Goal: Task Accomplishment & Management: Manage account settings

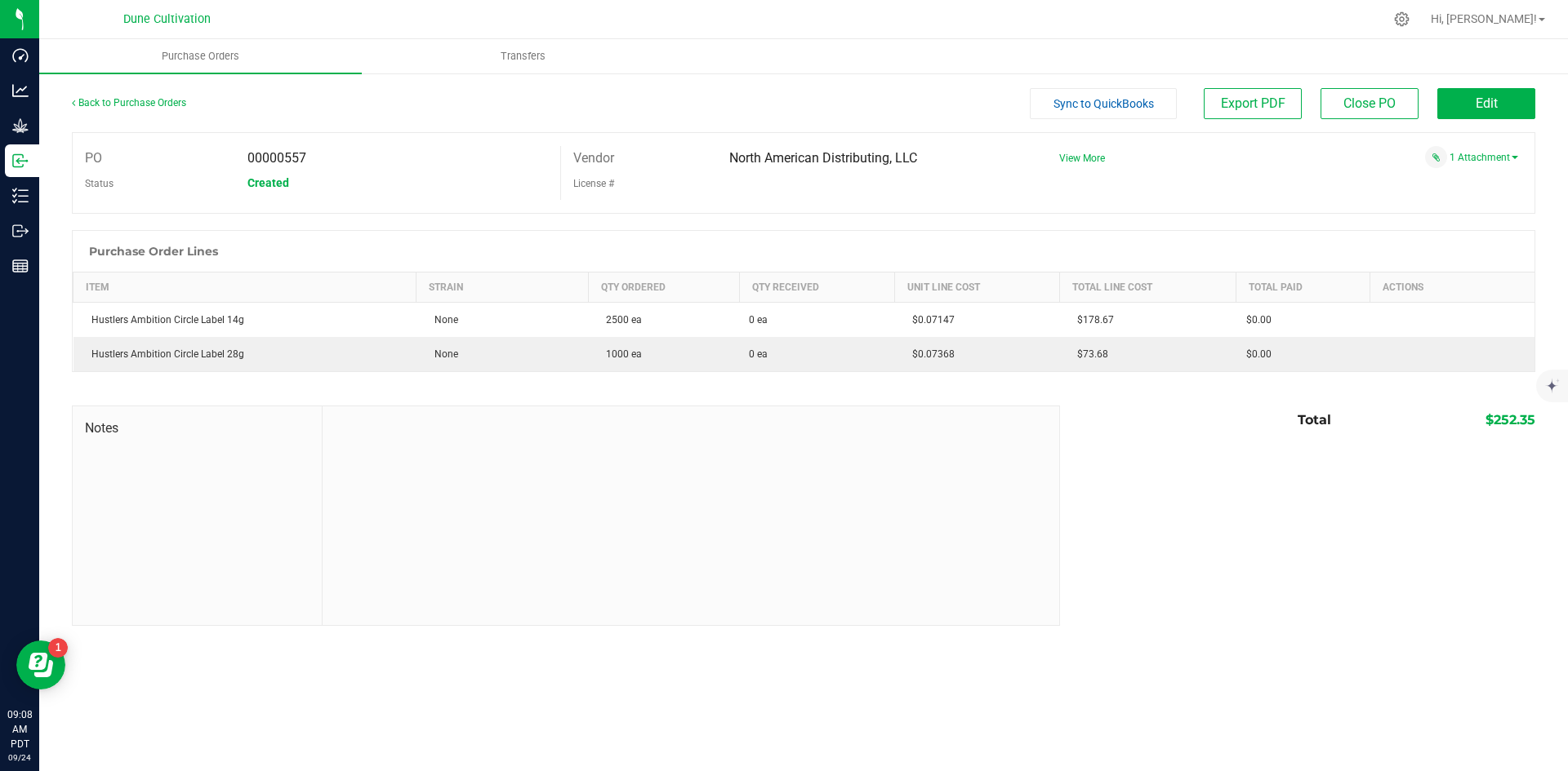
click at [139, 96] on div "Back to Purchase Orders" at bounding box center [254, 103] width 366 height 30
click at [150, 104] on link "Back to Purchase Orders" at bounding box center [128, 103] width 114 height 11
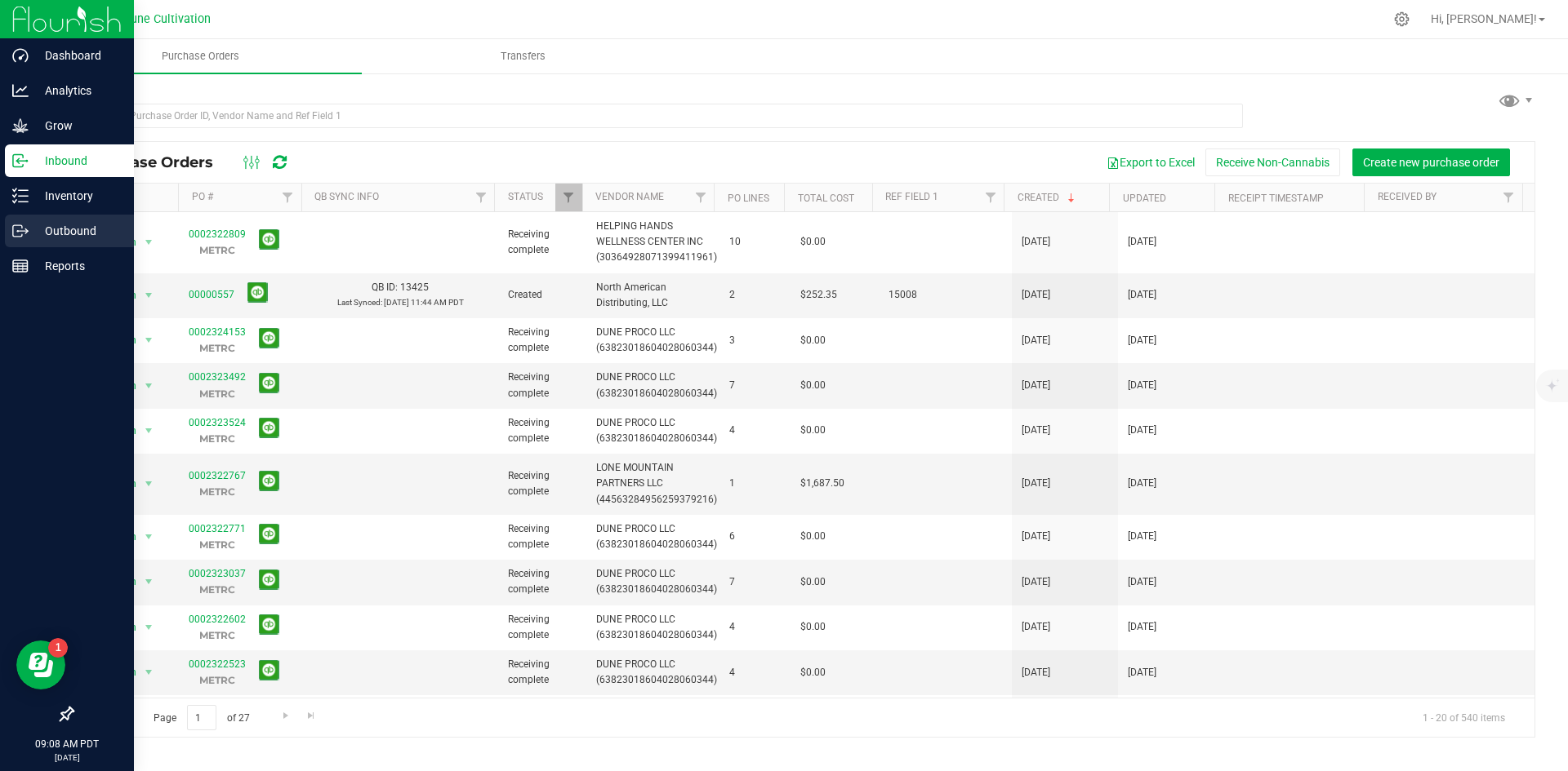
click at [58, 234] on p "Outbound" at bounding box center [78, 230] width 98 height 19
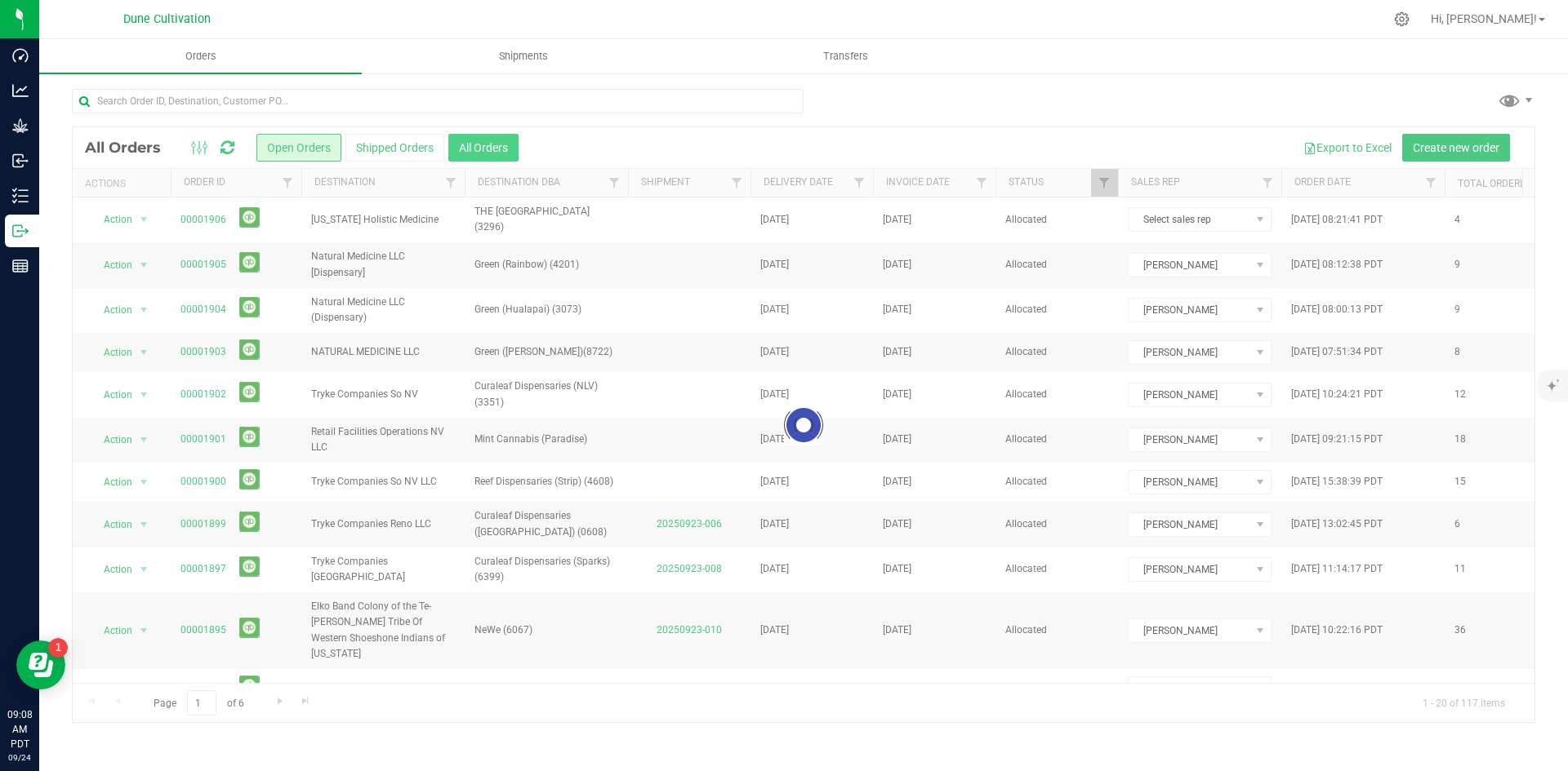
click at [478, 153] on button "All Orders" at bounding box center [484, 148] width 71 height 28
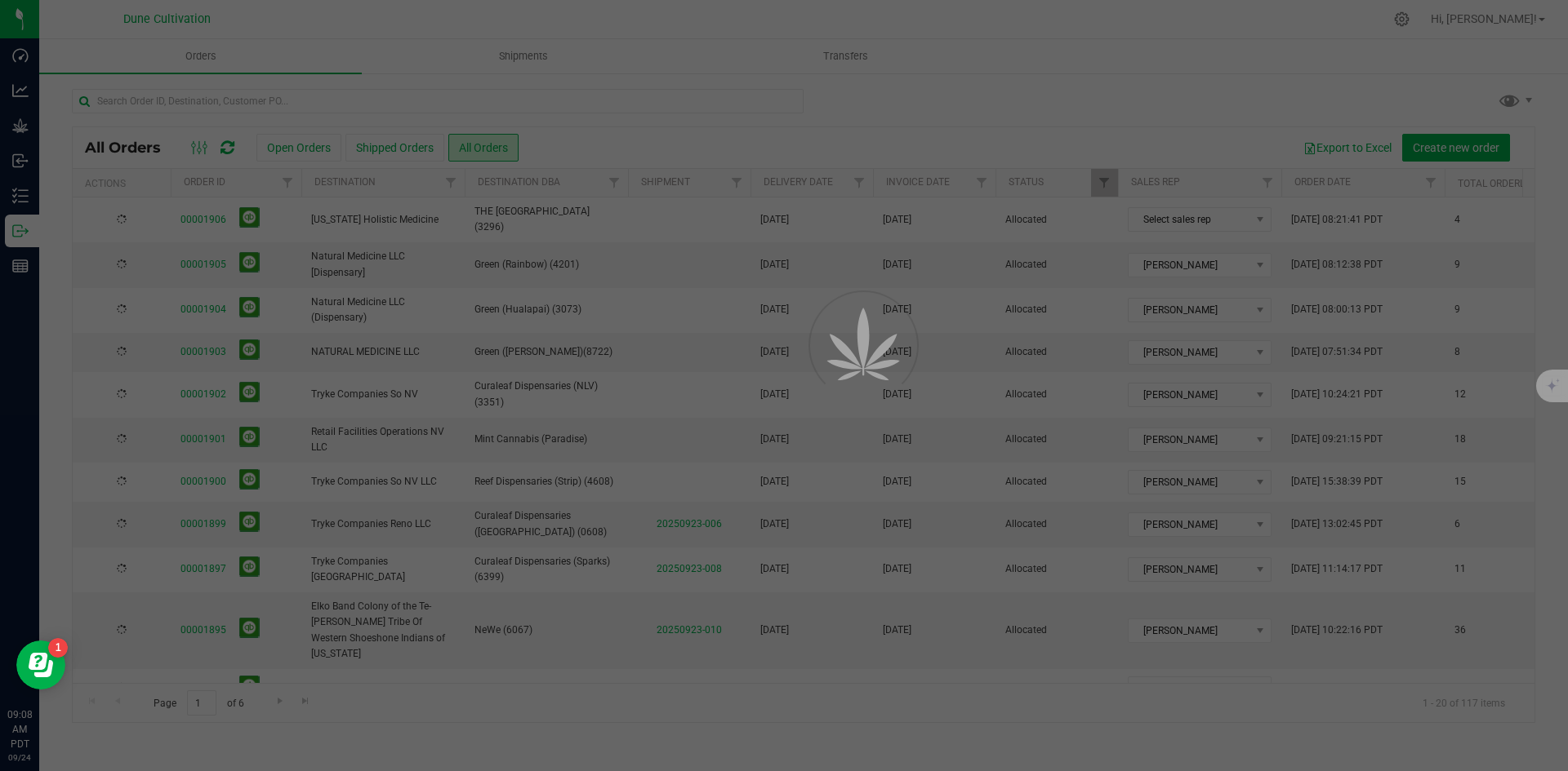
click at [486, 140] on div at bounding box center [784, 385] width 1568 height 771
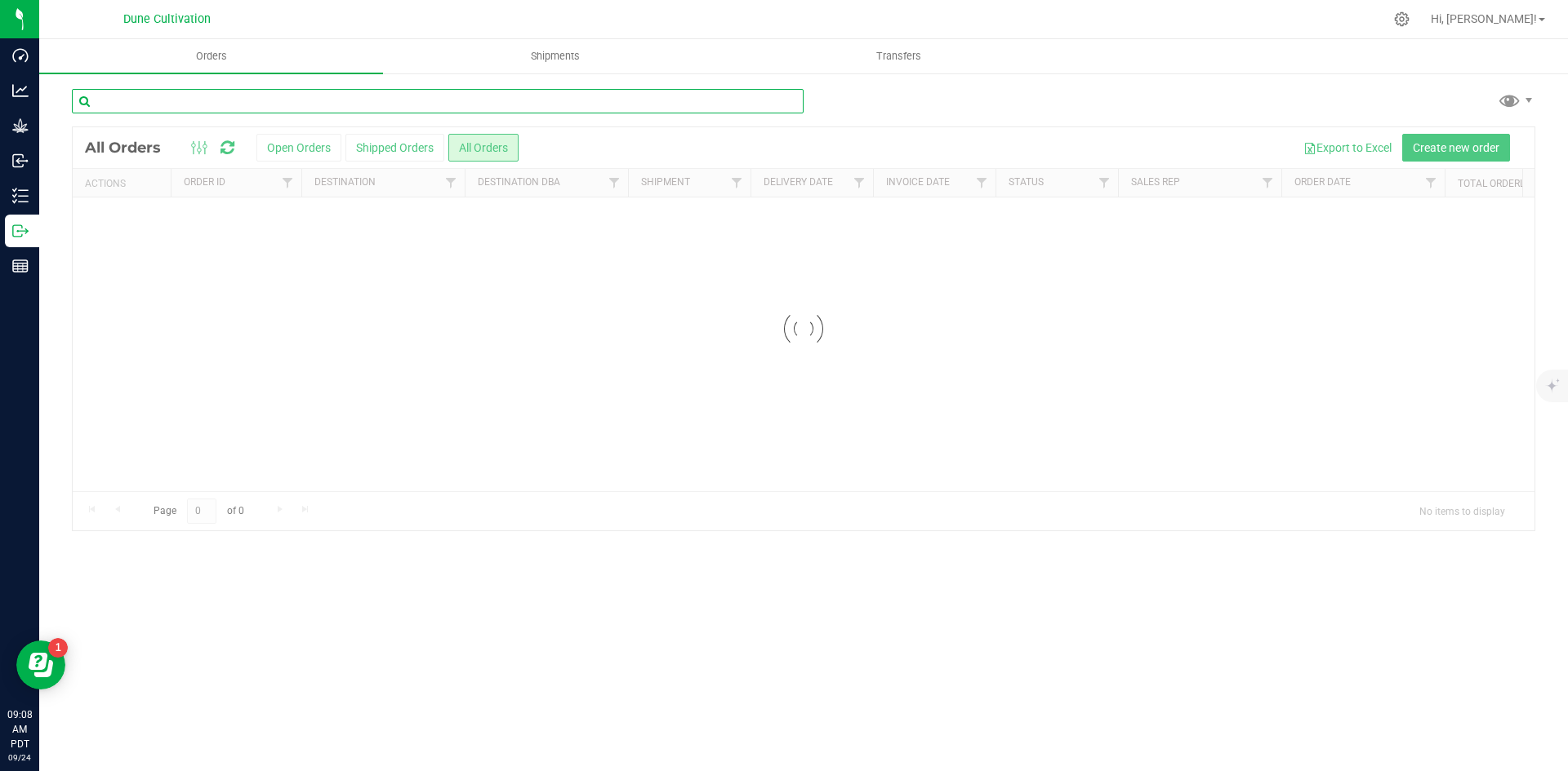
click at [473, 103] on input "text" at bounding box center [437, 101] width 732 height 24
paste input "00001763"
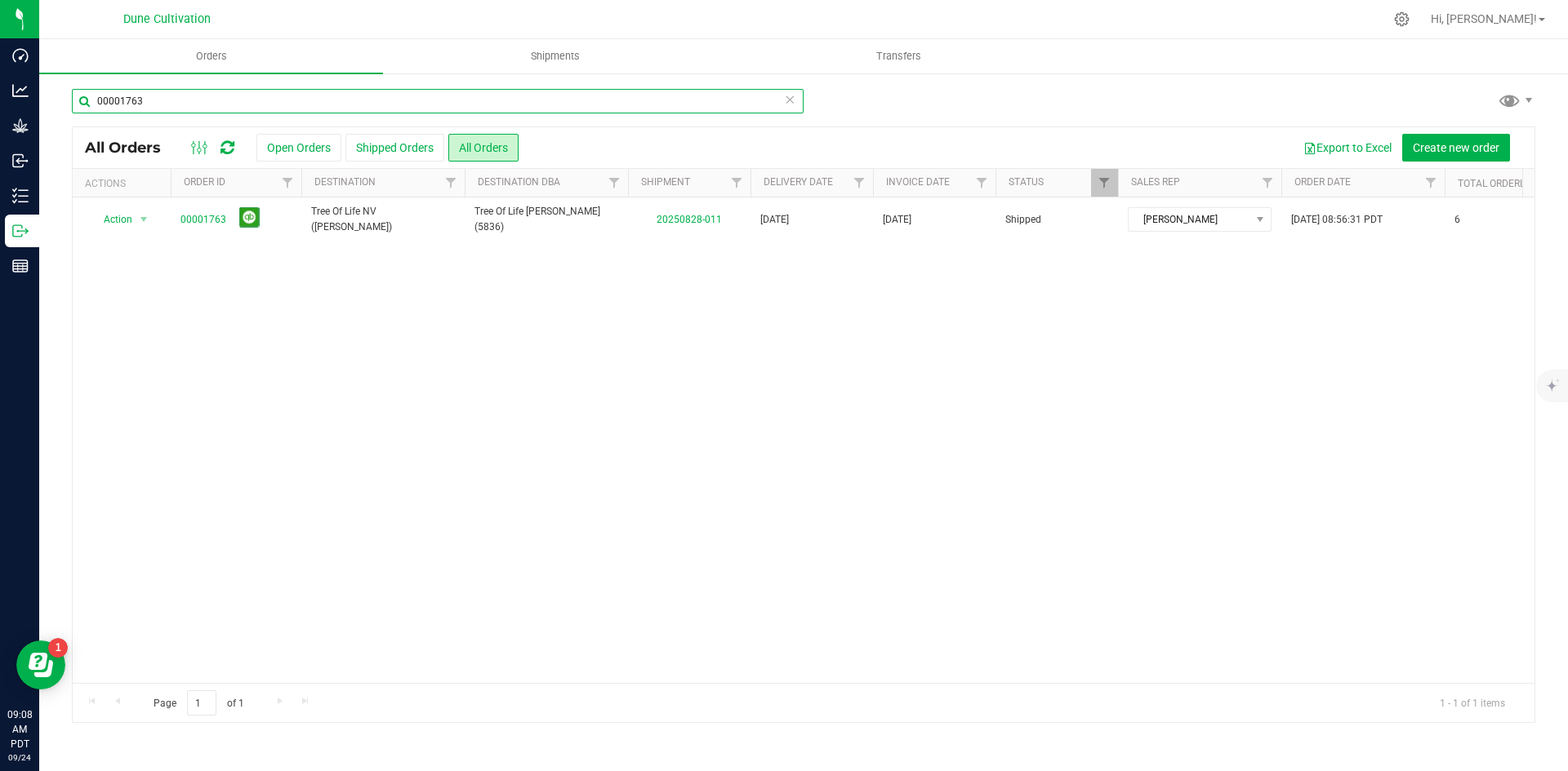
type input "00001763"
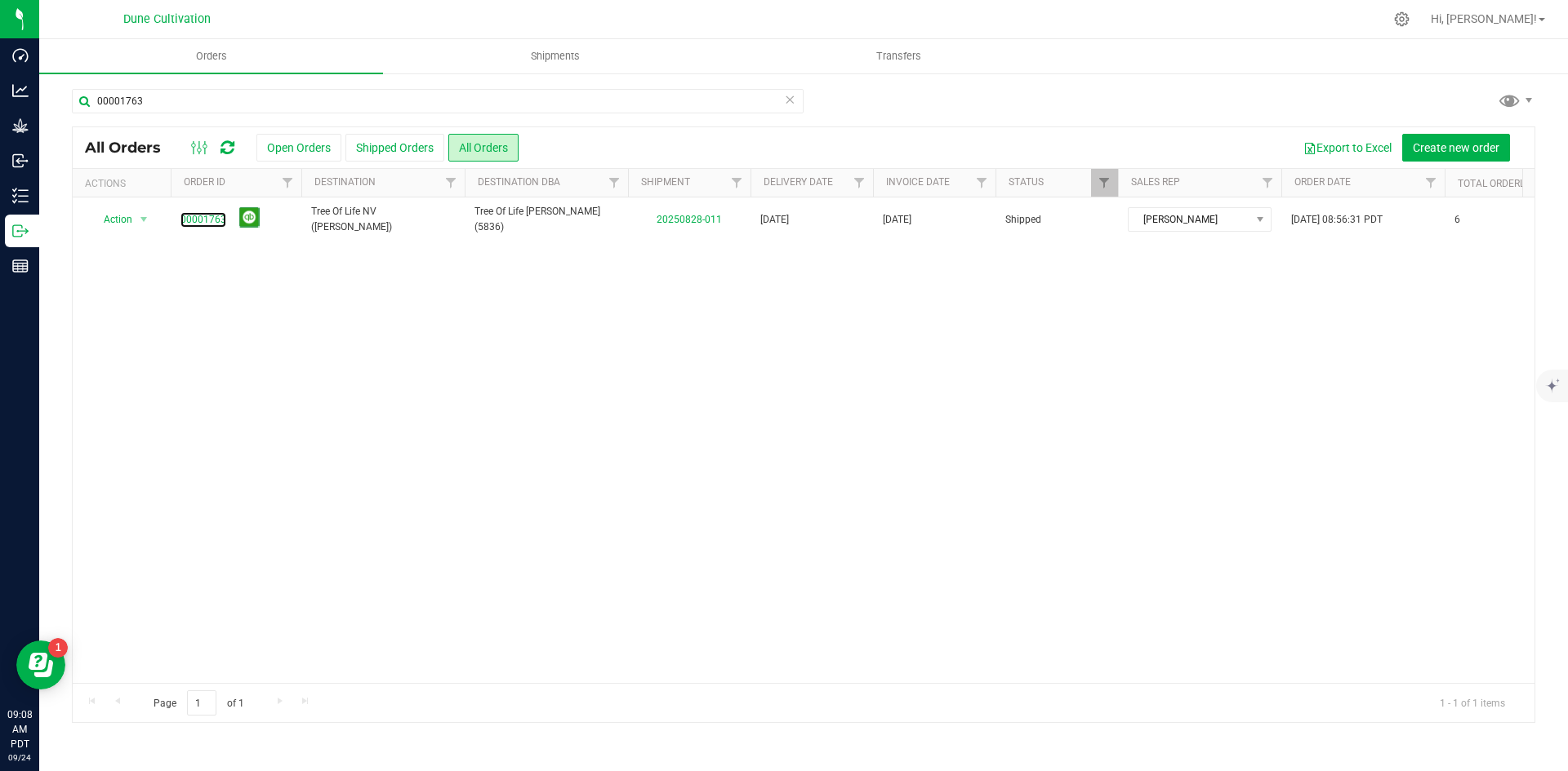
click at [204, 216] on link "00001763" at bounding box center [202, 220] width 45 height 16
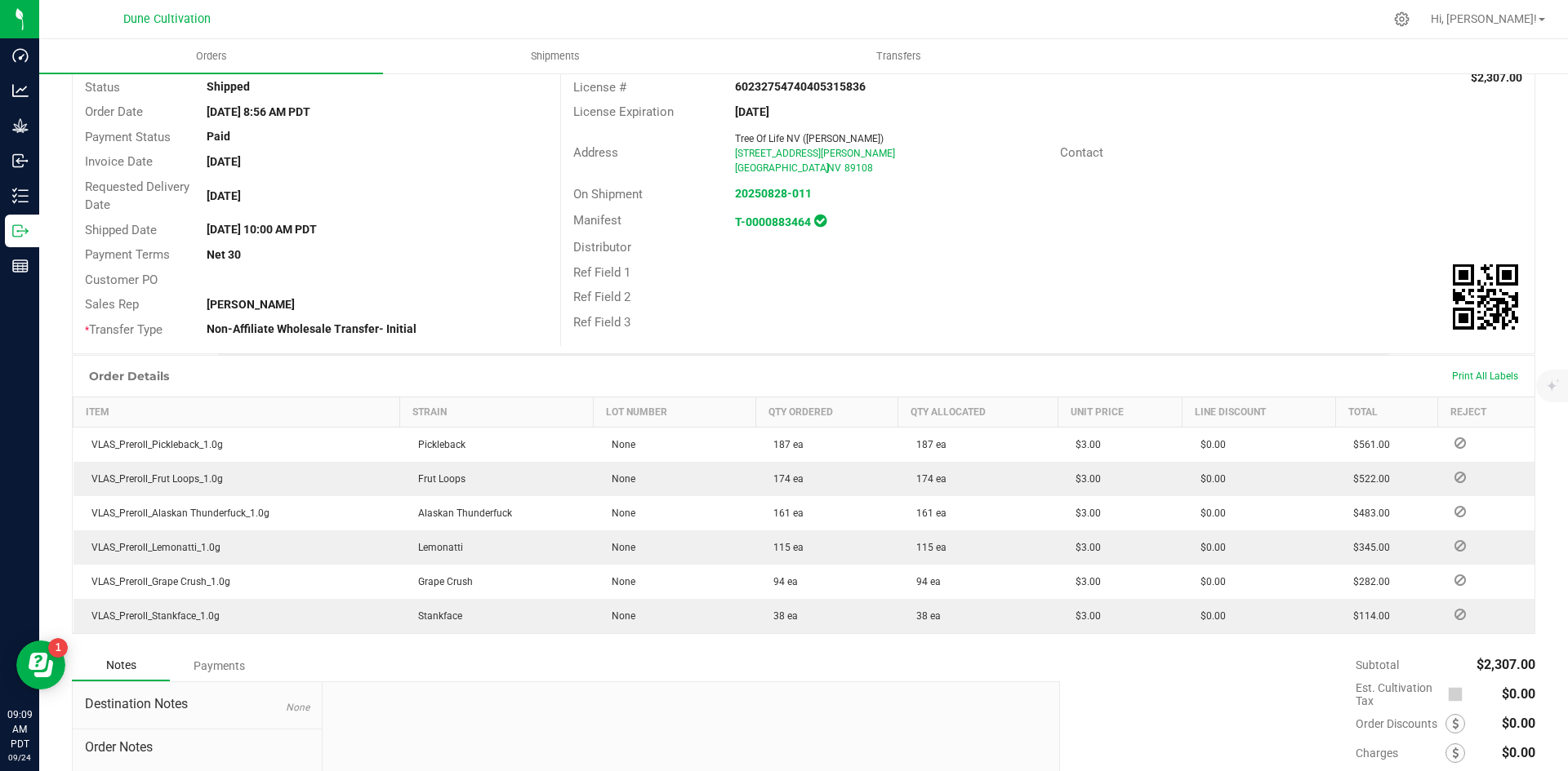
scroll to position [28, 0]
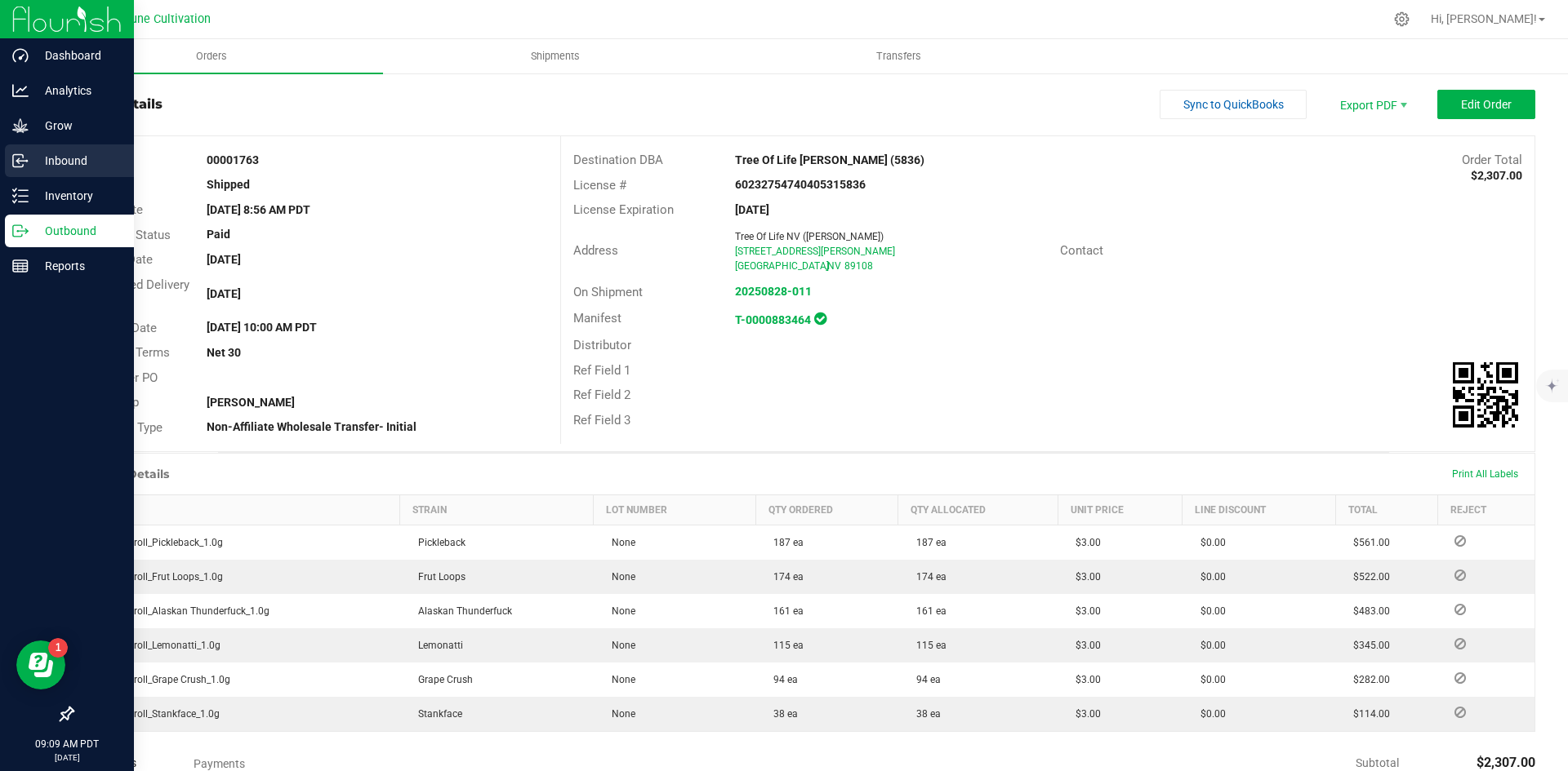
click at [32, 157] on p "Inbound" at bounding box center [78, 161] width 98 height 19
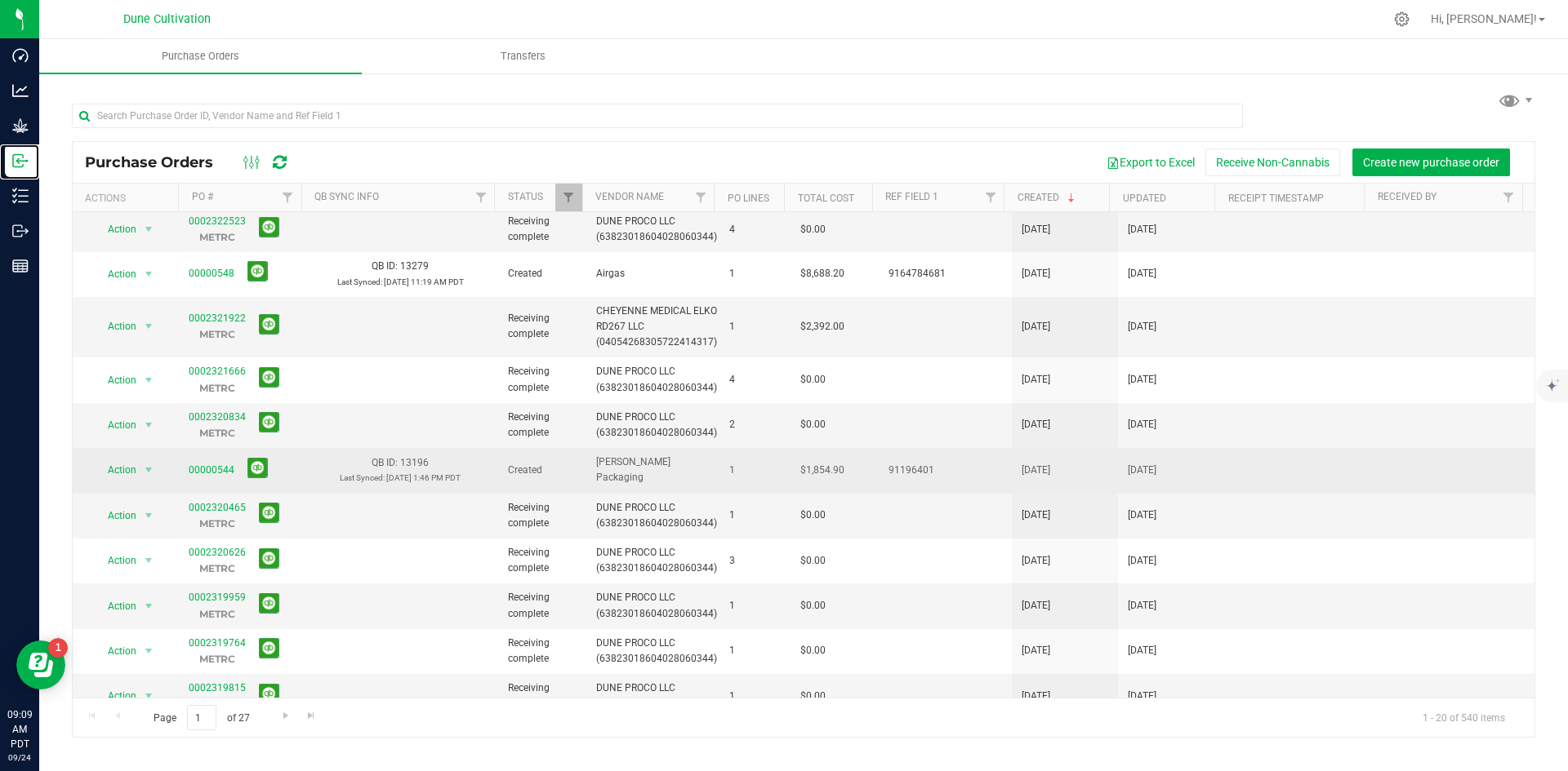
scroll to position [463, 0]
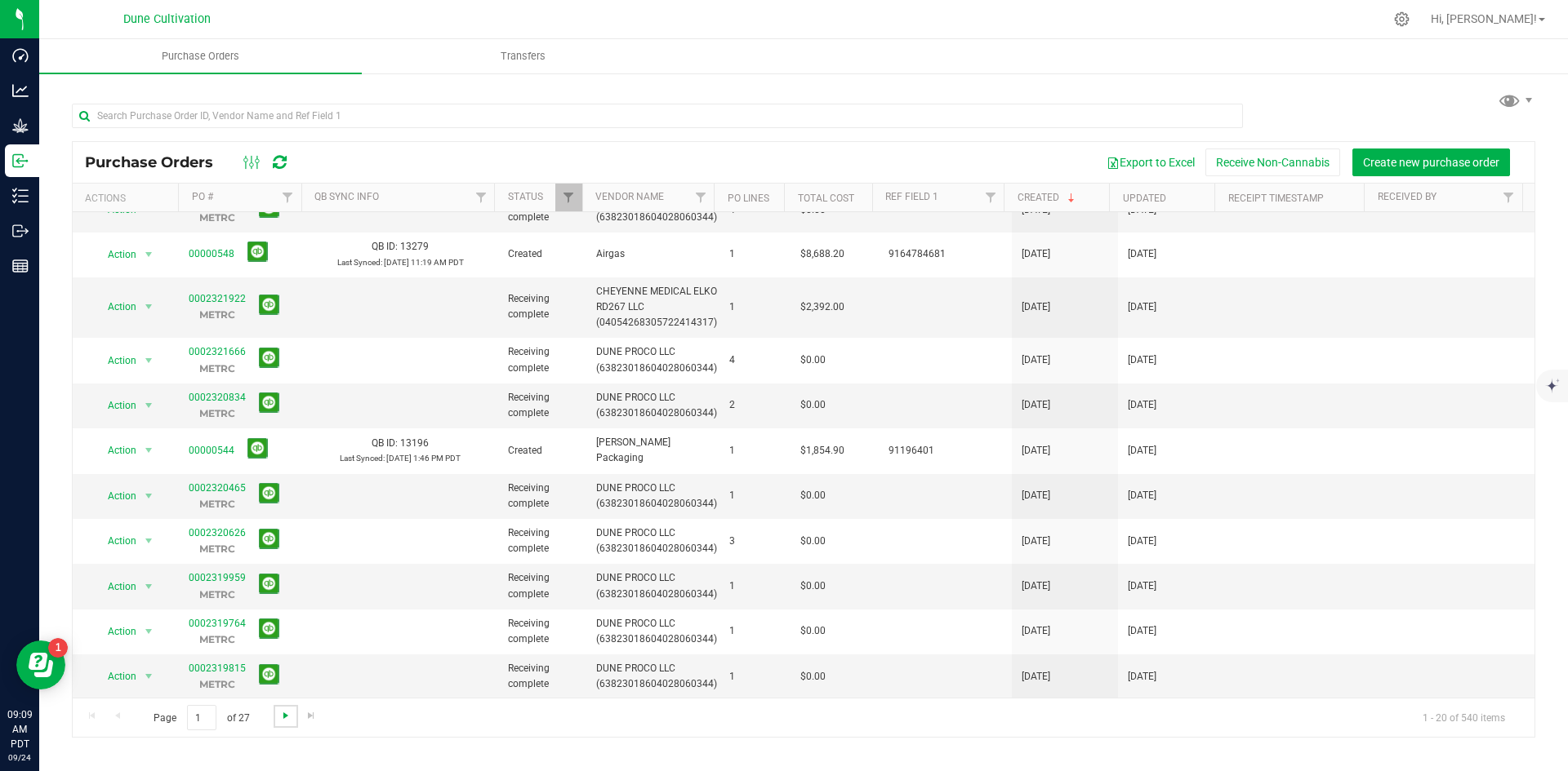
click at [287, 714] on span "Go to the next page" at bounding box center [286, 716] width 13 height 13
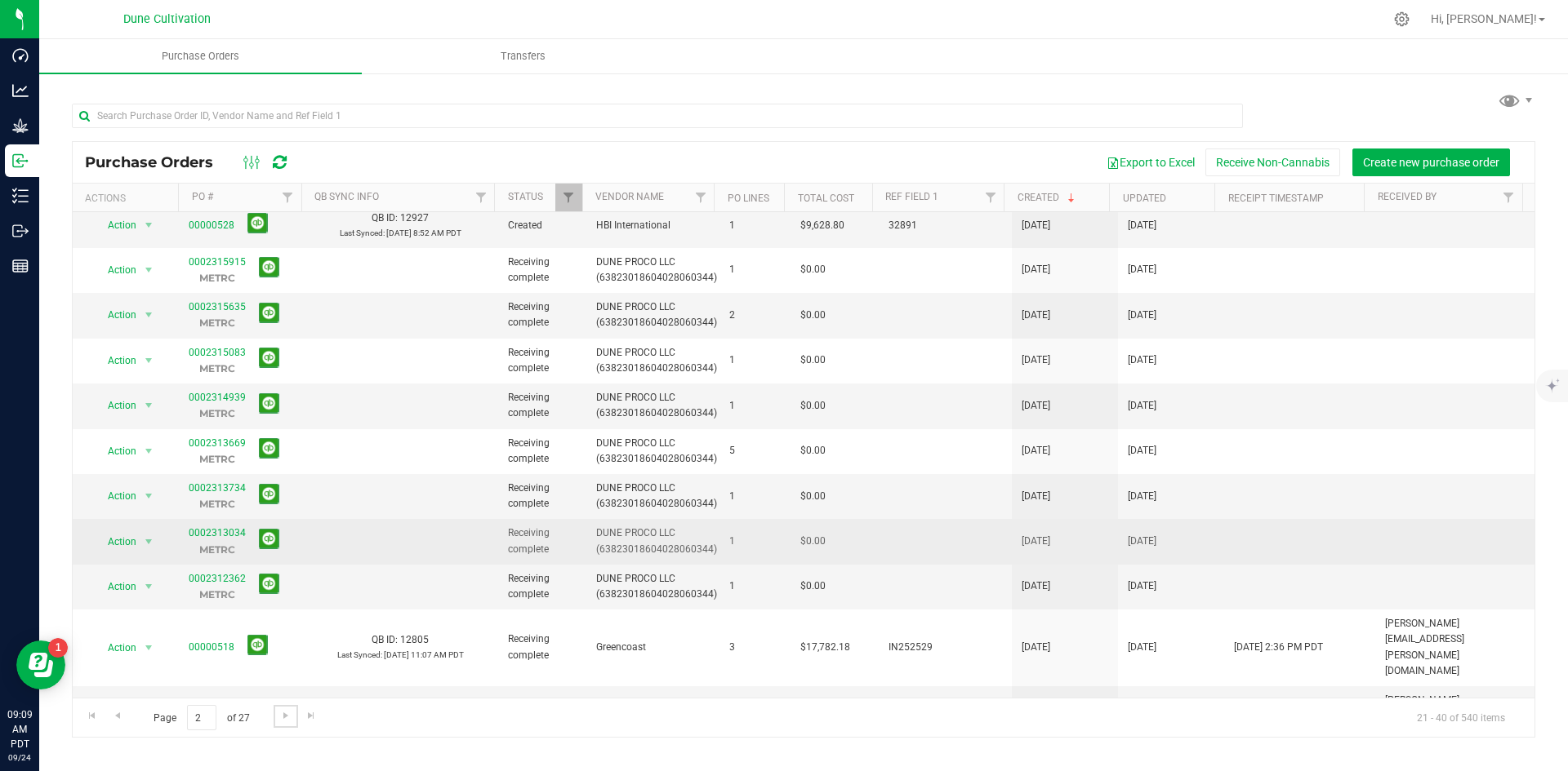
scroll to position [417, 0]
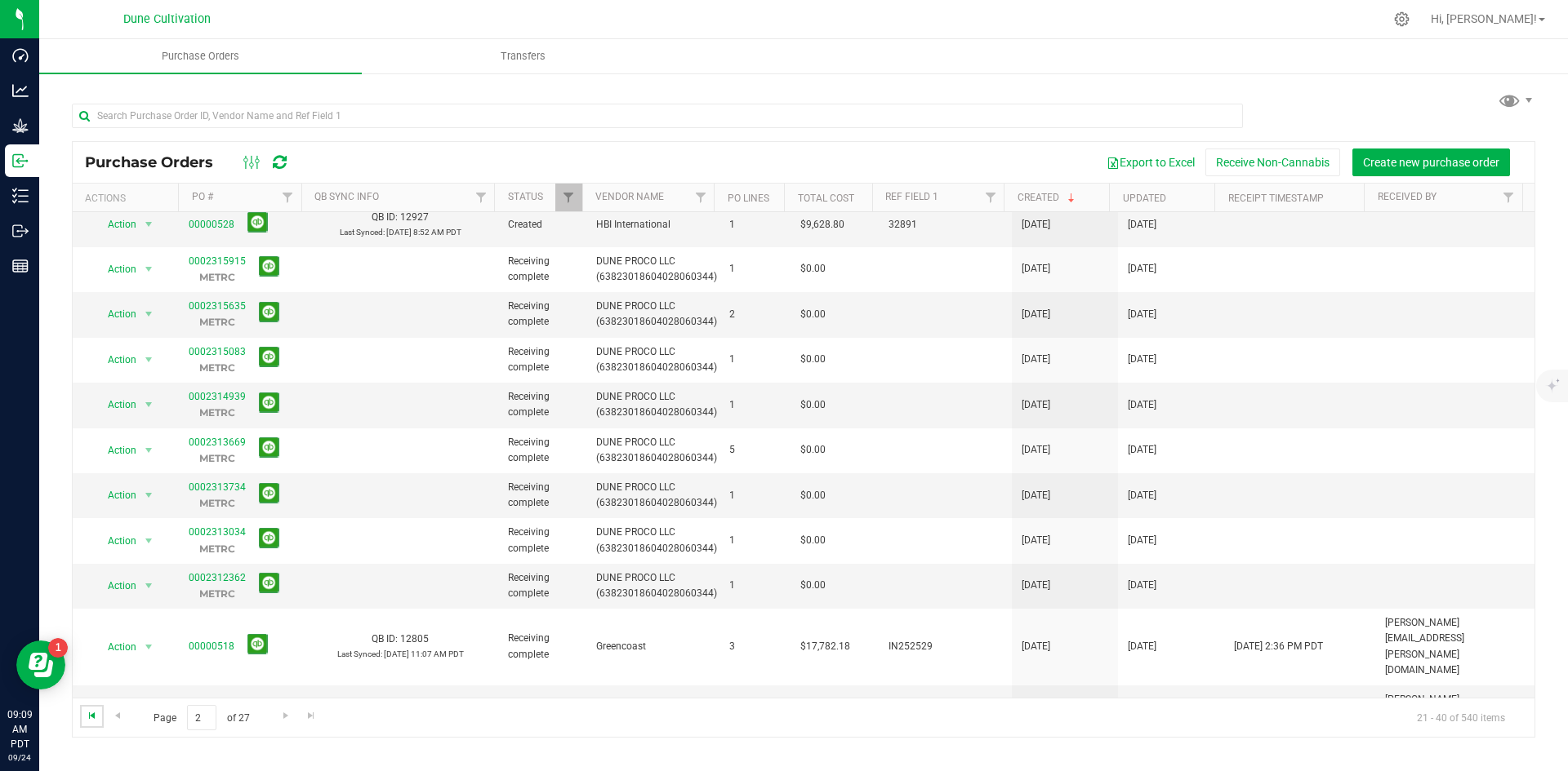
click at [94, 719] on span "Go to the first page" at bounding box center [92, 716] width 13 height 13
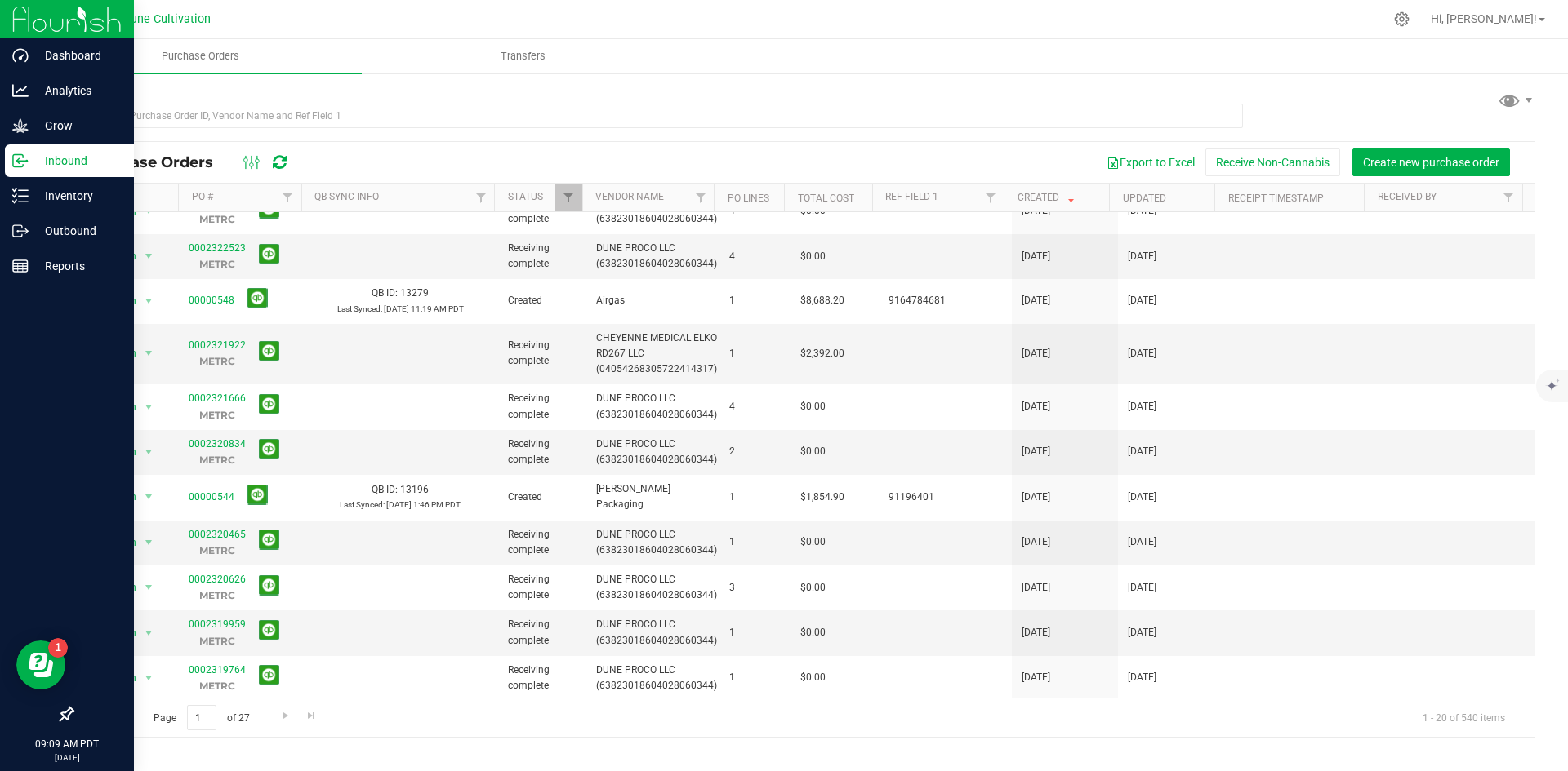
scroll to position [0, 0]
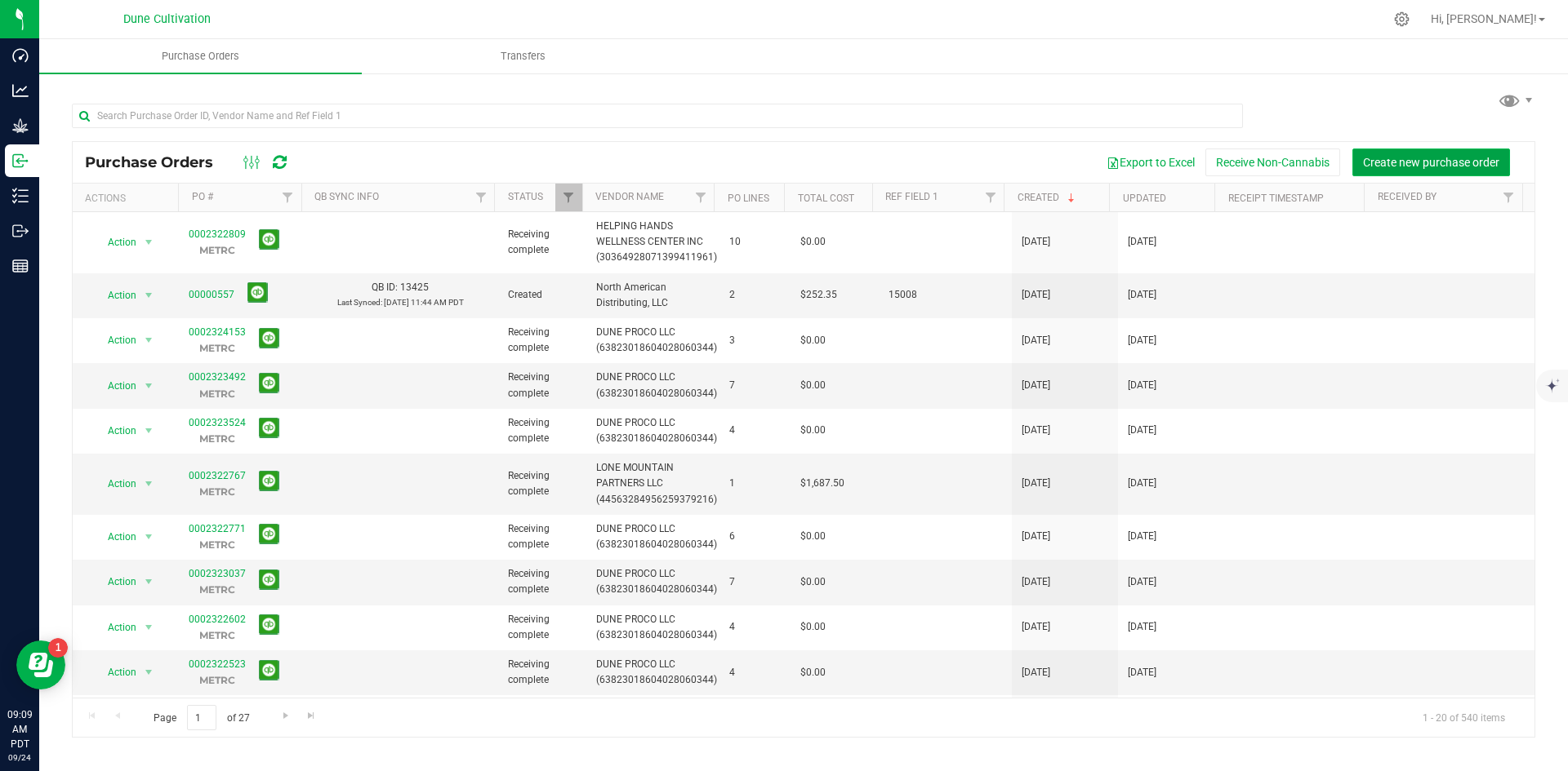
click at [1494, 156] on span "Create new purchase order" at bounding box center [1432, 162] width 136 height 13
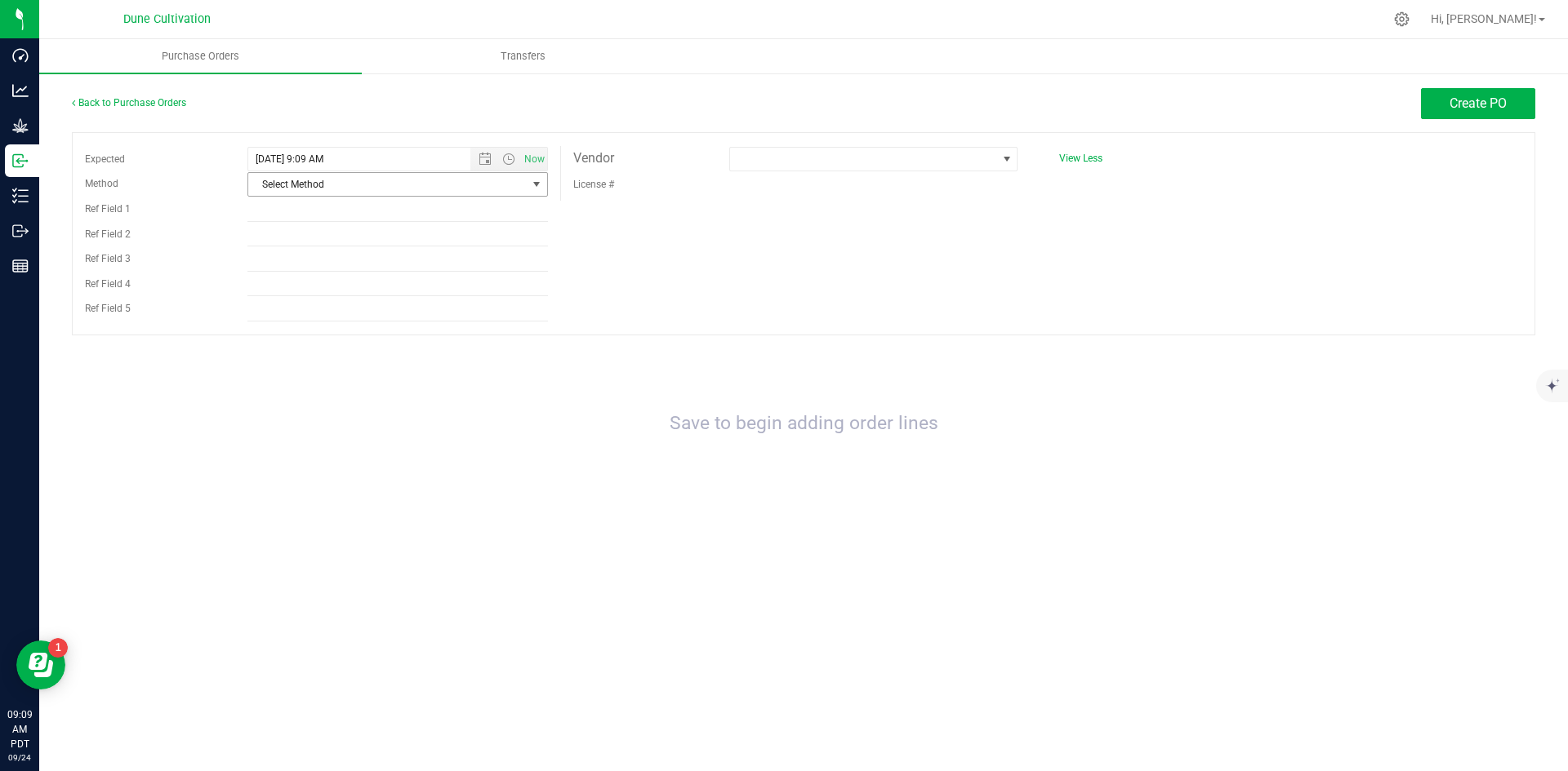
click at [336, 188] on span "Select Method" at bounding box center [387, 185] width 279 height 23
drag, startPoint x: 356, startPoint y: 348, endPoint x: 411, endPoint y: 280, distance: 87.5
click at [356, 349] on li "Other" at bounding box center [397, 357] width 299 height 24
click at [479, 161] on span "Open the date view" at bounding box center [486, 160] width 13 height 13
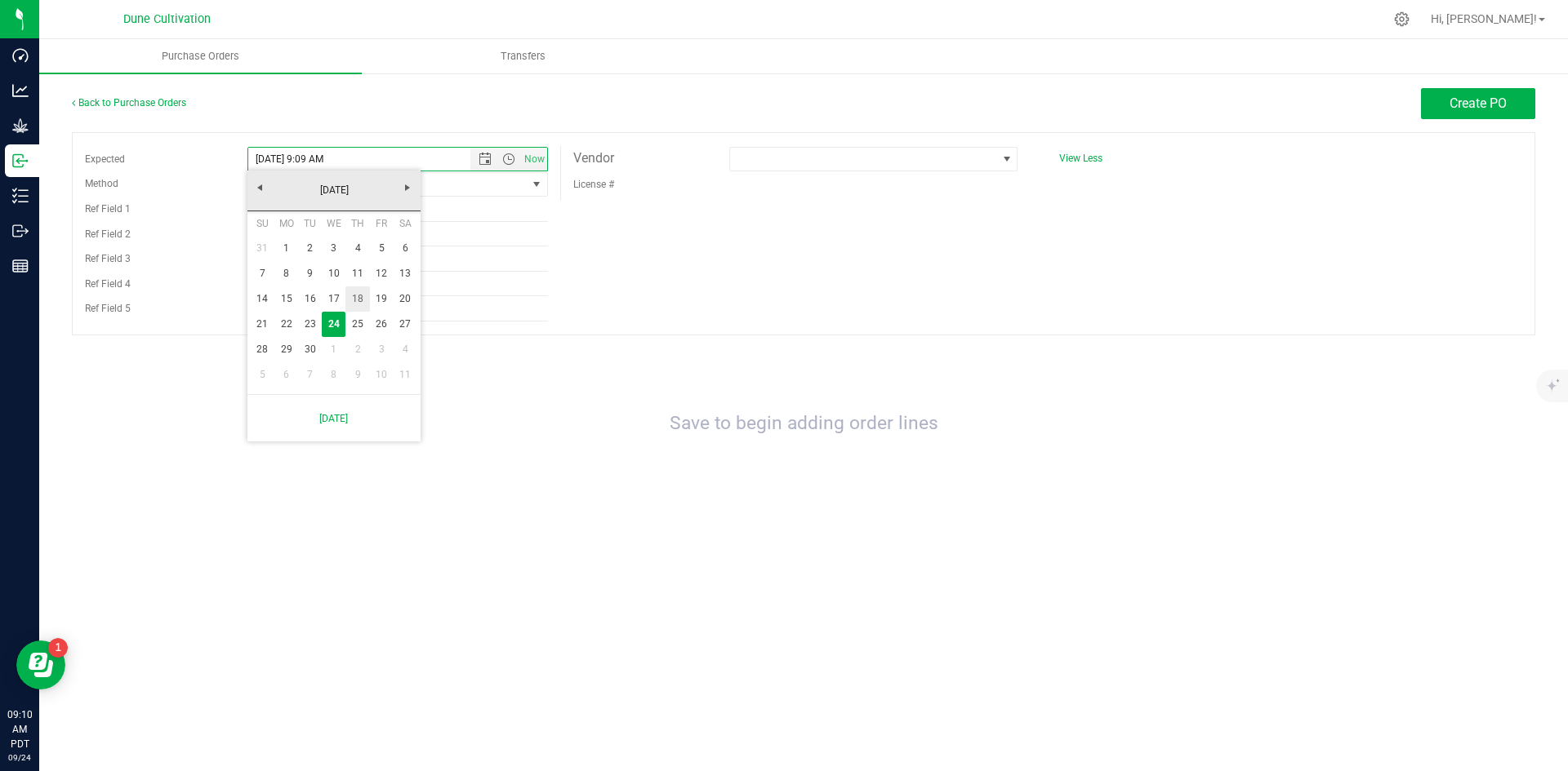
click at [350, 301] on link "18" at bounding box center [357, 299] width 24 height 25
type input "[DATE] 9:09 AM"
click at [666, 240] on div "Expected [DATE] 9:09 AM Now Method Other Select Method USPS UPS FedEx LTL Local…" at bounding box center [803, 234] width 1464 height 203
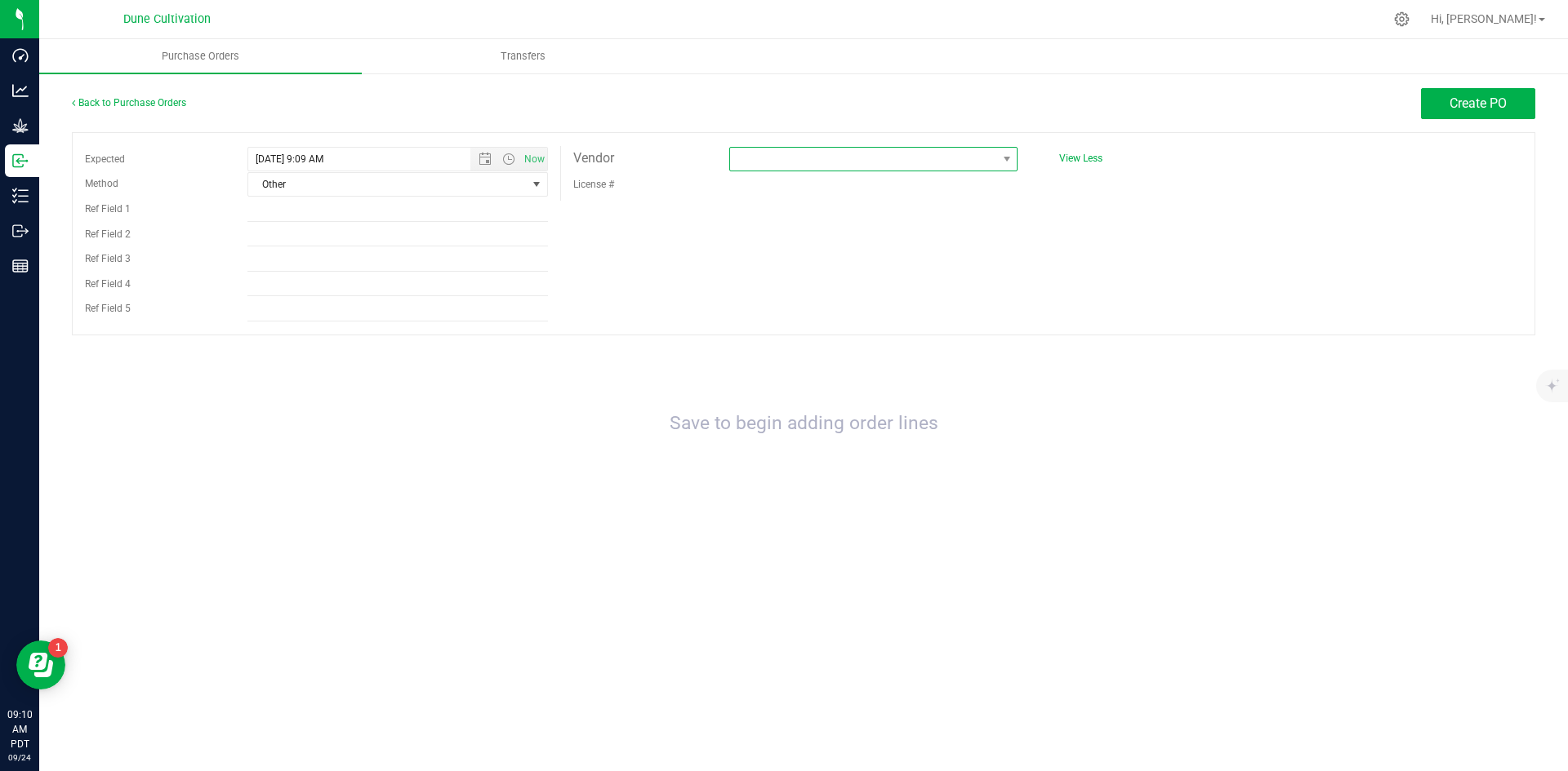
click at [745, 162] on span at bounding box center [863, 159] width 266 height 23
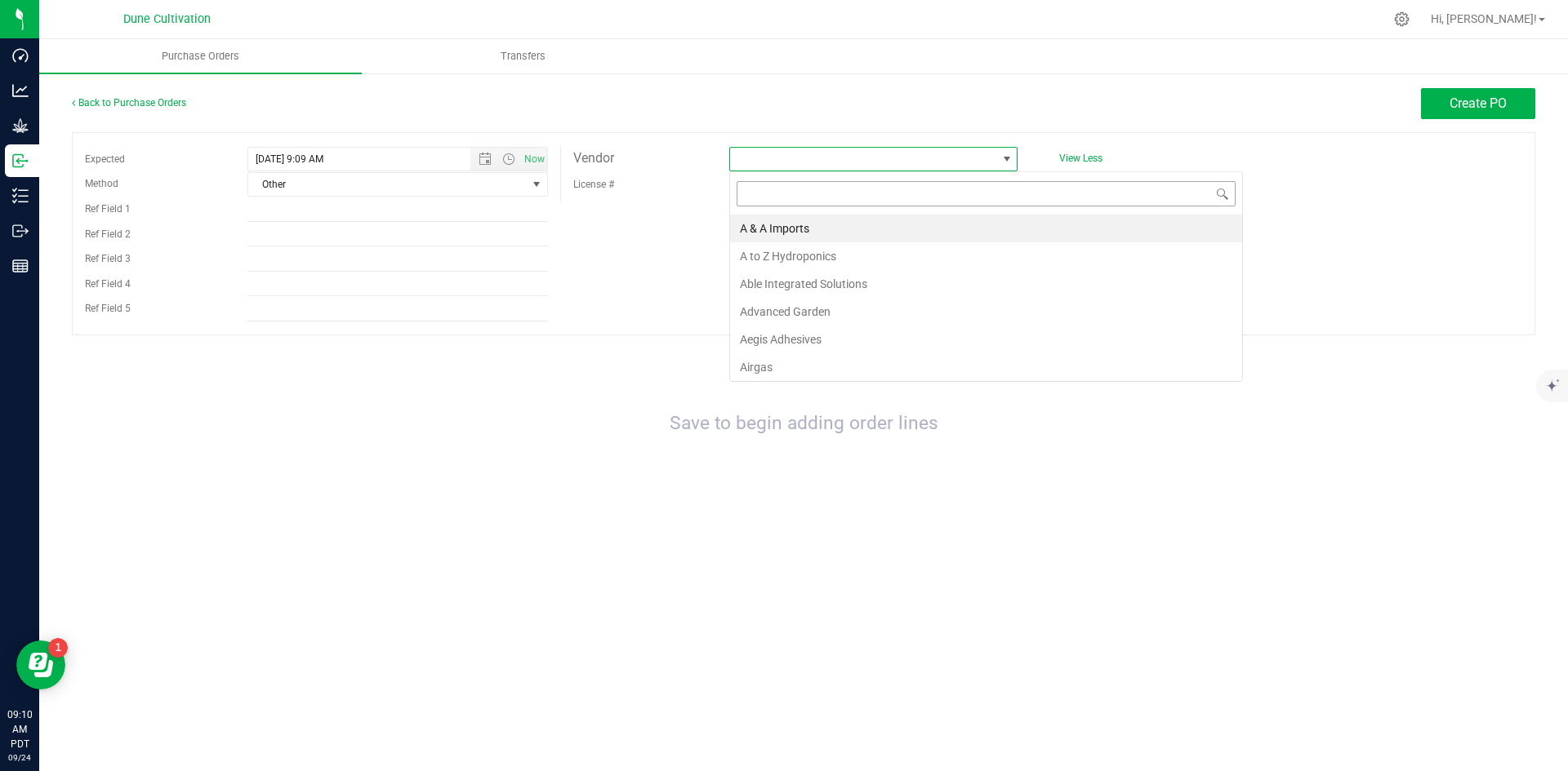
scroll to position [24, 289]
type input "gree"
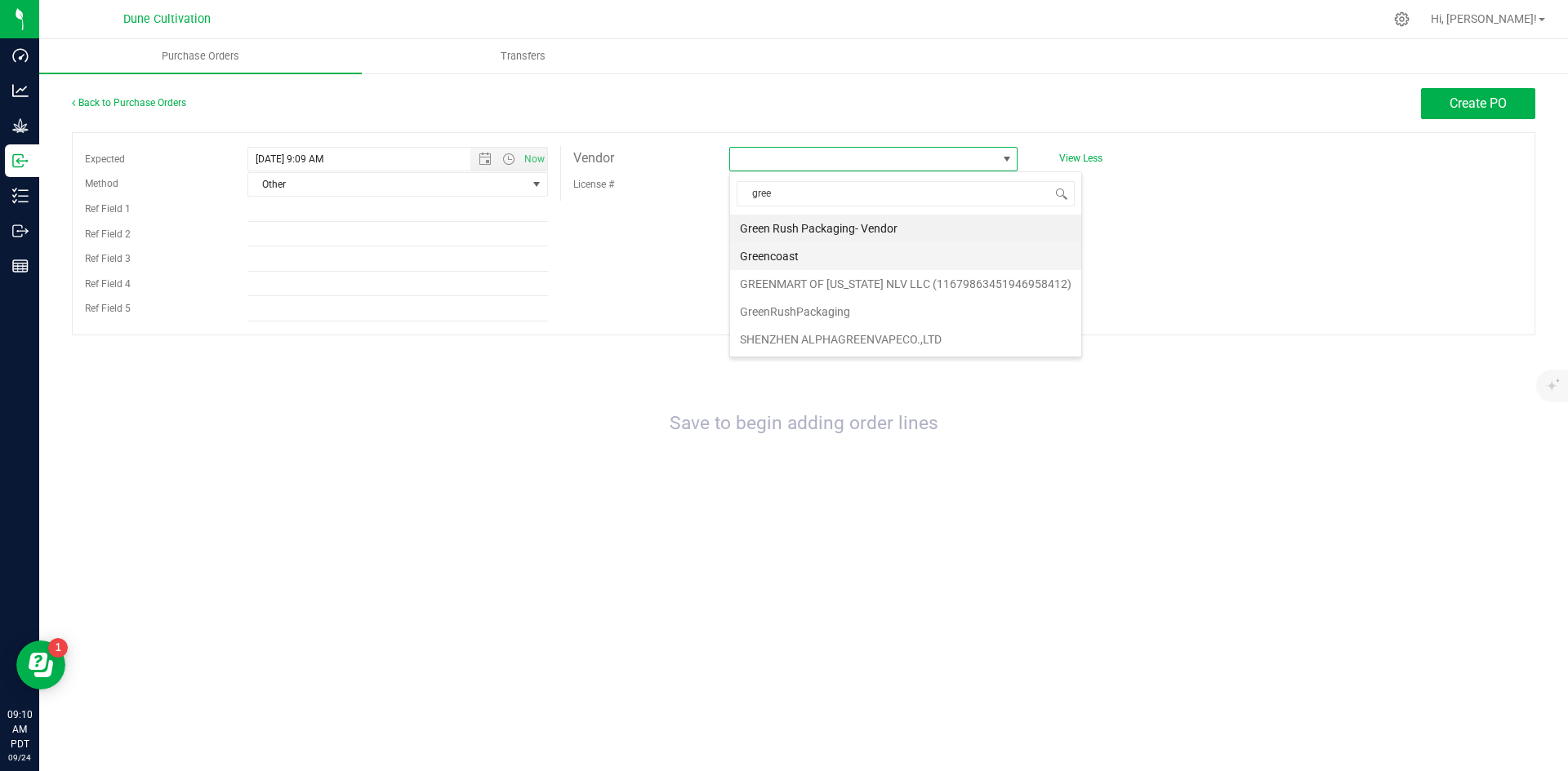
click at [864, 261] on li "Greencoast" at bounding box center [906, 256] width 351 height 28
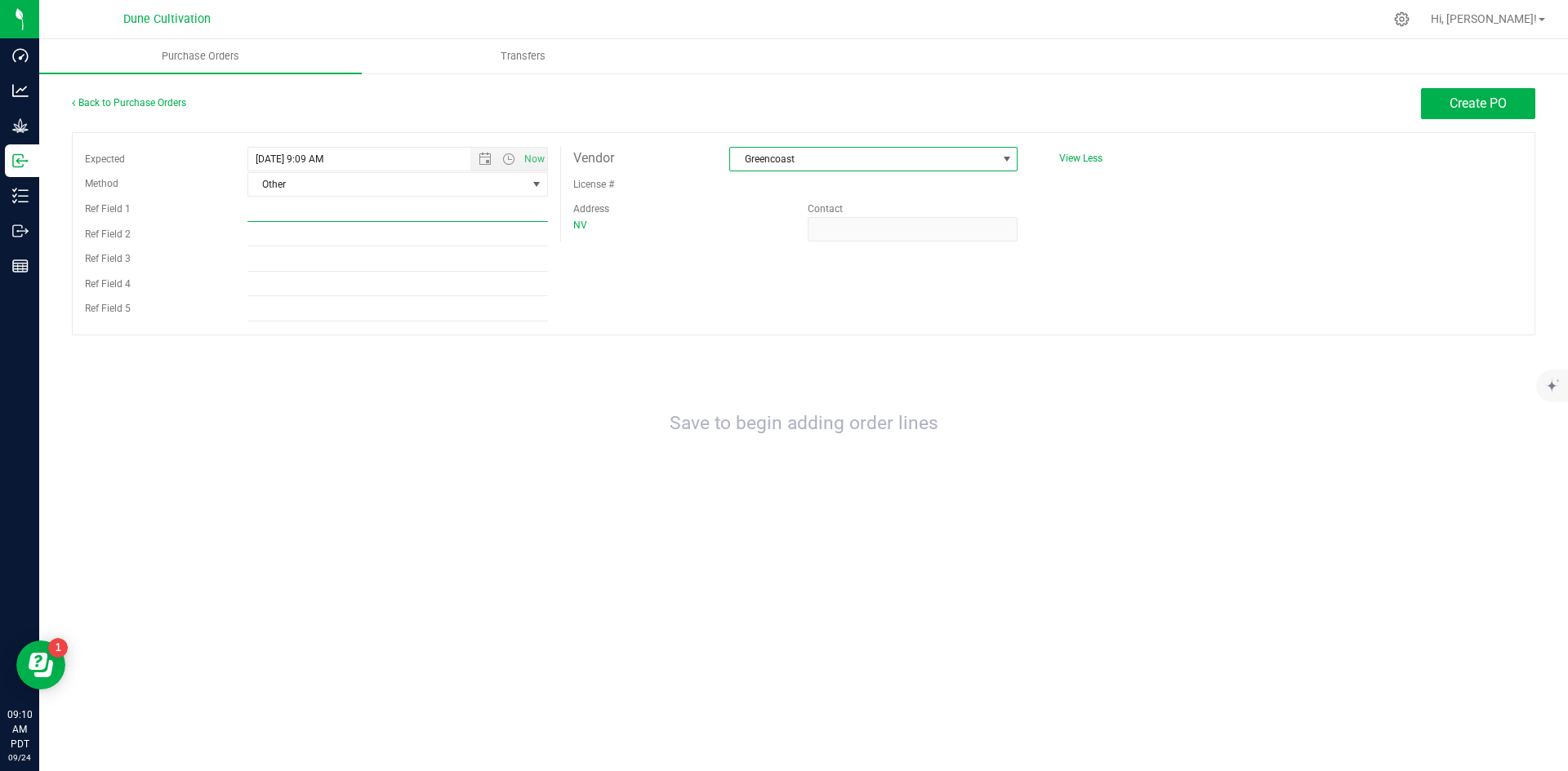
click at [385, 212] on input "Ref Field 1" at bounding box center [398, 210] width 301 height 24
paste input "IN255937"
type input "IN255937"
click at [1460, 108] on span "Create PO" at bounding box center [1479, 103] width 58 height 16
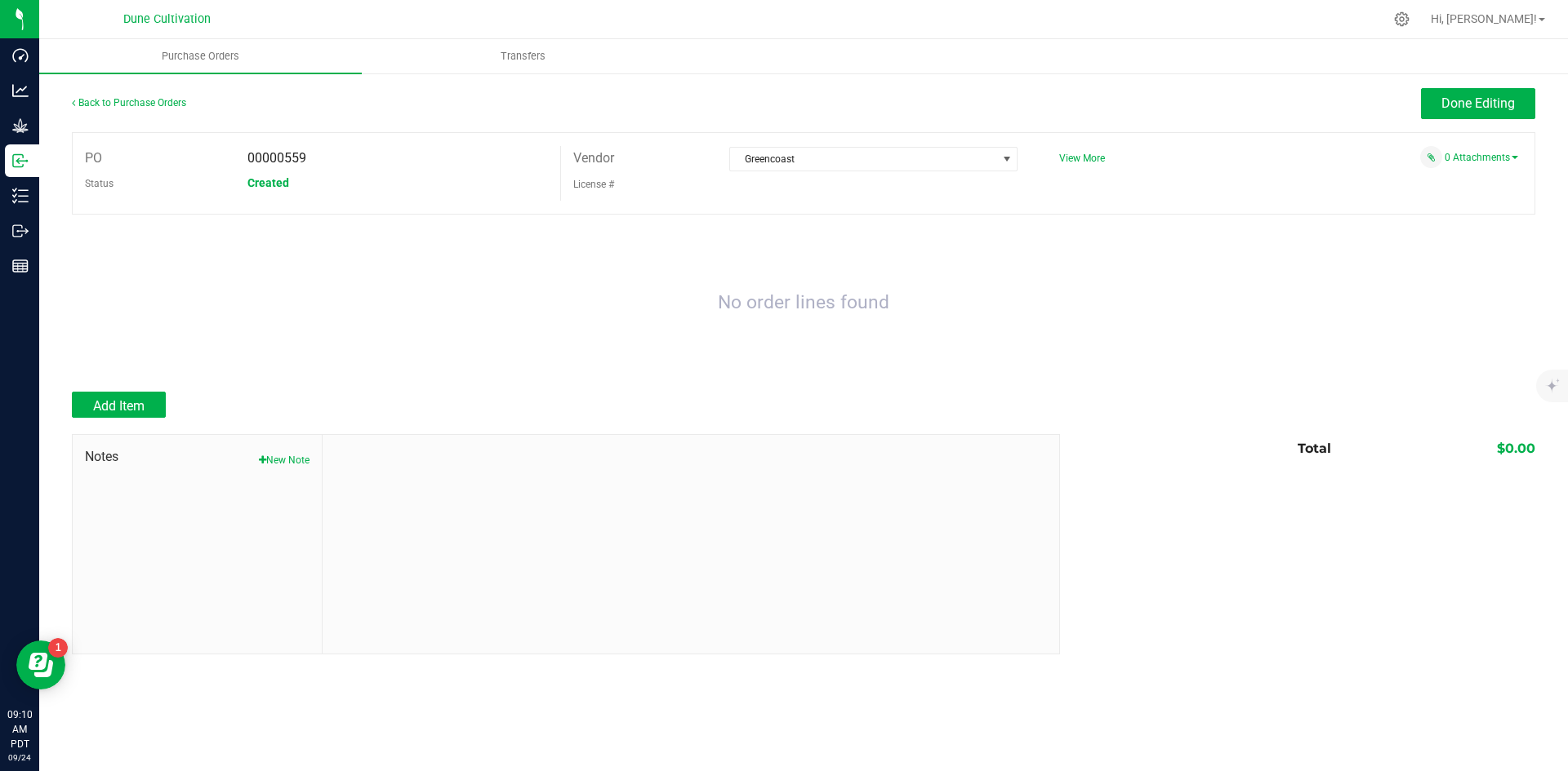
click at [1461, 163] on div "0 Attachments" at bounding box center [1283, 158] width 472 height 22
click at [1463, 160] on link "0 Attachments" at bounding box center [1482, 158] width 73 height 11
click at [1432, 186] on button "Attach new document" at bounding box center [1464, 180] width 107 height 15
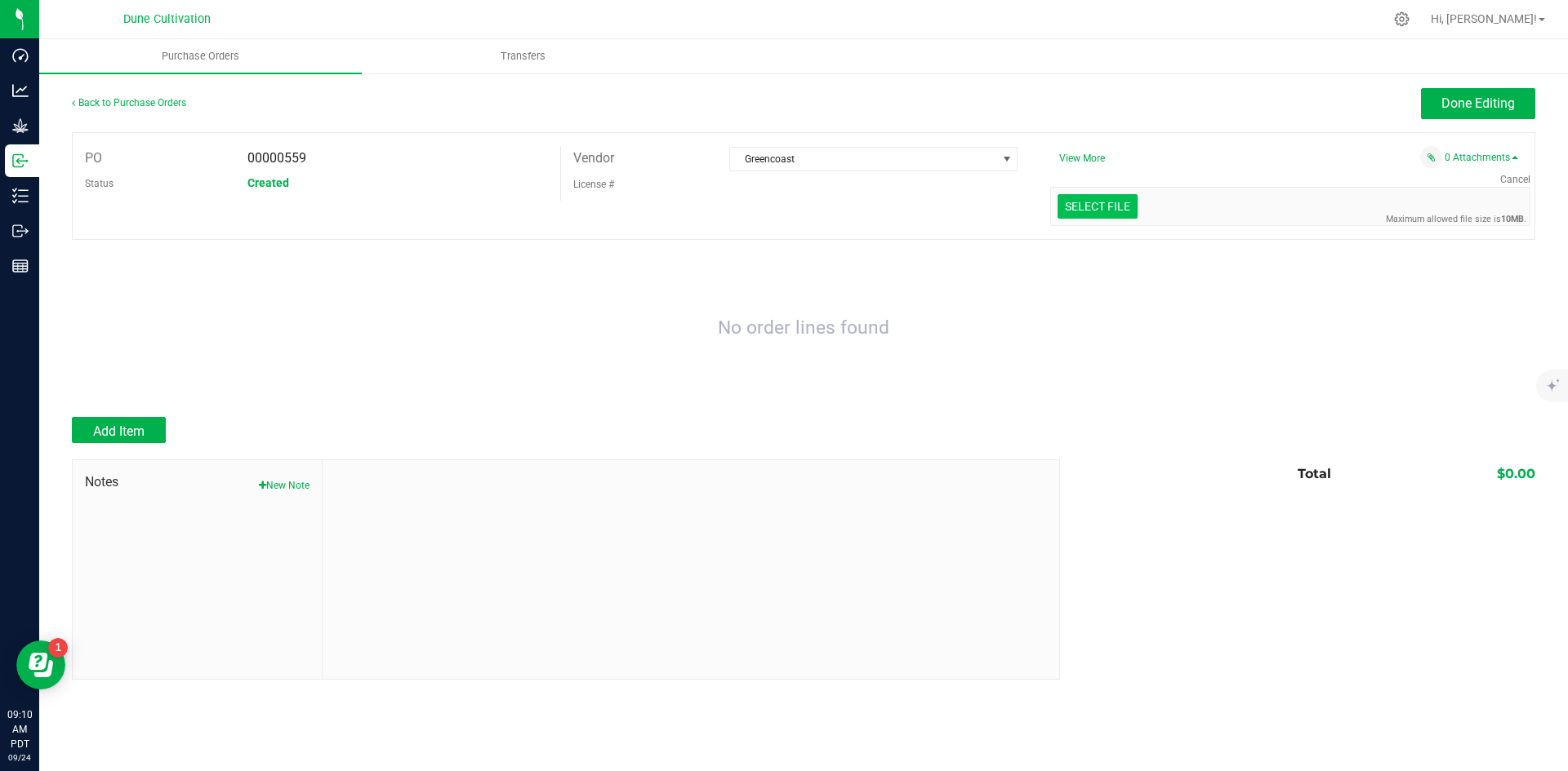
click at [1140, 204] on div "Select file Drop files here to upload" at bounding box center [1290, 206] width 479 height 37
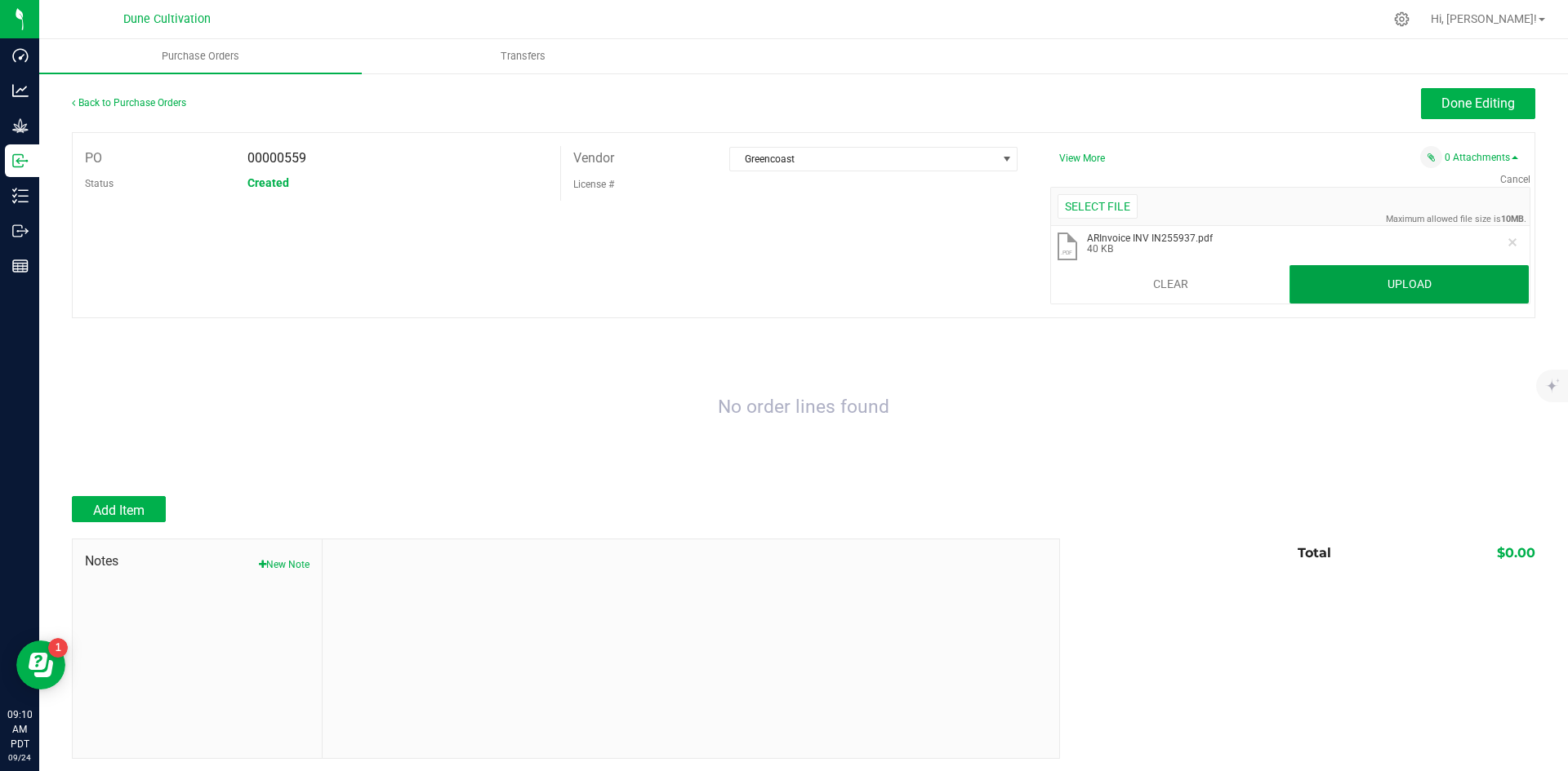
click at [1340, 289] on button "Upload" at bounding box center [1409, 285] width 240 height 39
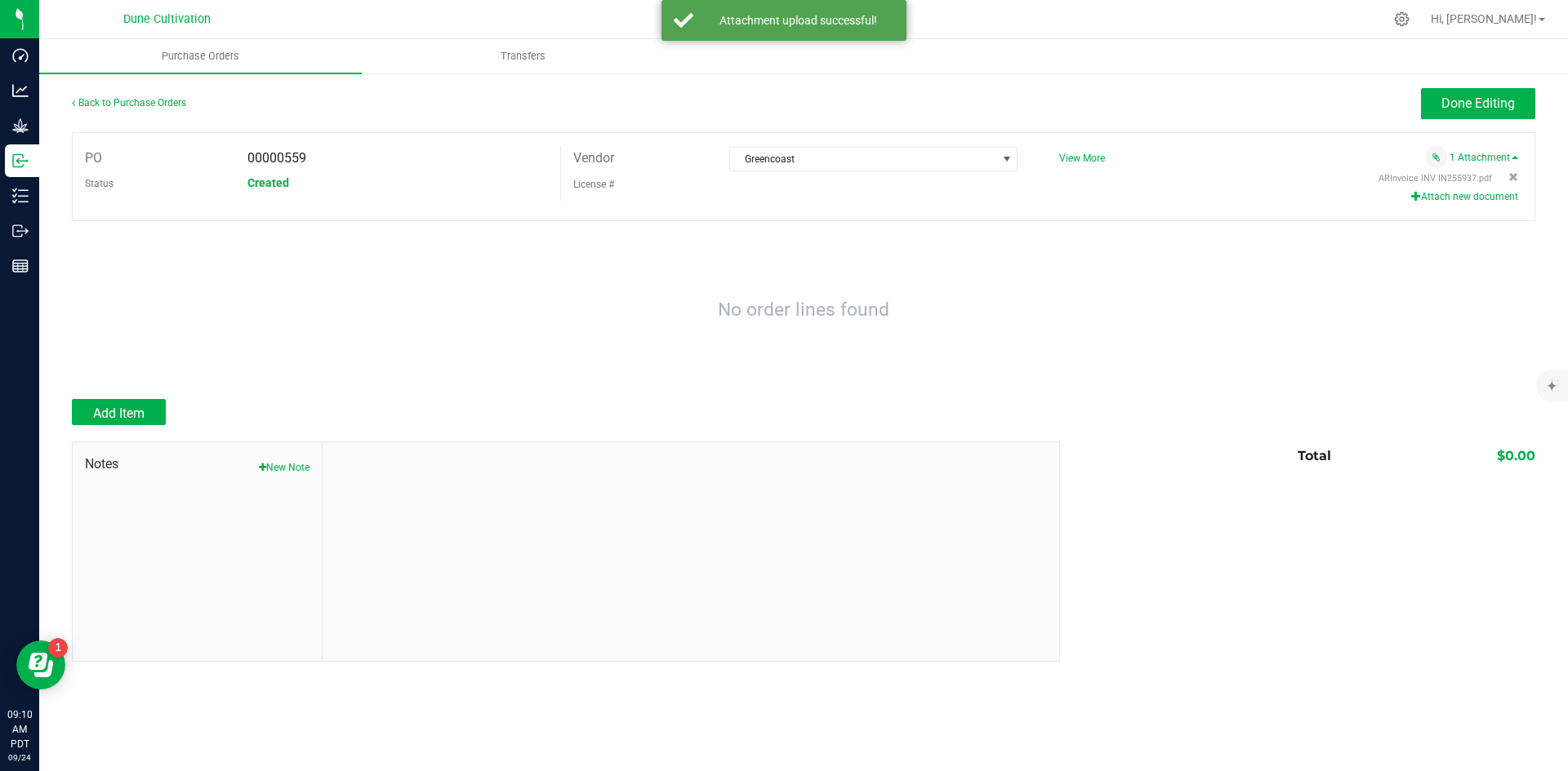
click at [150, 430] on div at bounding box center [803, 433] width 1464 height 17
click at [149, 420] on button "Add Item" at bounding box center [118, 412] width 94 height 26
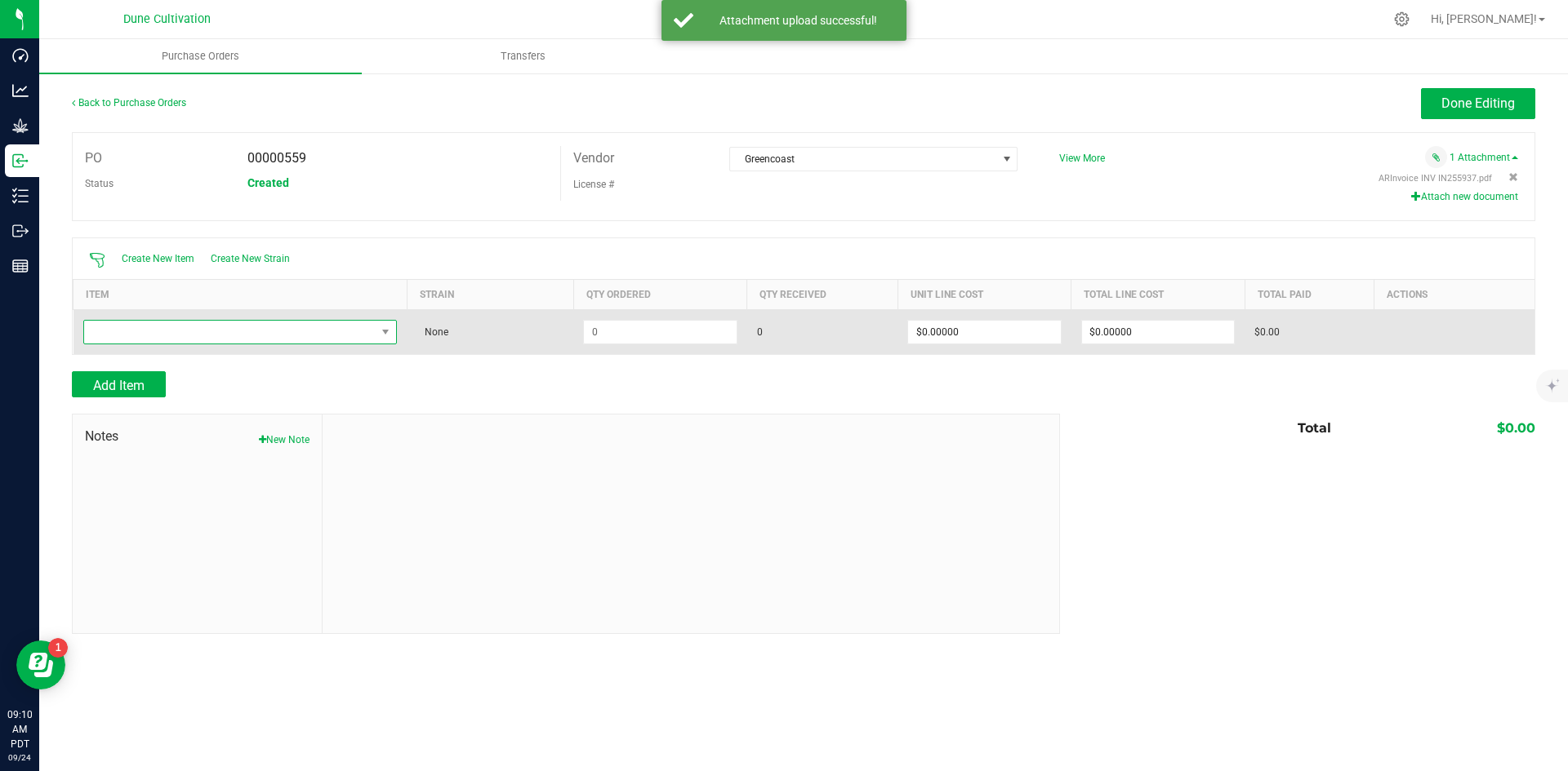
click at [233, 332] on span "NO DATA FOUND" at bounding box center [230, 332] width 292 height 23
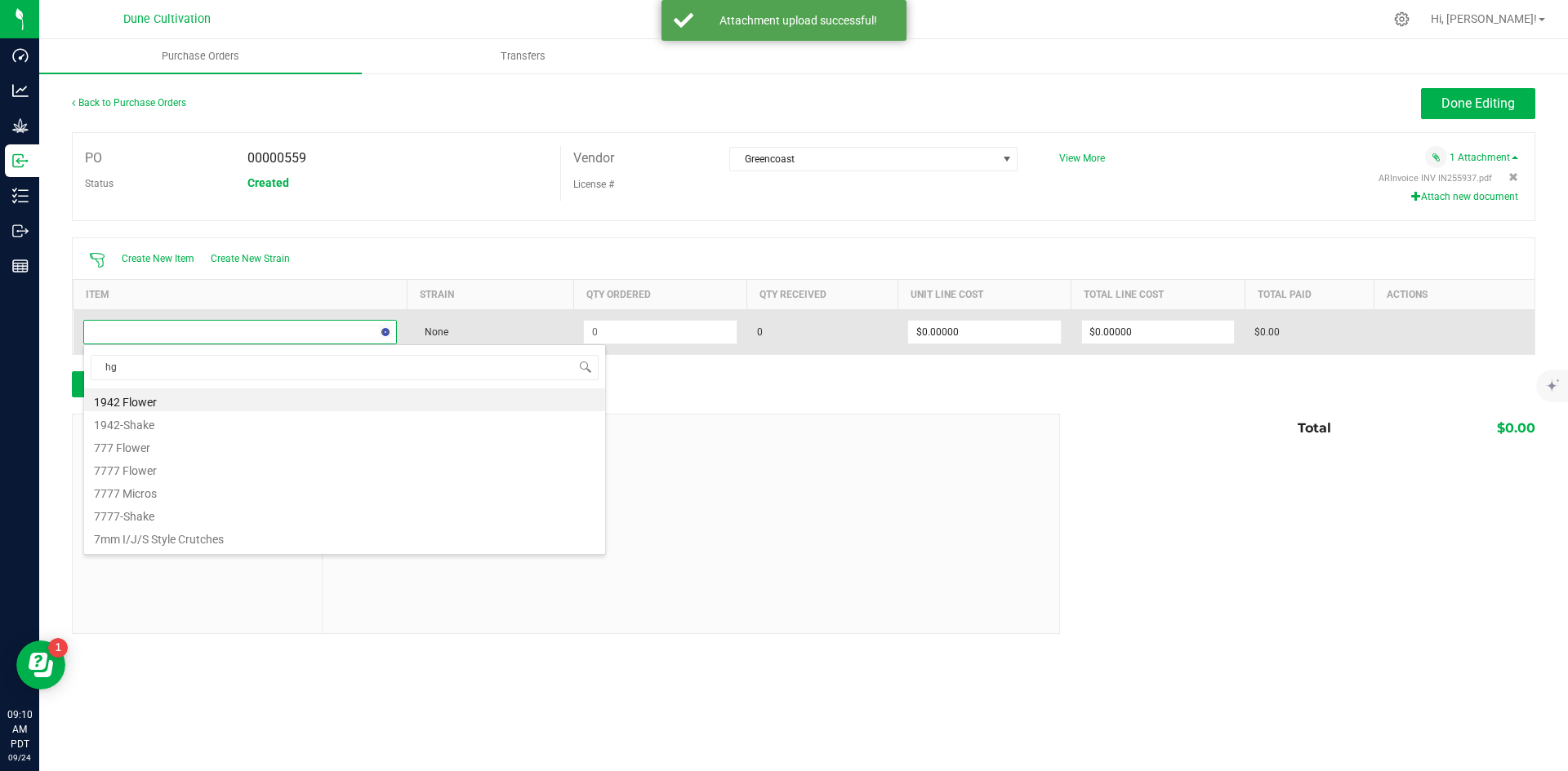
type input "hgv"
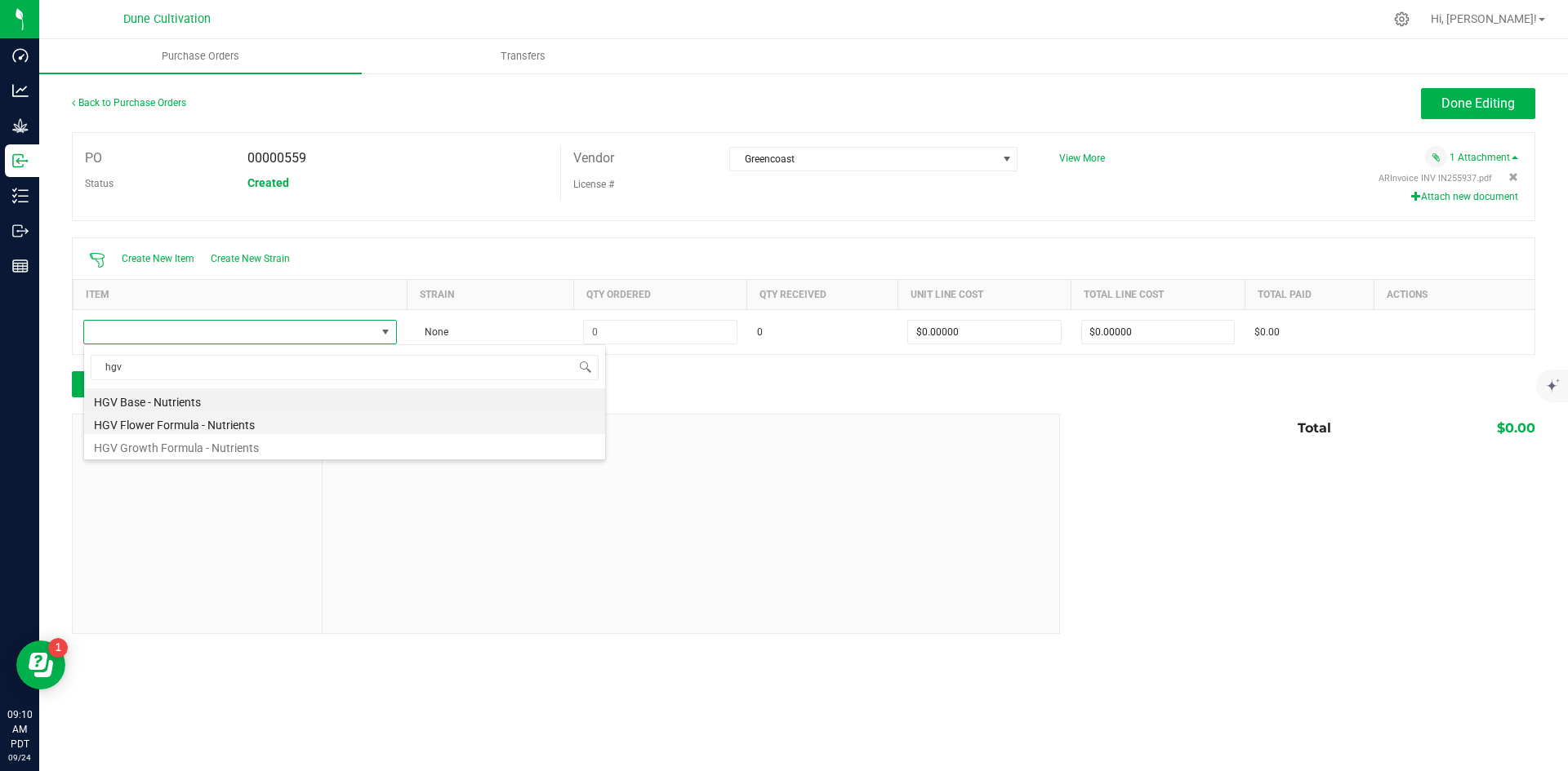
click at [201, 430] on li "HGV Flower Formula - Nutrients" at bounding box center [344, 422] width 521 height 23
type input "$0.01242"
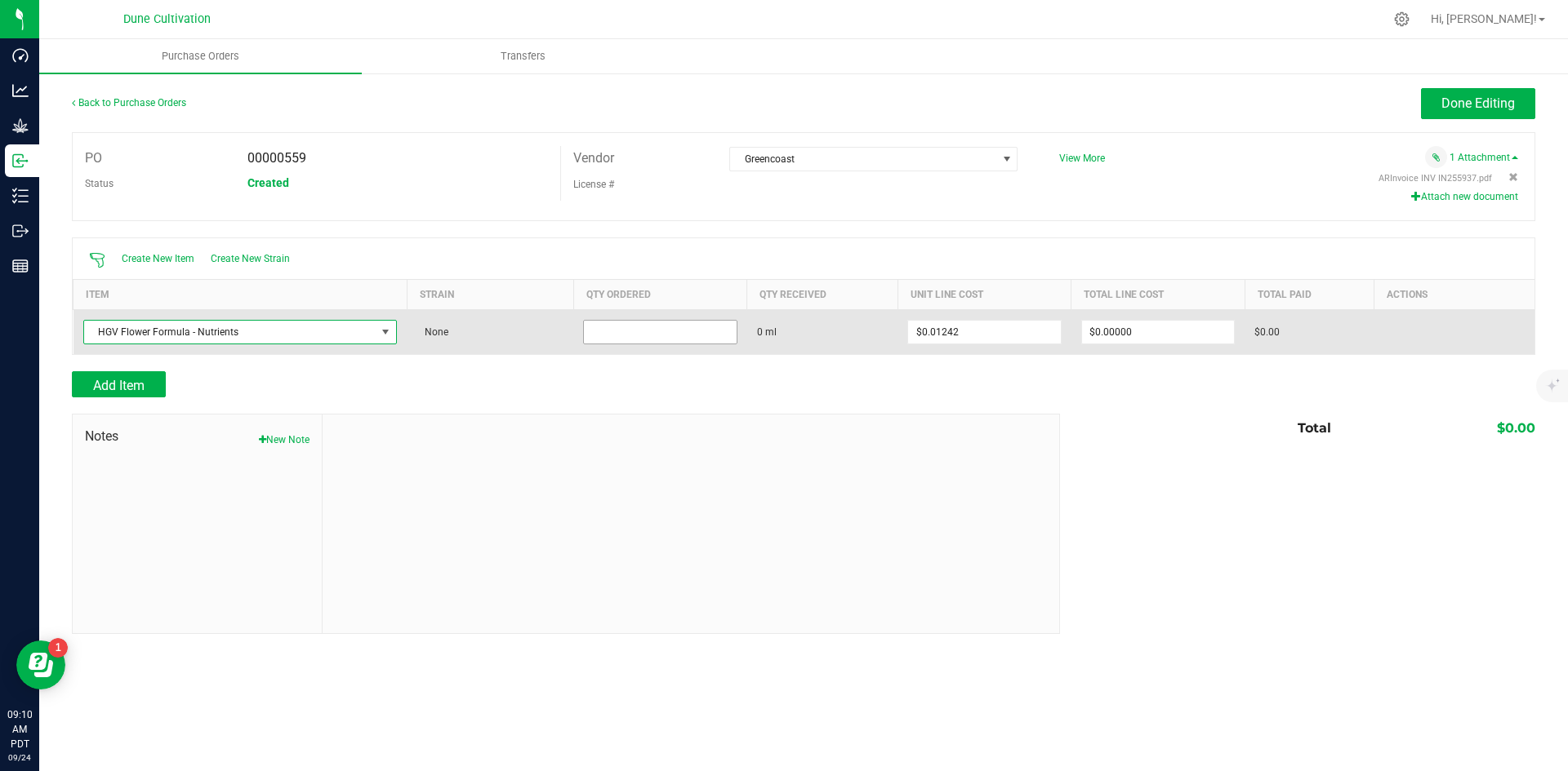
click at [661, 330] on input at bounding box center [660, 332] width 152 height 23
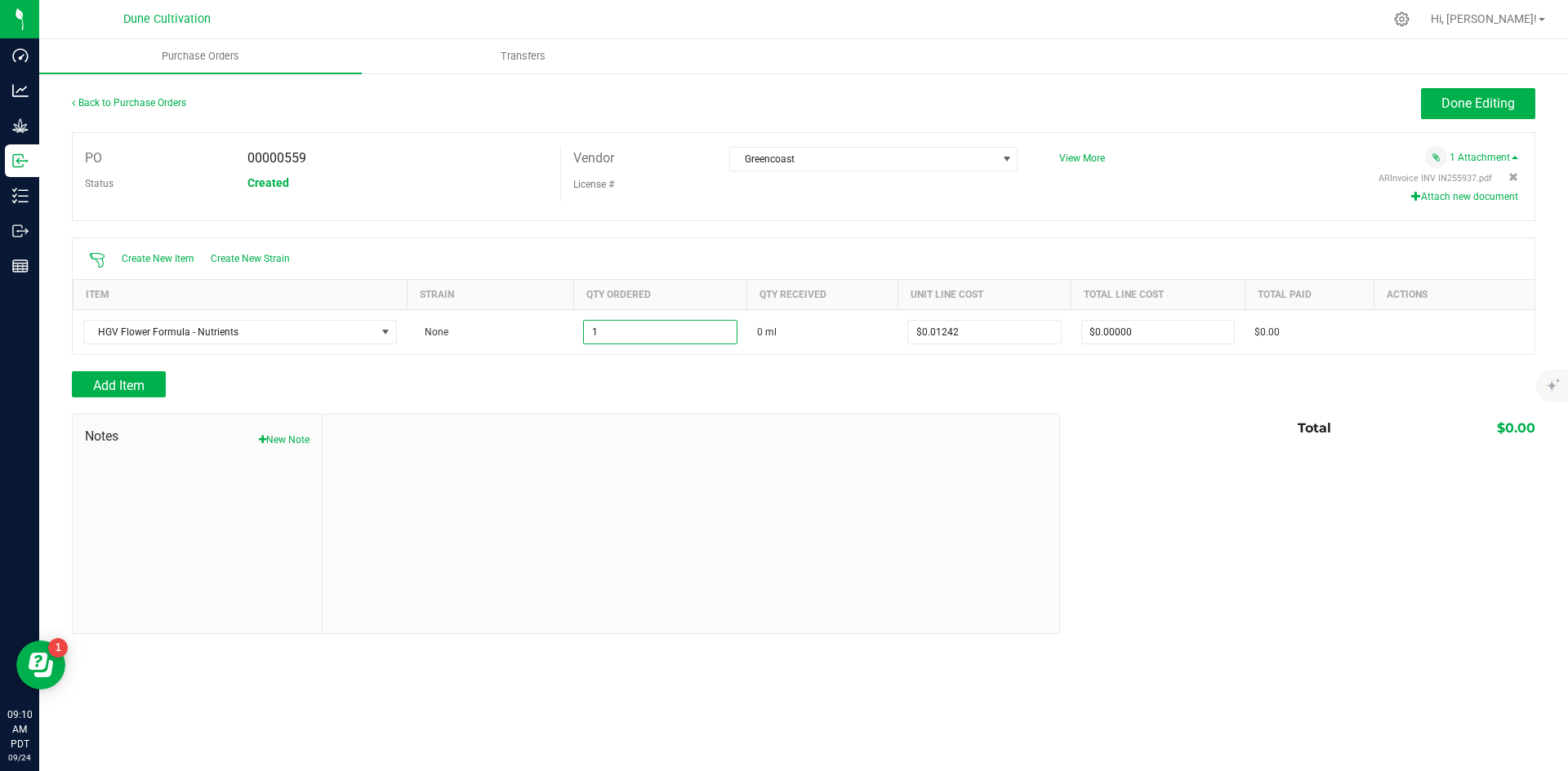
type input "1.0000 ml"
click at [509, 391] on div "Add Item" at bounding box center [559, 384] width 976 height 26
type input "$0.01242"
click at [120, 397] on button "Add Item" at bounding box center [118, 384] width 94 height 26
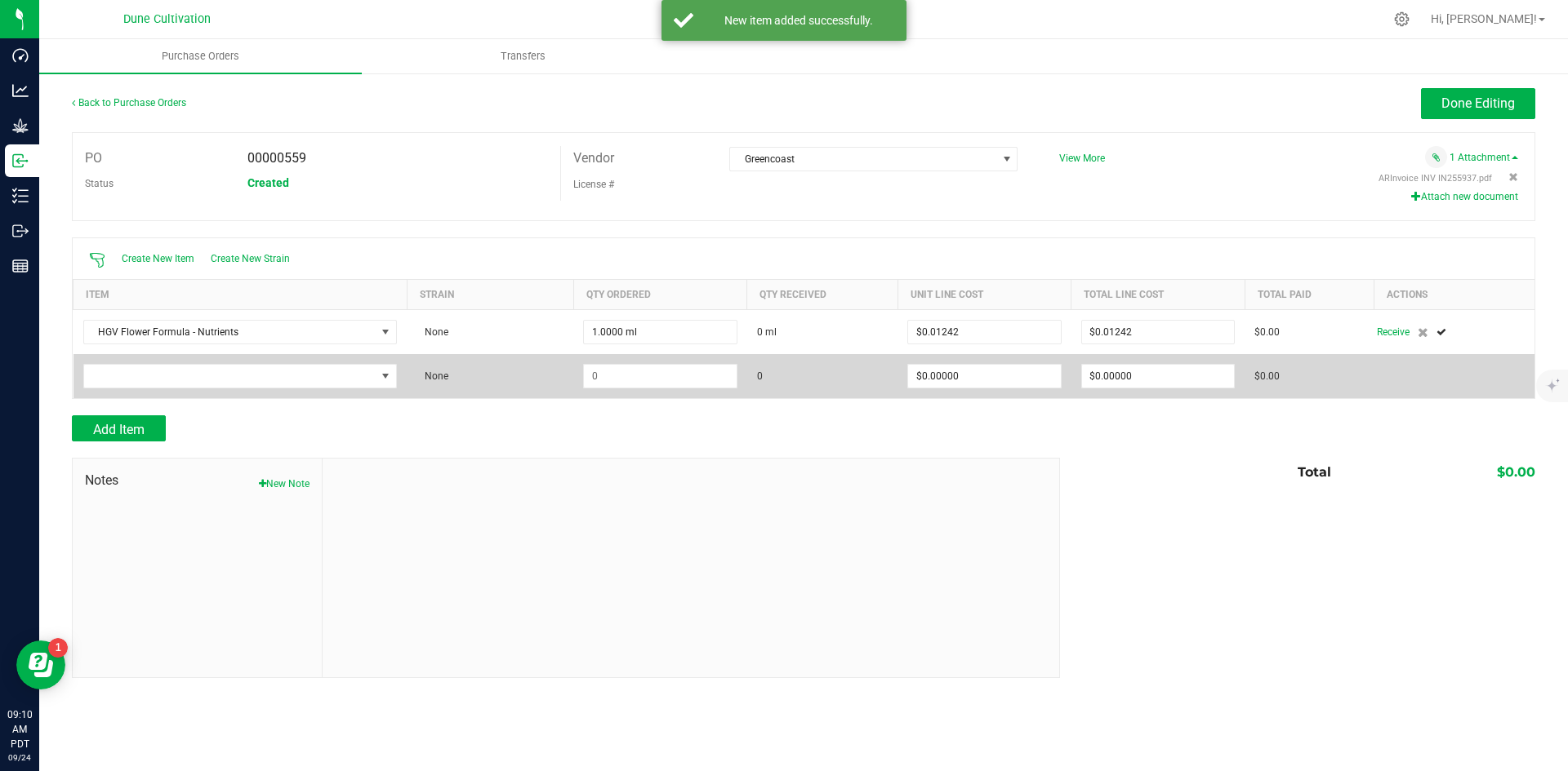
click at [217, 363] on td at bounding box center [240, 377] width 334 height 45
click at [217, 375] on span "NO DATA FOUND" at bounding box center [230, 376] width 292 height 23
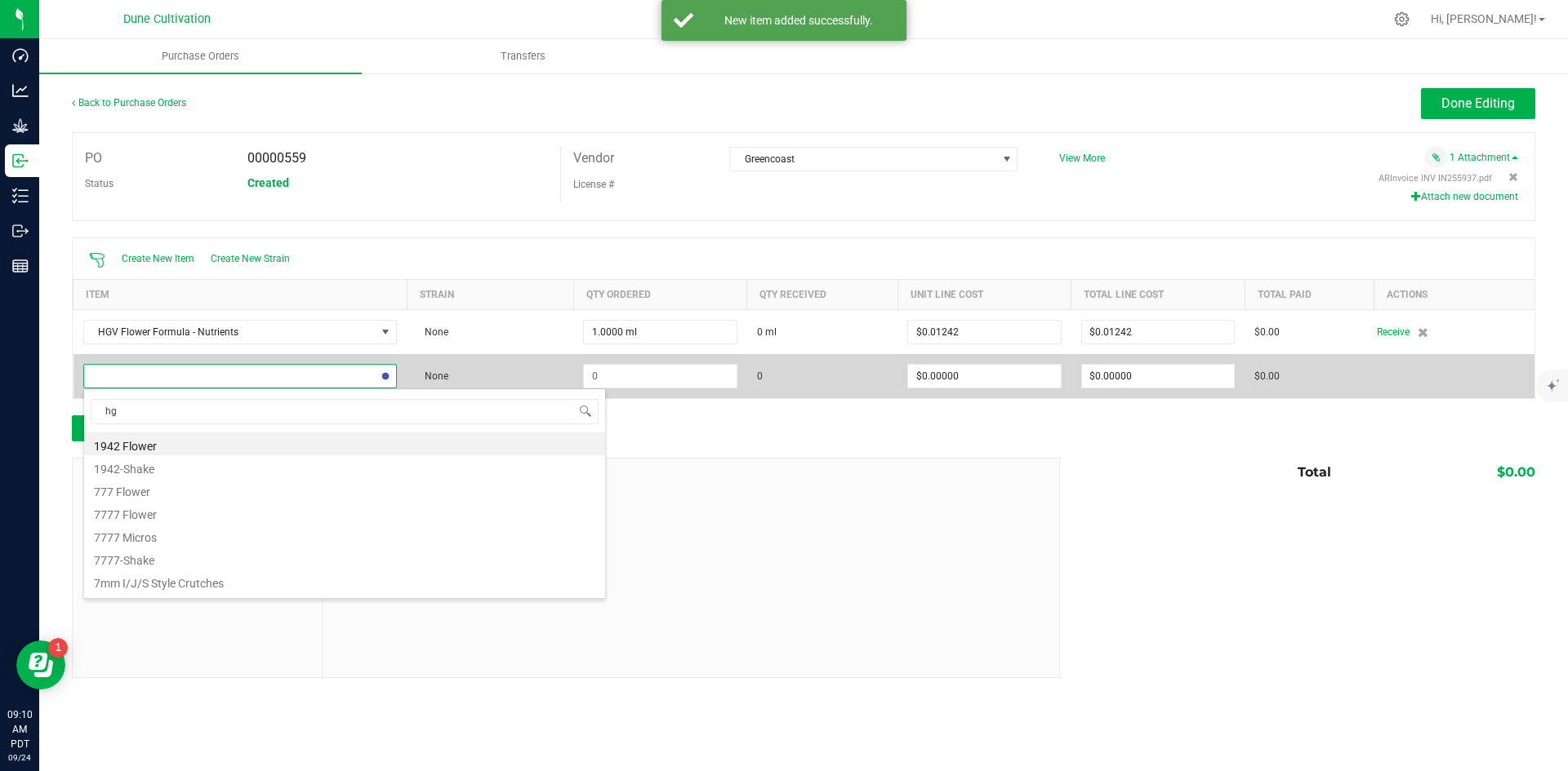
type input "hgv"
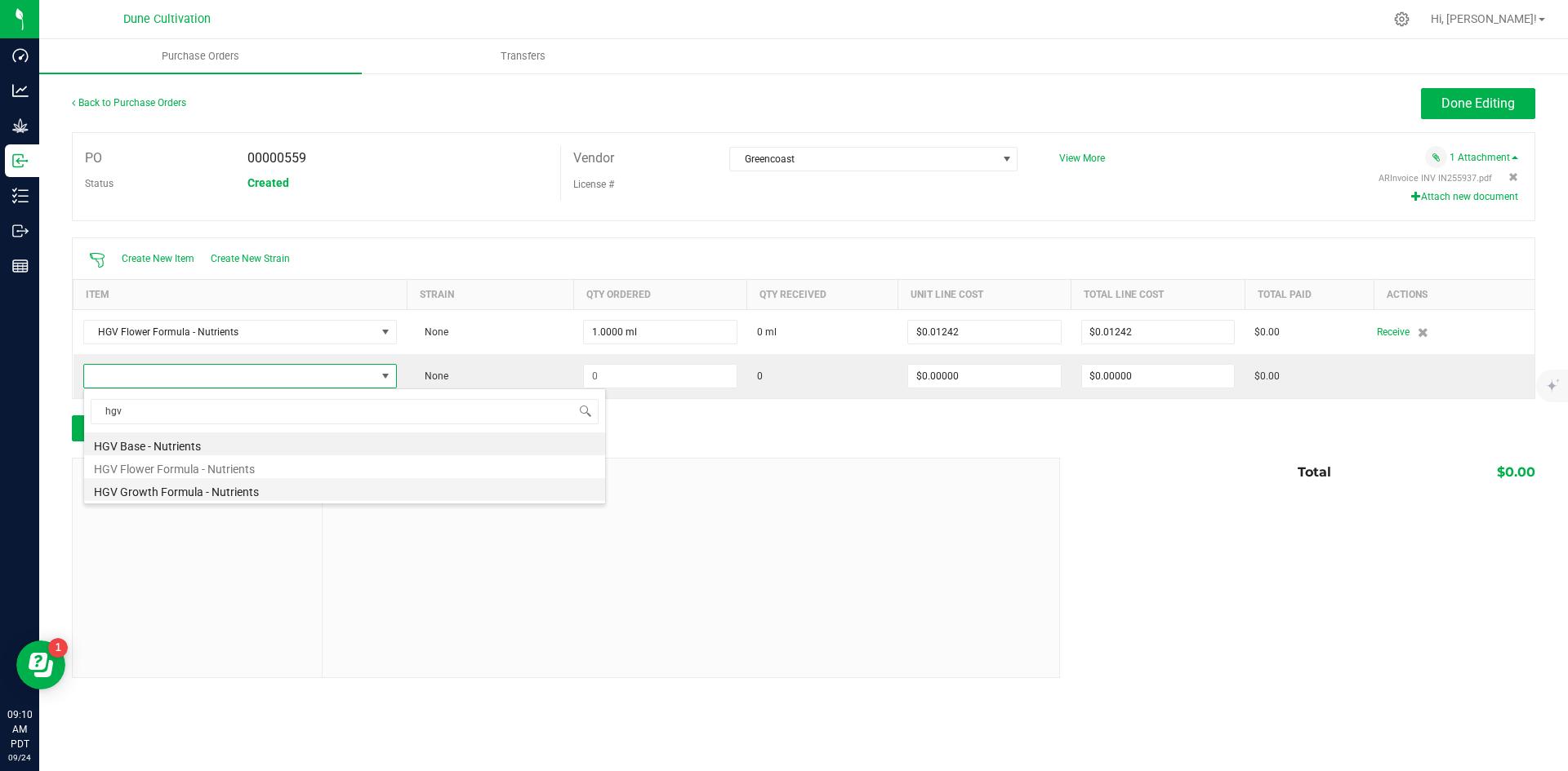
click at [222, 486] on li "HGV Growth Formula - Nutrients" at bounding box center [344, 490] width 521 height 23
type input "$0.01242"
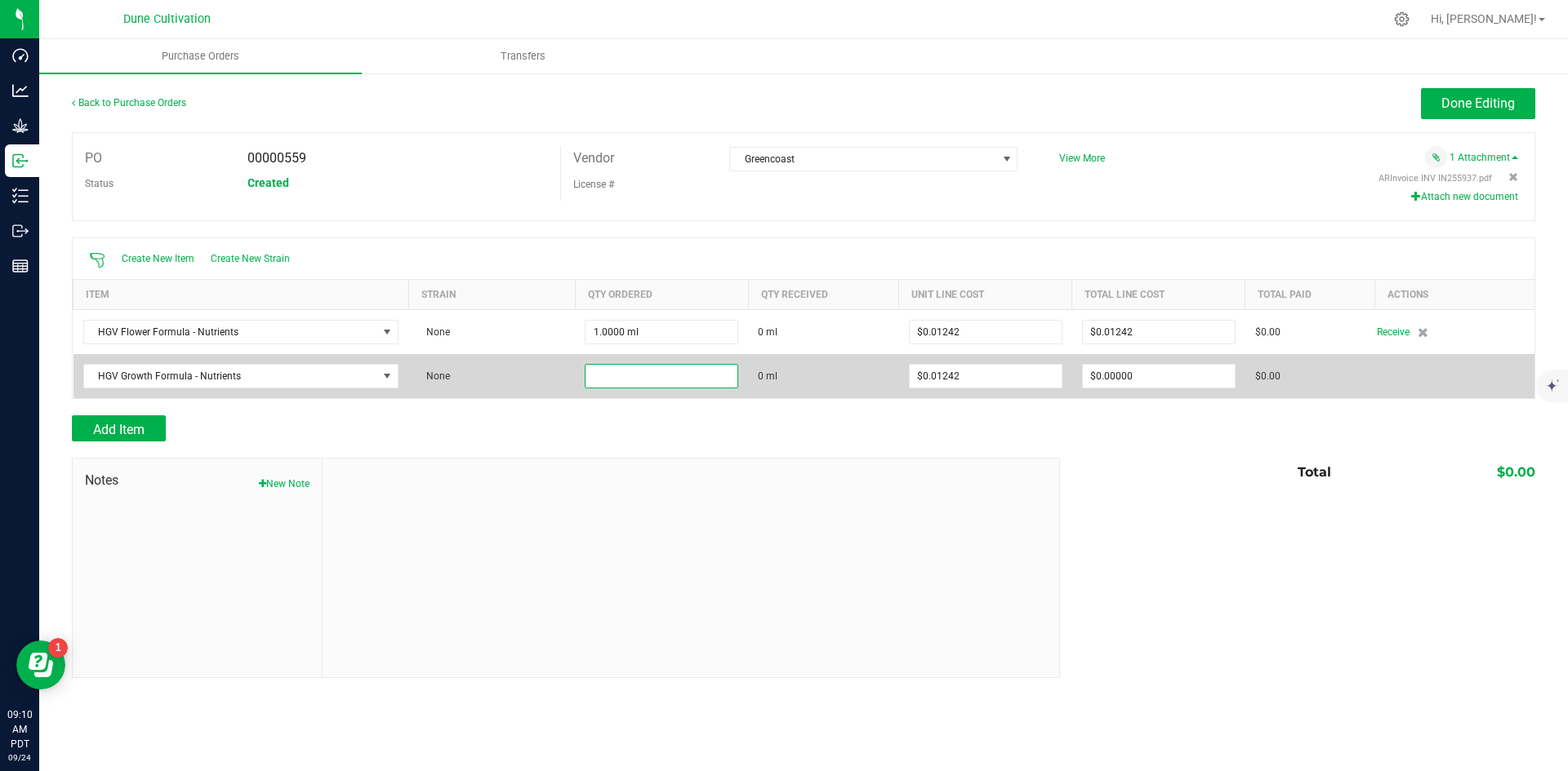
click at [656, 379] on input at bounding box center [662, 376] width 152 height 23
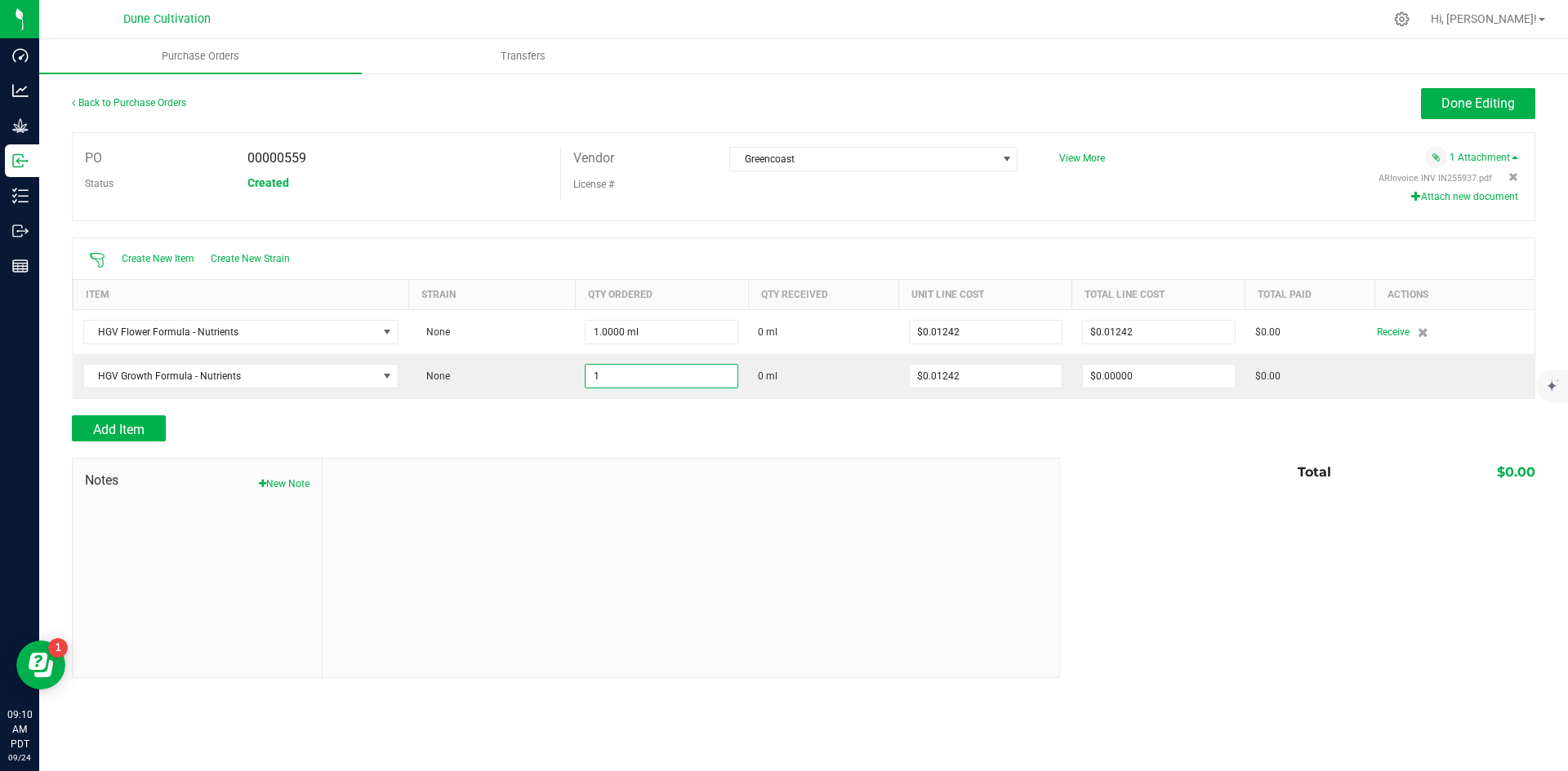
type input "1.0000 ml"
click at [627, 439] on div "Add Item" at bounding box center [559, 429] width 976 height 26
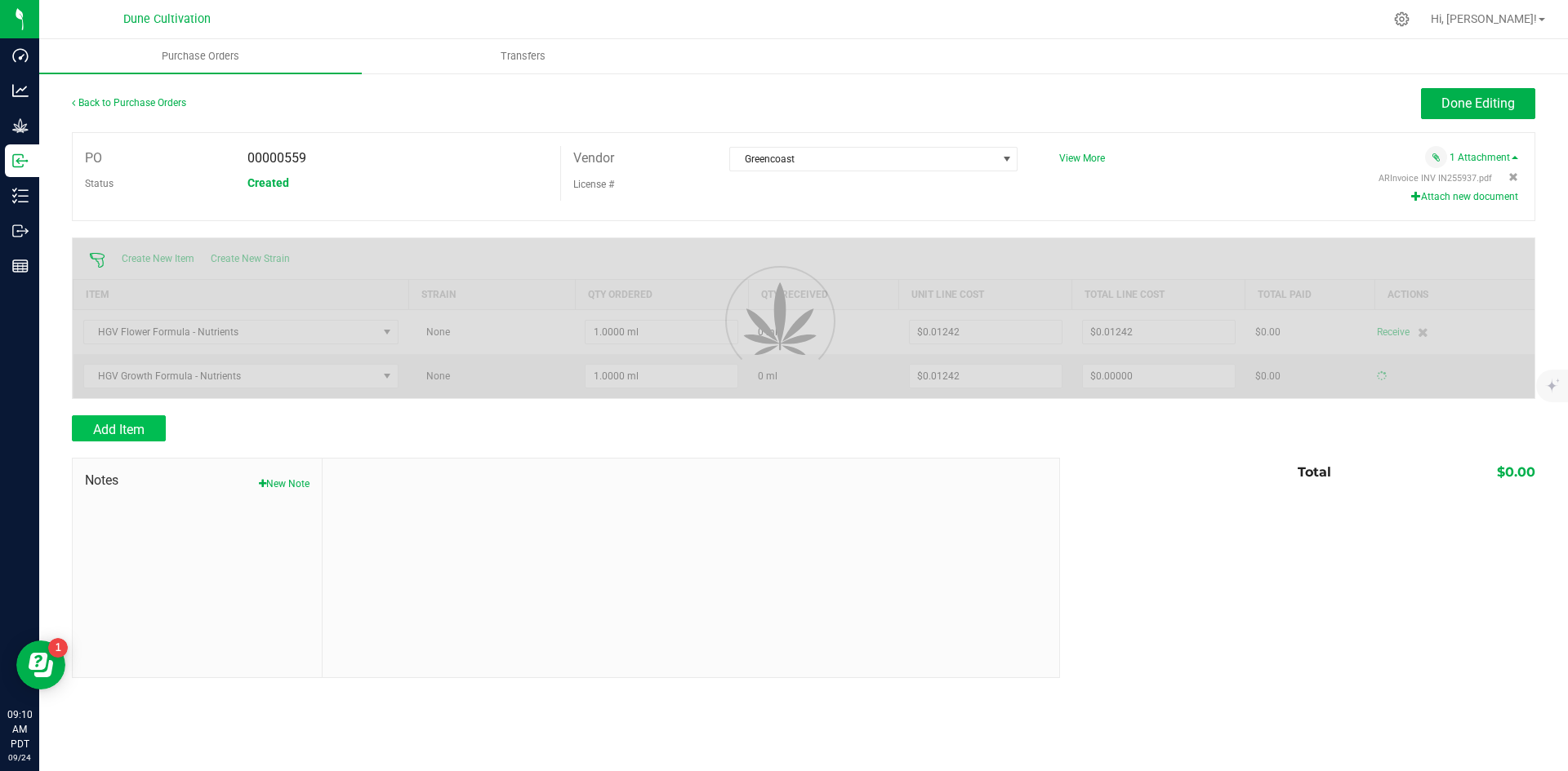
type input "$0.01242"
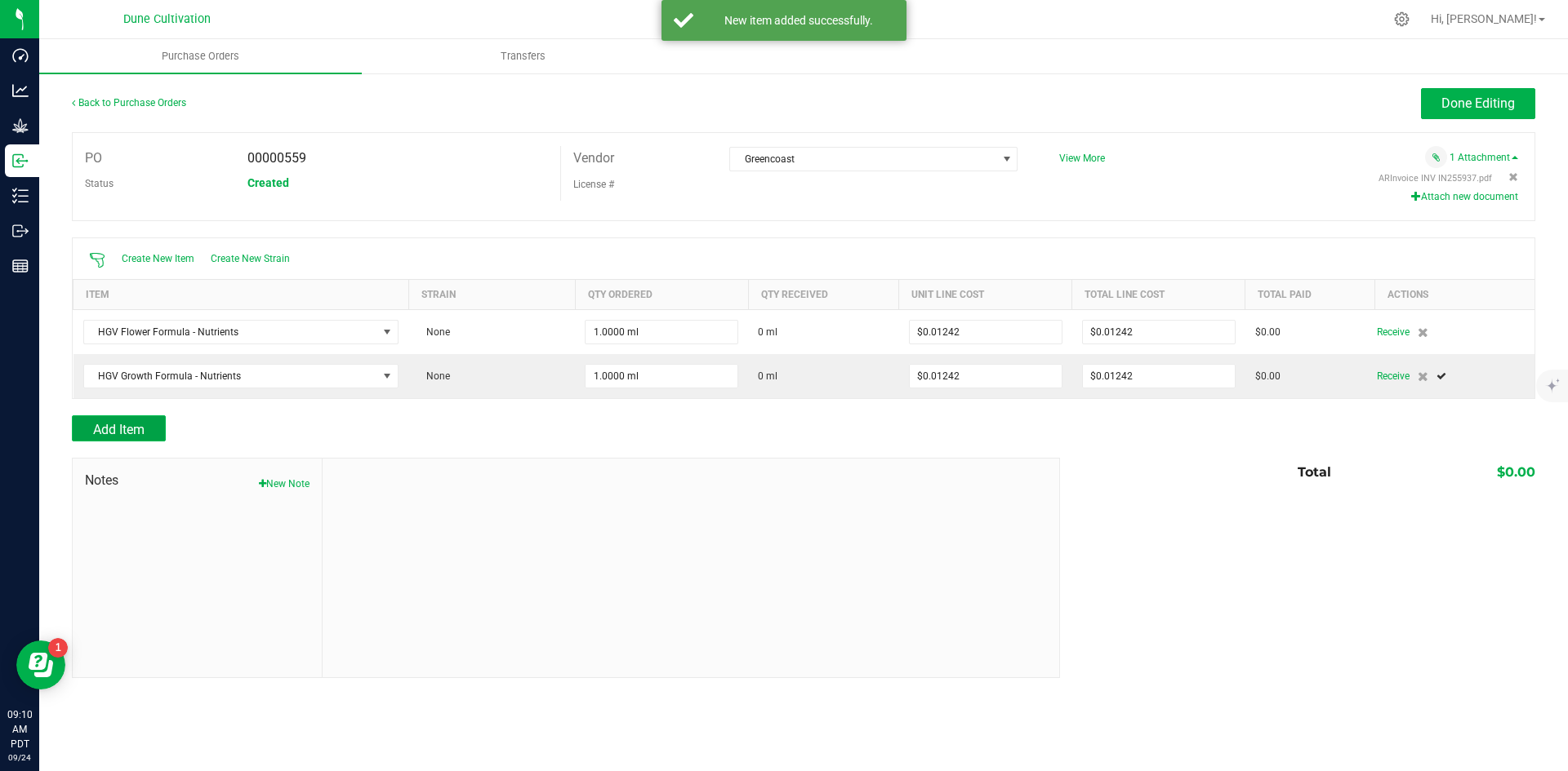
click at [127, 418] on button "Add Item" at bounding box center [118, 429] width 94 height 26
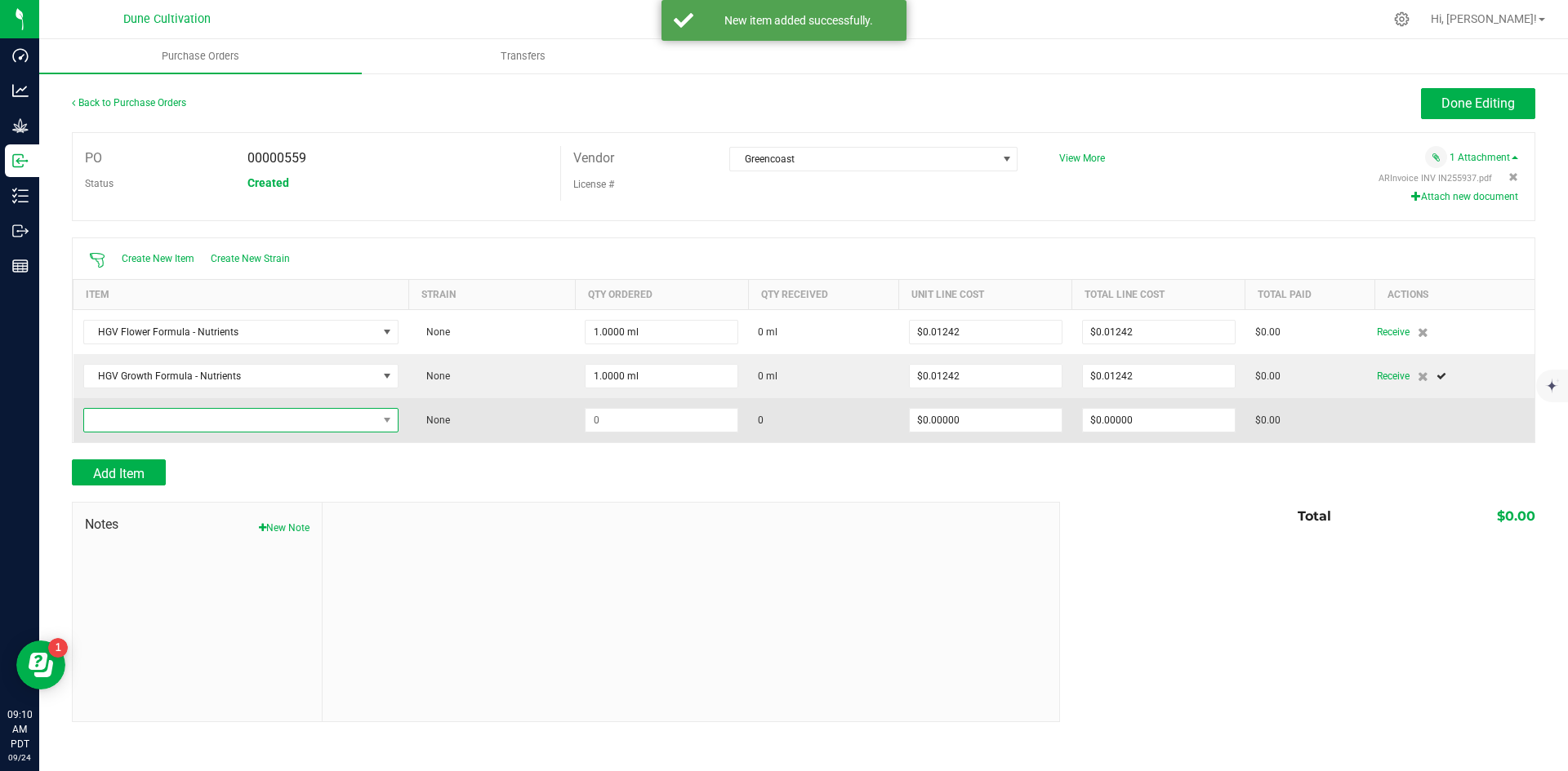
click at [379, 418] on span "NO DATA FOUND" at bounding box center [388, 420] width 20 height 23
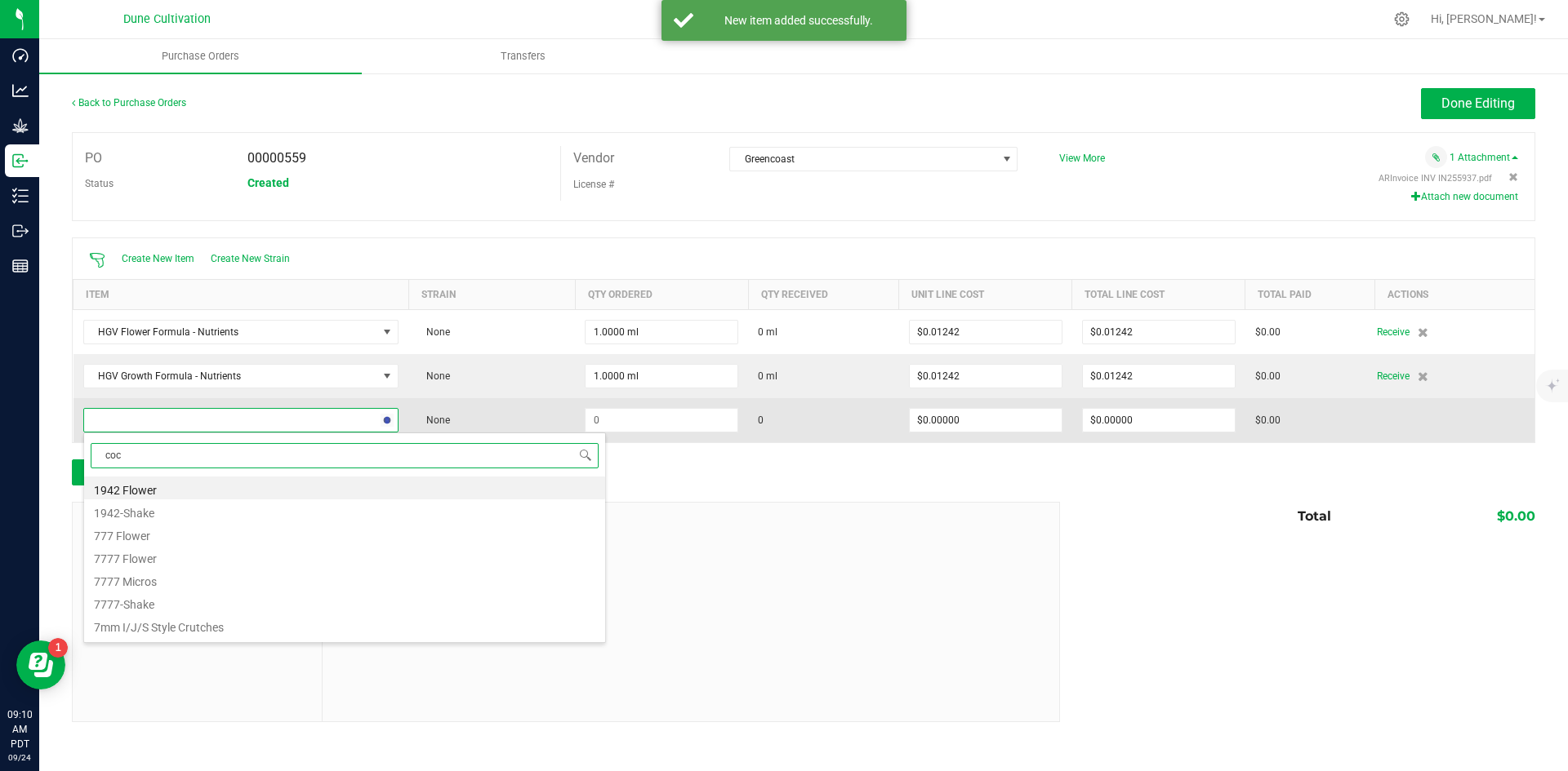
type input "coco"
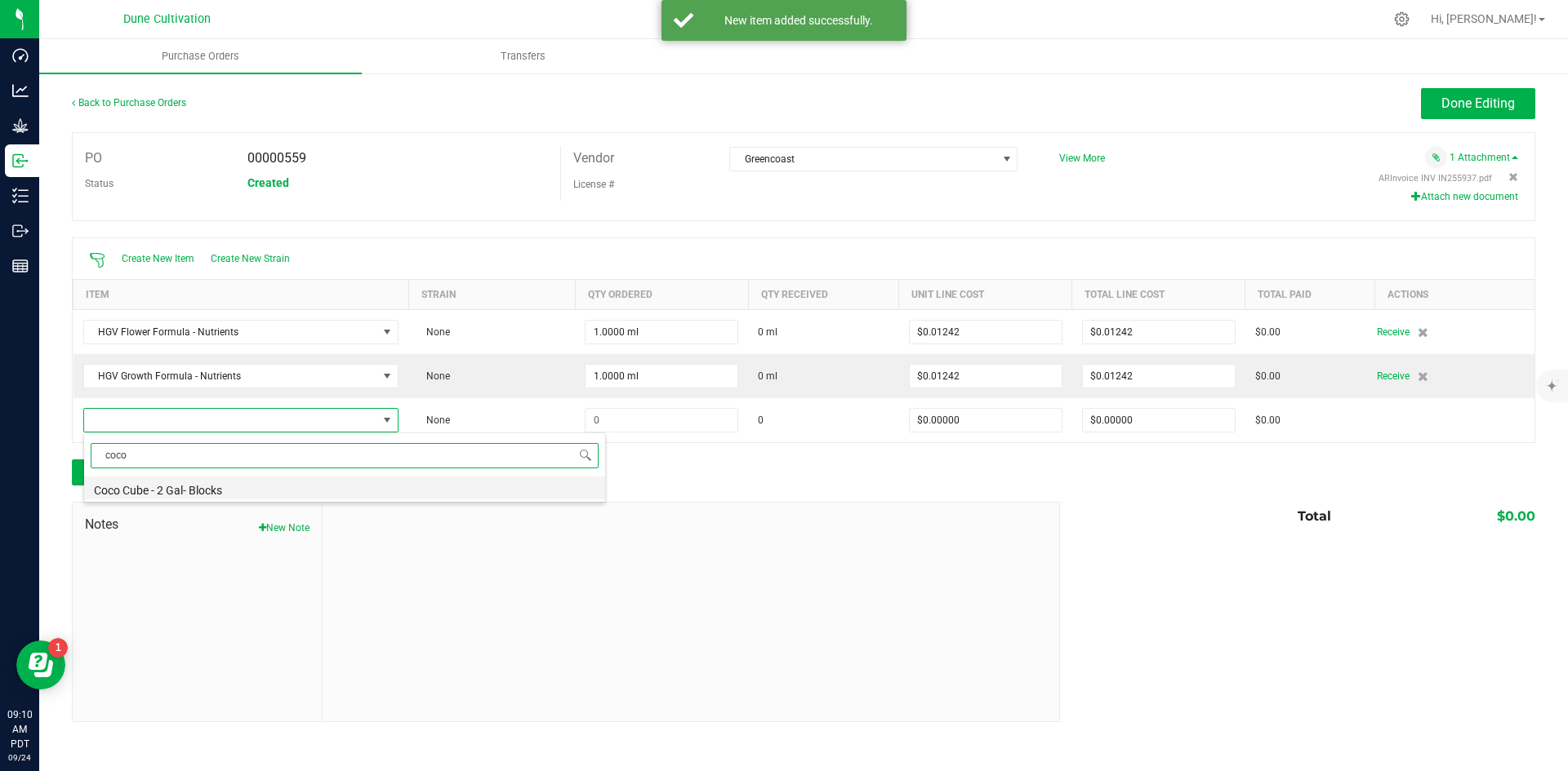
click at [297, 485] on li "Coco Cube - 2 Gal- Blocks" at bounding box center [344, 488] width 521 height 23
type input "$2.00000"
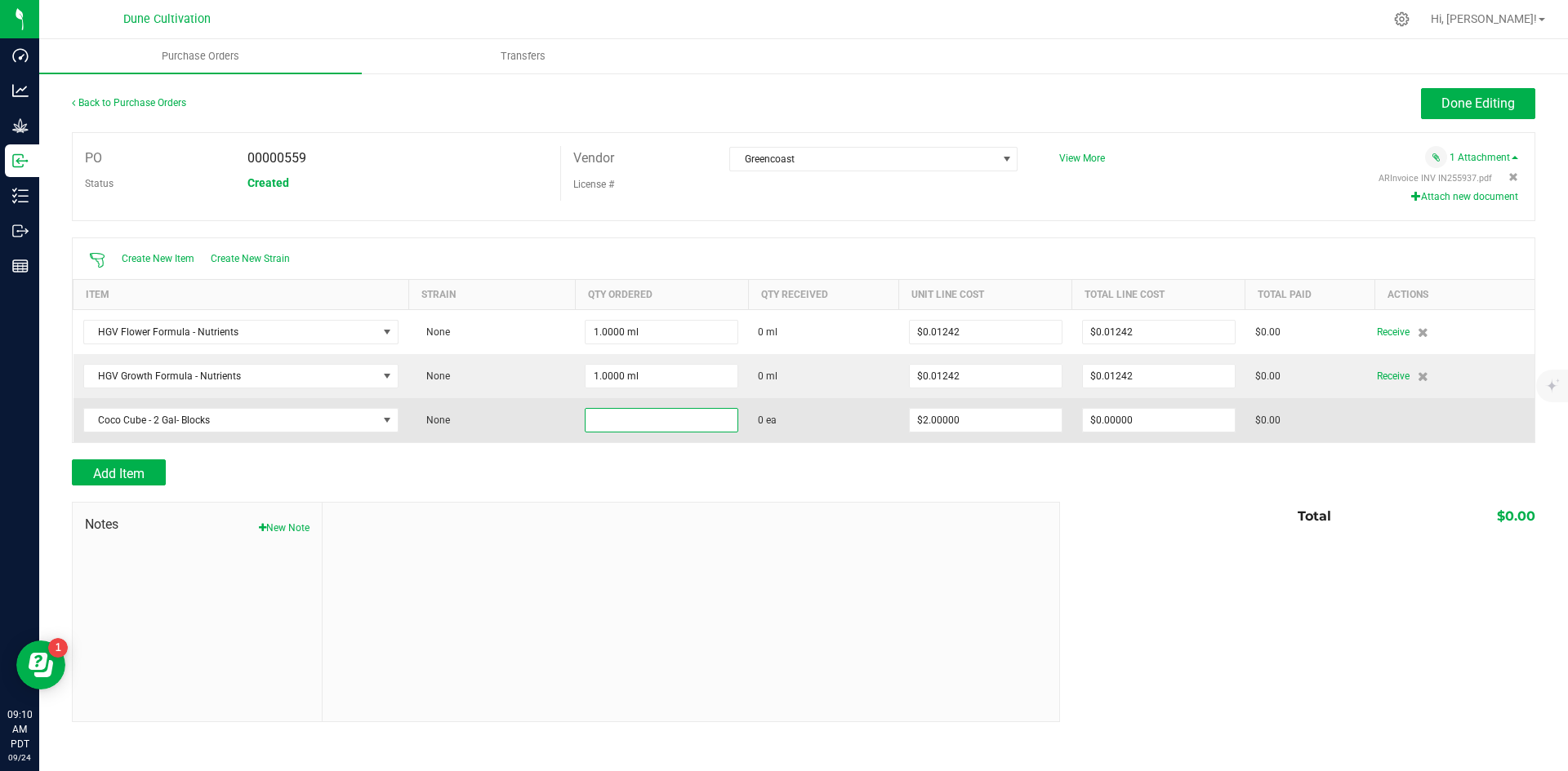
click at [659, 416] on input at bounding box center [662, 420] width 152 height 23
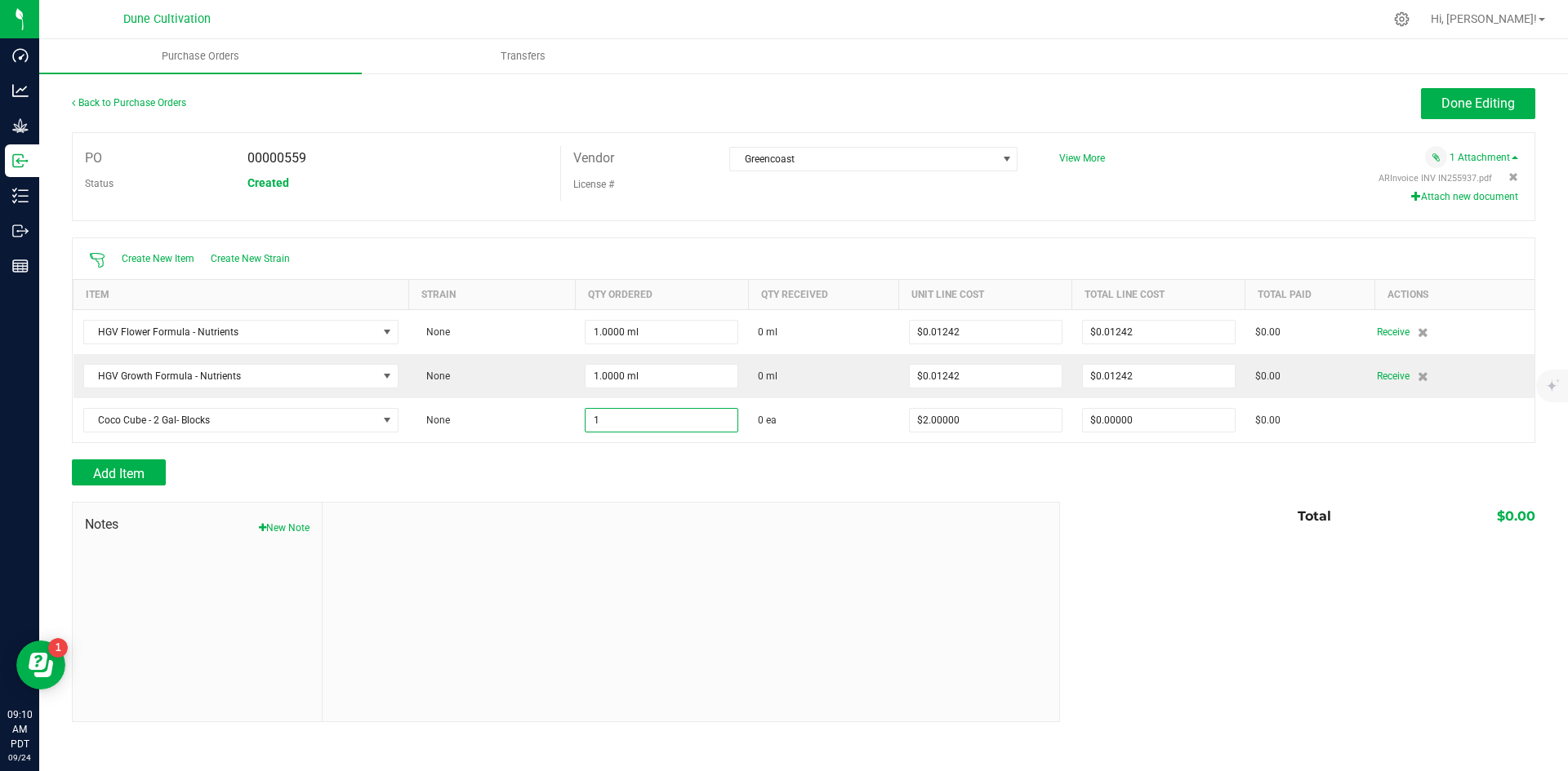
type input "1 ea"
click at [627, 467] on div "Add Item" at bounding box center [559, 472] width 976 height 26
type input "$2.00000"
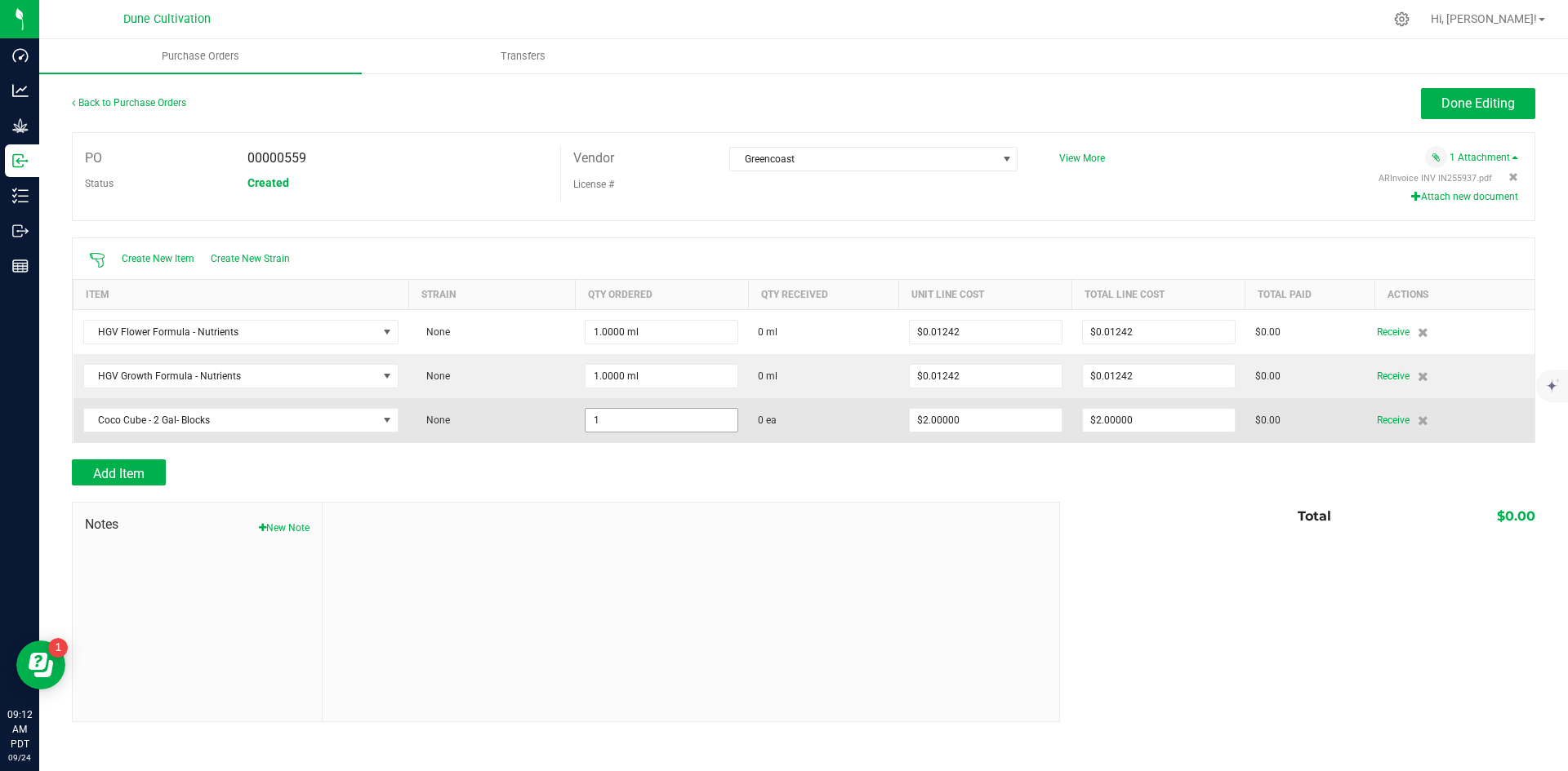
click at [589, 420] on input "1" at bounding box center [662, 420] width 152 height 23
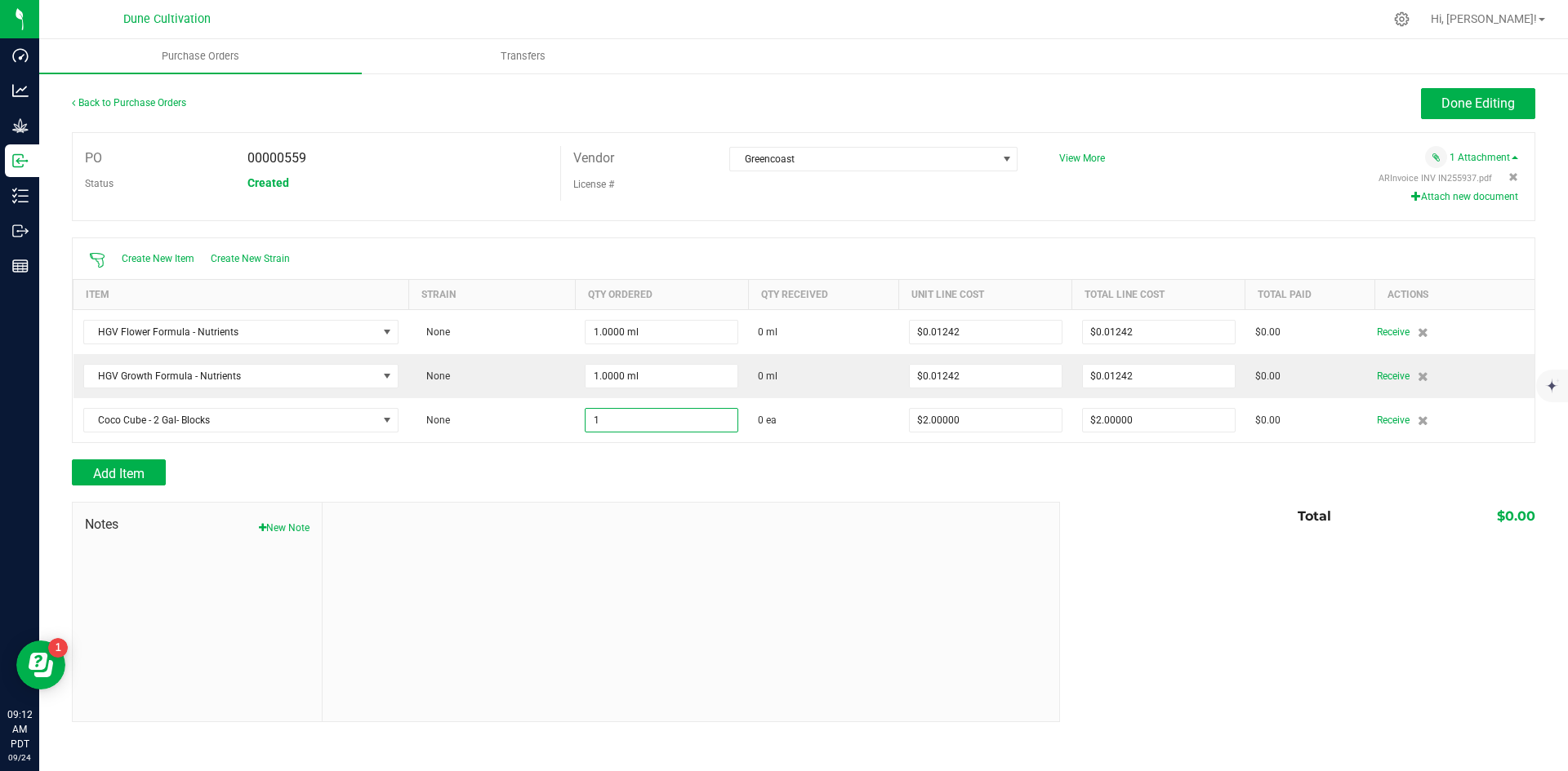
paste input "2640"
type input "2640 ea"
type input "$5,280.00000"
click at [683, 501] on div at bounding box center [803, 495] width 1464 height 17
drag, startPoint x: 1140, startPoint y: 415, endPoint x: 1160, endPoint y: 493, distance: 80.5
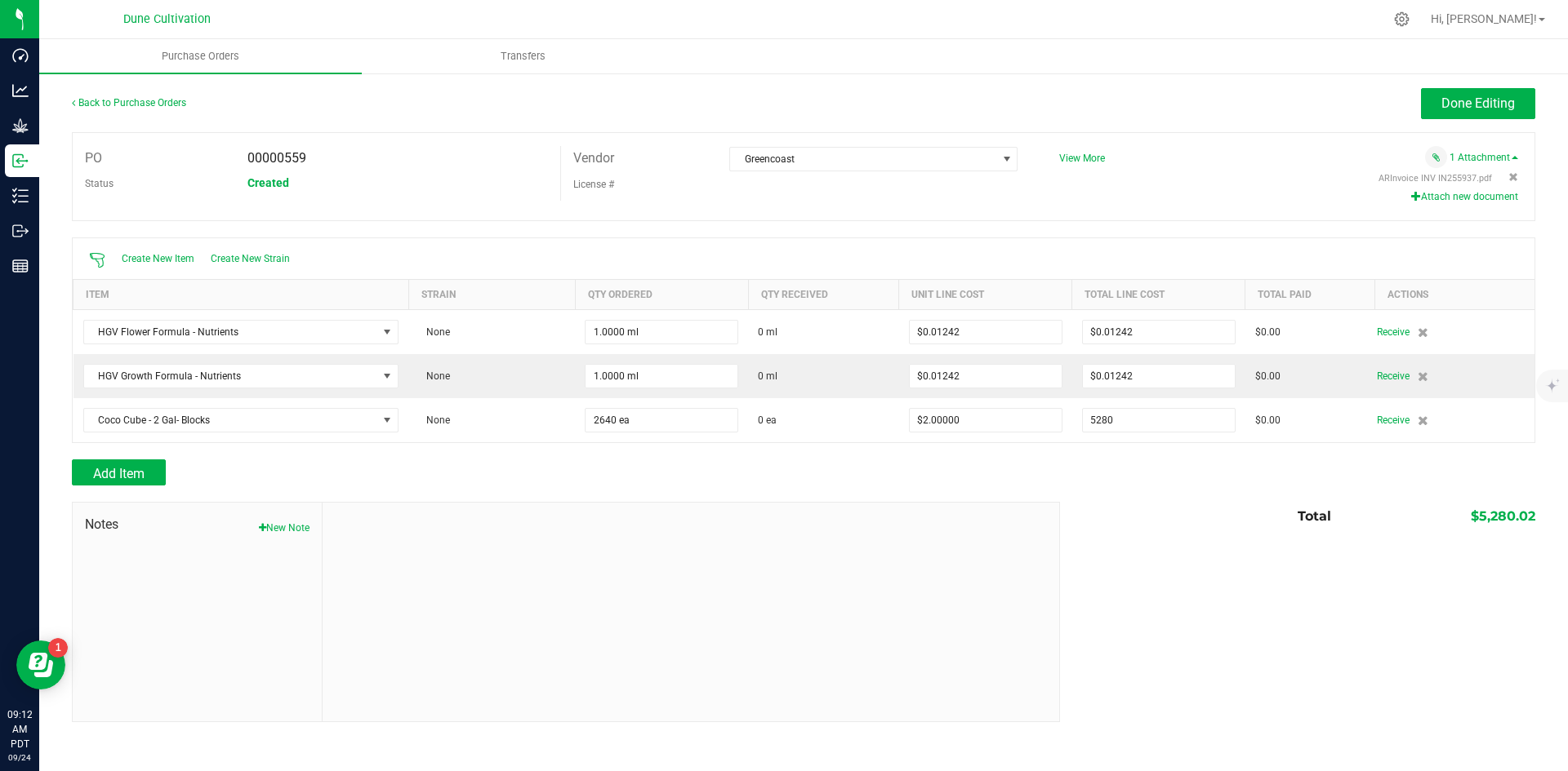
click at [1140, 415] on input "5280" at bounding box center [1160, 420] width 152 height 23
paste input "2772"
type input "$2,772.00000"
click at [1173, 526] on div "Total $5,280.02" at bounding box center [1291, 517] width 487 height 30
type input "2640"
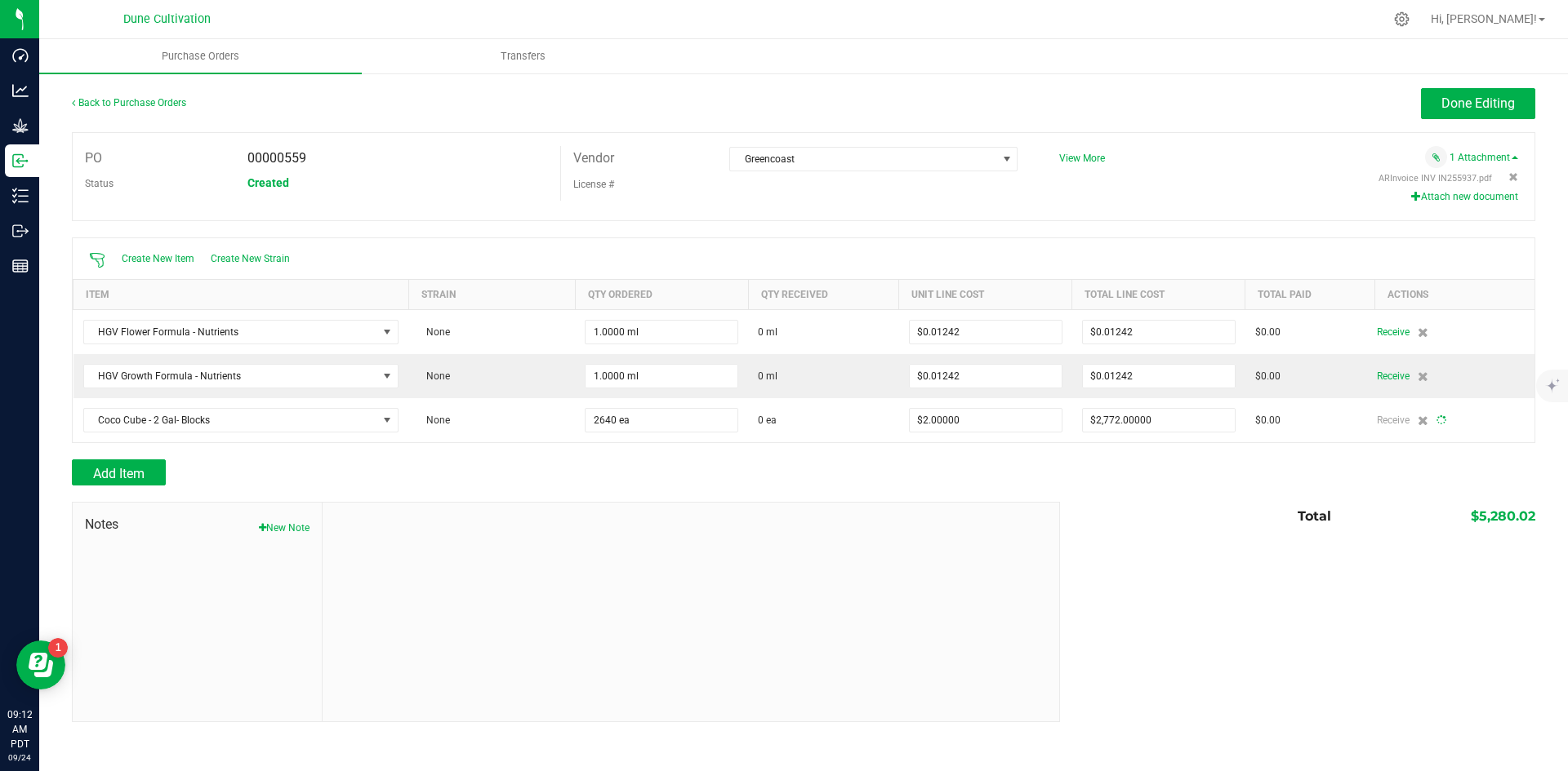
type input "$1.05000"
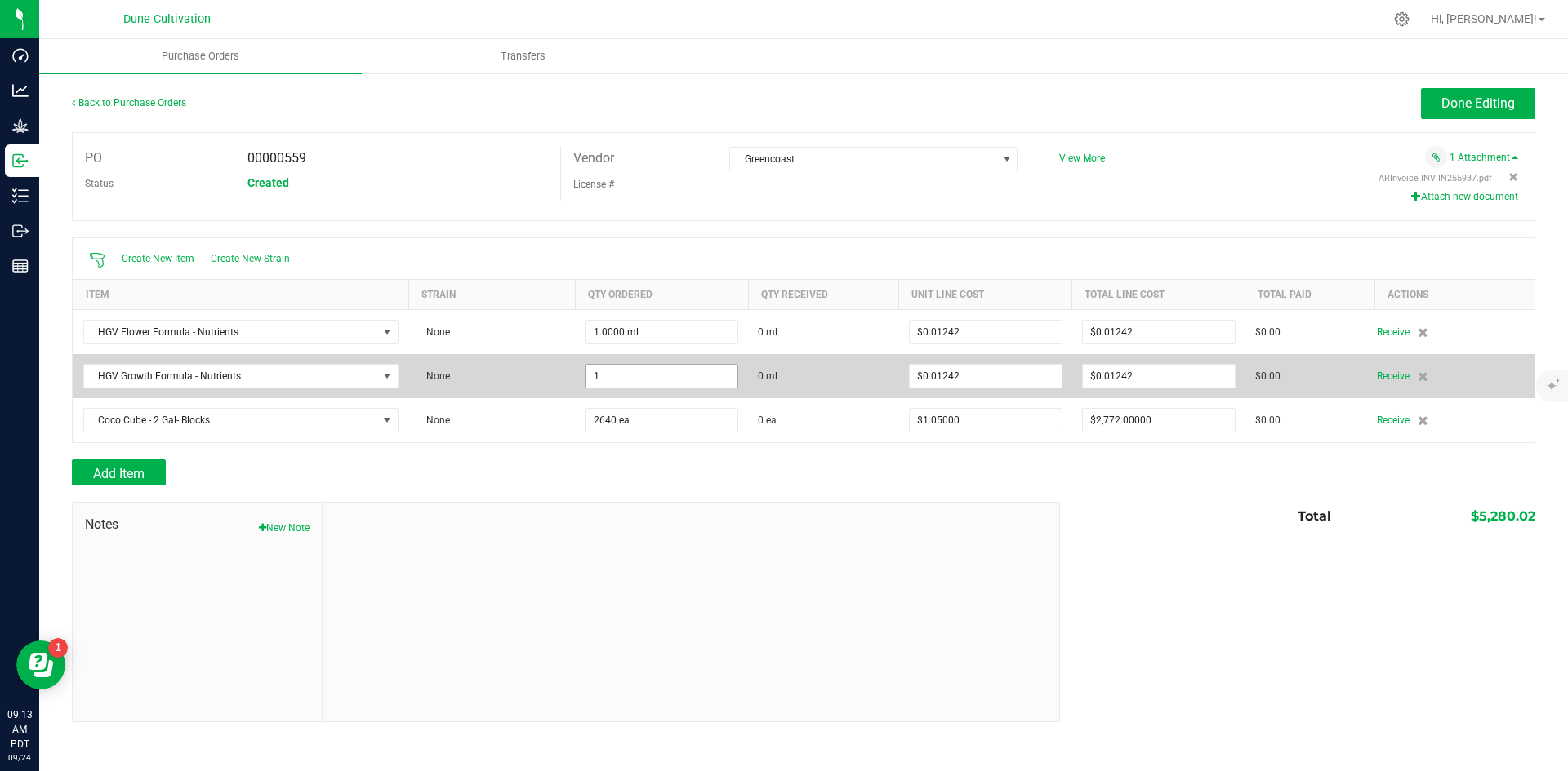
click at [648, 376] on input "1" at bounding box center [662, 376] width 152 height 23
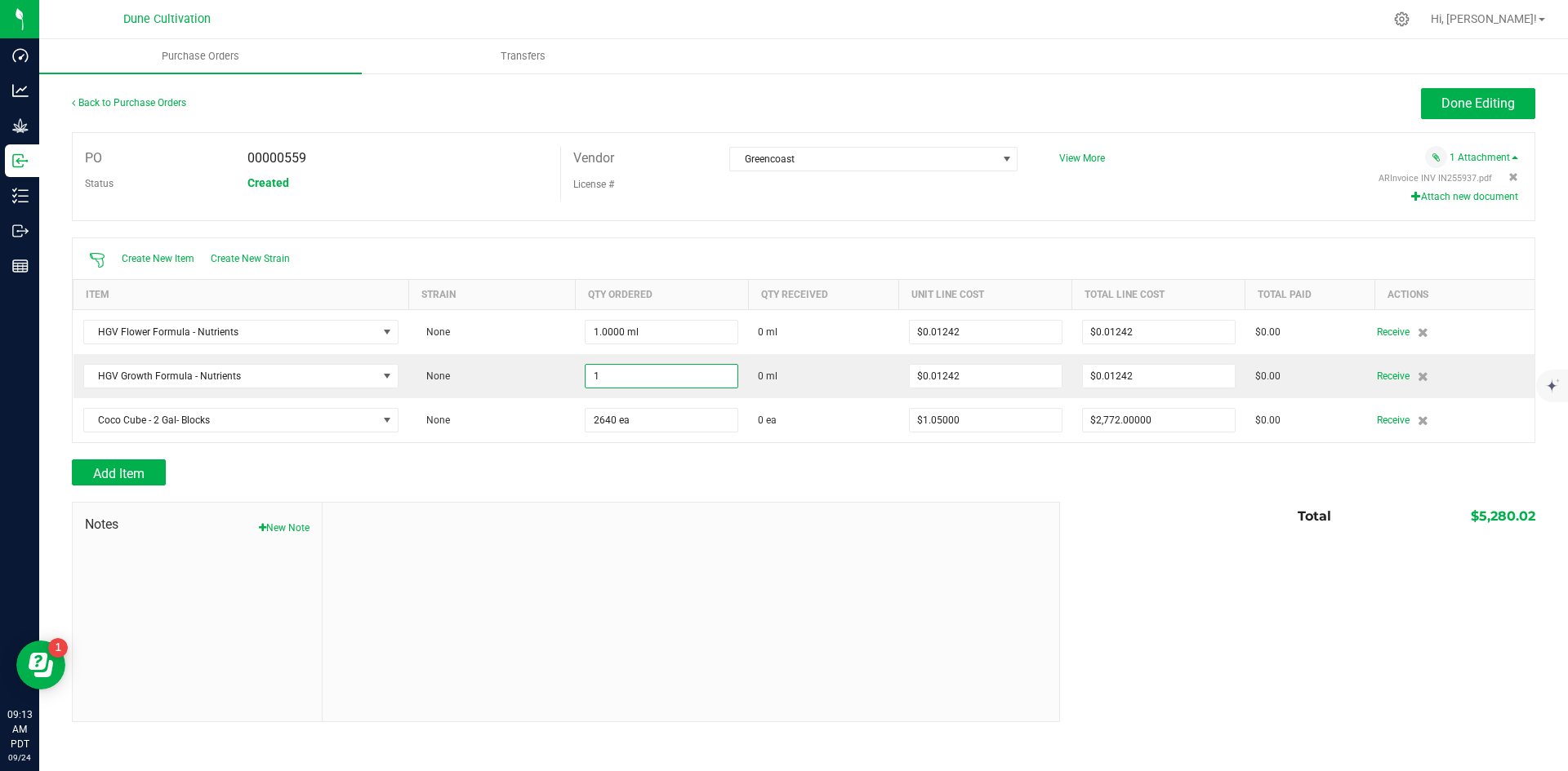
paste input "60848.35815603"
type input "160848.3582 ml"
type input "$1,997.73661"
click at [1097, 513] on div "Total $5,280.02" at bounding box center [1291, 517] width 487 height 30
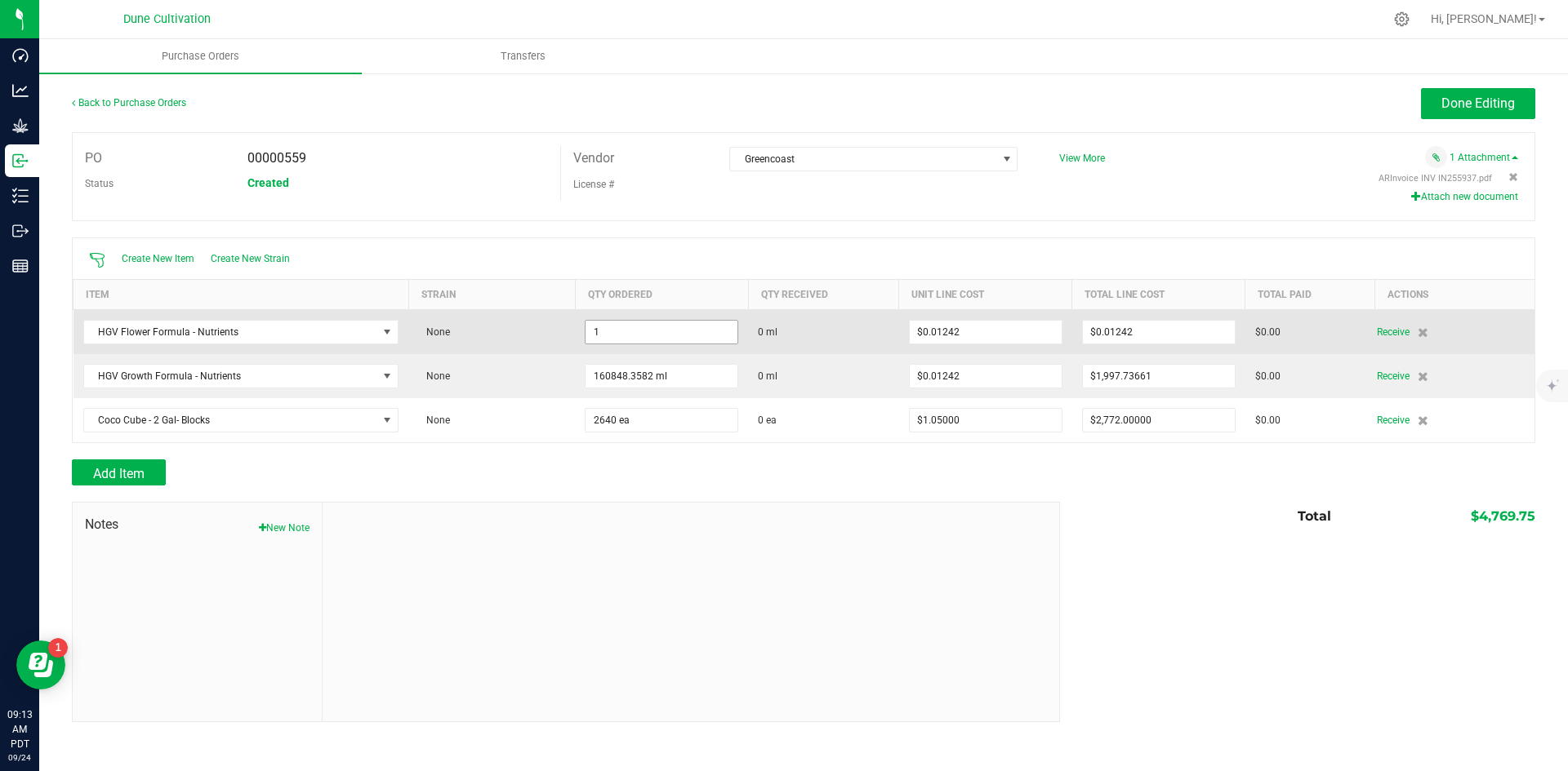
click at [625, 328] on input "1" at bounding box center [662, 332] width 152 height 23
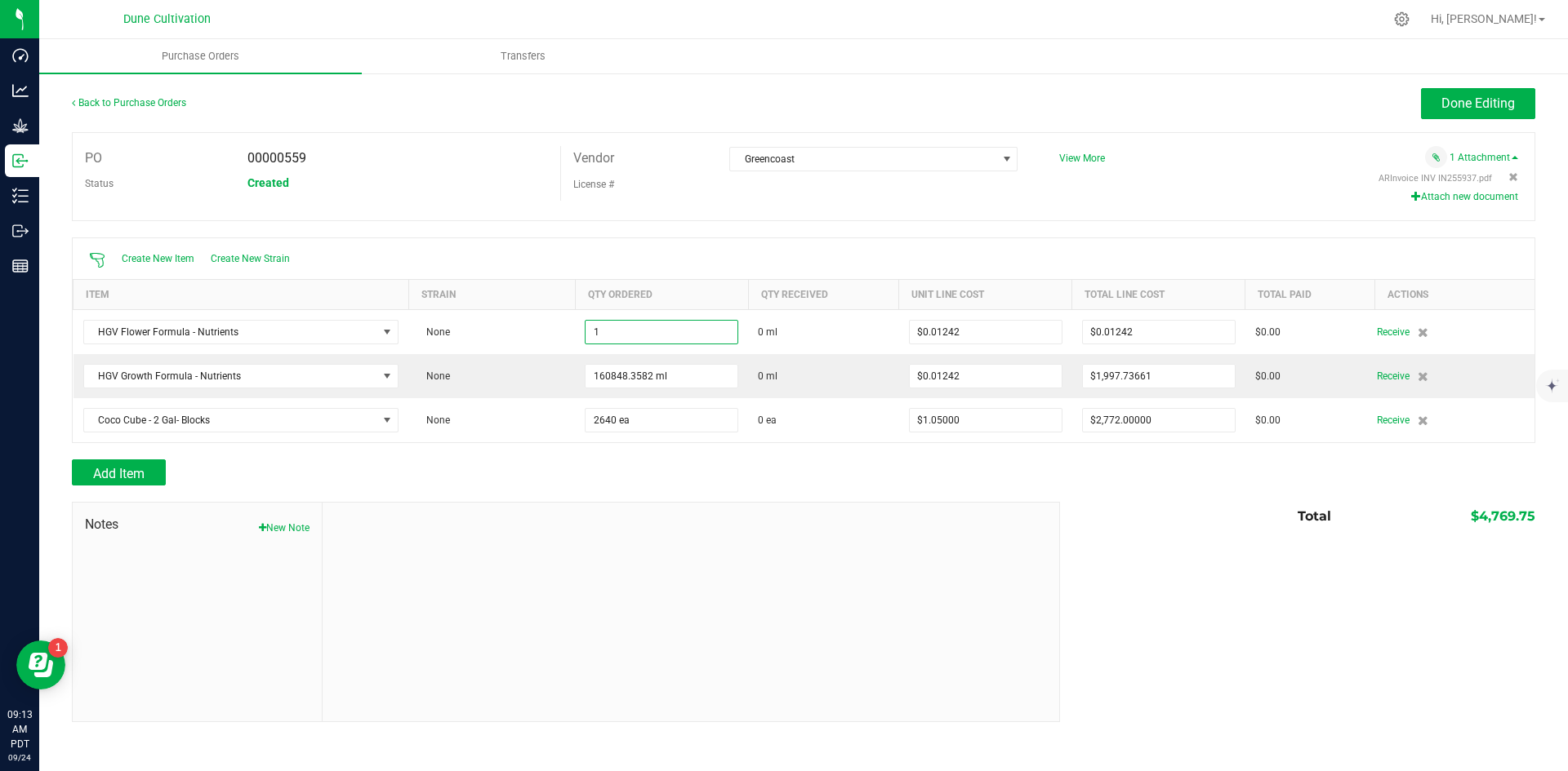
paste input "367211.0443262"
type input "1367211.0443 ml"
type input "$16,980.76117"
click at [1142, 592] on div "Notes New Note Total $4,769.75" at bounding box center [803, 612] width 1464 height 221
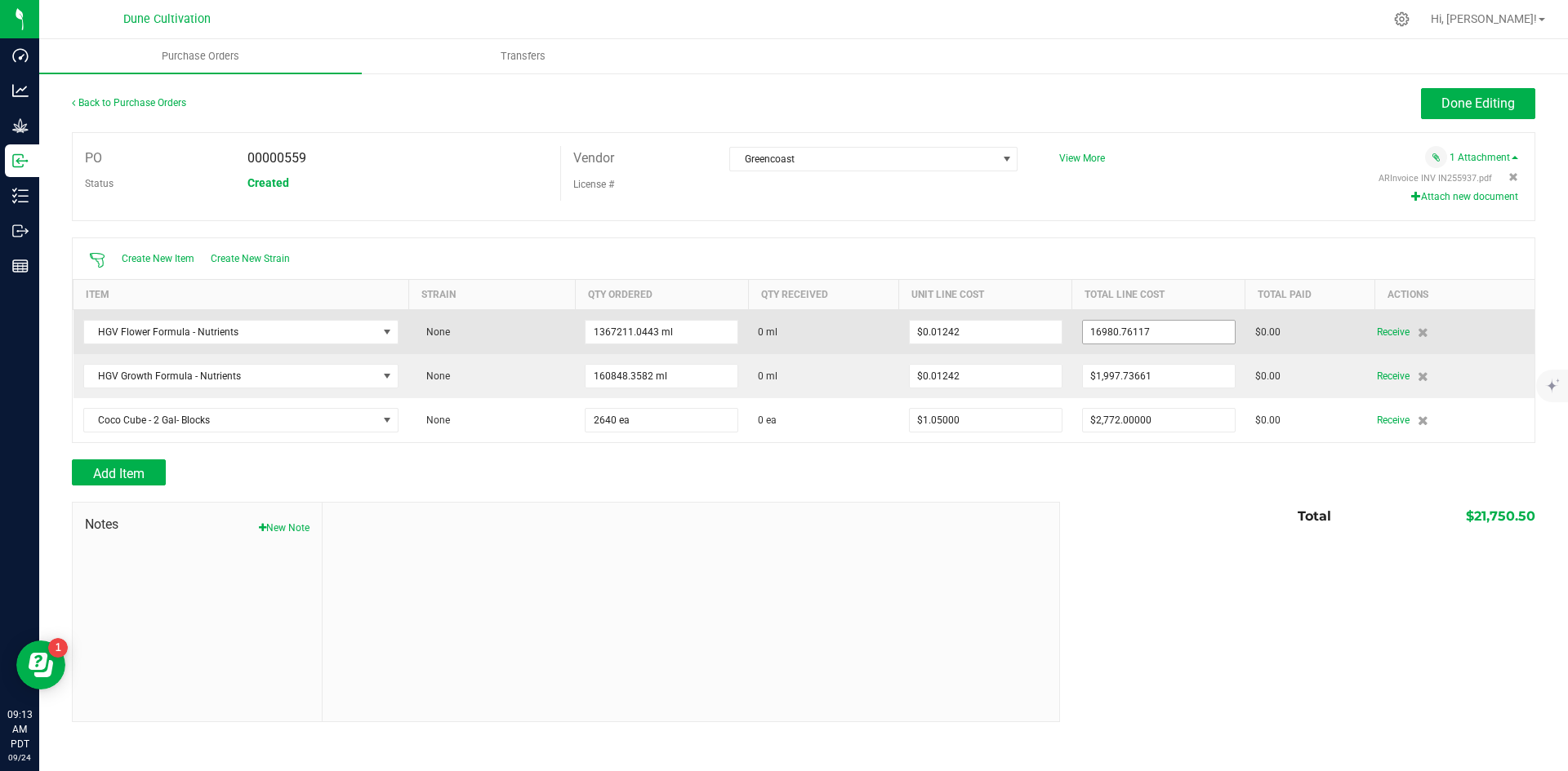
click at [1152, 335] on input "16980.76117" at bounding box center [1160, 332] width 152 height 23
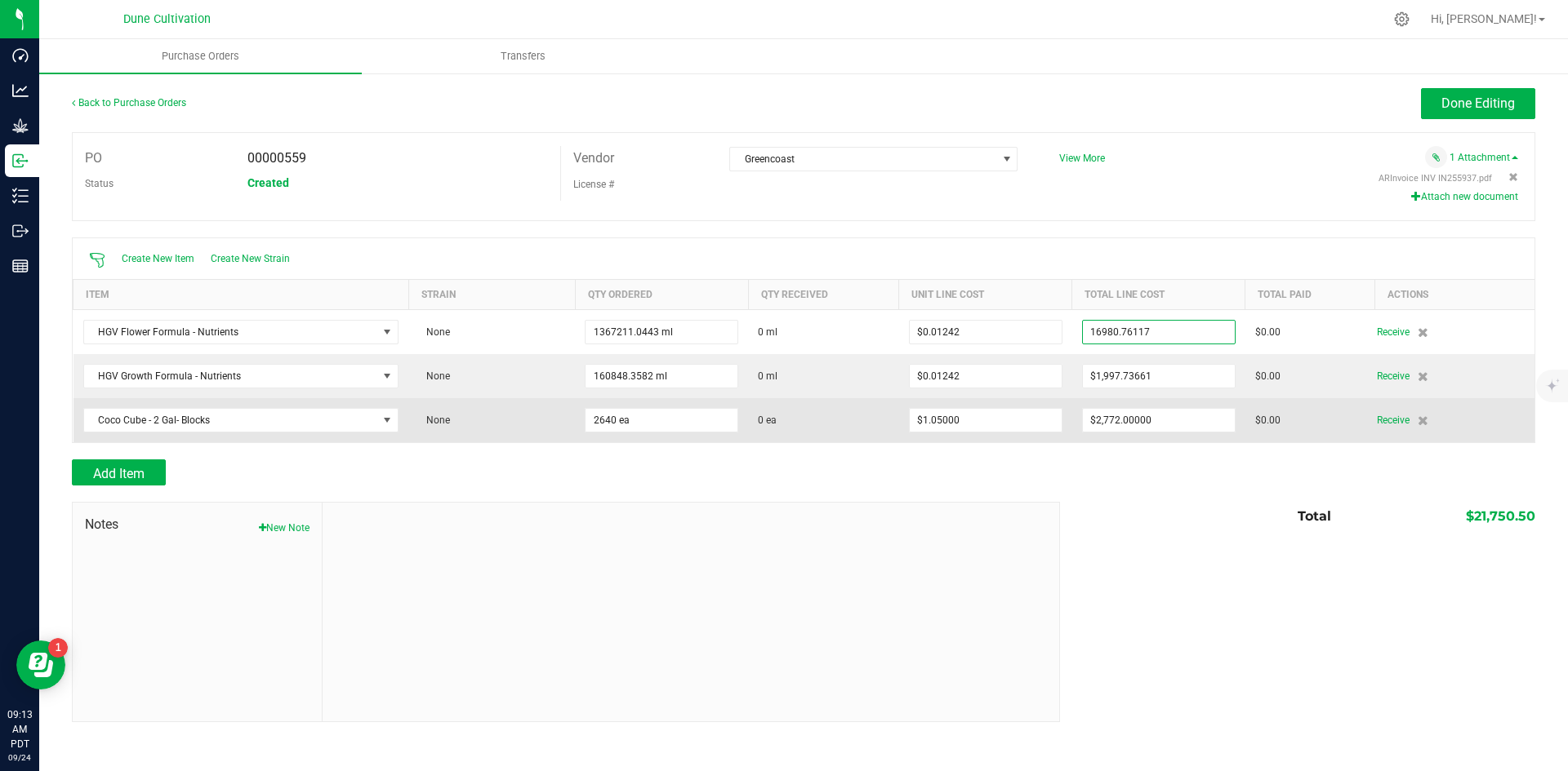
paste input "8500"
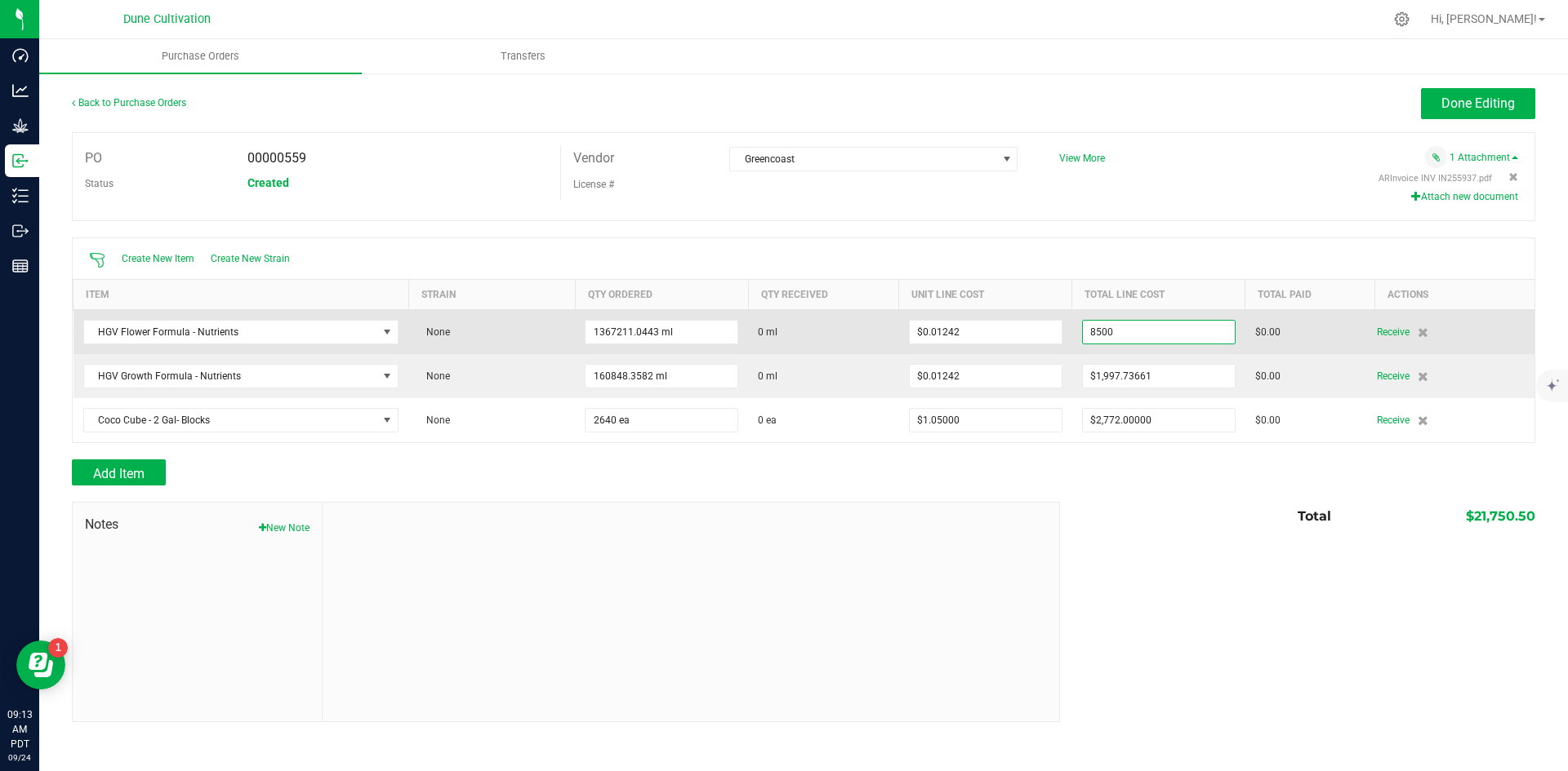
click at [1101, 328] on input "8500" at bounding box center [1160, 332] width 152 height 23
drag, startPoint x: 1131, startPoint y: 329, endPoint x: 1102, endPoint y: 334, distance: 29.4
click at [1102, 334] on input "8700" at bounding box center [1160, 332] width 152 height 23
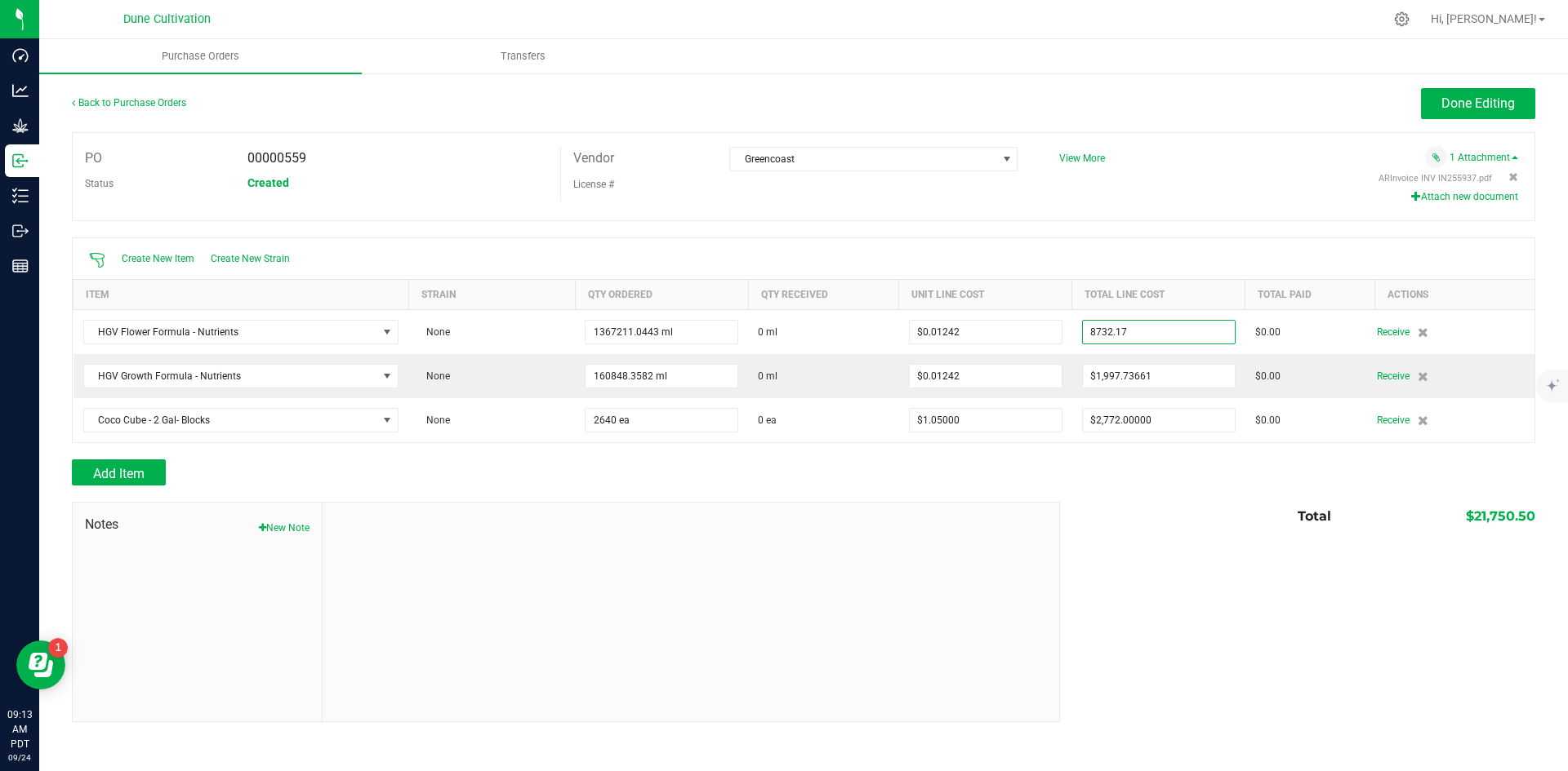
type input "$8,732.17000"
click at [1215, 589] on div "Notes New Note Total $21,750.50" at bounding box center [803, 612] width 1464 height 221
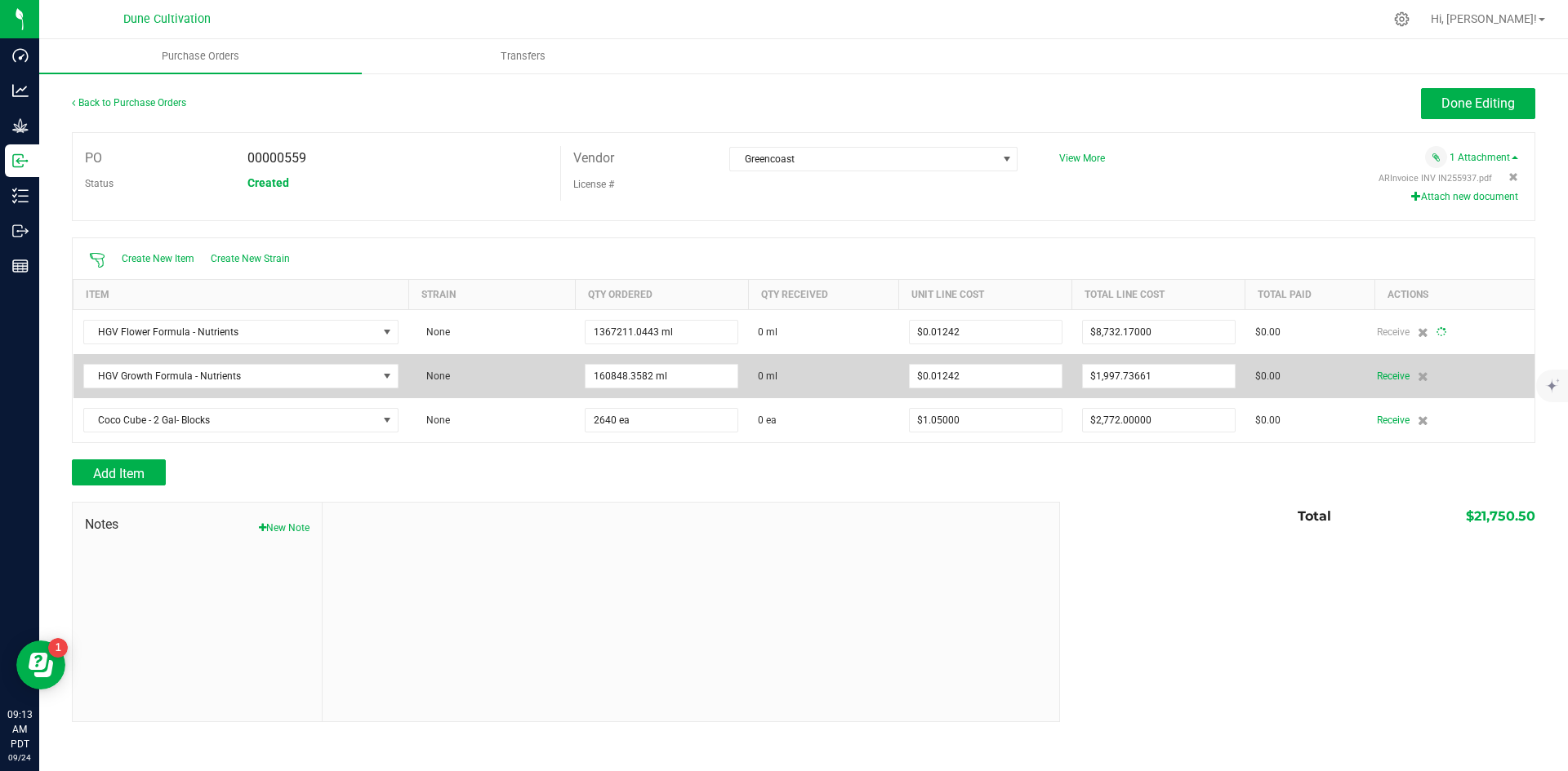
type input "1367211"
type input "$0.00639"
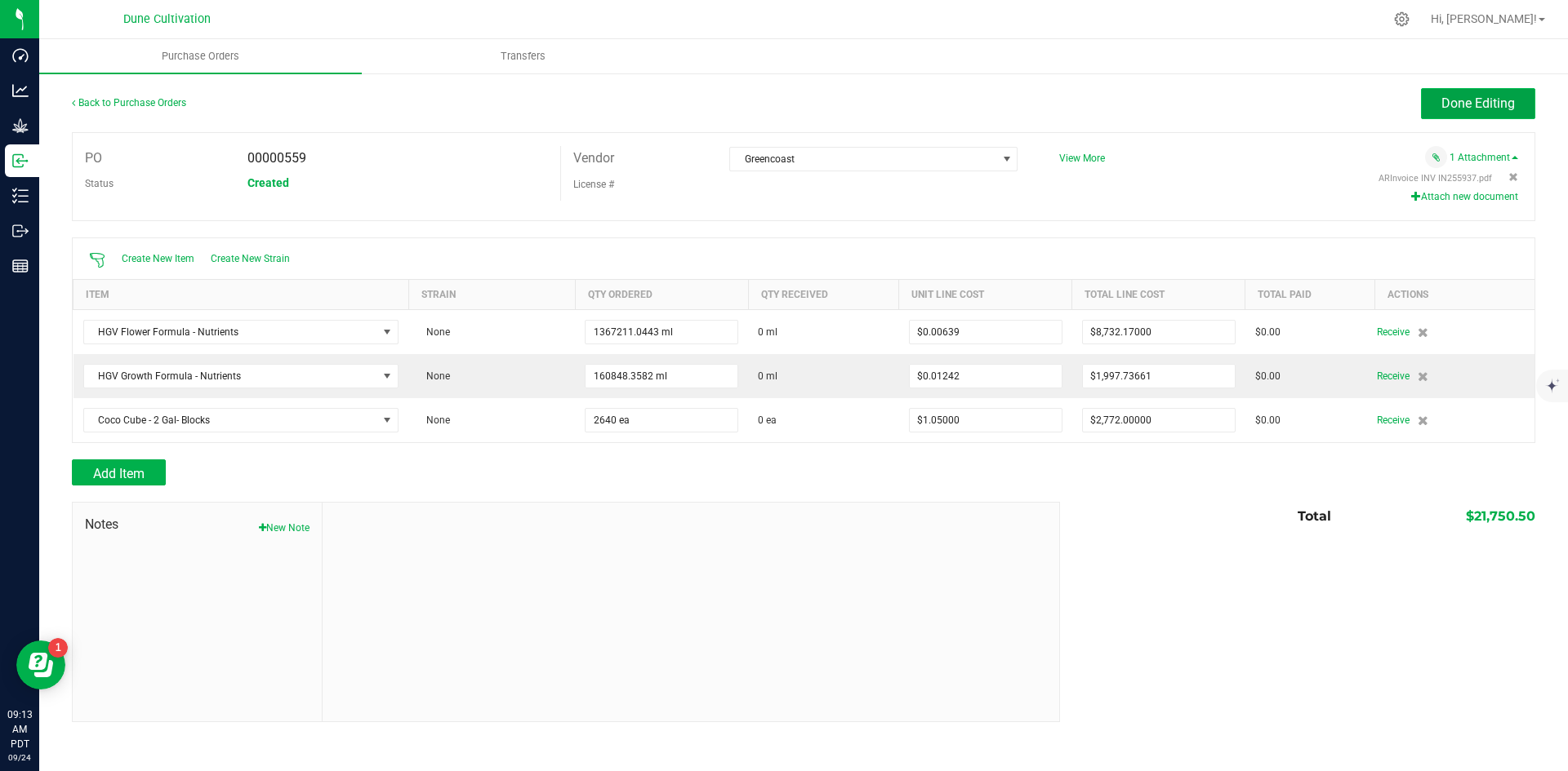
click at [1451, 100] on span "Done Editing" at bounding box center [1478, 103] width 73 height 16
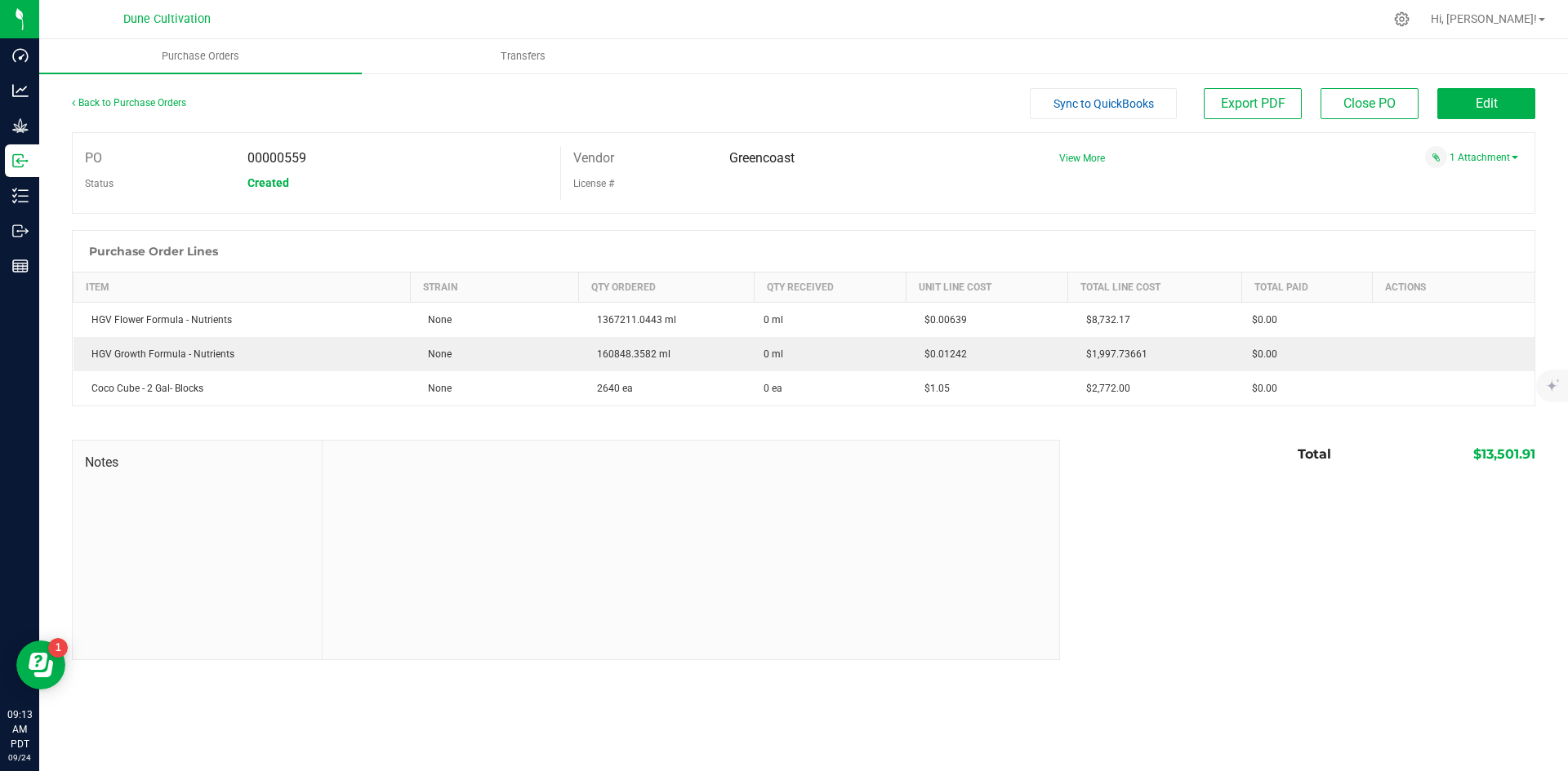
click at [1500, 456] on span "$13,501.91" at bounding box center [1504, 454] width 62 height 16
click at [1499, 456] on span "$13,501.91" at bounding box center [1504, 454] width 62 height 16
copy span "13,501.91"
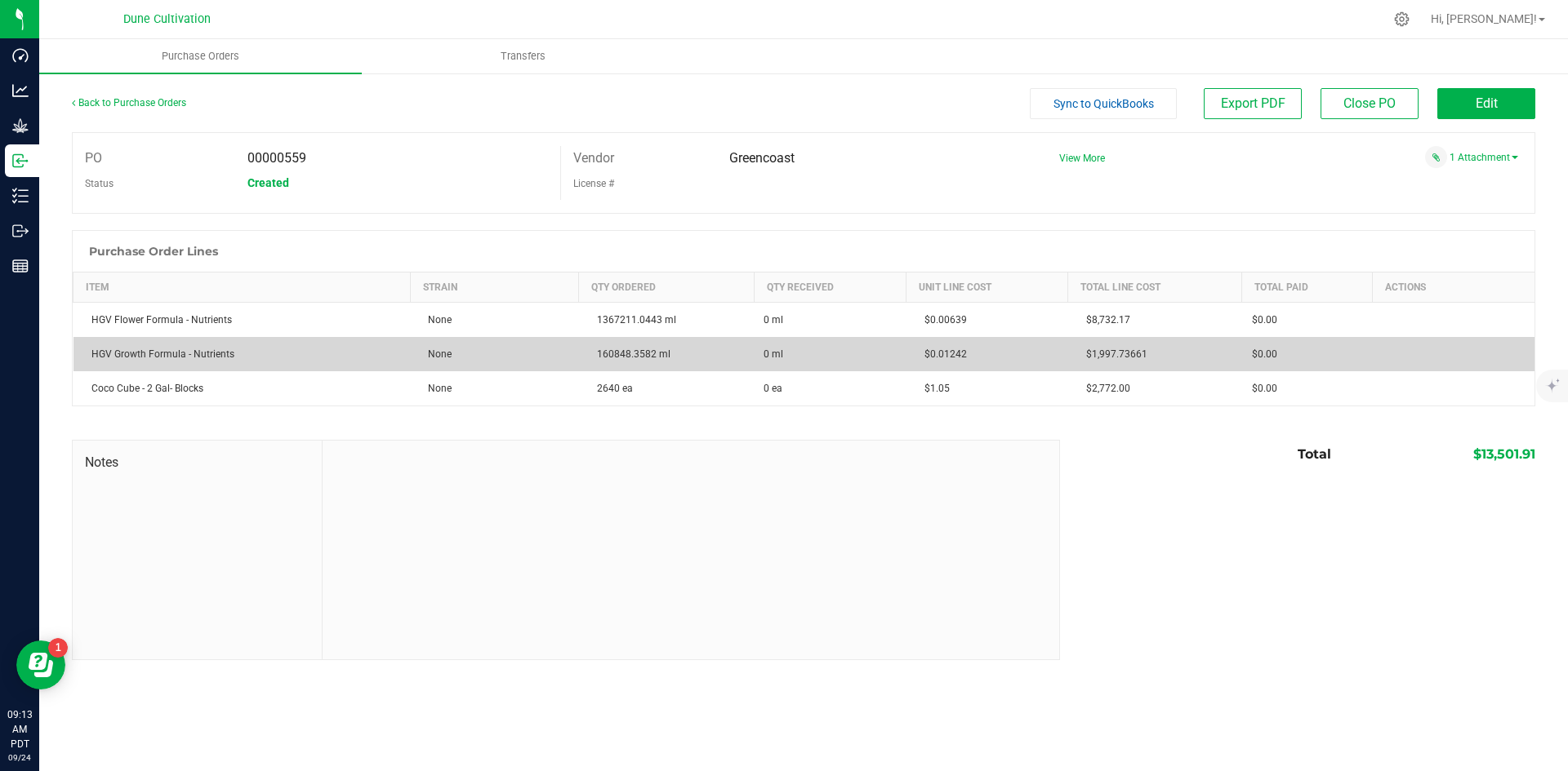
click at [1113, 355] on span "$1,997.73661" at bounding box center [1112, 354] width 70 height 11
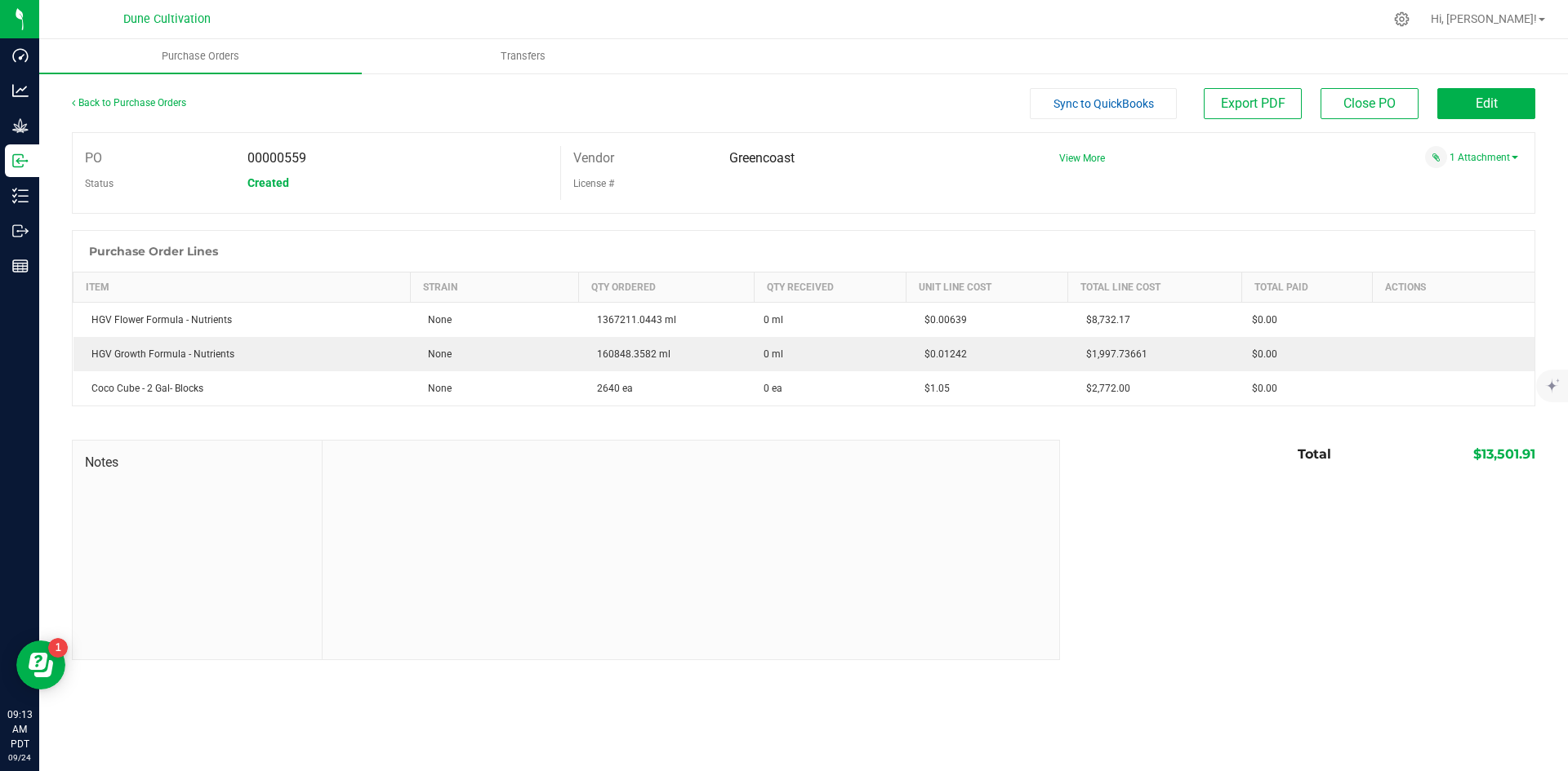
copy span "1,997.73661"
click at [1499, 117] on button "Edit" at bounding box center [1487, 103] width 98 height 31
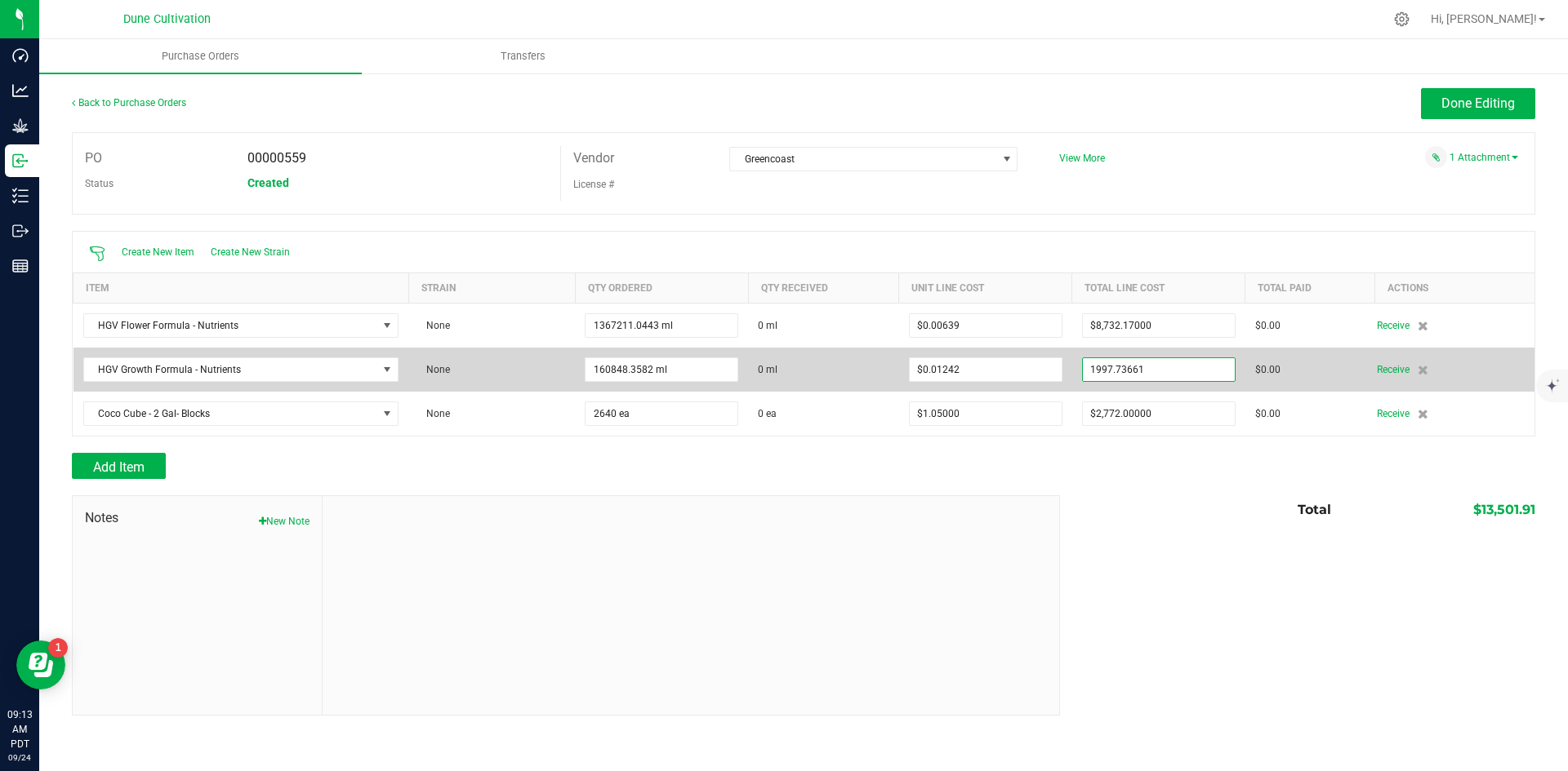
click at [1153, 371] on input "1997.73661" at bounding box center [1160, 369] width 152 height 23
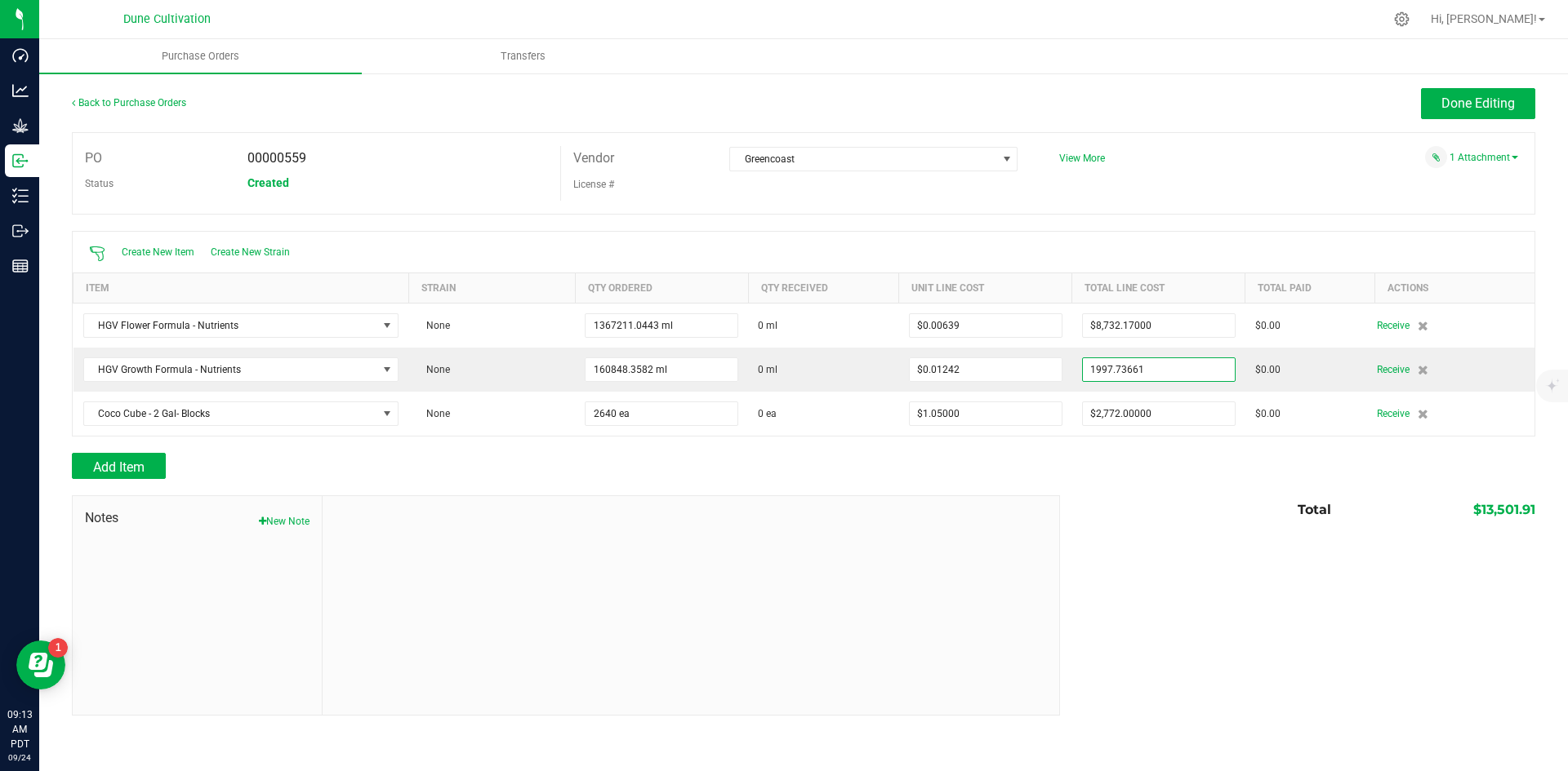
paste input "2432.86"
type input "$2,432.86000"
click at [1493, 95] on button "Done Editing" at bounding box center [1478, 103] width 114 height 31
type input "160848"
type input "$0.01513"
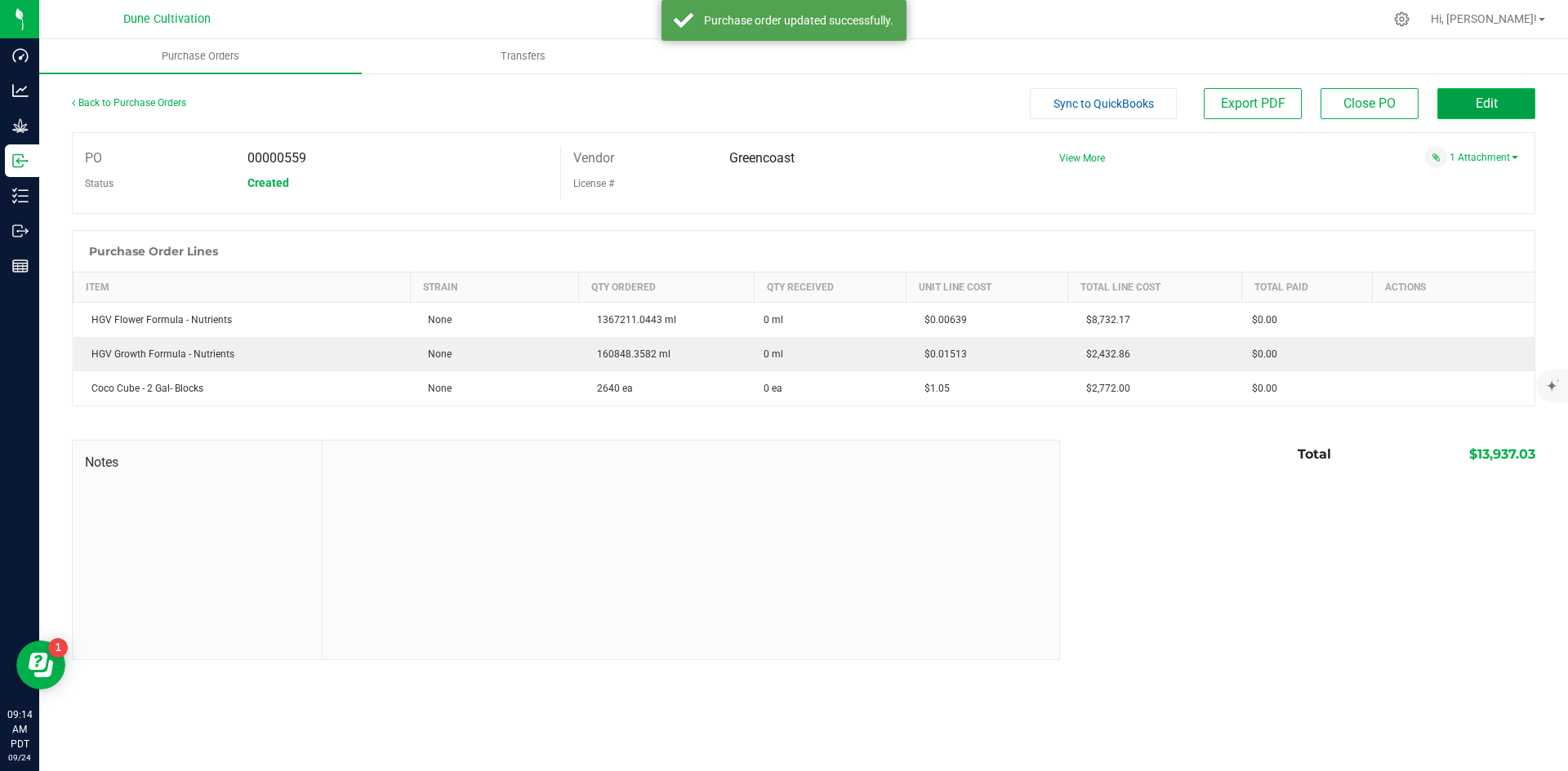
click at [1501, 117] on button "Edit" at bounding box center [1487, 103] width 98 height 31
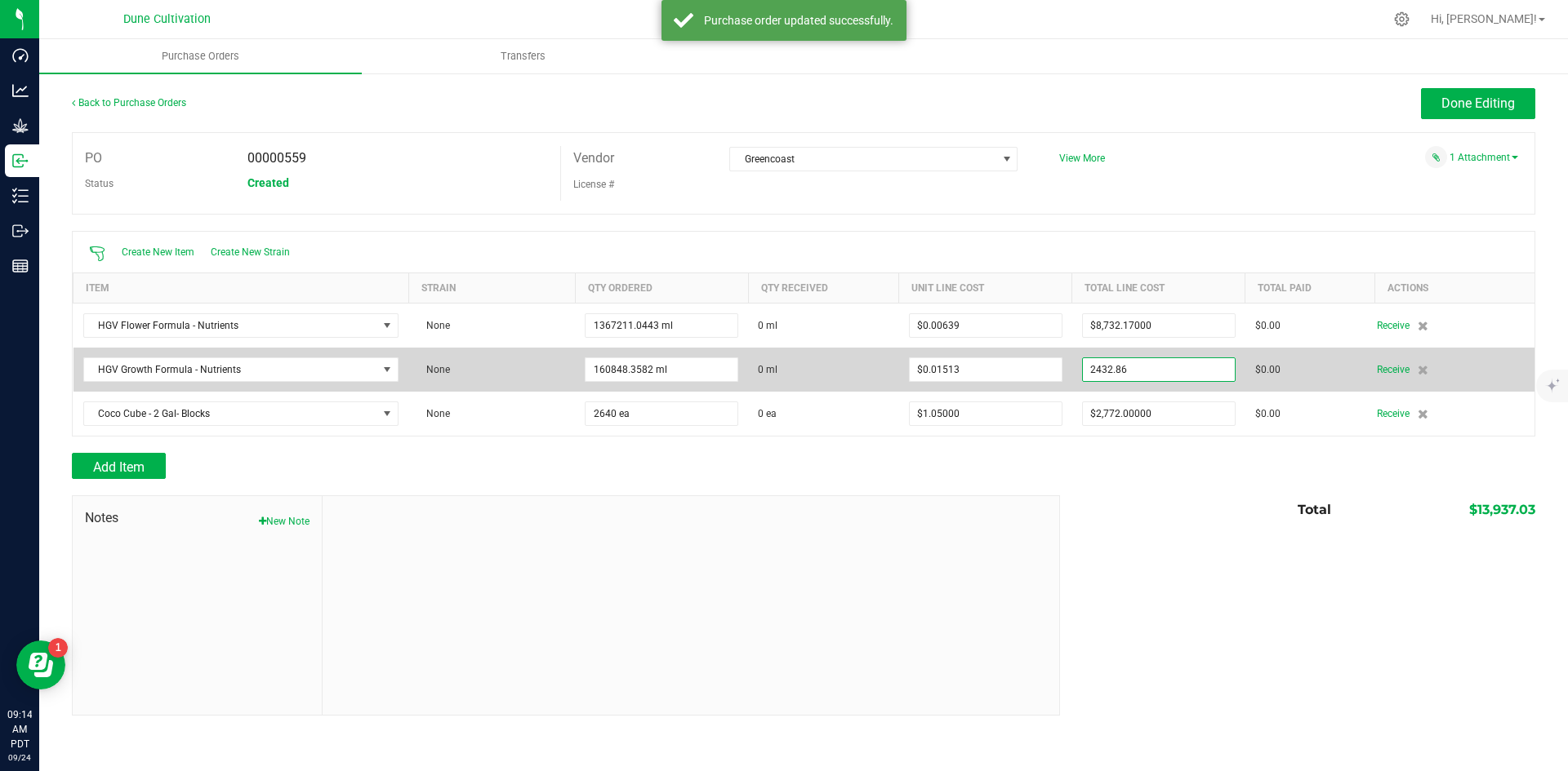
drag, startPoint x: 1165, startPoint y: 366, endPoint x: 1188, endPoint y: 366, distance: 23.0
click at [1166, 366] on input "2432.86" at bounding box center [1160, 369] width 152 height 23
click at [1188, 366] on input "2432.86" at bounding box center [1160, 369] width 152 height 23
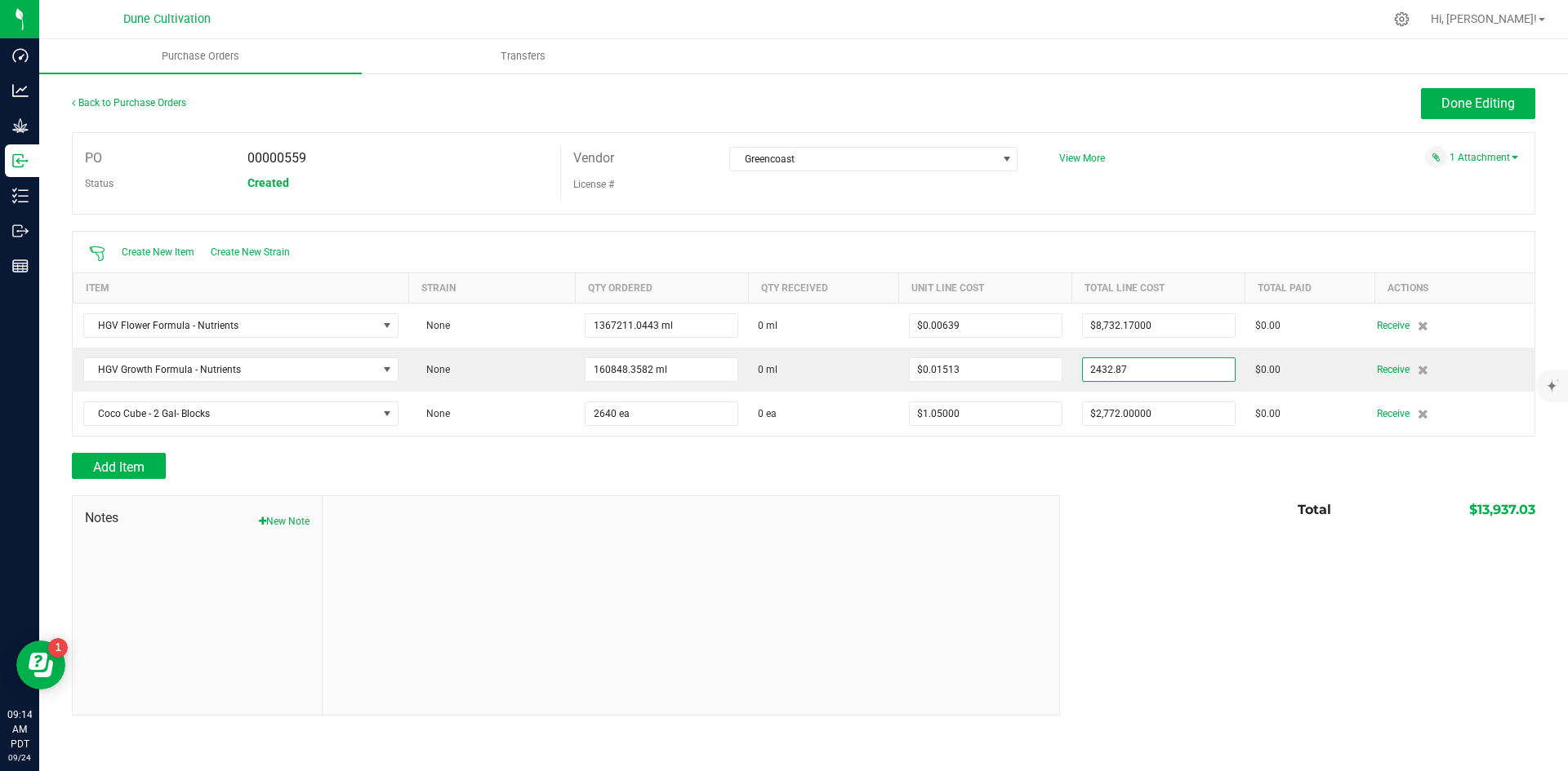
type input "$2,432.87000"
click at [1264, 581] on div "Notes New Note Total $13,937.03" at bounding box center [803, 606] width 1464 height 221
type input "160848"
click at [1456, 76] on div "Back to Purchase Orders Done Editing PO 00000559 Status Created Vendor [GEOGRAP…" at bounding box center [803, 402] width 1529 height 661
click at [1460, 99] on span "Done Editing" at bounding box center [1478, 103] width 73 height 16
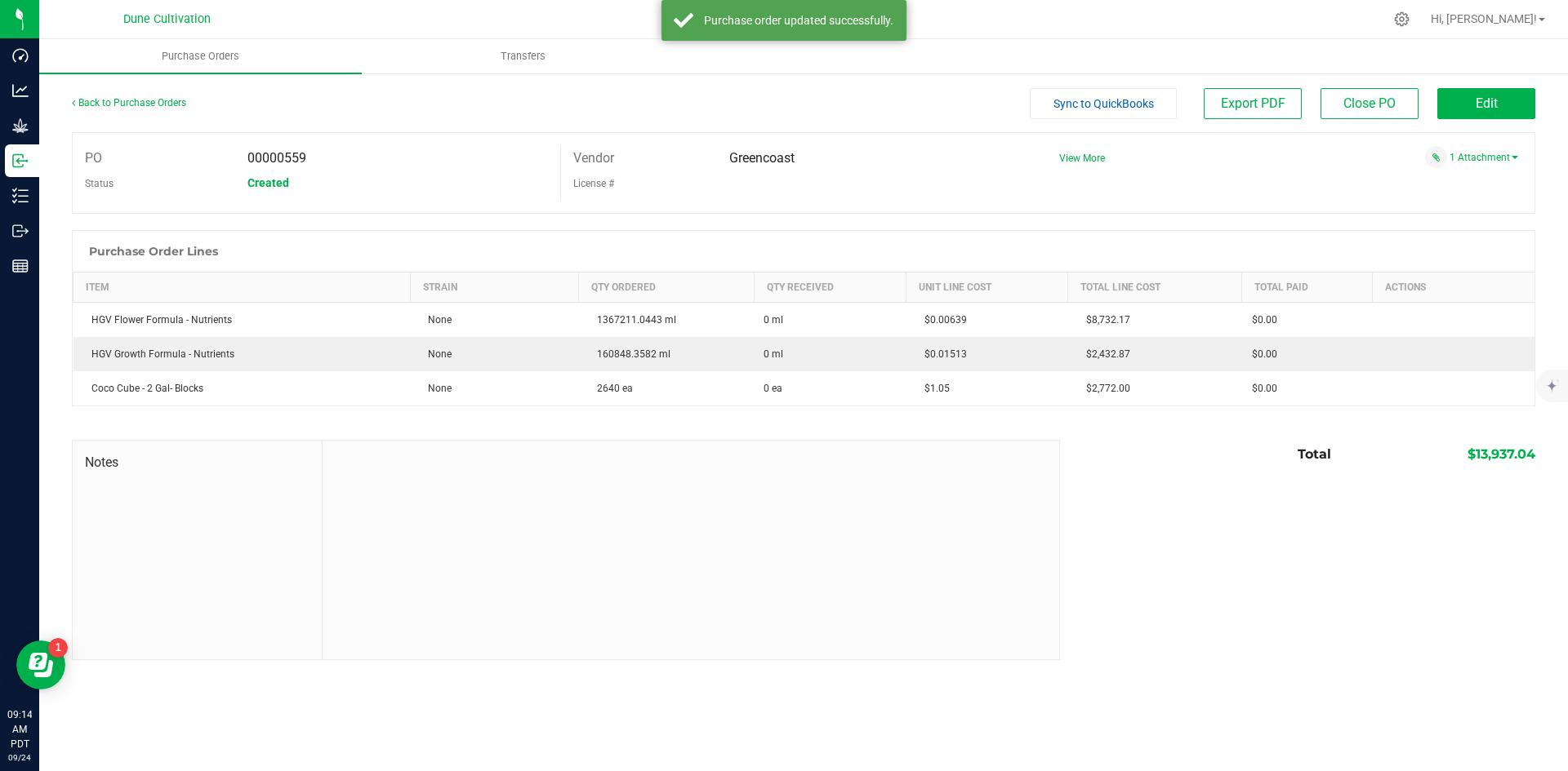
click at [1128, 97] on span "Sync to QuickBooks" at bounding box center [1104, 104] width 100 height 13
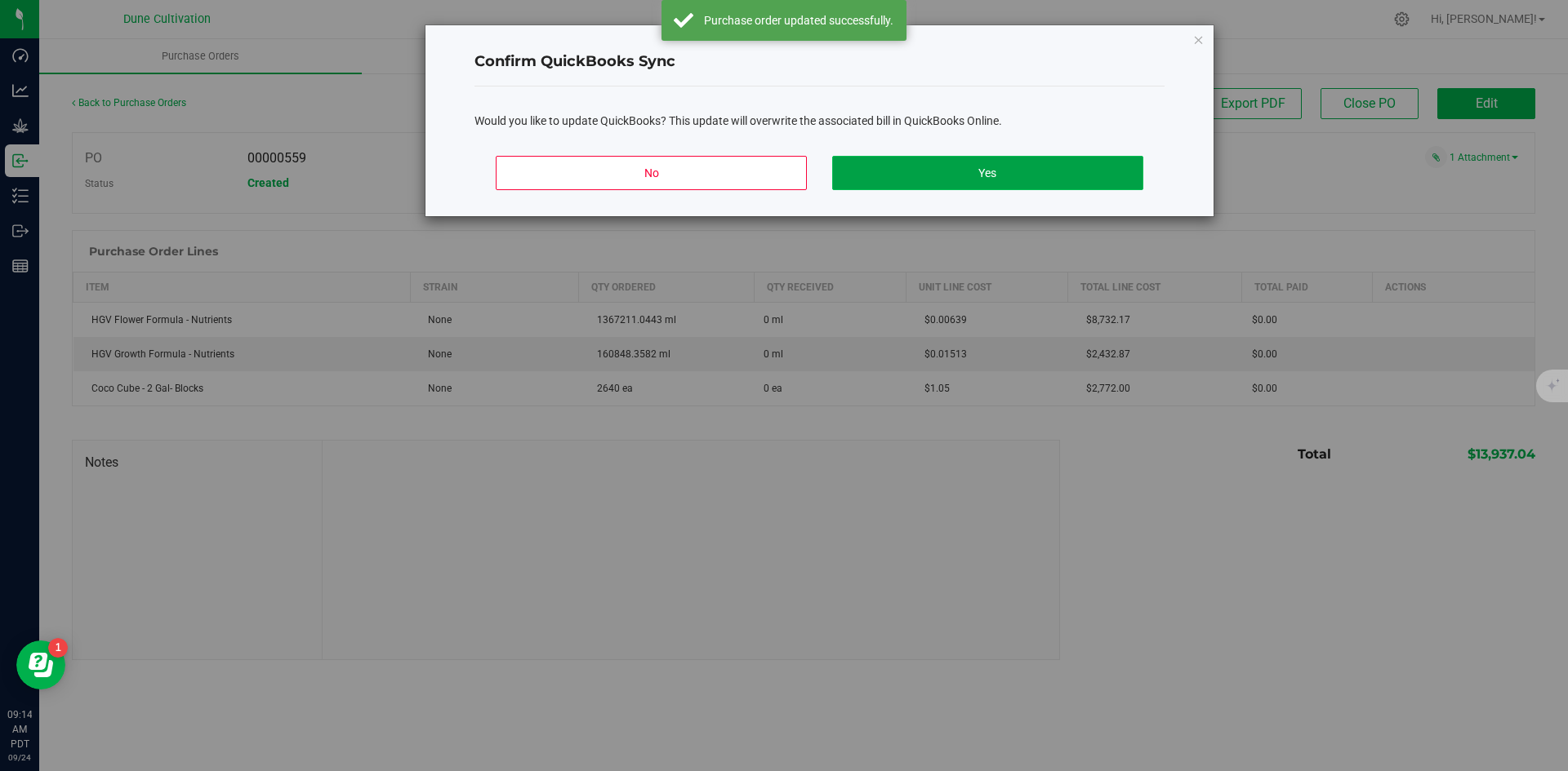
click at [1024, 183] on button "Yes" at bounding box center [988, 173] width 310 height 34
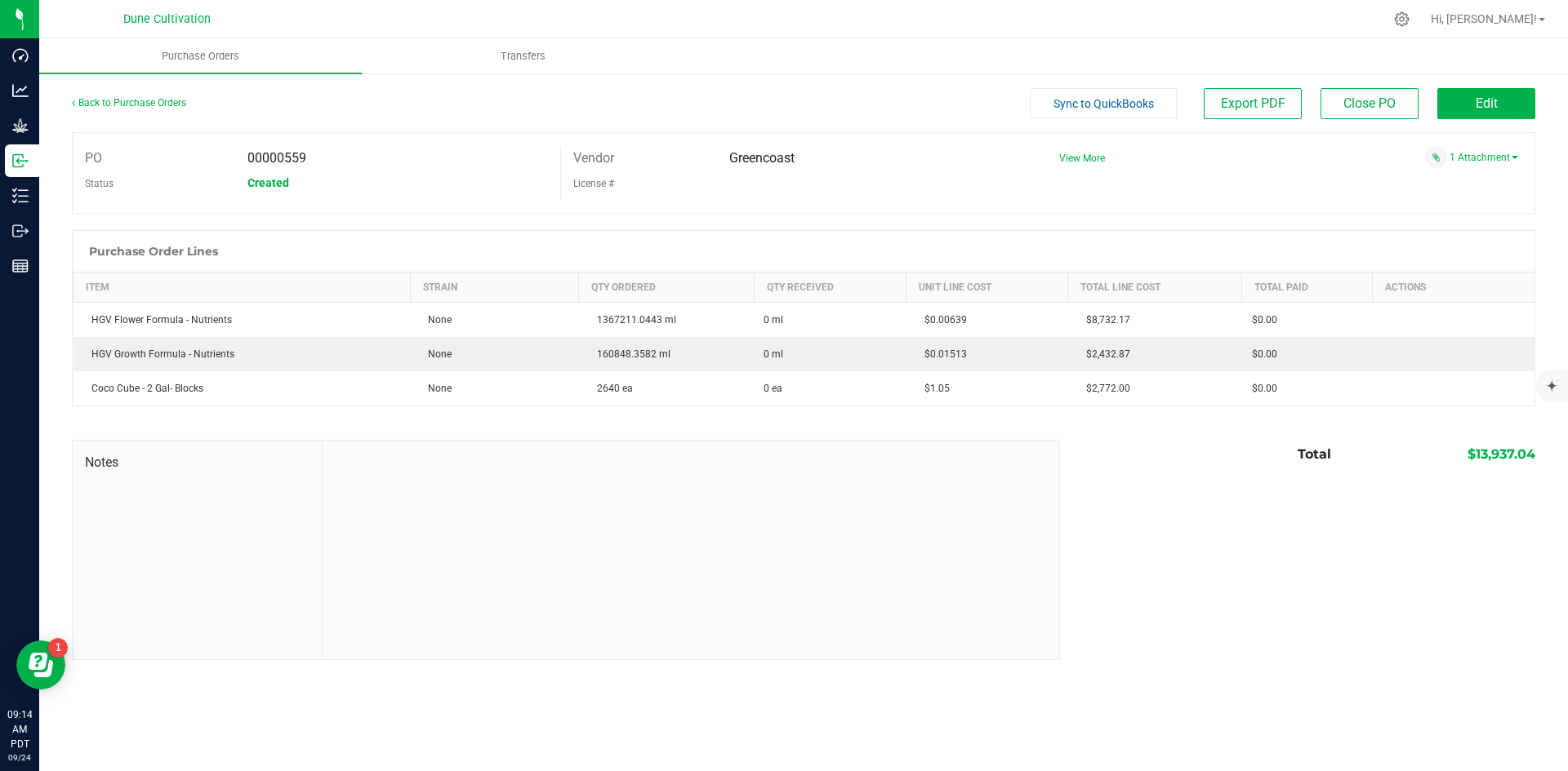
drag, startPoint x: 97, startPoint y: 92, endPoint x: 116, endPoint y: 109, distance: 25.5
click at [100, 96] on div "Back to Purchase Orders" at bounding box center [254, 103] width 366 height 30
click at [116, 98] on link "Back to Purchase Orders" at bounding box center [128, 103] width 114 height 11
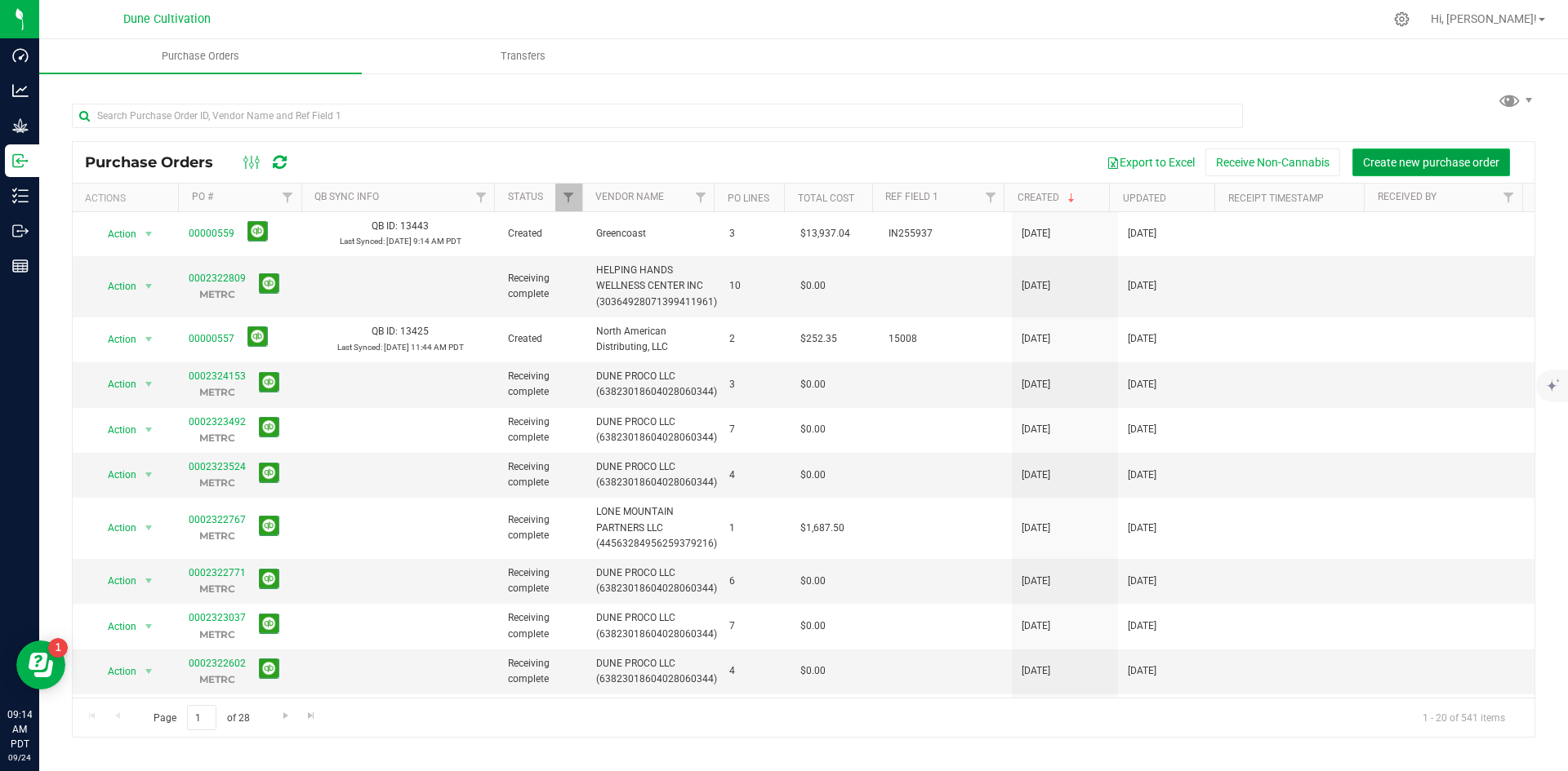
click at [1403, 170] on button "Create new purchase order" at bounding box center [1432, 162] width 158 height 28
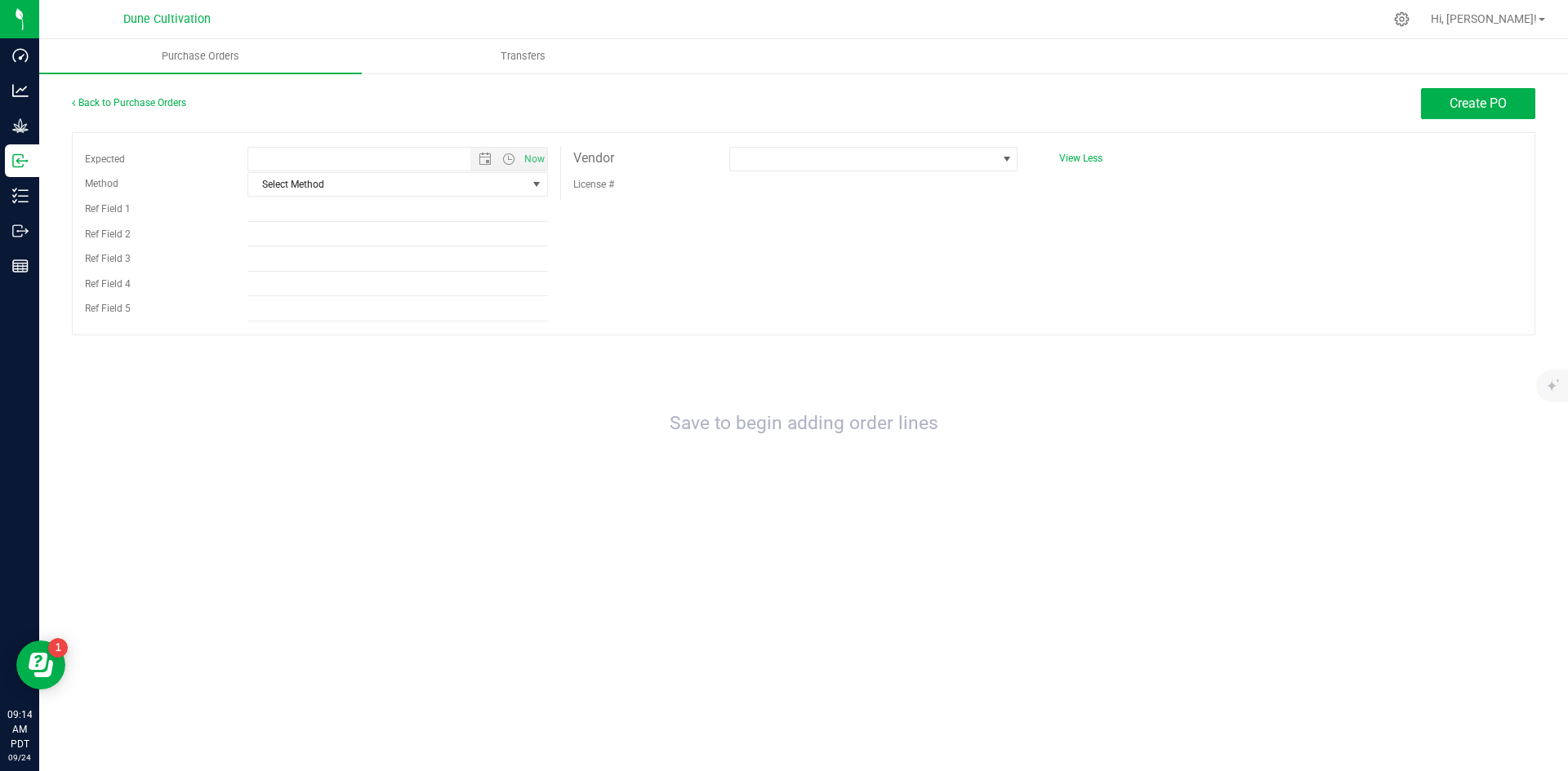
type input "[DATE] 9:14 AM"
click at [395, 190] on span "Select Method" at bounding box center [387, 185] width 279 height 23
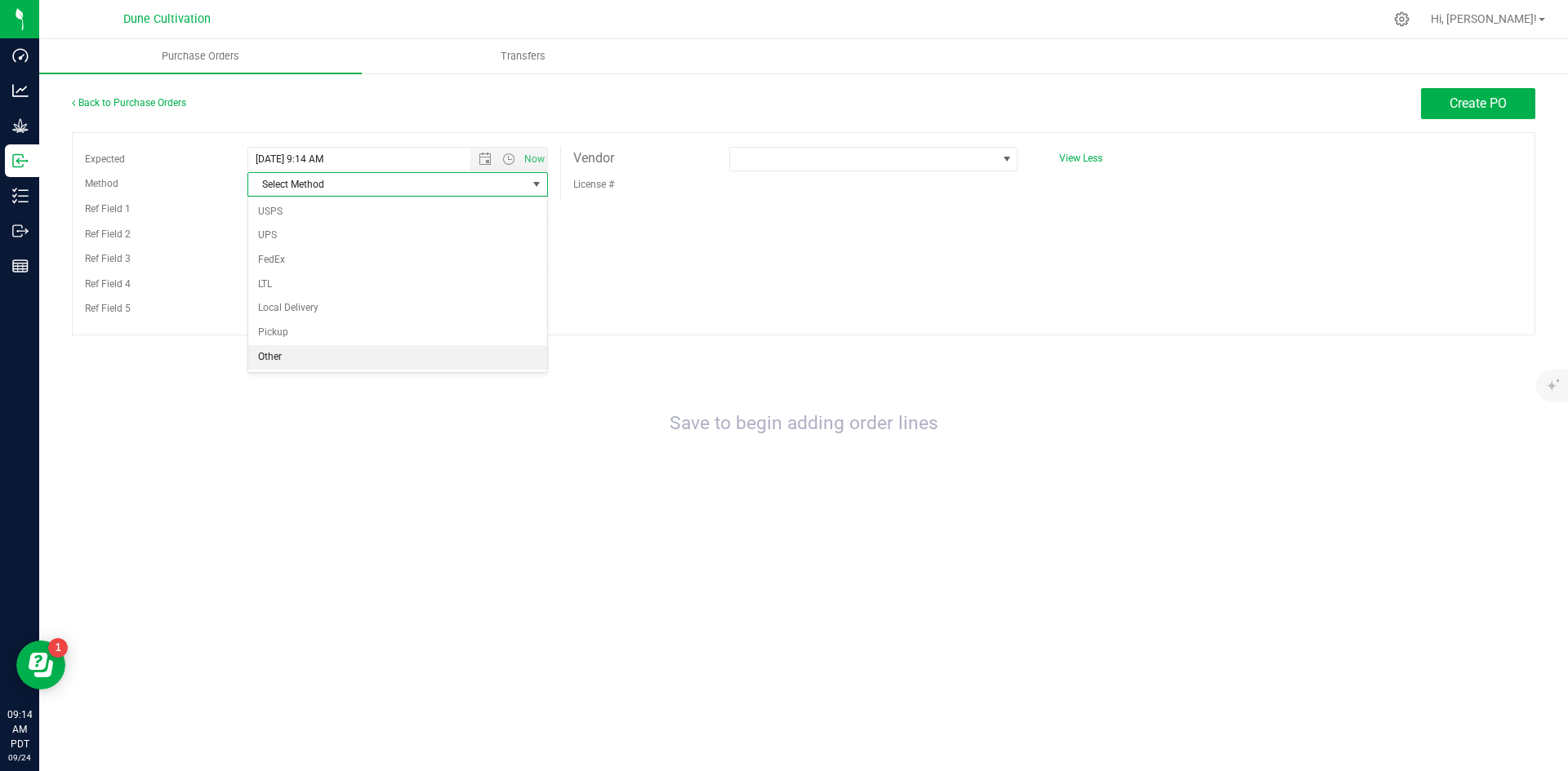
click at [317, 350] on li "Other" at bounding box center [397, 357] width 299 height 24
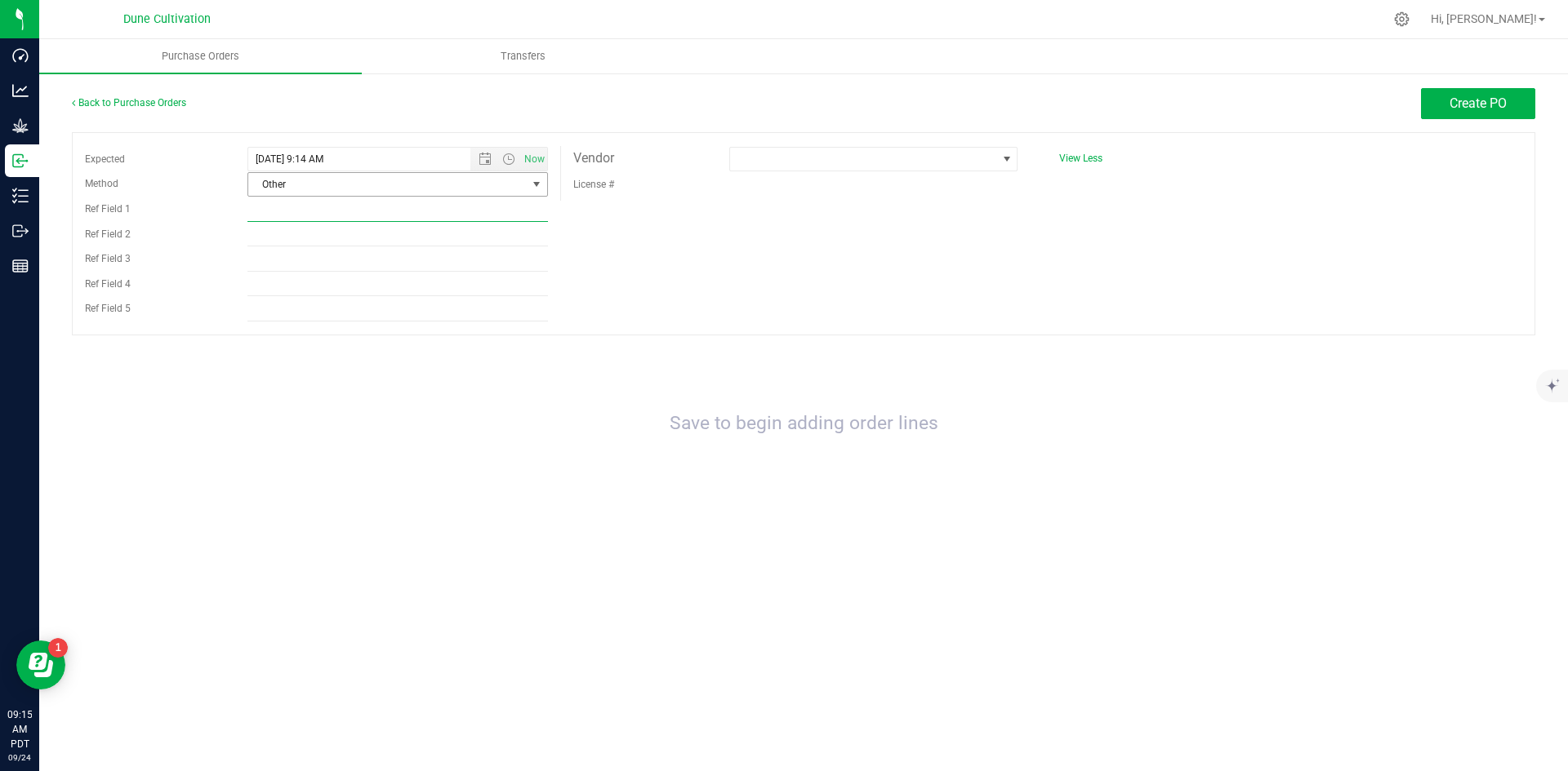
click at [453, 215] on input "Ref Field 1" at bounding box center [398, 210] width 301 height 24
paste input "IN255935"
type input "IN255935"
click at [765, 152] on span at bounding box center [863, 159] width 266 height 23
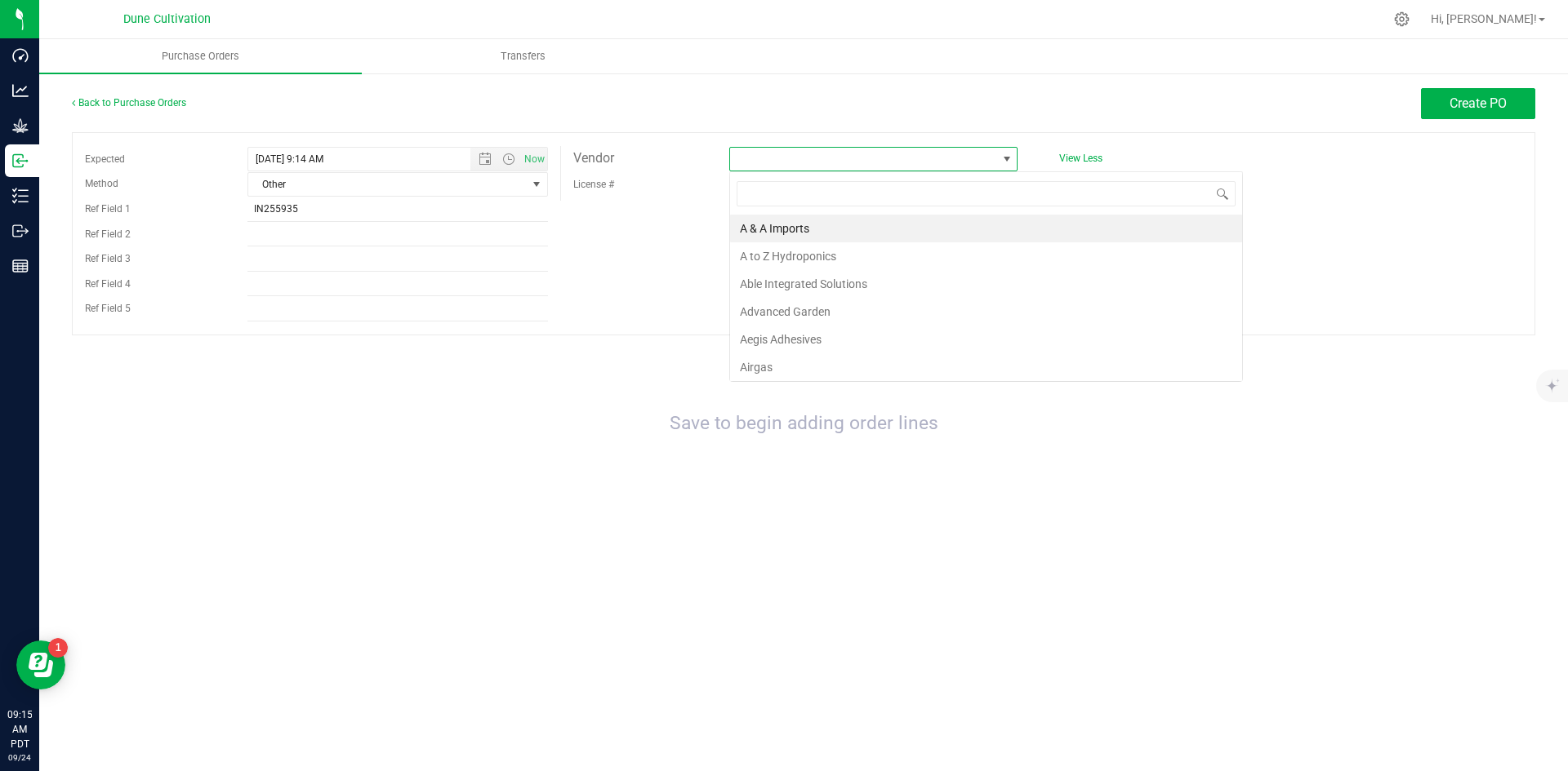
scroll to position [24, 289]
type input "gree"
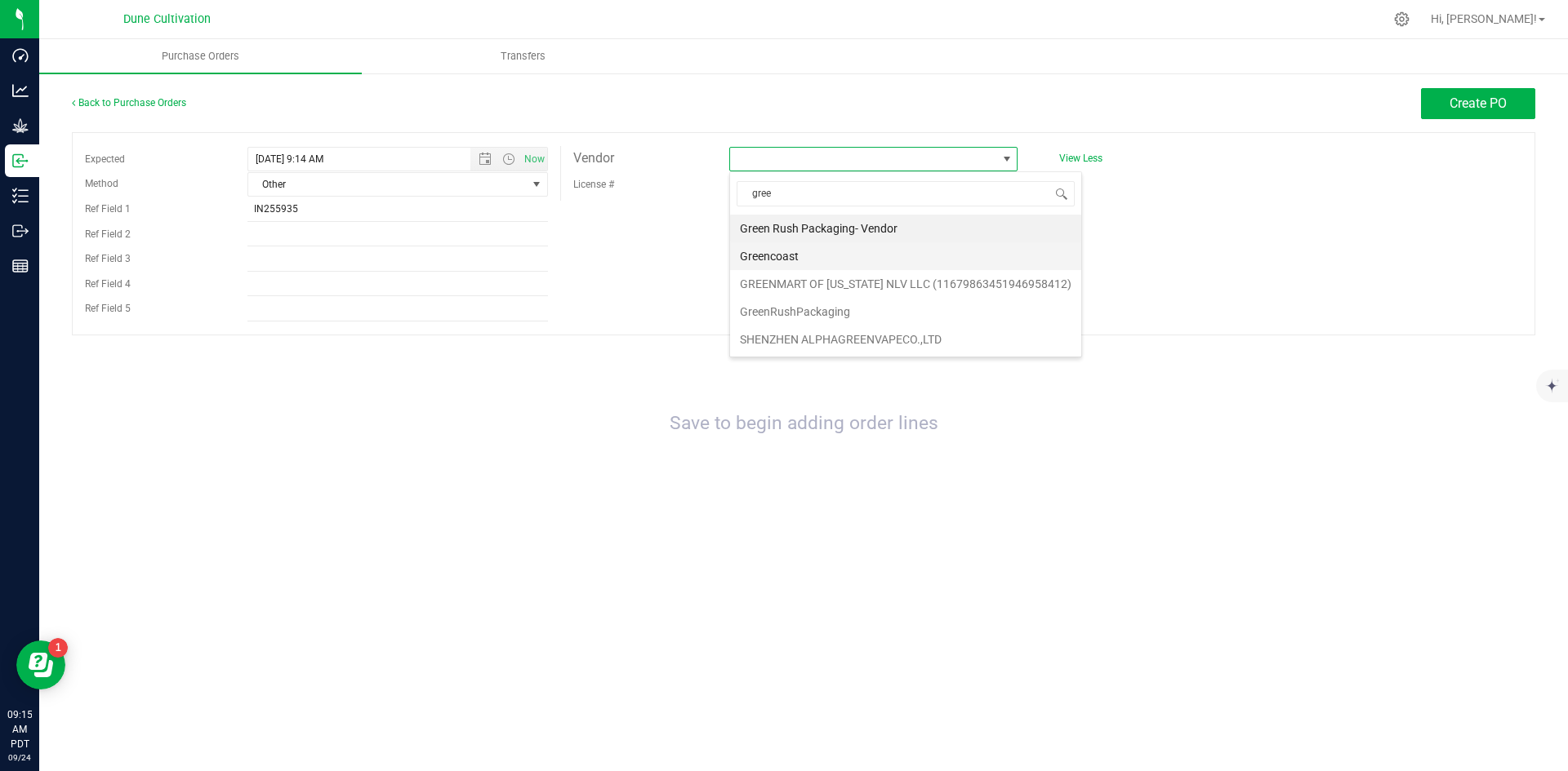
click at [921, 248] on li "Greencoast" at bounding box center [906, 256] width 351 height 28
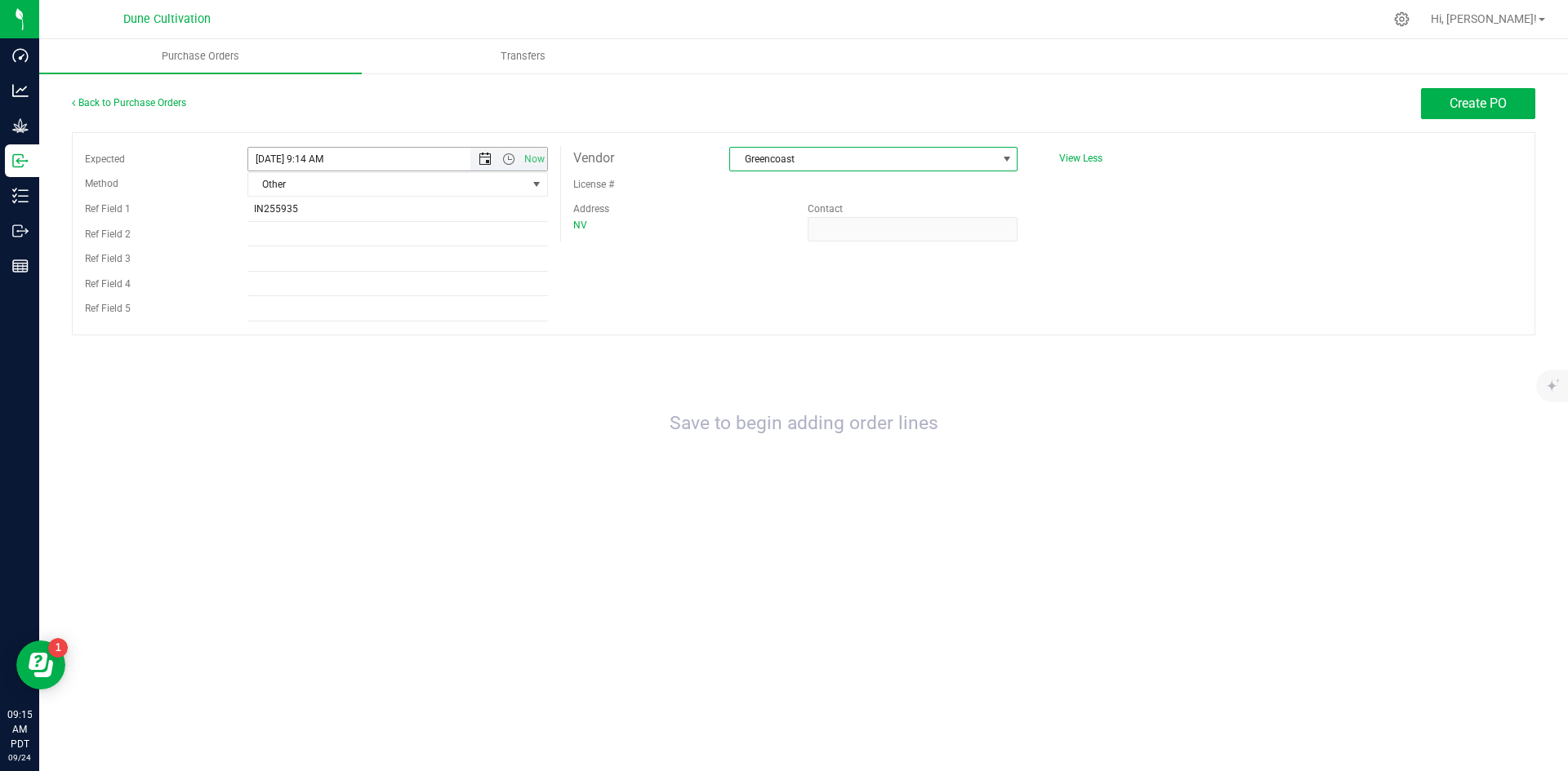
click at [475, 155] on span "Open the date view" at bounding box center [485, 160] width 28 height 13
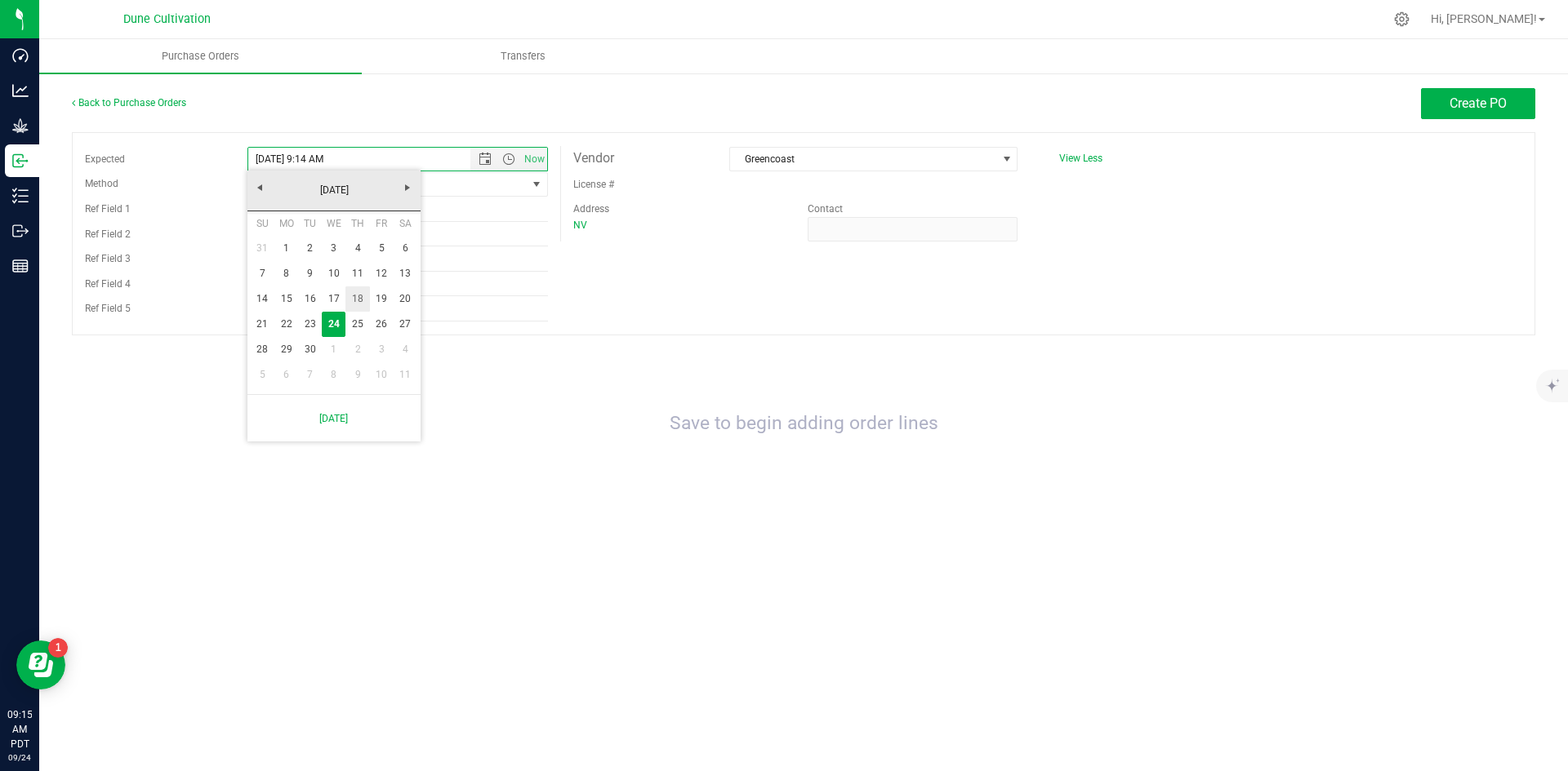
click at [364, 298] on link "18" at bounding box center [357, 299] width 24 height 25
type input "[DATE] 9:14 AM"
click at [1484, 99] on span "Create PO" at bounding box center [1479, 103] width 58 height 16
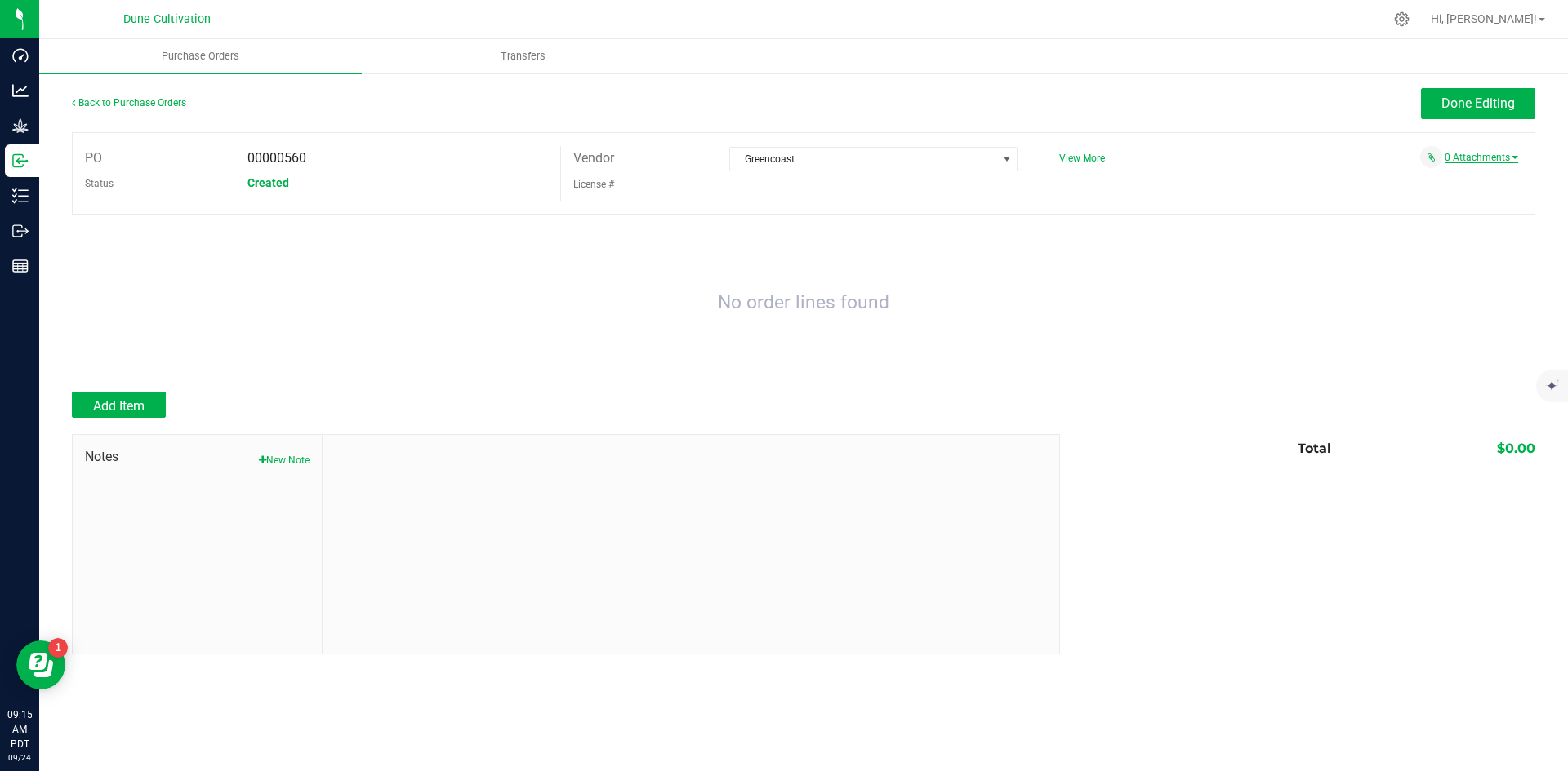
click at [1479, 153] on link "0 Attachments" at bounding box center [1482, 158] width 73 height 11
click at [1432, 179] on button "Attach new document" at bounding box center [1464, 180] width 107 height 15
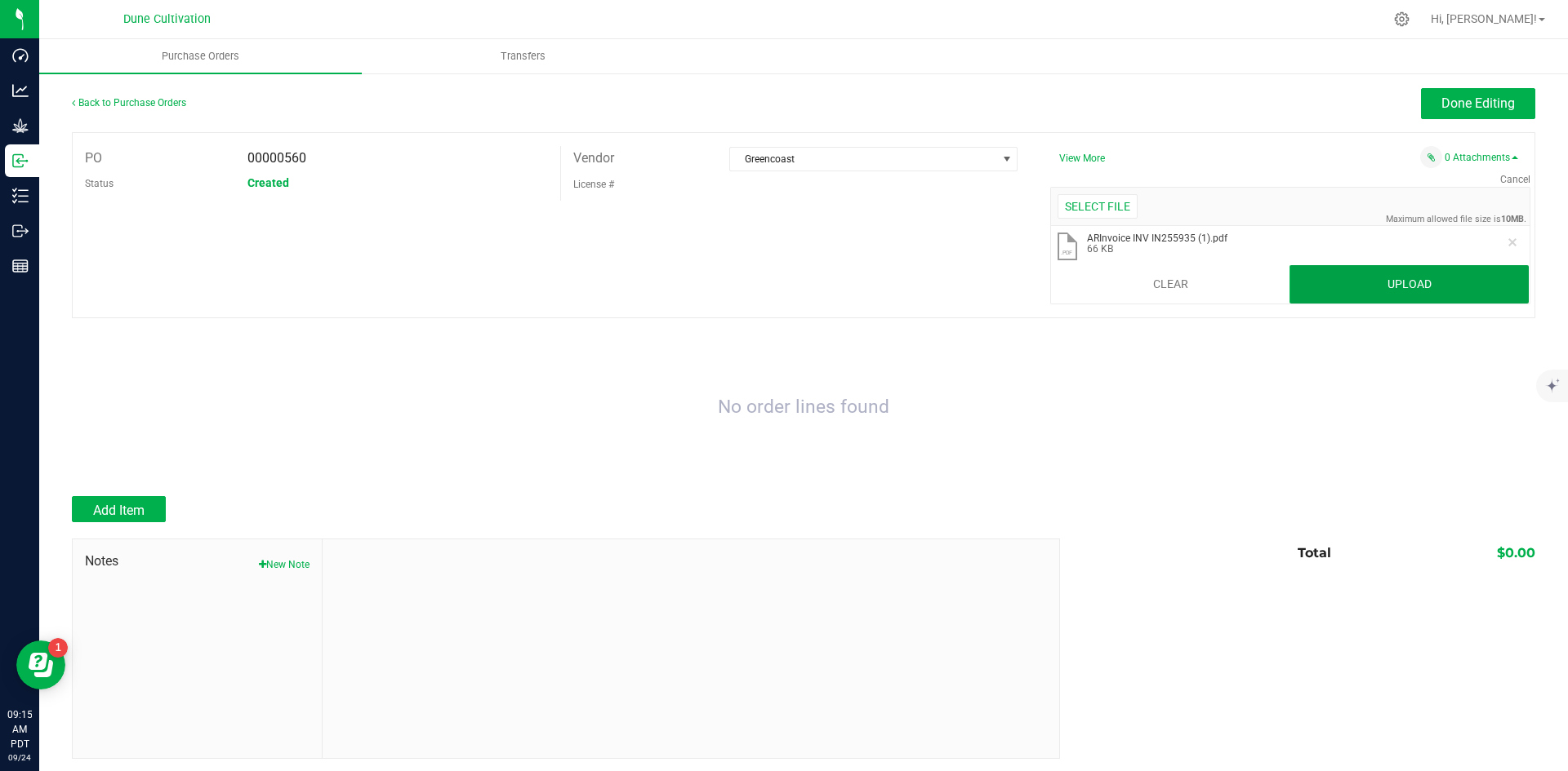
click at [1319, 278] on button "Upload" at bounding box center [1409, 285] width 240 height 39
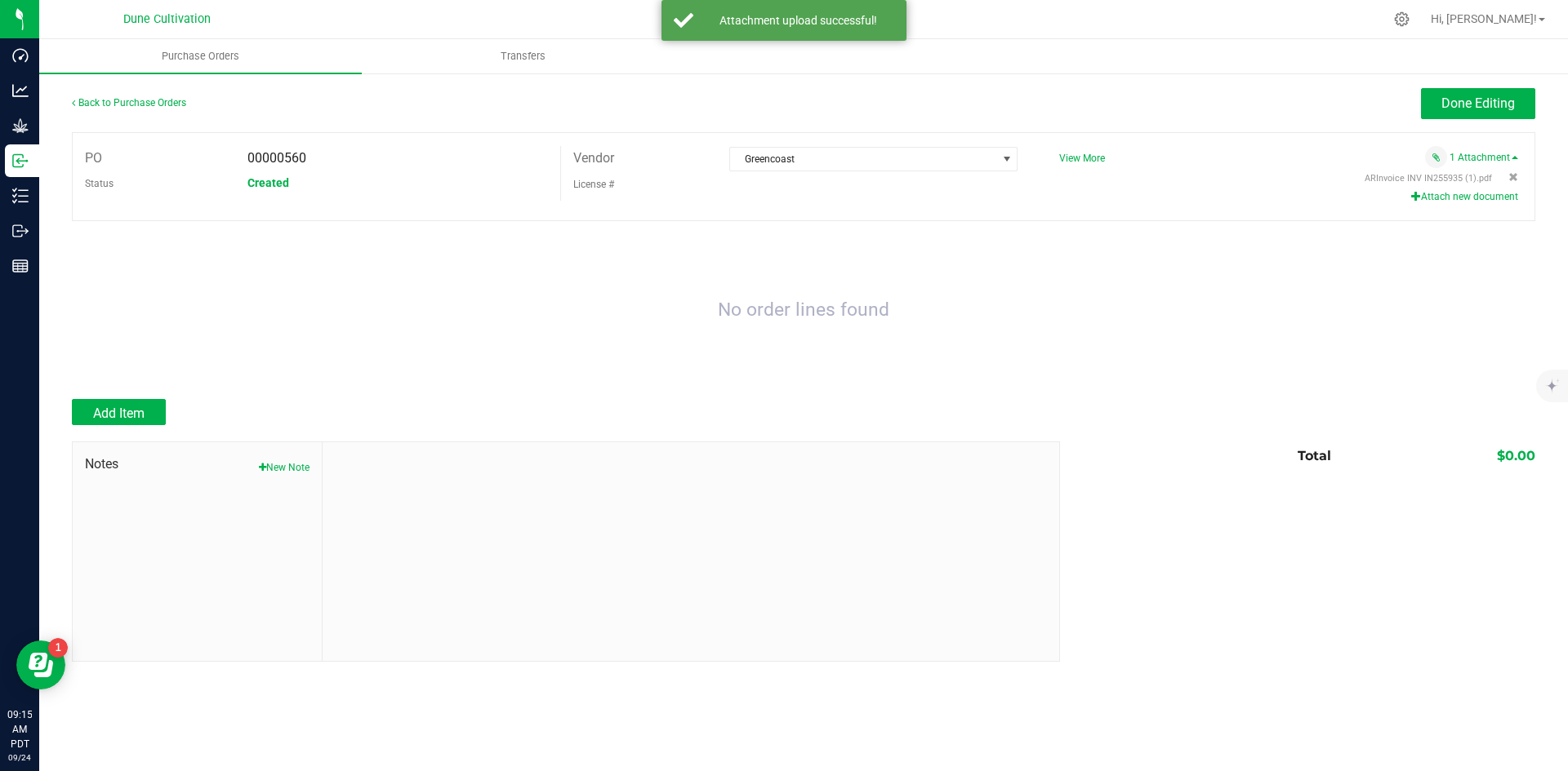
click at [148, 443] on div "Notes New Note" at bounding box center [197, 552] width 250 height 219
click at [146, 401] on button "Add Item" at bounding box center [118, 412] width 94 height 26
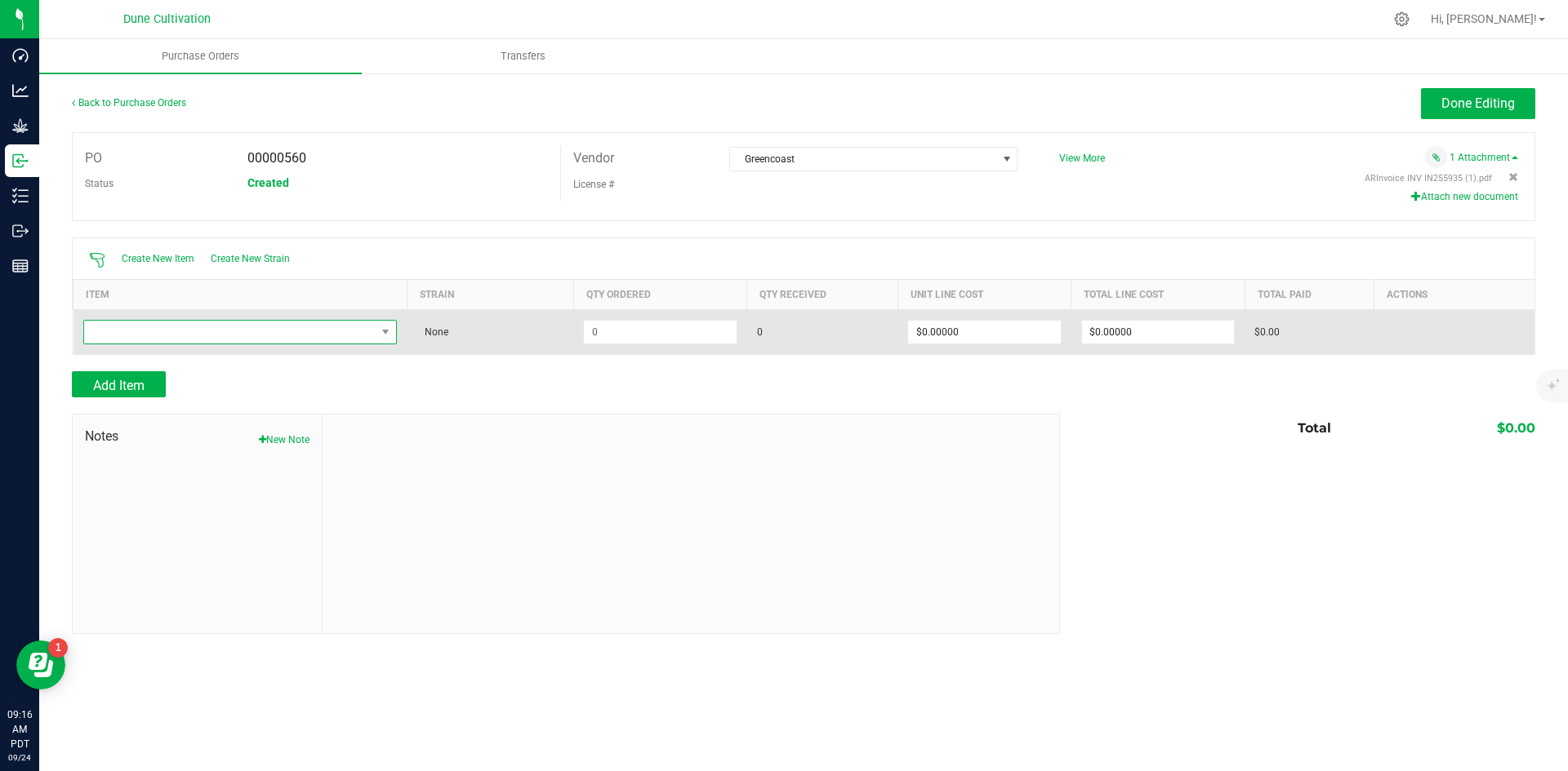
click at [228, 342] on span "NO DATA FOUND" at bounding box center [230, 332] width 292 height 23
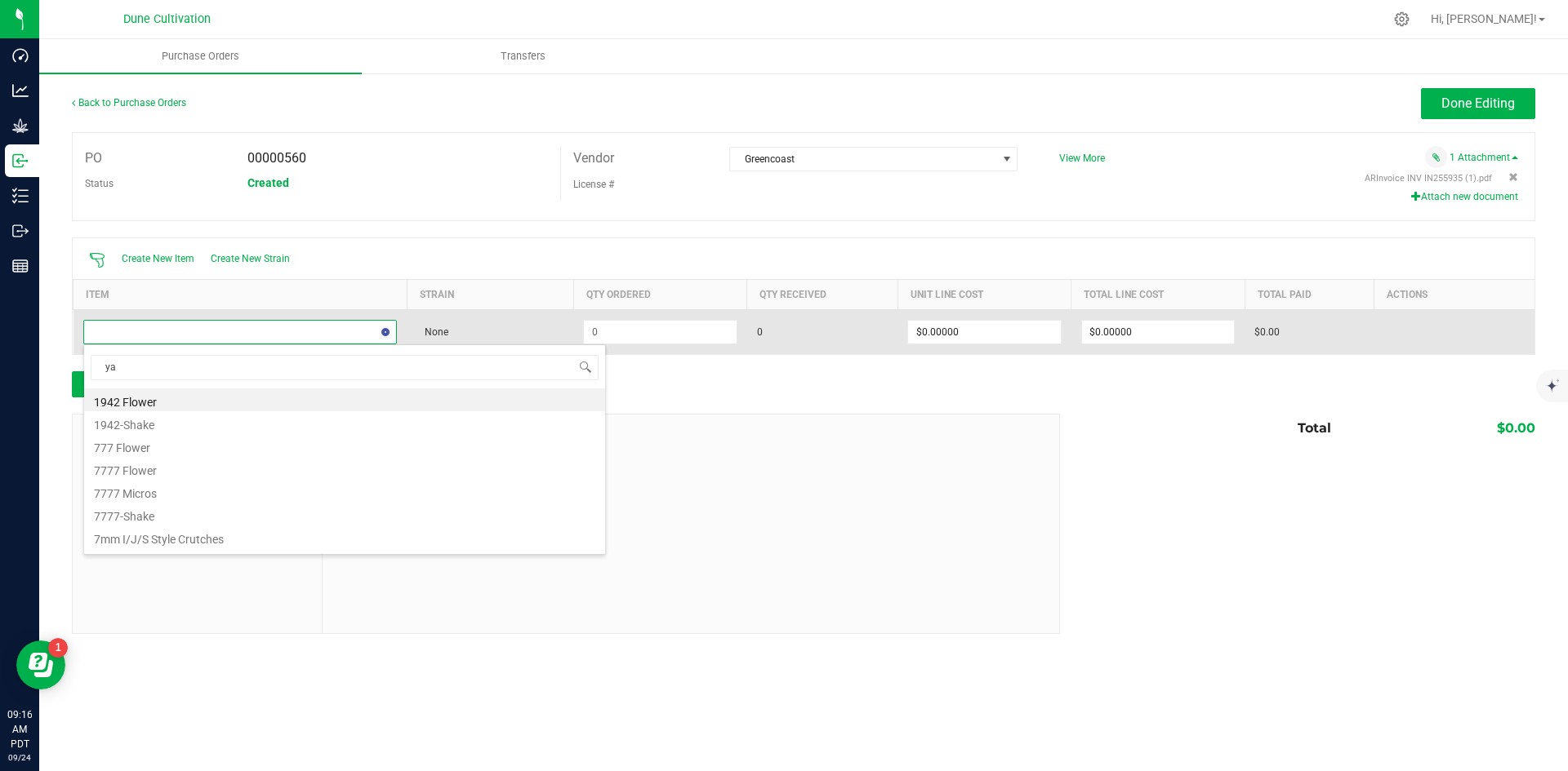
type input "yar"
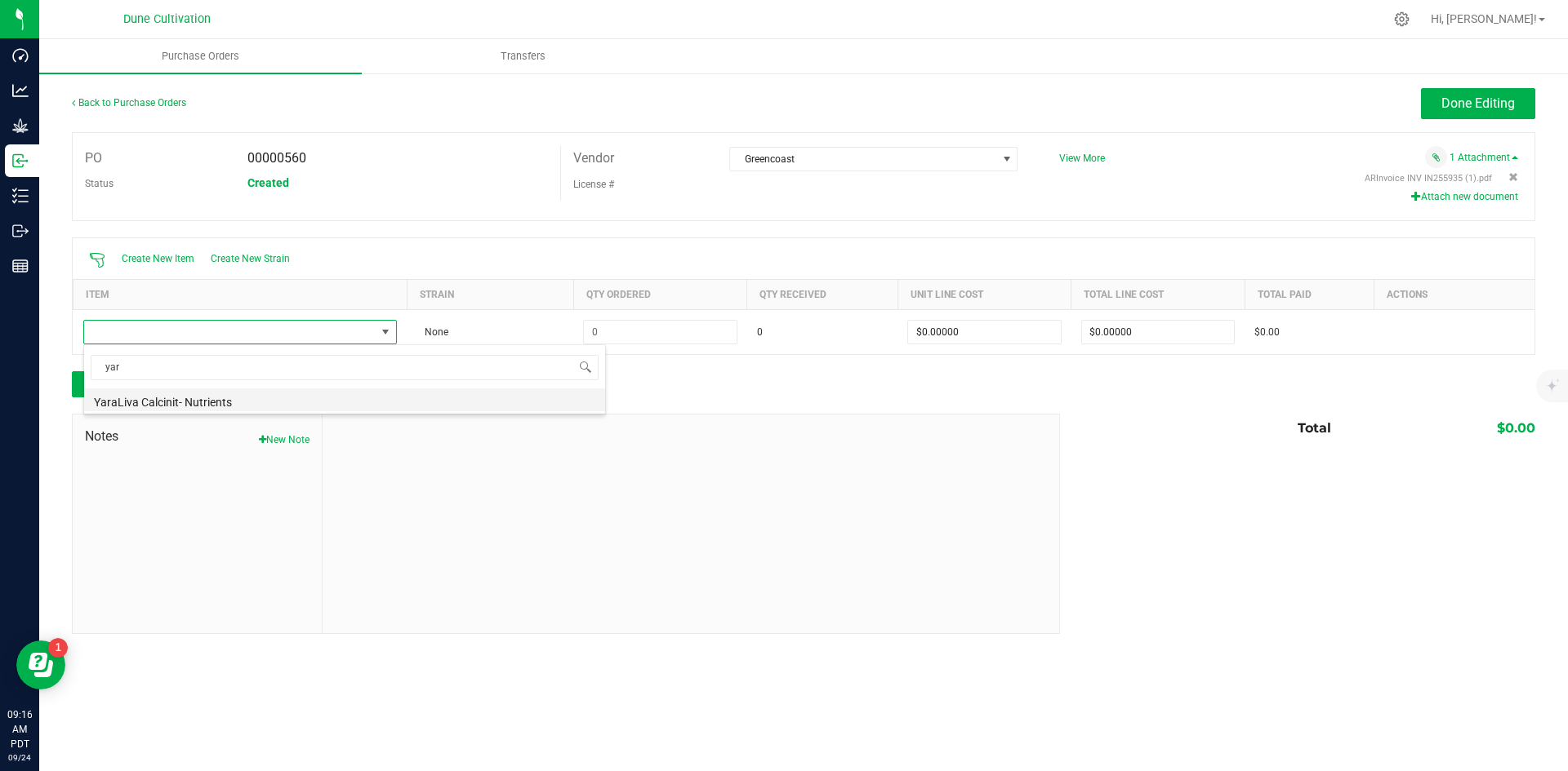
click at [227, 405] on li "YaraLiva Calcinit- Nutrients" at bounding box center [344, 400] width 521 height 23
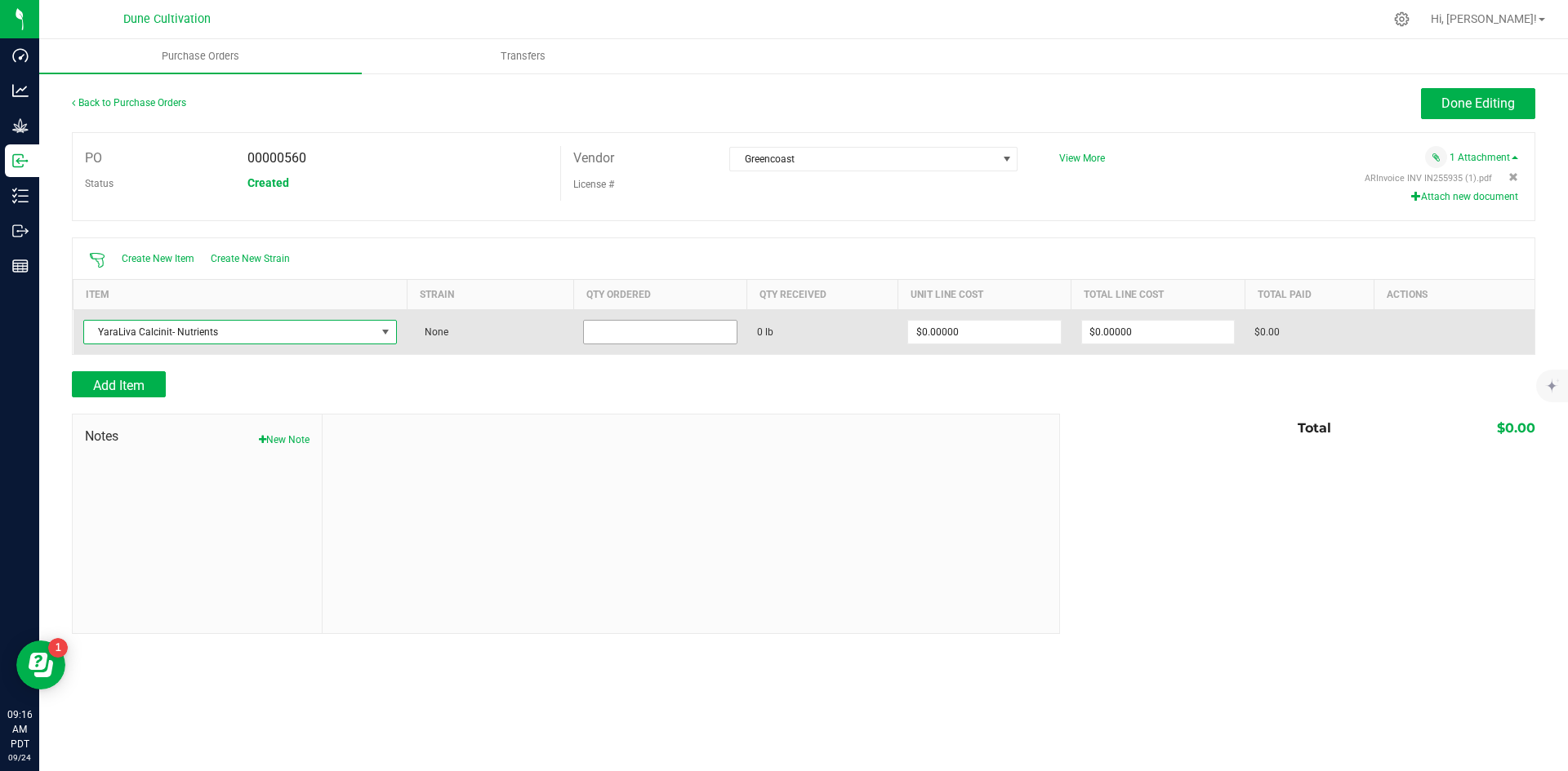
click at [704, 333] on input at bounding box center [660, 332] width 152 height 23
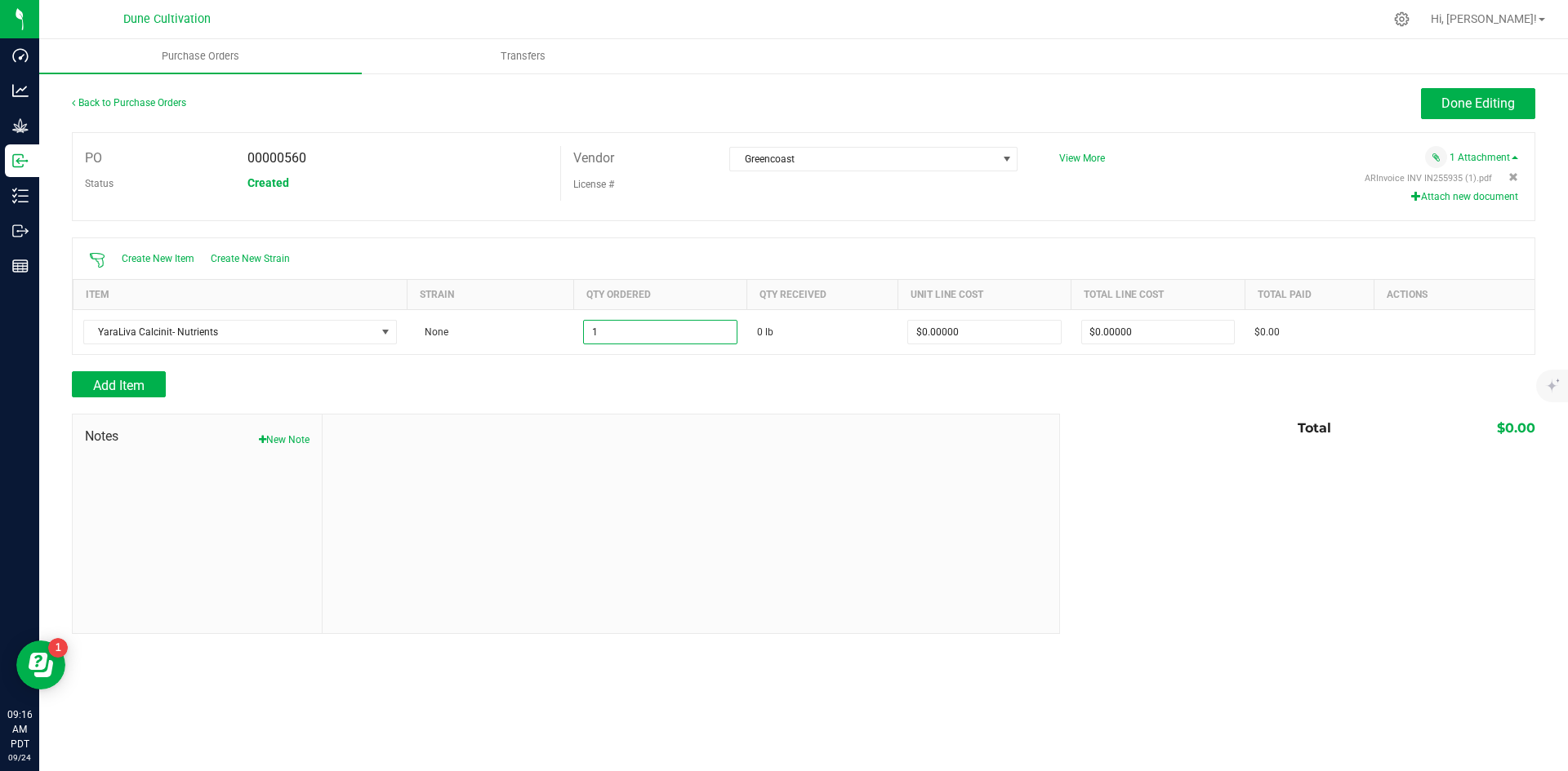
type input "1.0000 lb"
click at [447, 386] on div "Add Item" at bounding box center [559, 384] width 976 height 26
click at [126, 383] on span "Add Item" at bounding box center [118, 385] width 51 height 16
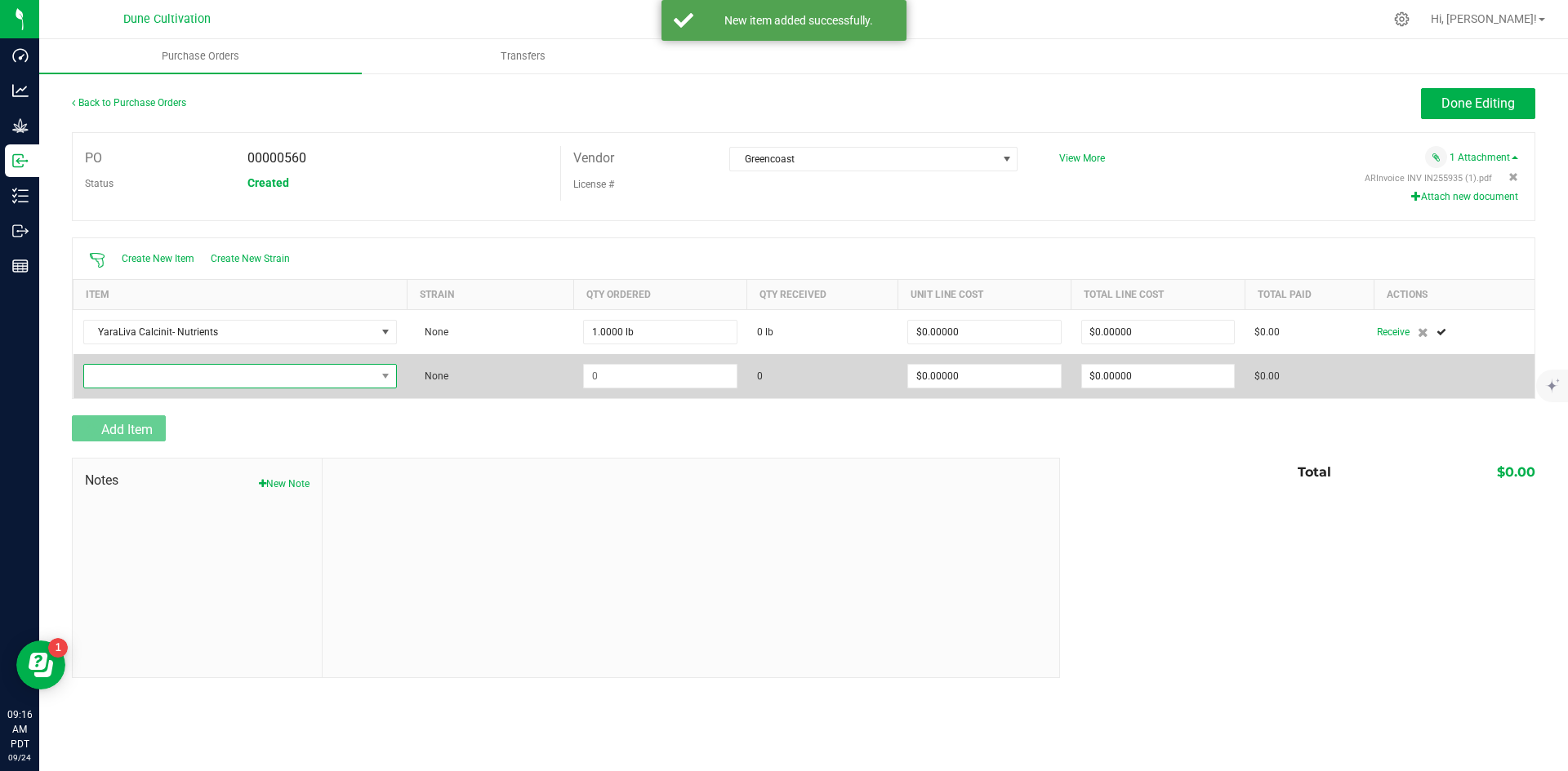
click at [151, 380] on span "NO DATA FOUND" at bounding box center [230, 376] width 292 height 23
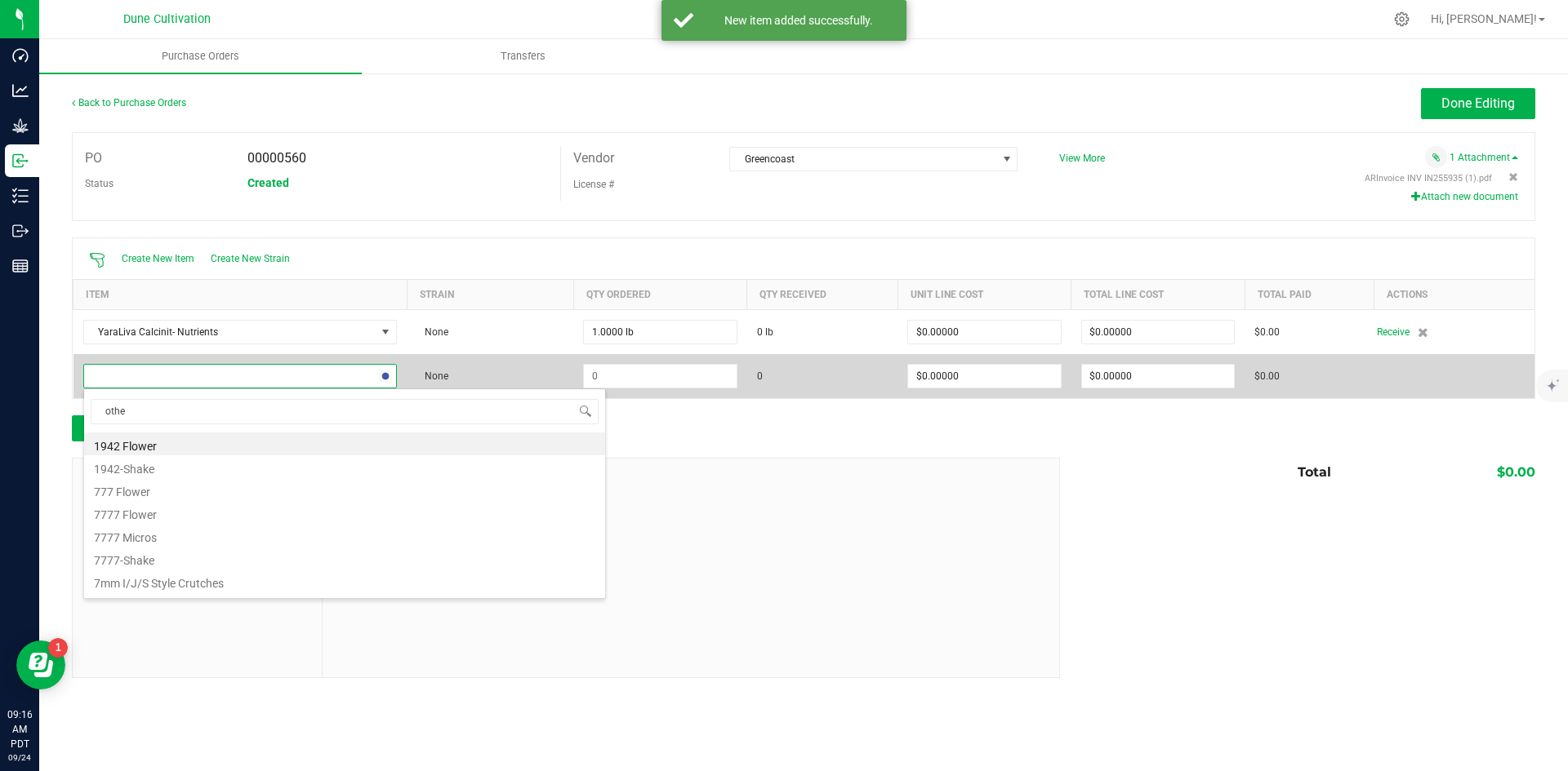
type input "other"
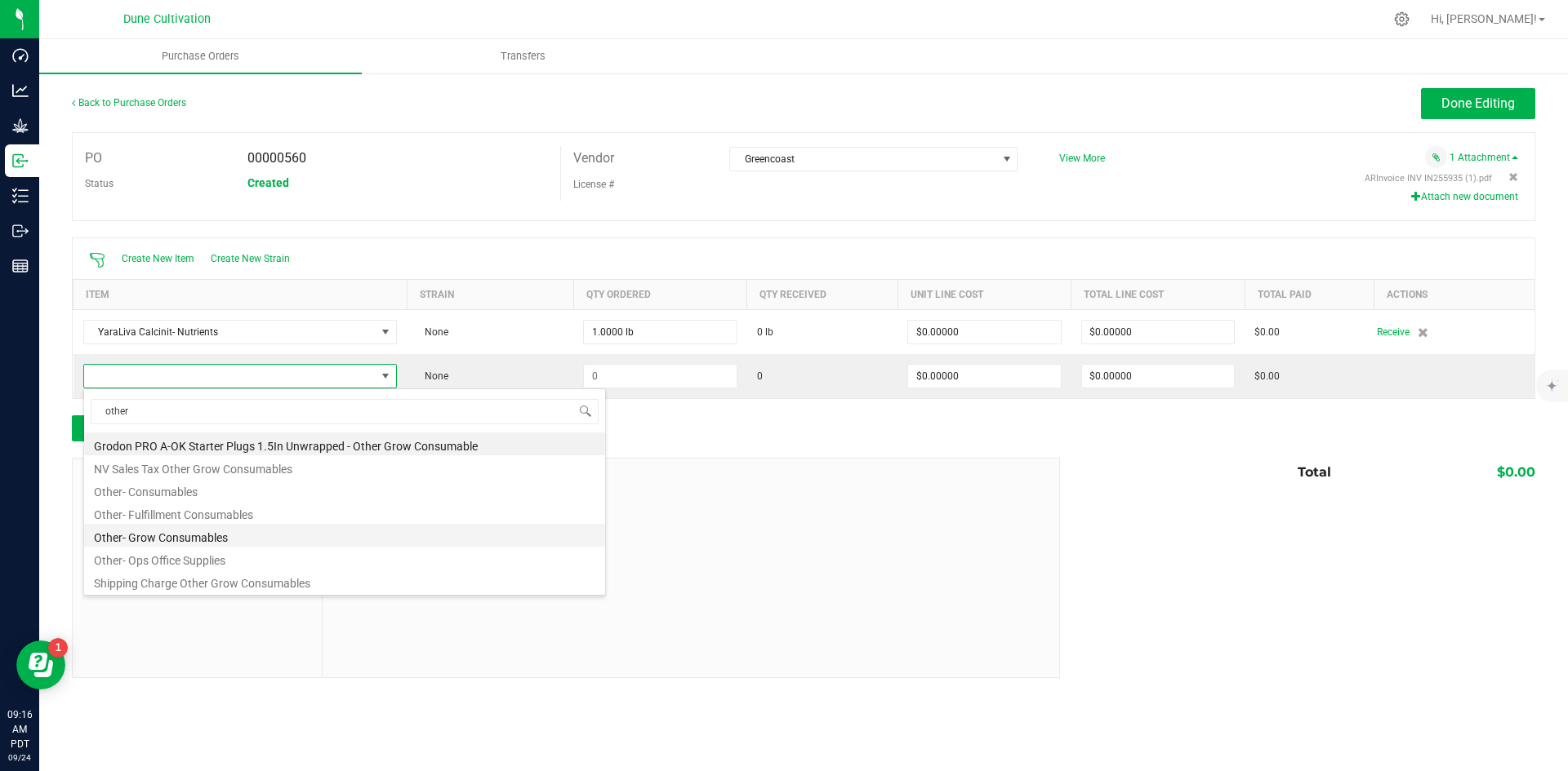
click at [257, 536] on li "Other- Grow Consumables" at bounding box center [344, 535] width 521 height 23
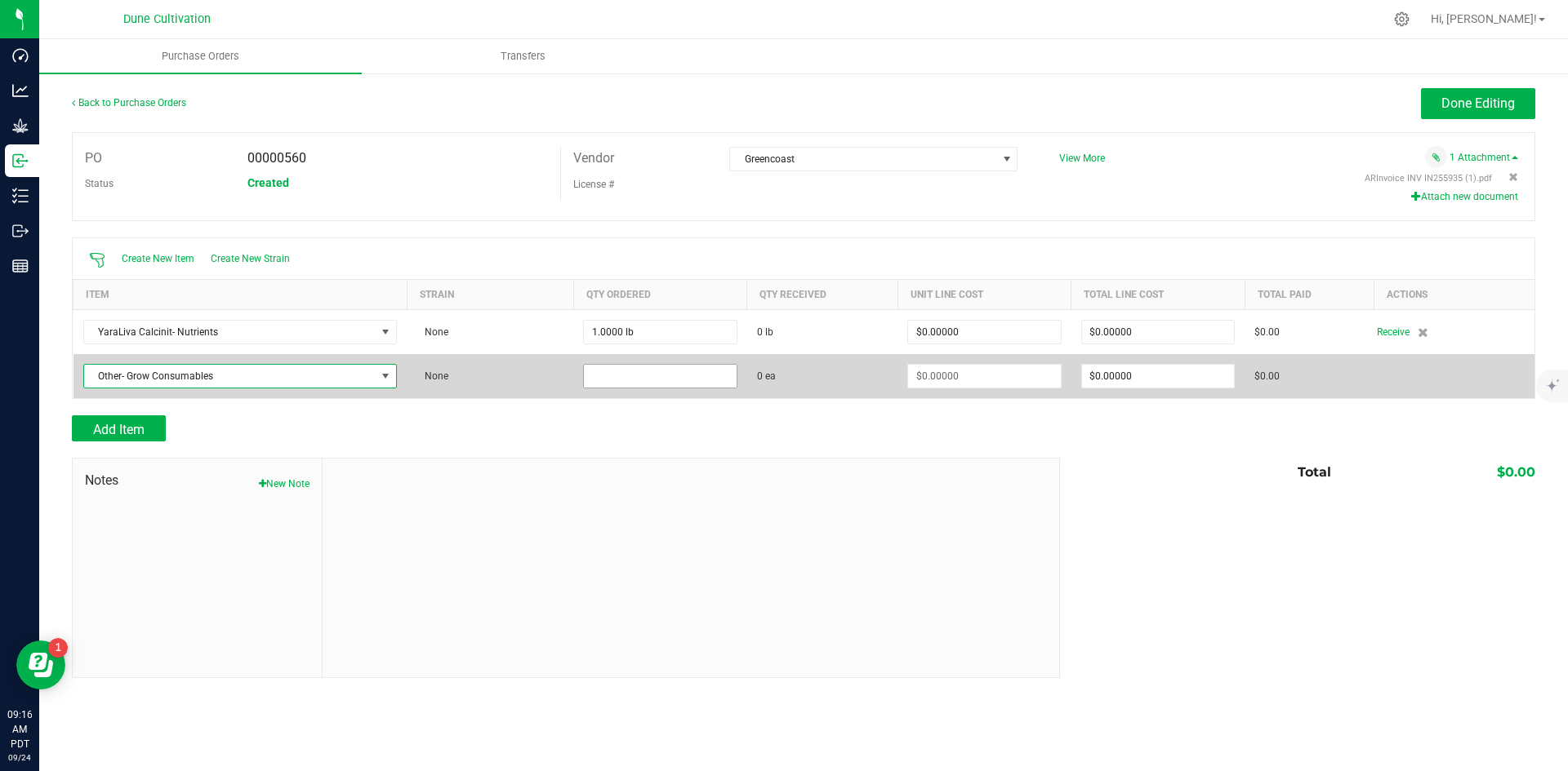
click at [644, 380] on input at bounding box center [660, 376] width 152 height 23
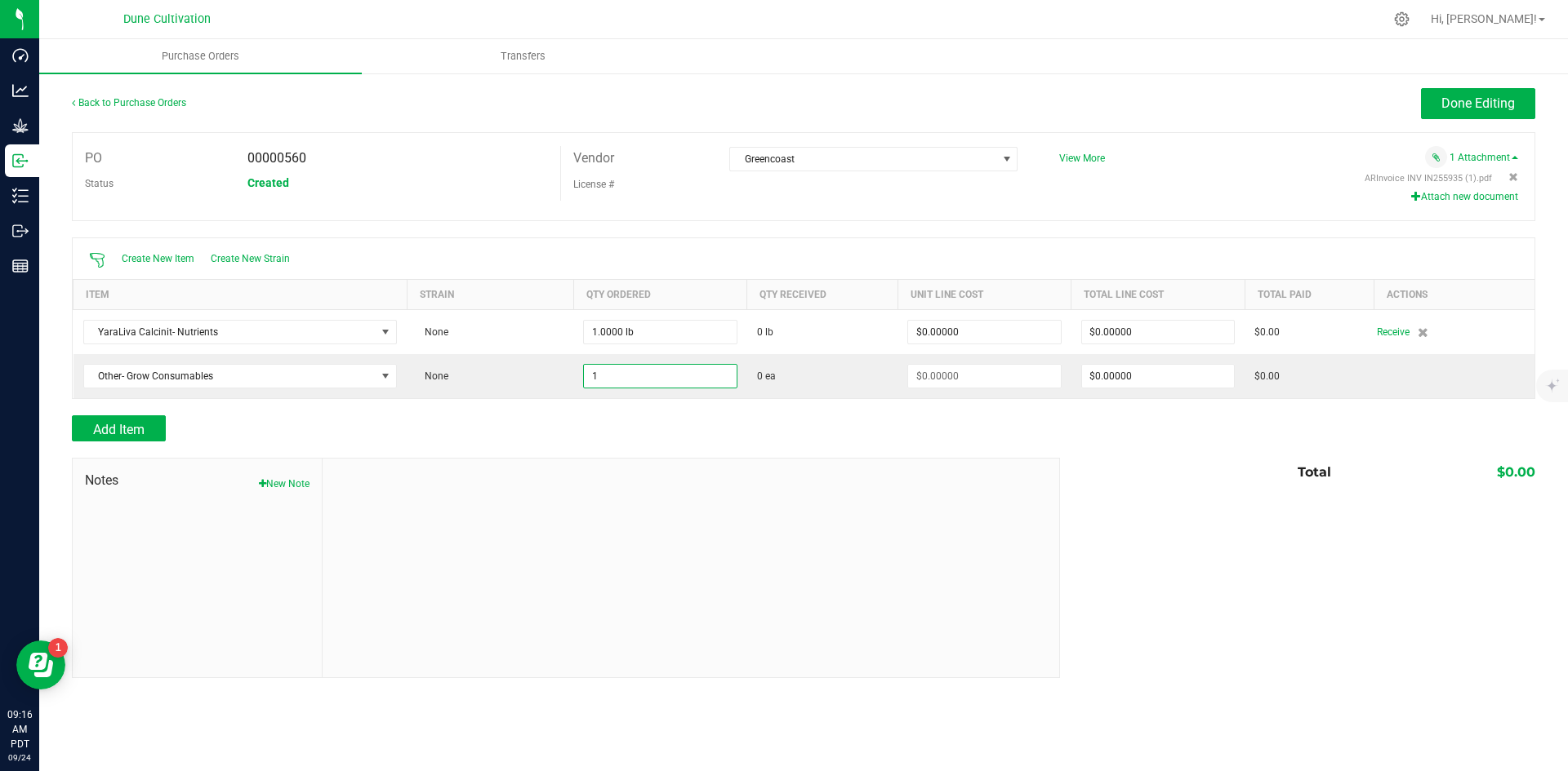
type input "1 ea"
drag, startPoint x: 594, startPoint y: 408, endPoint x: 475, endPoint y: 422, distance: 119.8
click at [593, 410] on div at bounding box center [803, 407] width 1464 height 17
type input "$0.00000"
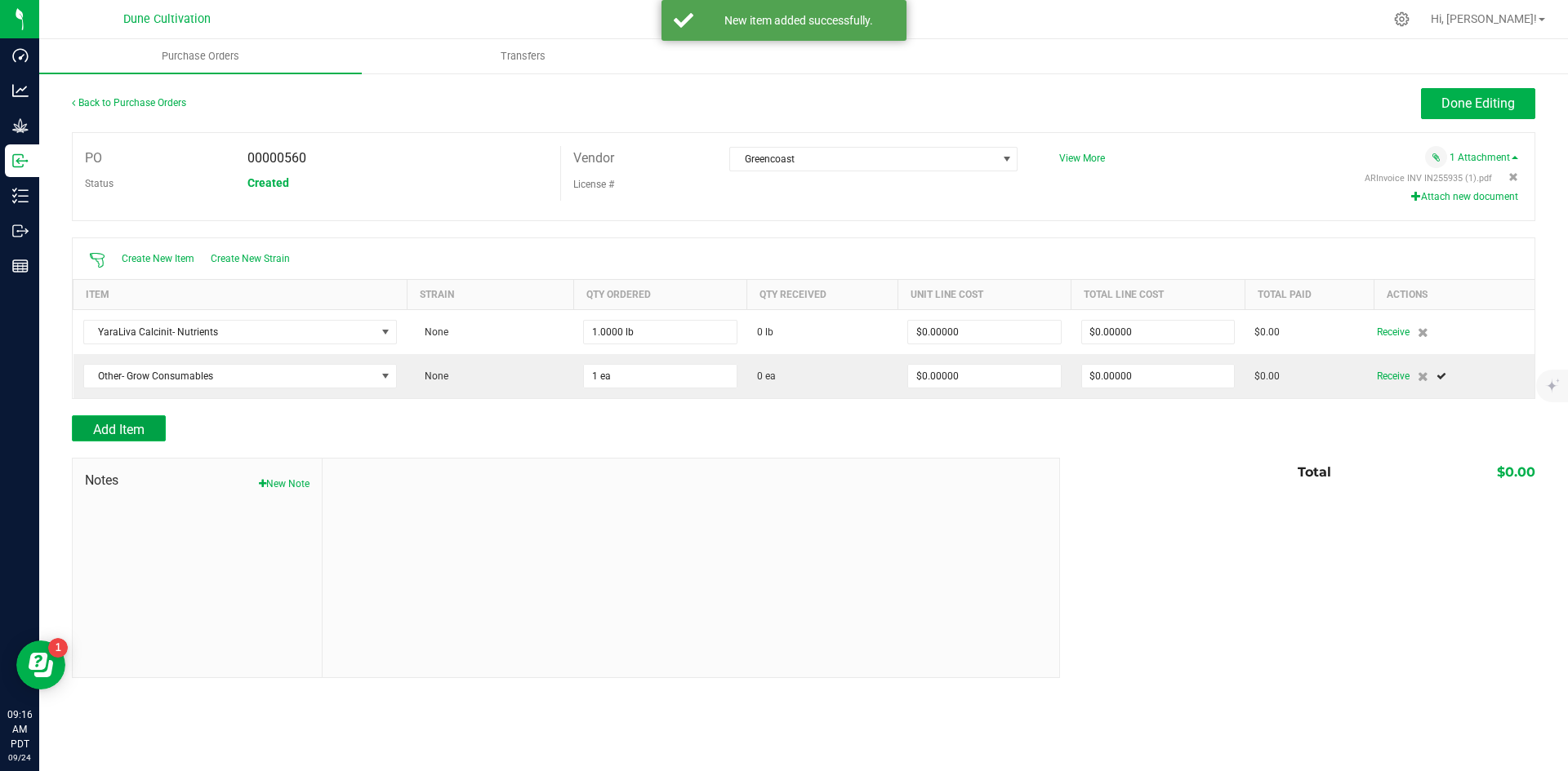
click at [165, 431] on button "Add Item" at bounding box center [118, 429] width 94 height 26
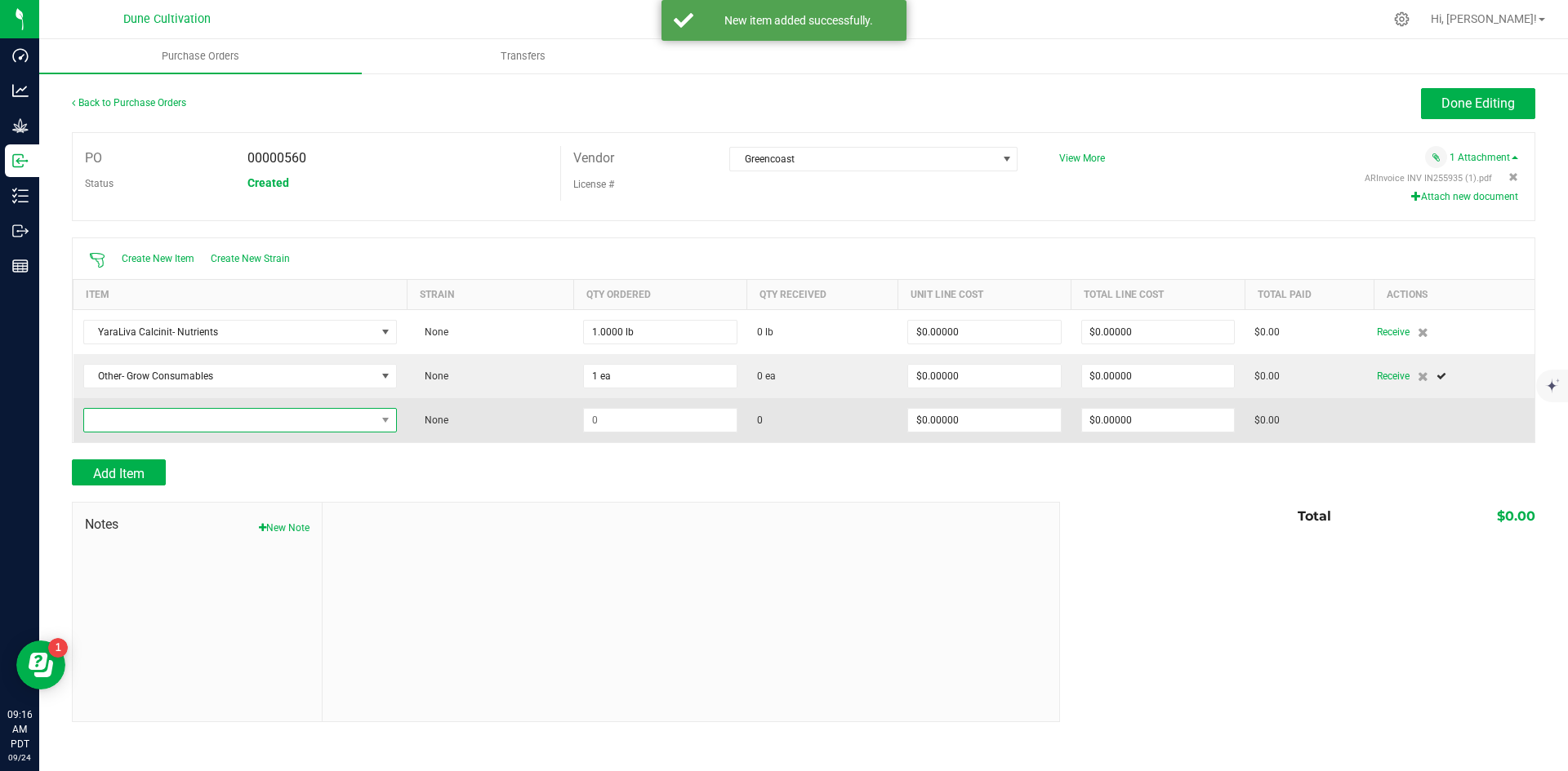
click at [205, 417] on span "NO DATA FOUND" at bounding box center [230, 420] width 292 height 23
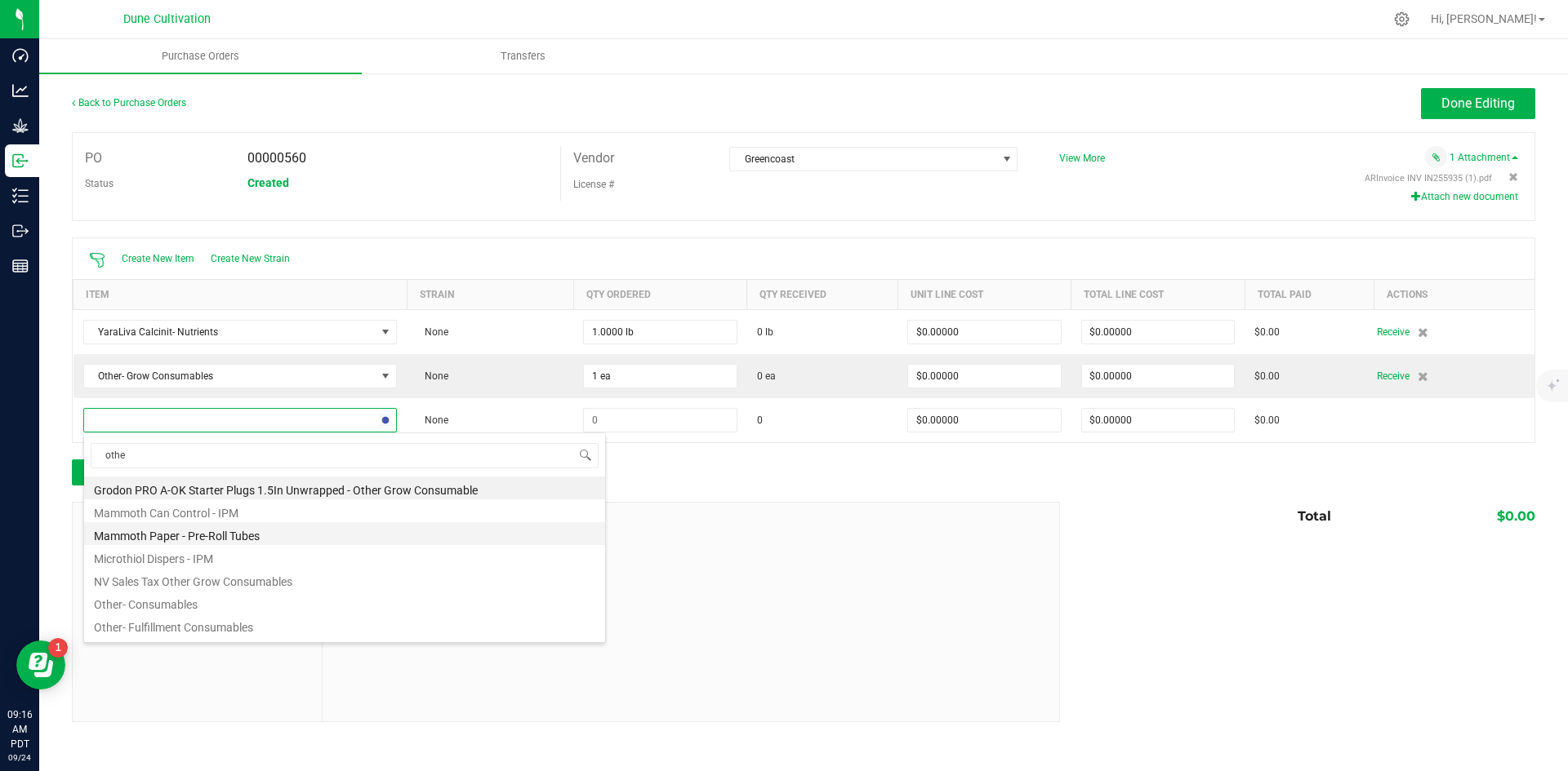
type input "other"
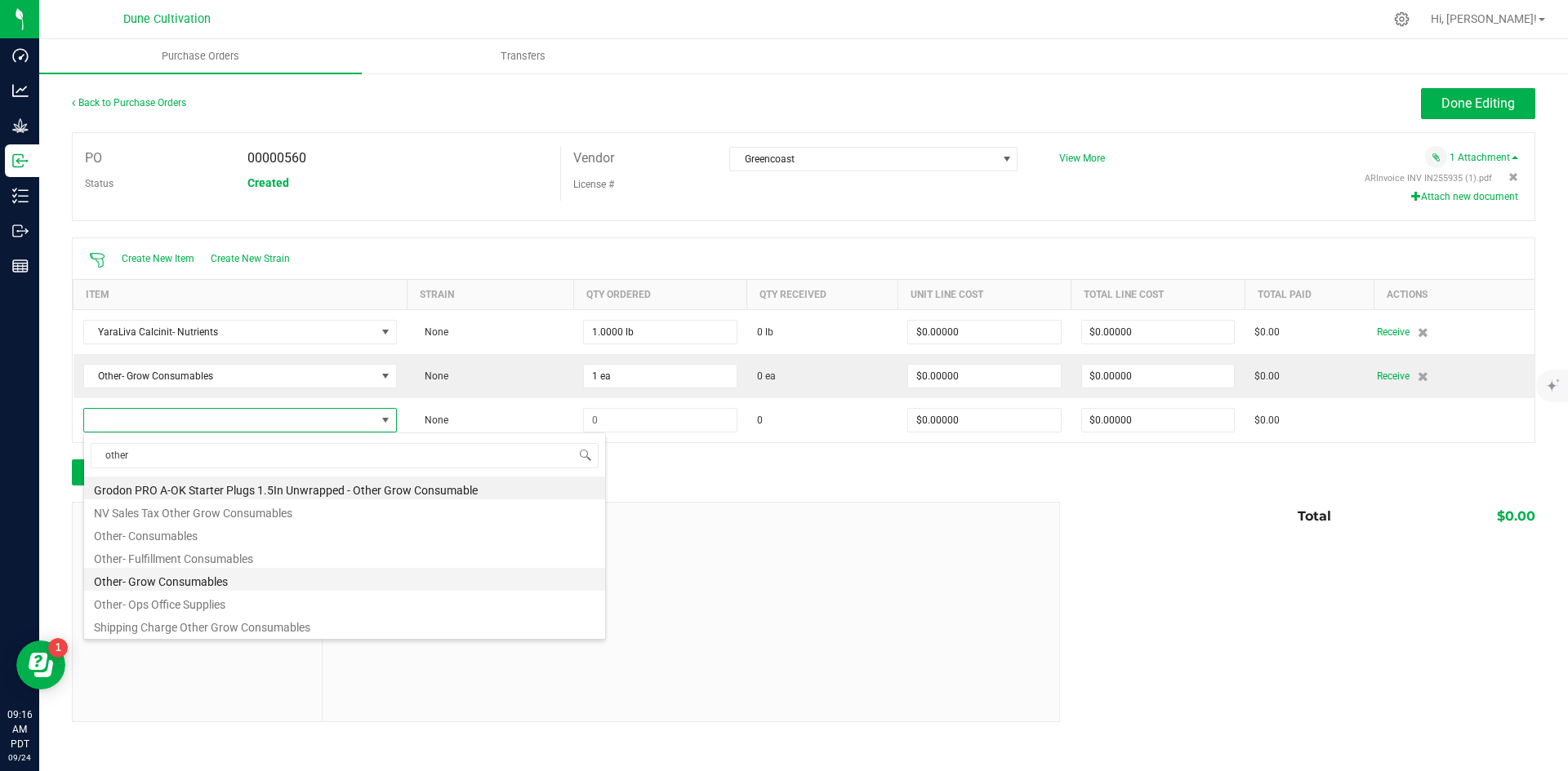
click at [242, 572] on li "Other- Grow Consumables" at bounding box center [344, 579] width 521 height 23
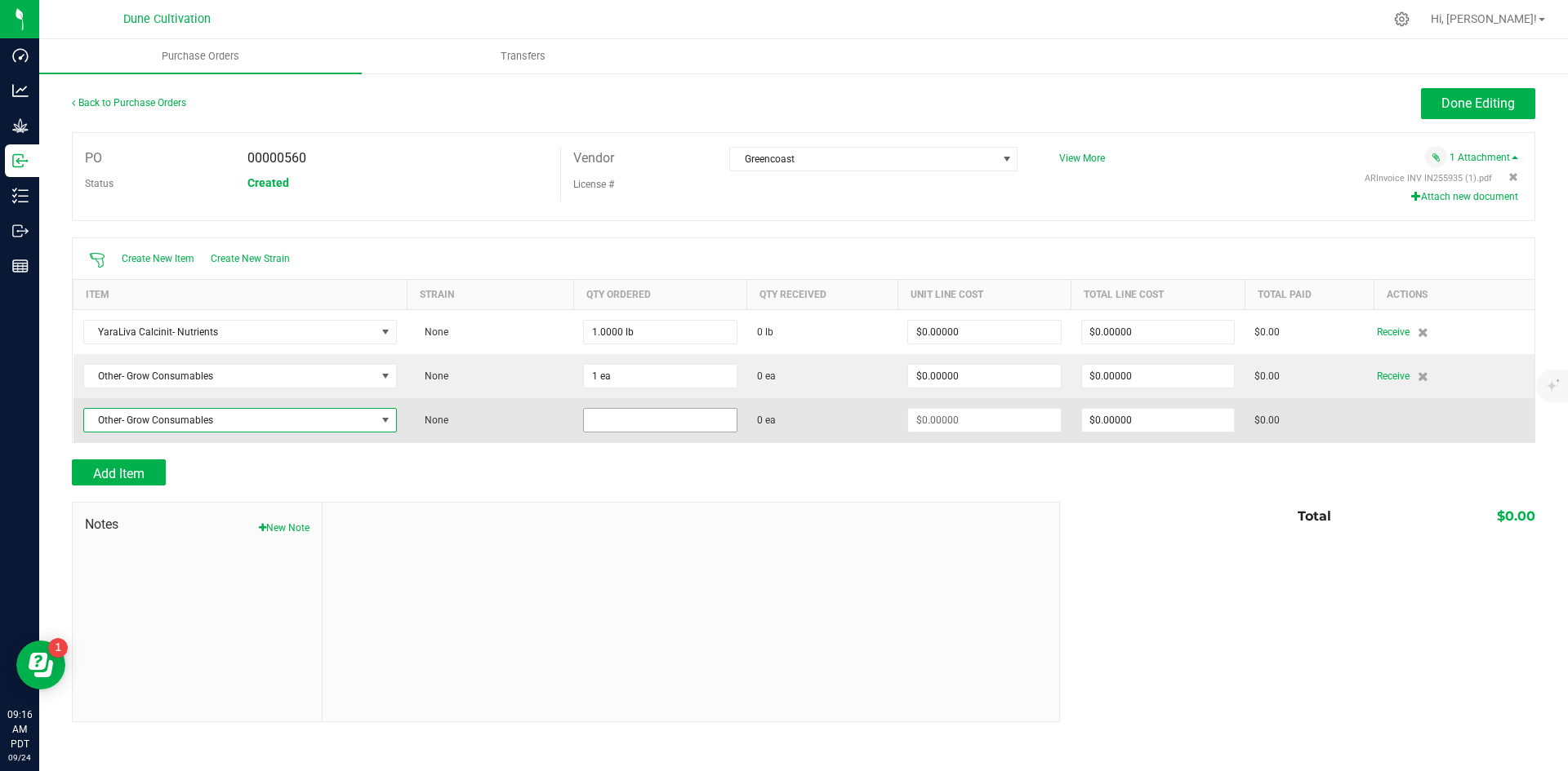
click at [605, 420] on input at bounding box center [660, 420] width 152 height 23
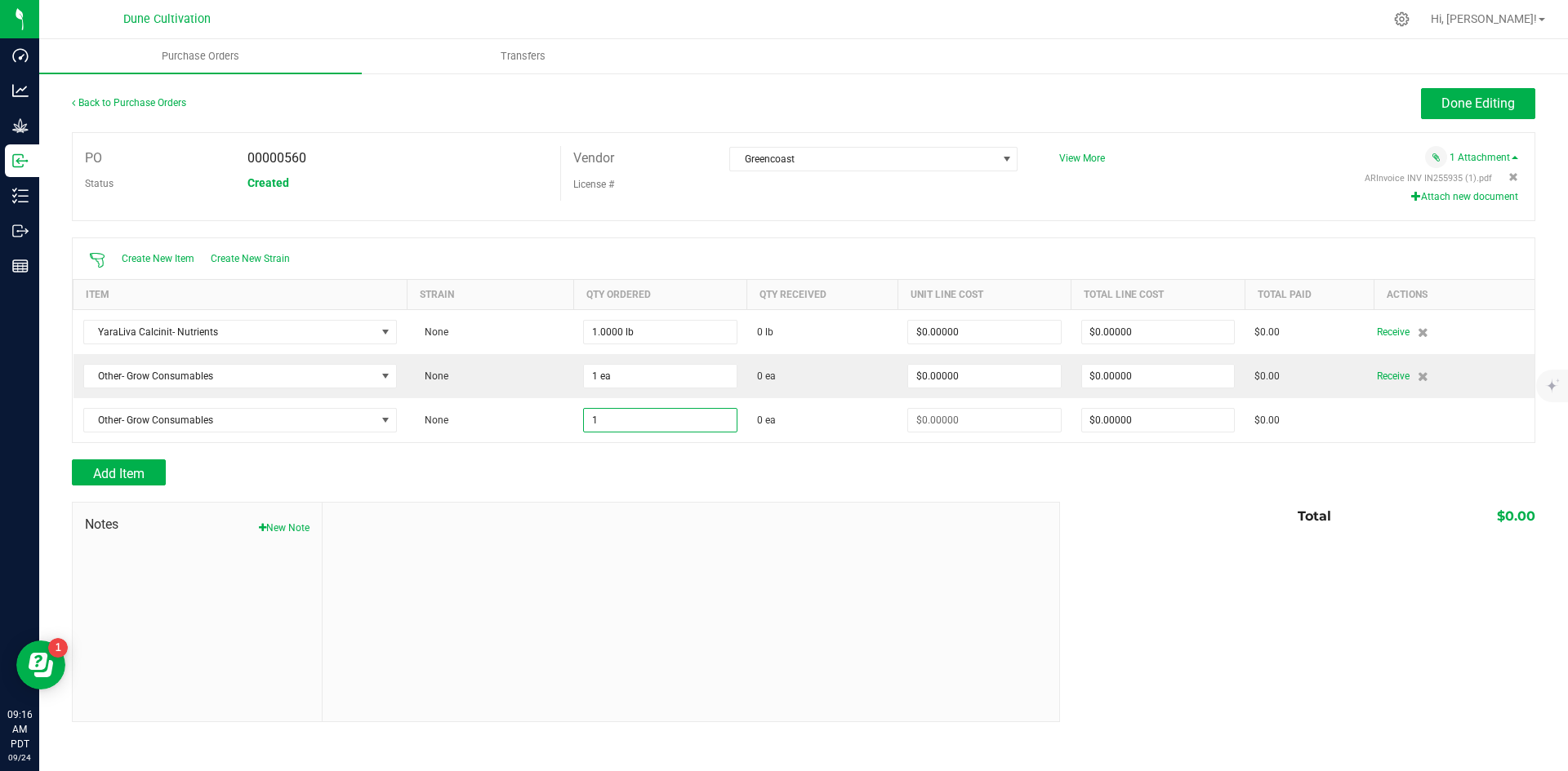
type input "1 ea"
drag, startPoint x: 497, startPoint y: 478, endPoint x: 414, endPoint y: 479, distance: 83.0
click at [487, 480] on div "Add Item" at bounding box center [559, 472] width 976 height 26
type input "$0.00000"
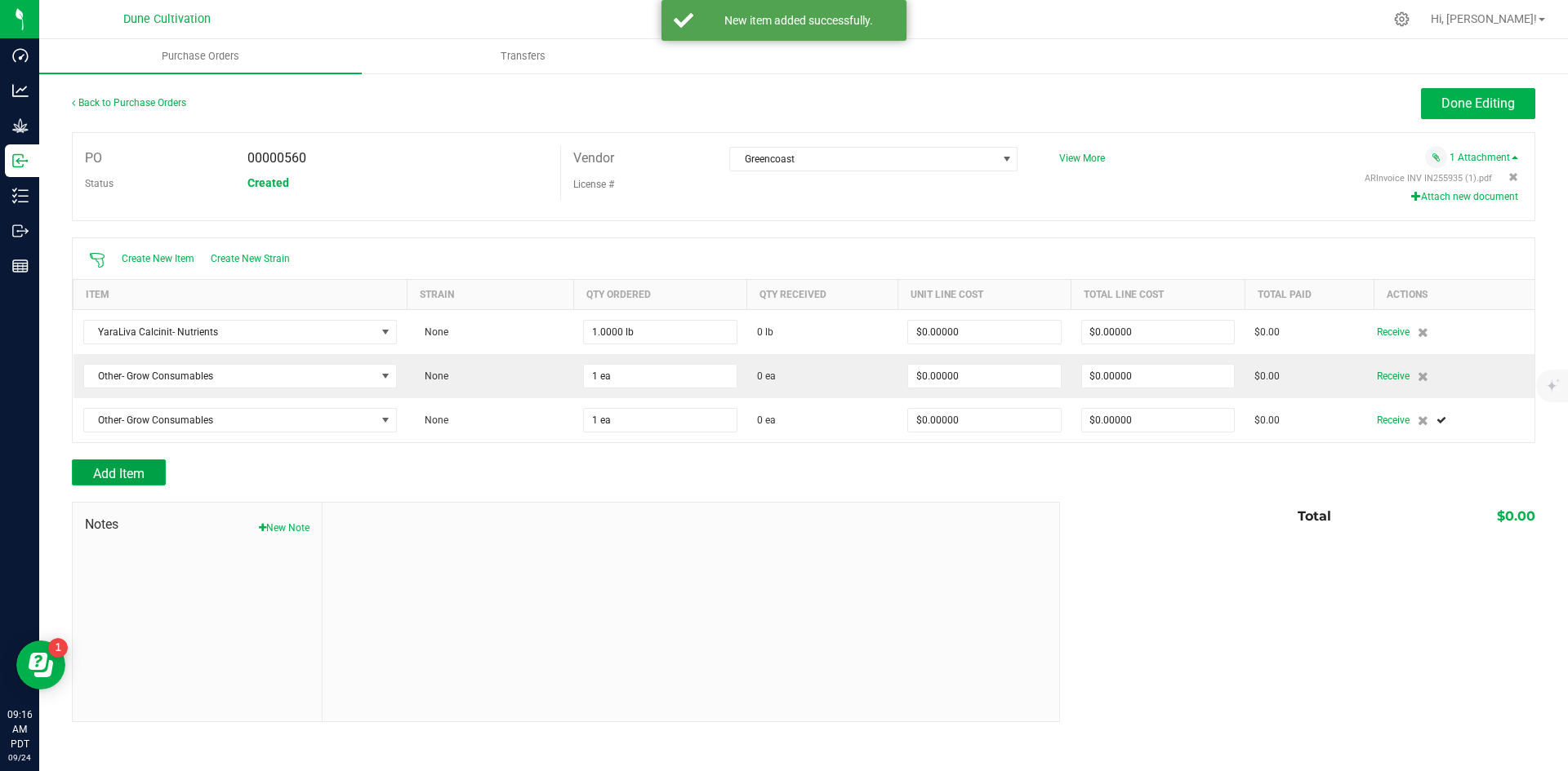
click at [148, 473] on button "Add Item" at bounding box center [118, 472] width 94 height 26
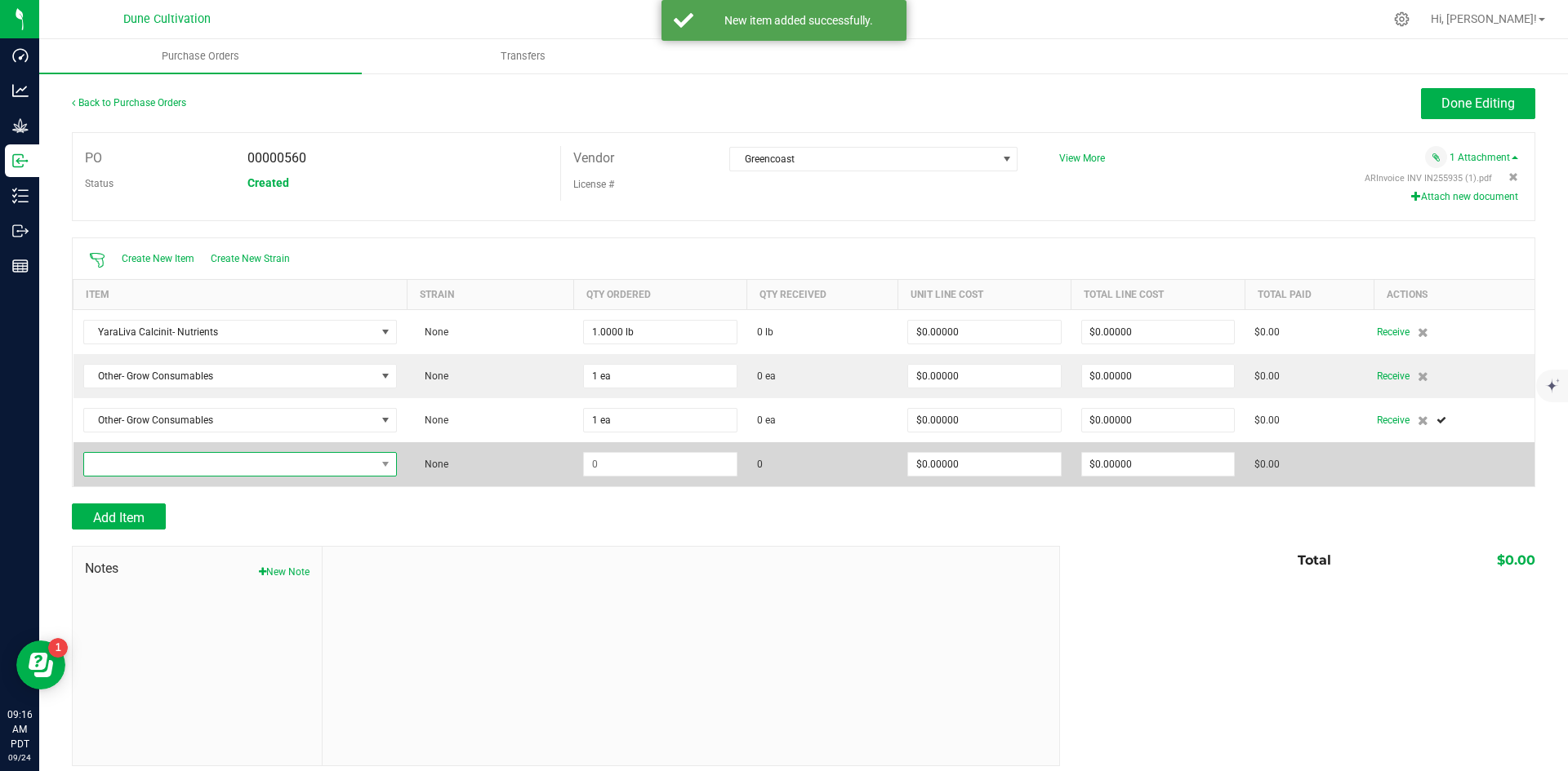
click at [198, 460] on span "NO DATA FOUND" at bounding box center [230, 464] width 292 height 23
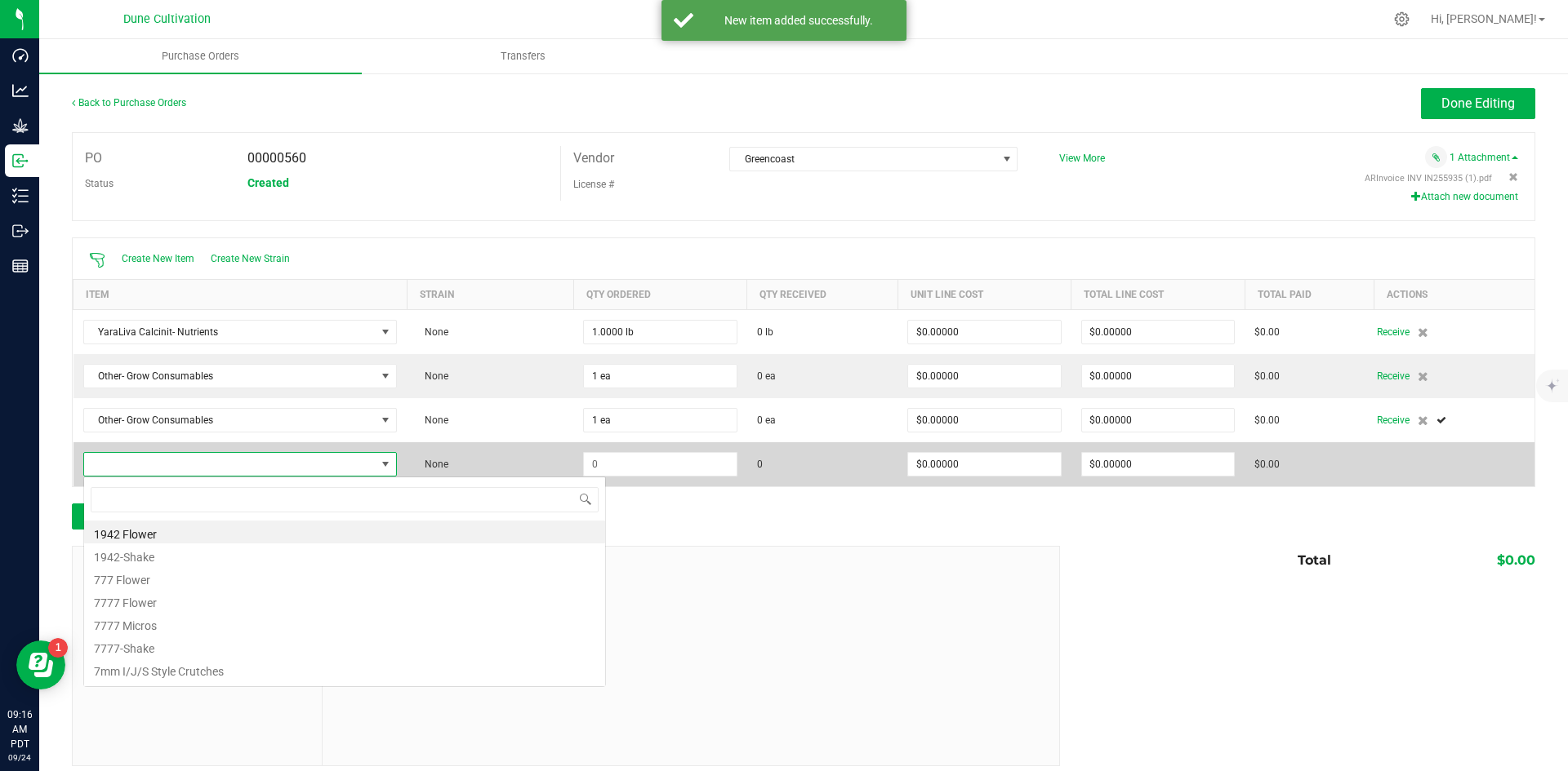
scroll to position [24, 309]
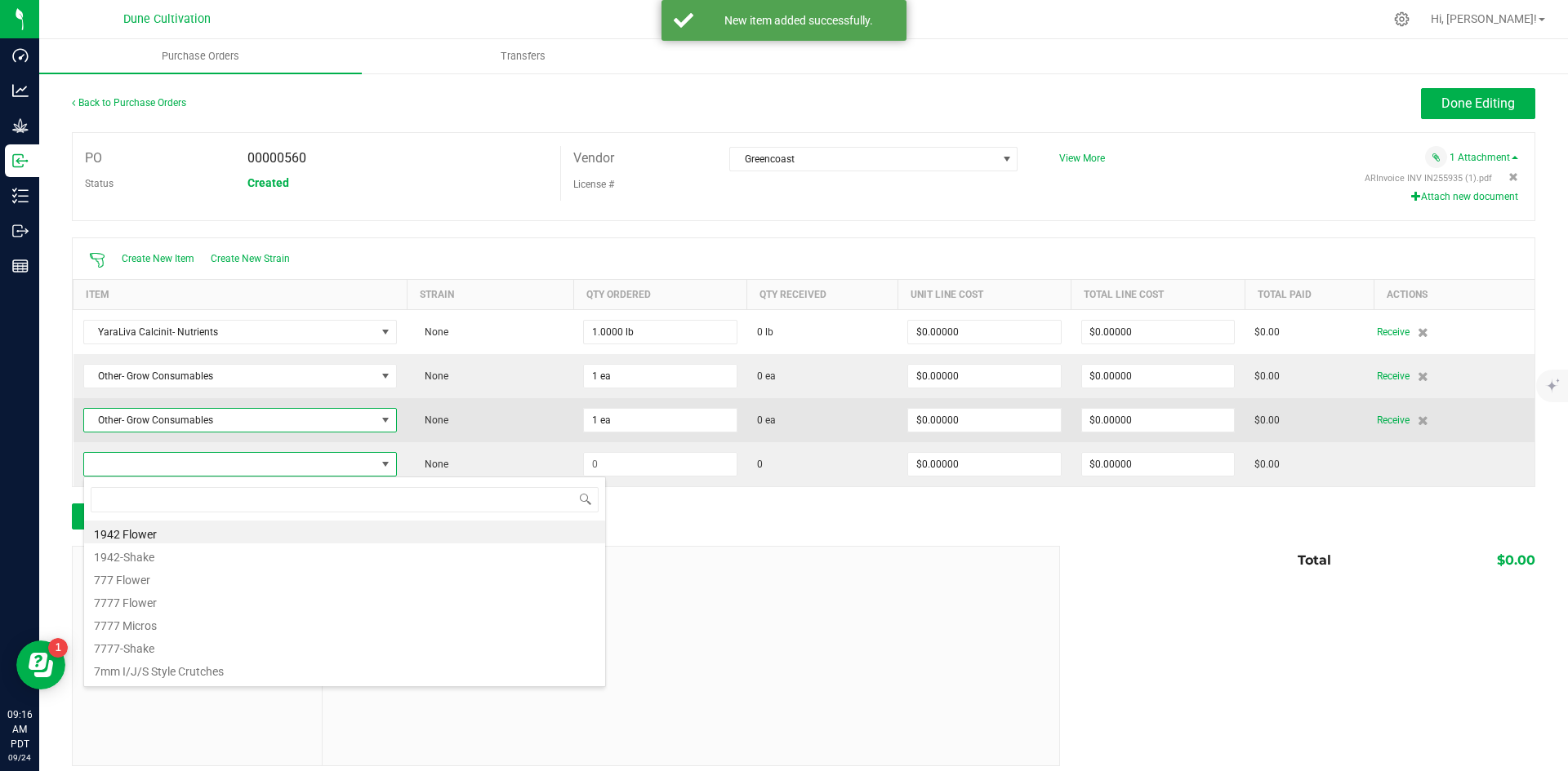
click at [224, 423] on span "Other- Grow Consumables" at bounding box center [230, 420] width 292 height 23
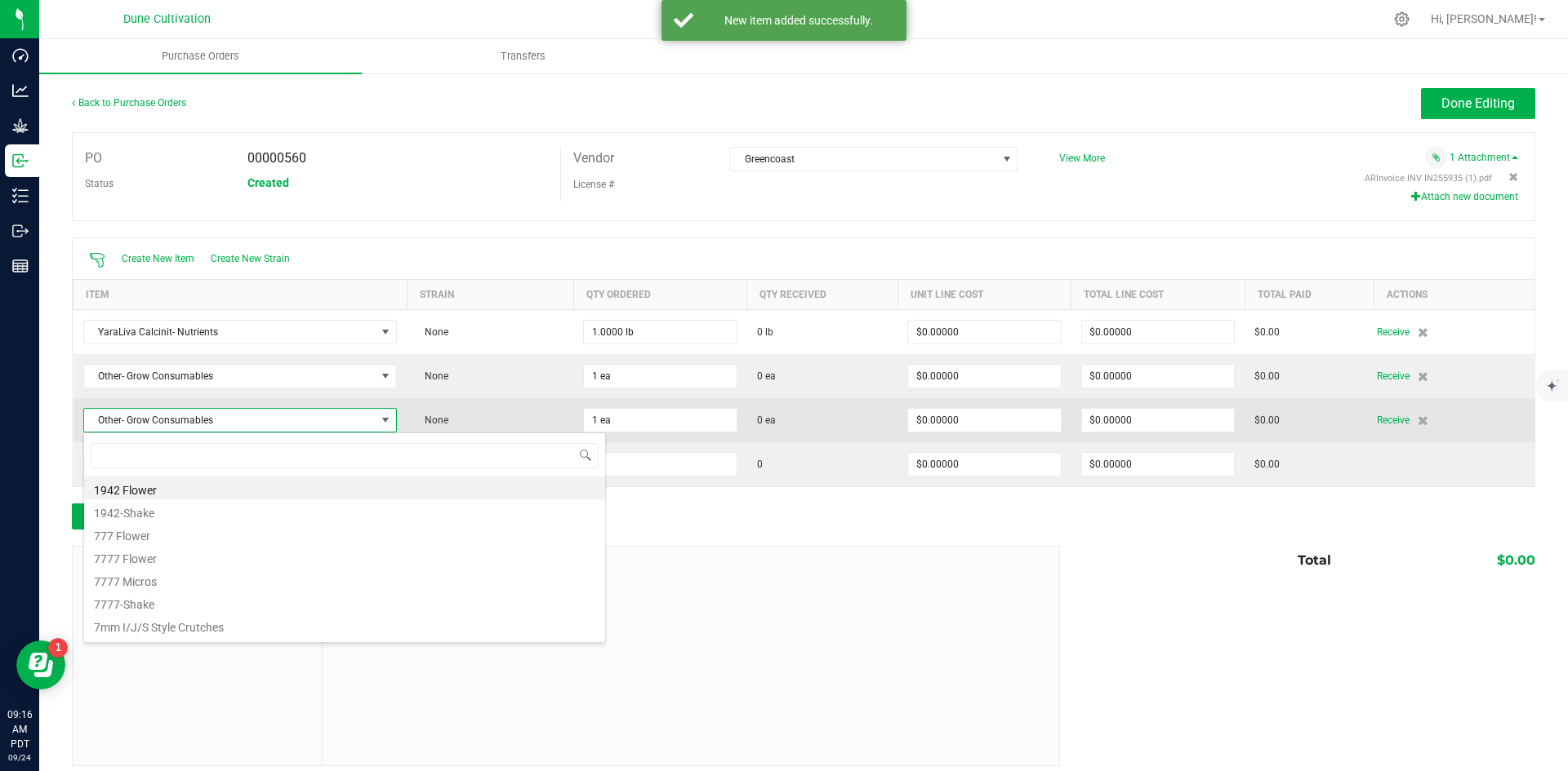
click at [224, 423] on span "Other- Grow Consumables" at bounding box center [230, 420] width 292 height 23
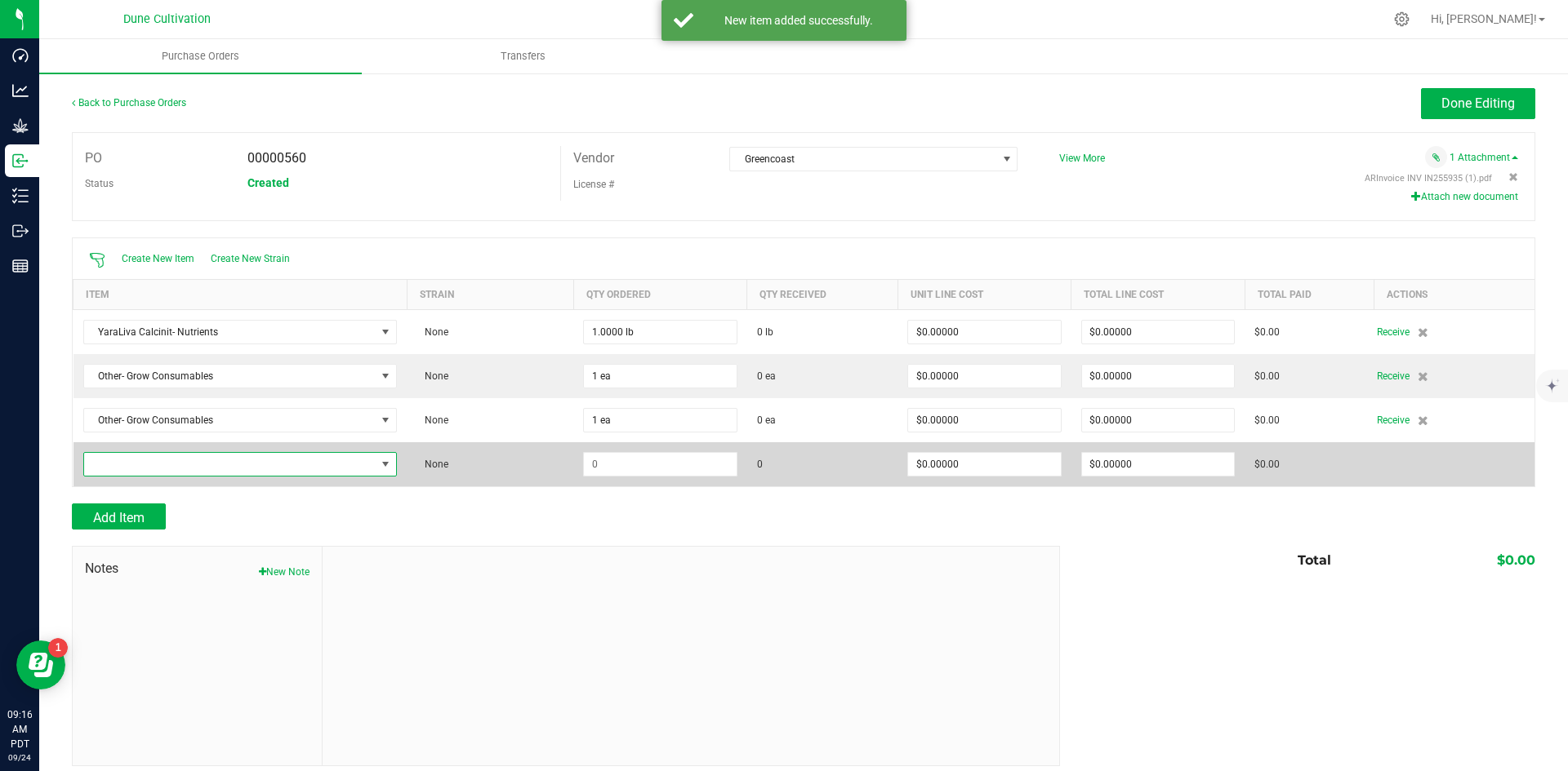
click at [208, 477] on span "NO DATA FOUND" at bounding box center [240, 464] width 315 height 24
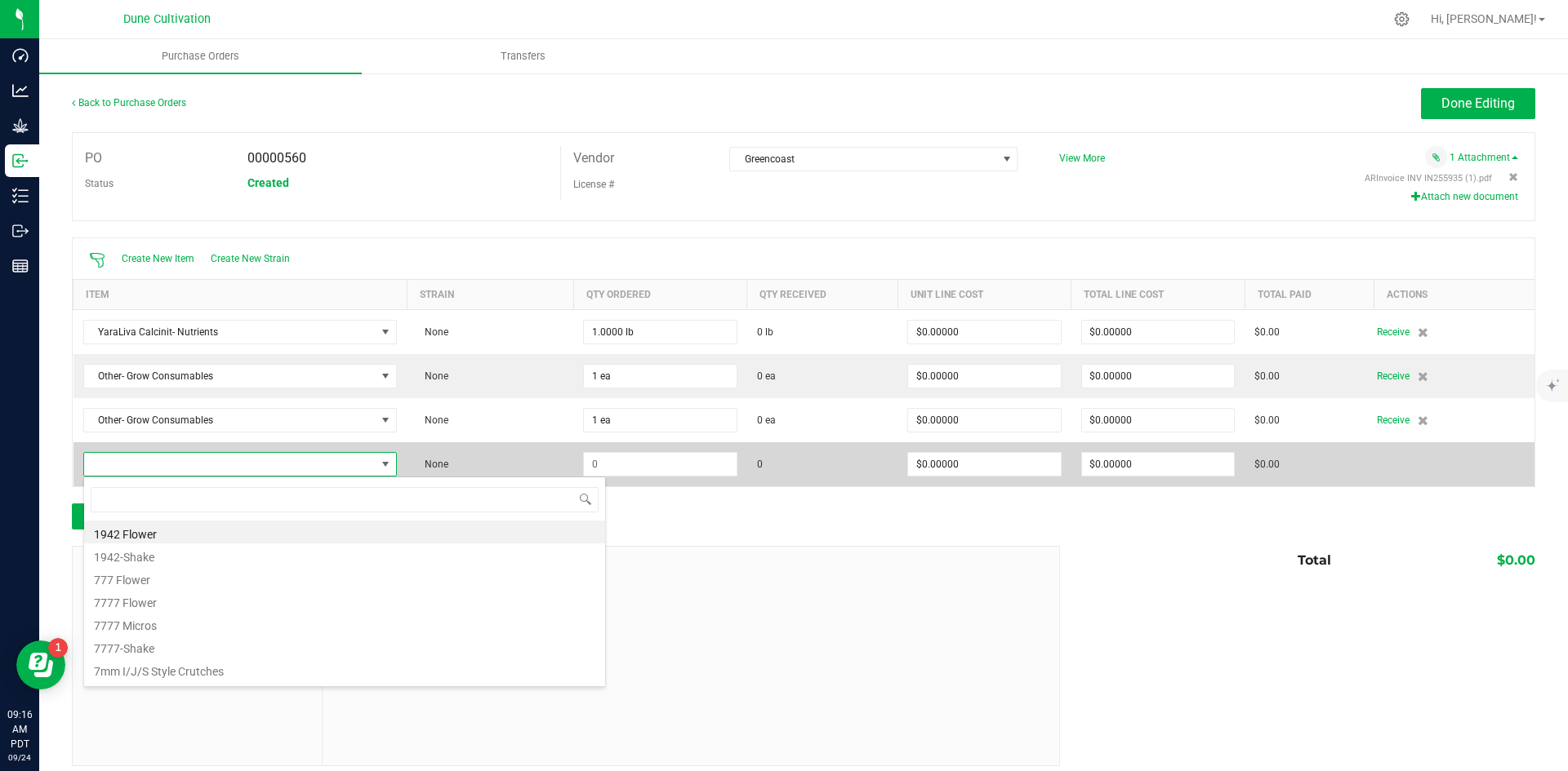
scroll to position [24, 309]
type input "other-"
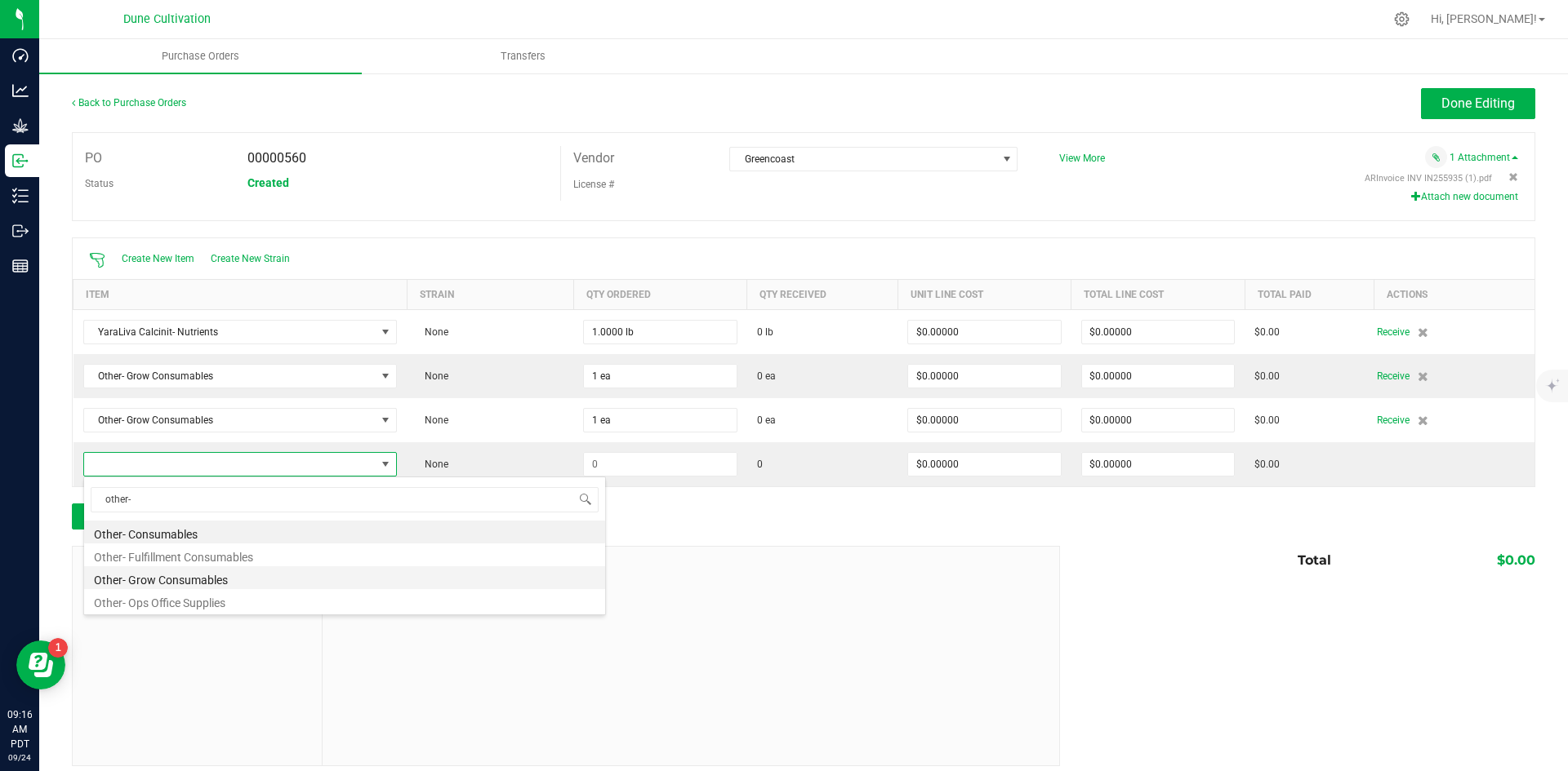
click at [207, 587] on li "Other- Grow Consumables" at bounding box center [344, 578] width 521 height 23
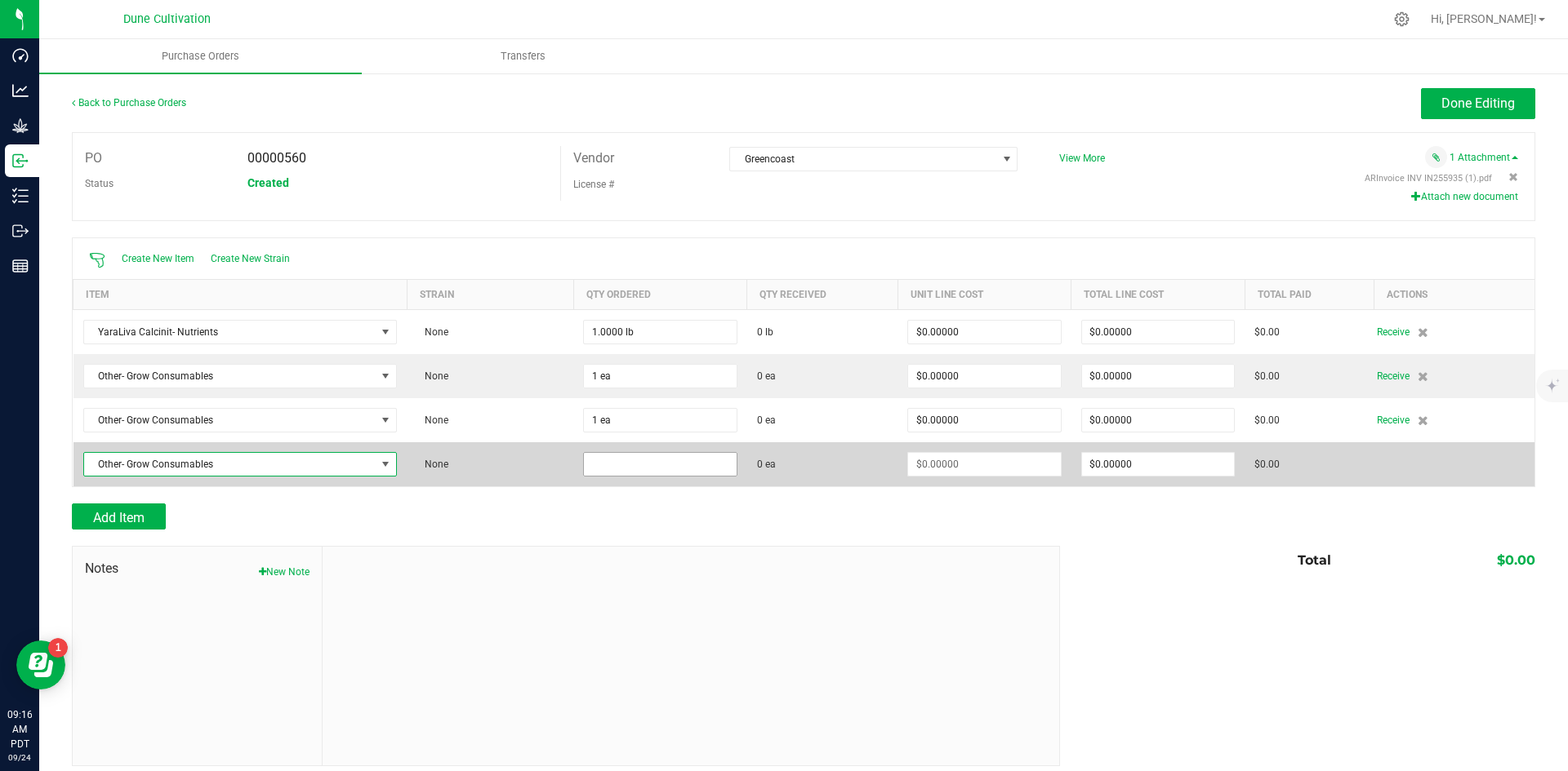
click at [622, 473] on input at bounding box center [660, 464] width 152 height 23
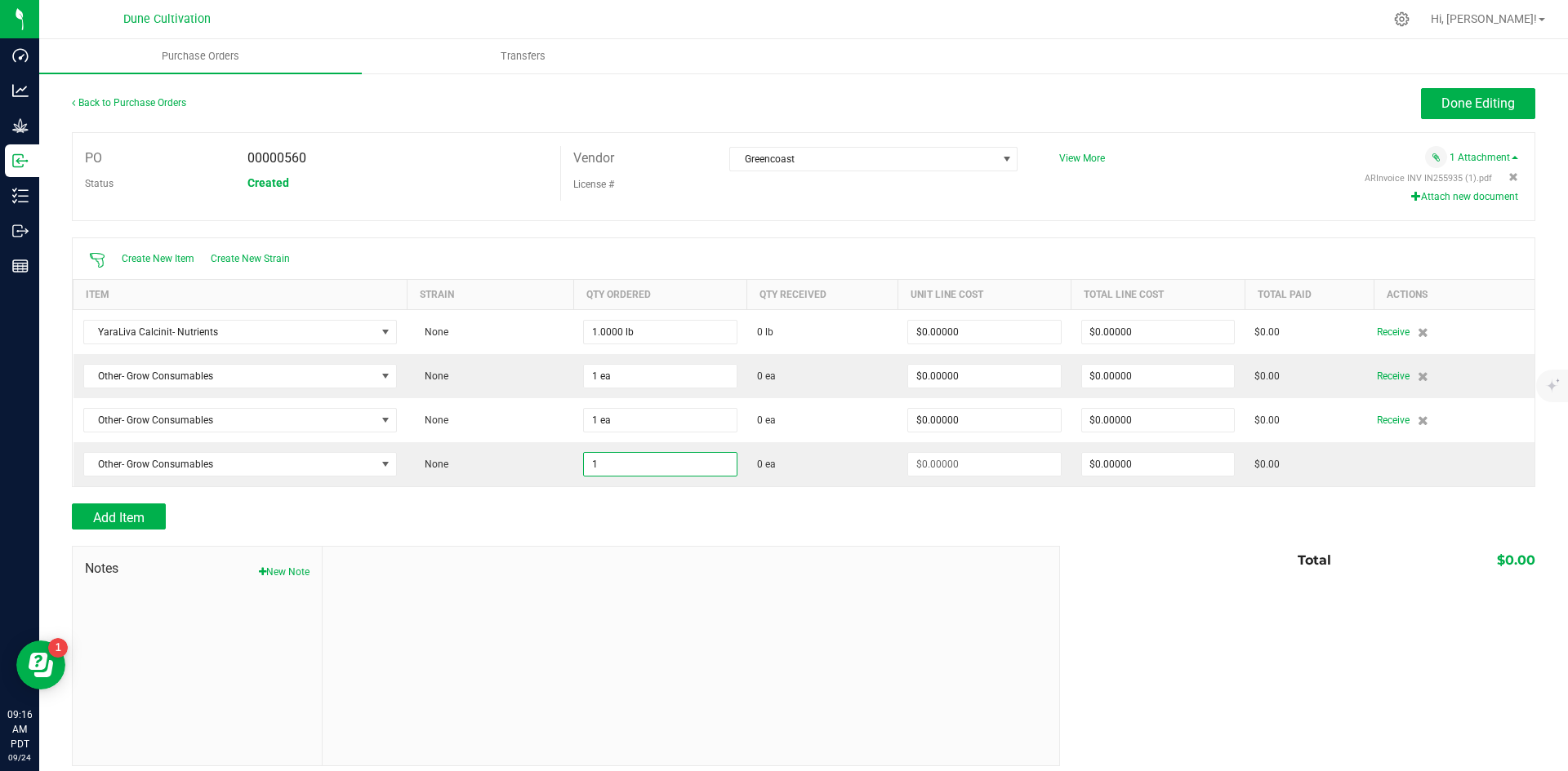
type input "1 ea"
click at [564, 513] on div "Add Item" at bounding box center [559, 517] width 976 height 26
type input "$0.00000"
click at [139, 508] on button "Add Item" at bounding box center [118, 517] width 94 height 26
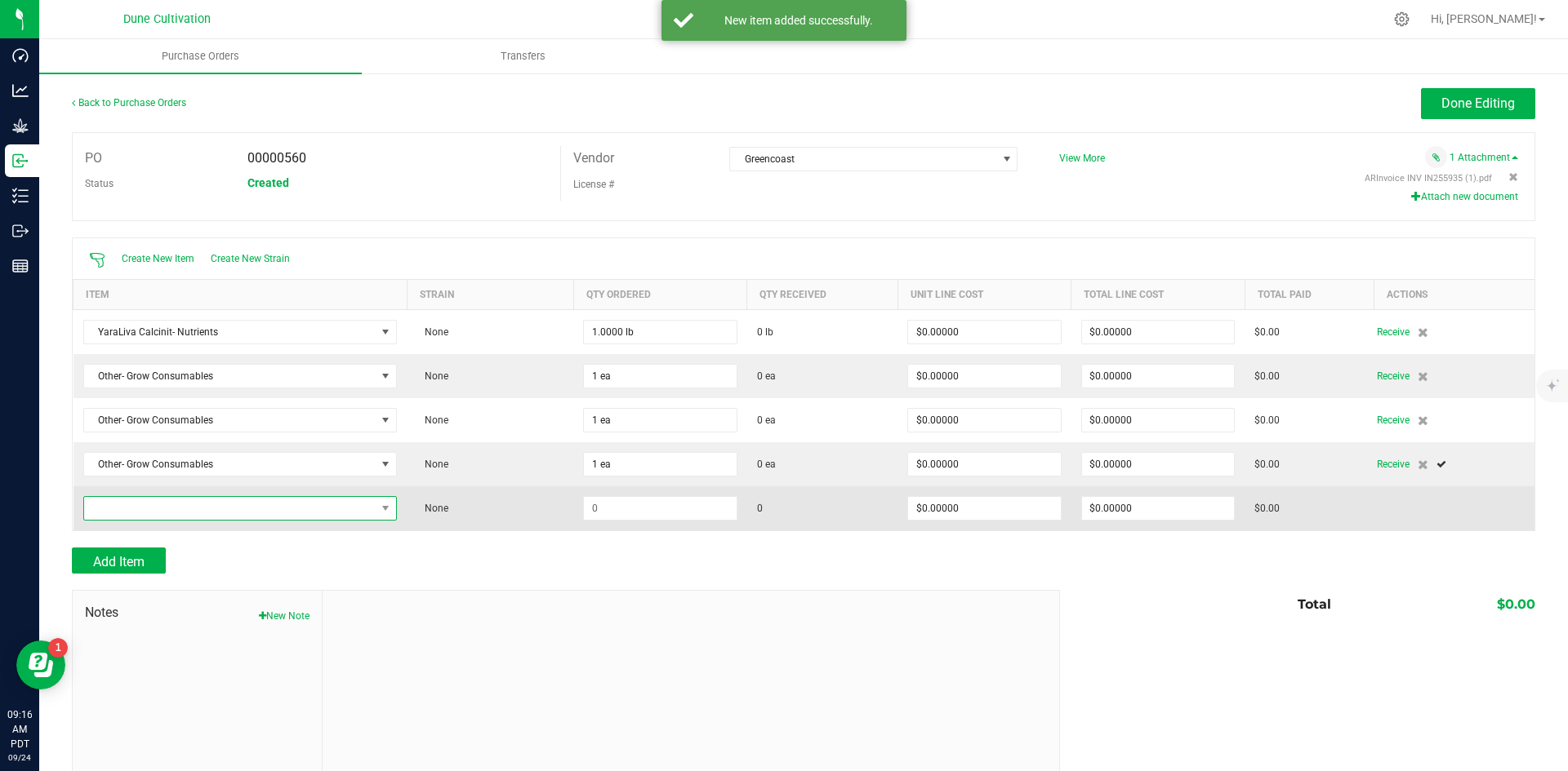
click at [165, 507] on span "NO DATA FOUND" at bounding box center [230, 508] width 292 height 23
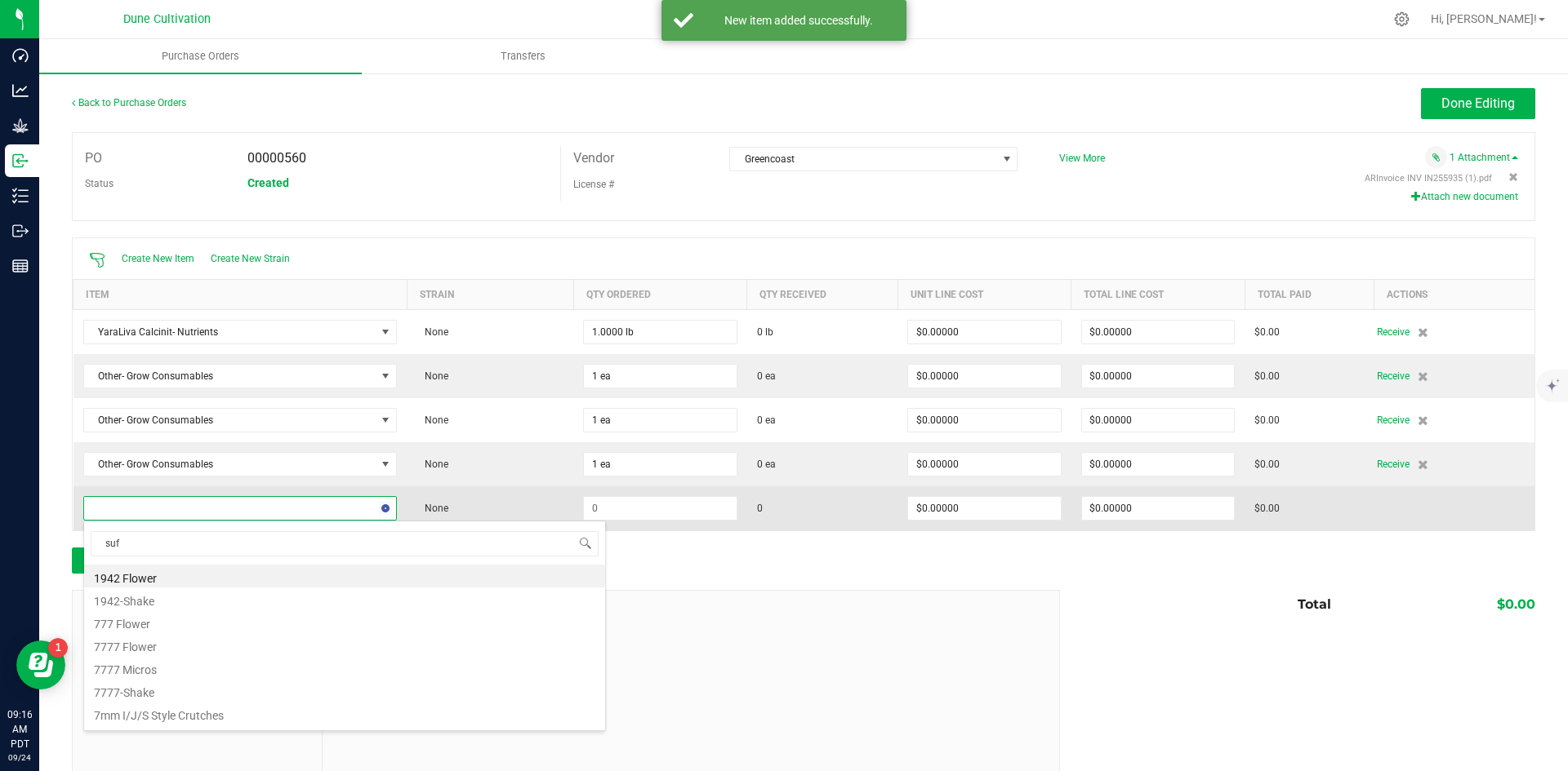
type input "suff"
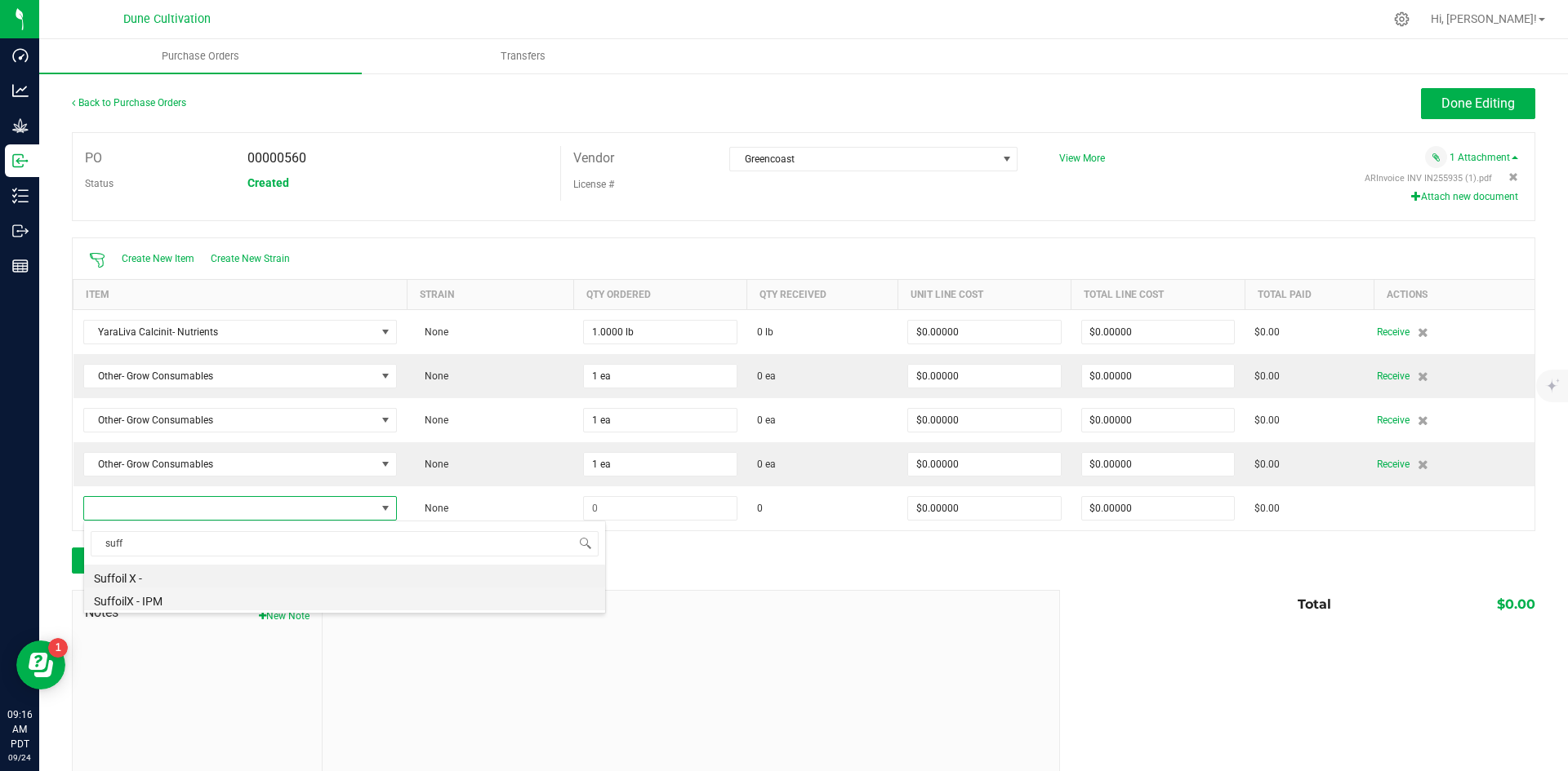
click at [214, 596] on li "SuffoilX - IPM" at bounding box center [344, 599] width 521 height 23
type input "$0.00862"
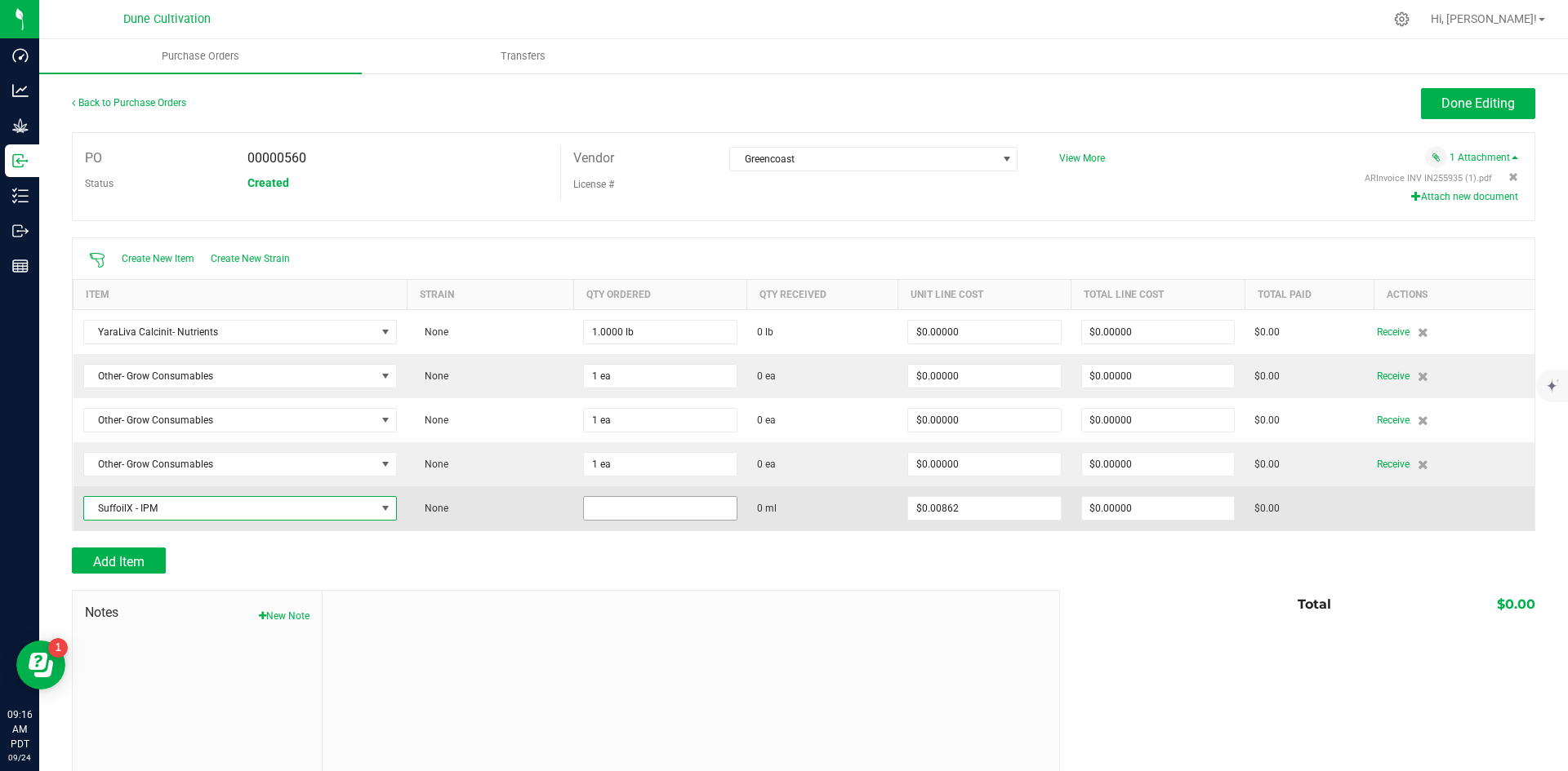
click at [642, 513] on input at bounding box center [660, 508] width 152 height 23
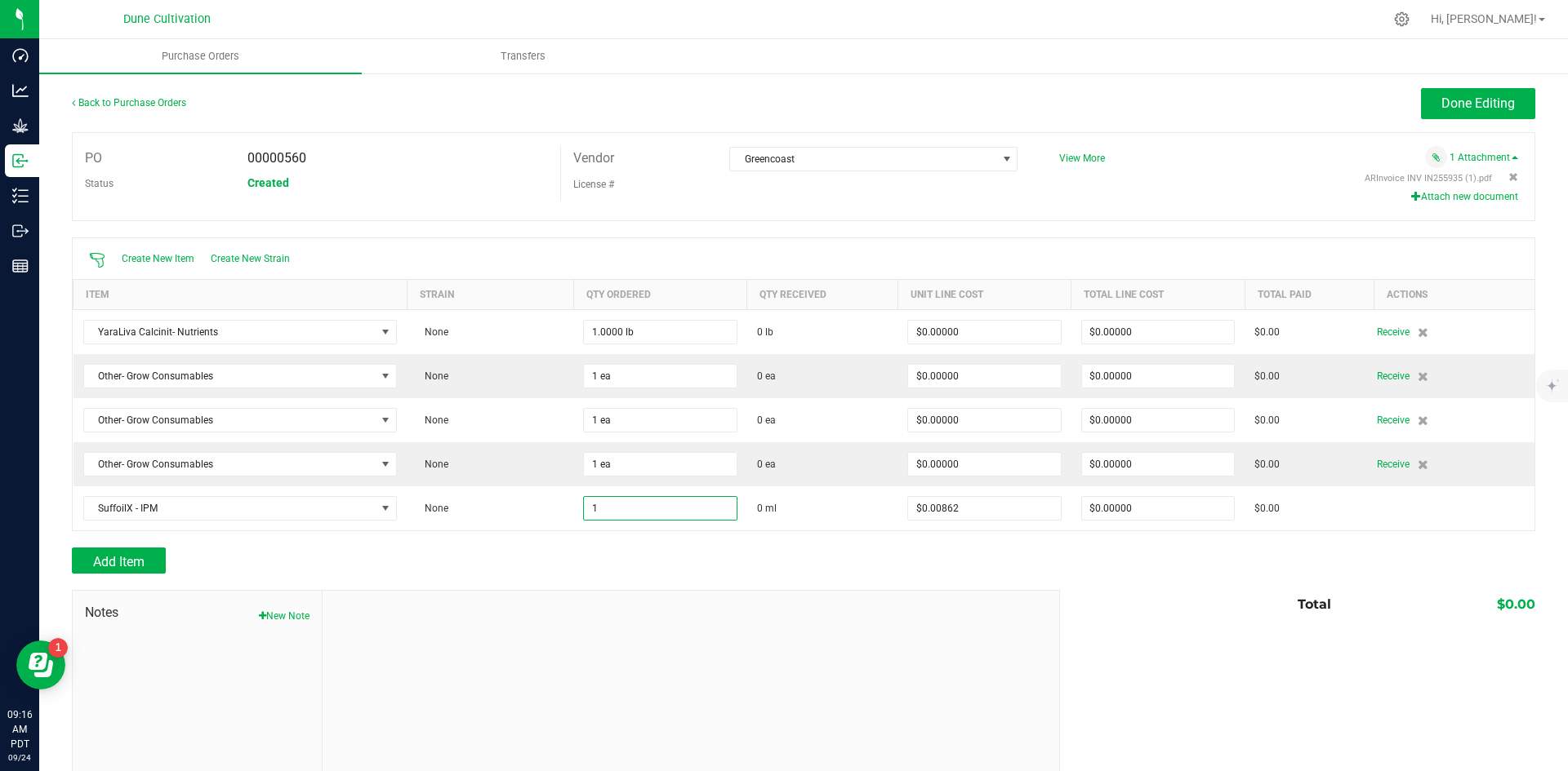
type input "1.0000 ml"
click at [576, 569] on div "Add Item" at bounding box center [559, 560] width 976 height 26
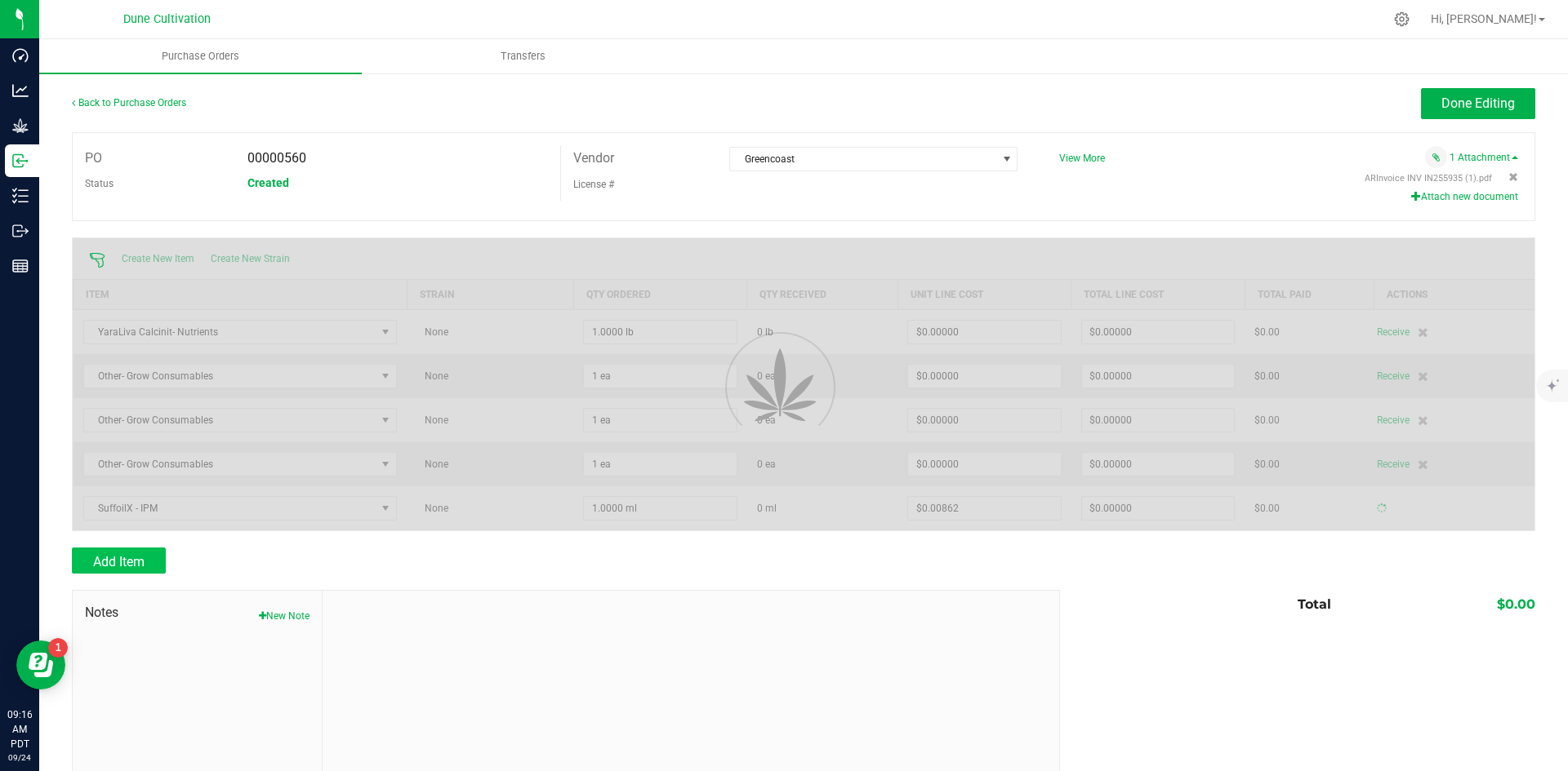
type input "$0.00862"
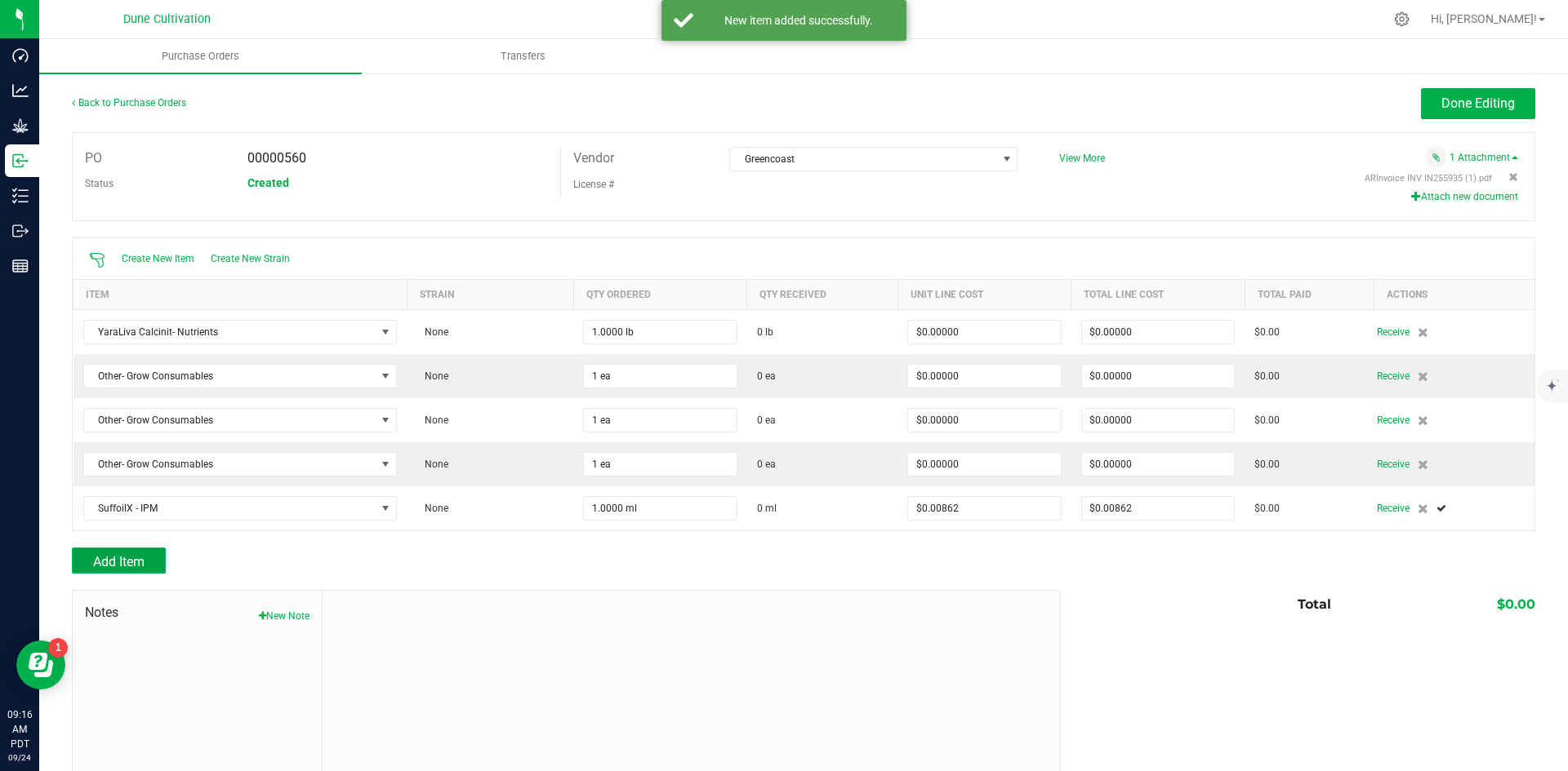
click at [123, 560] on span "Add Item" at bounding box center [118, 561] width 51 height 16
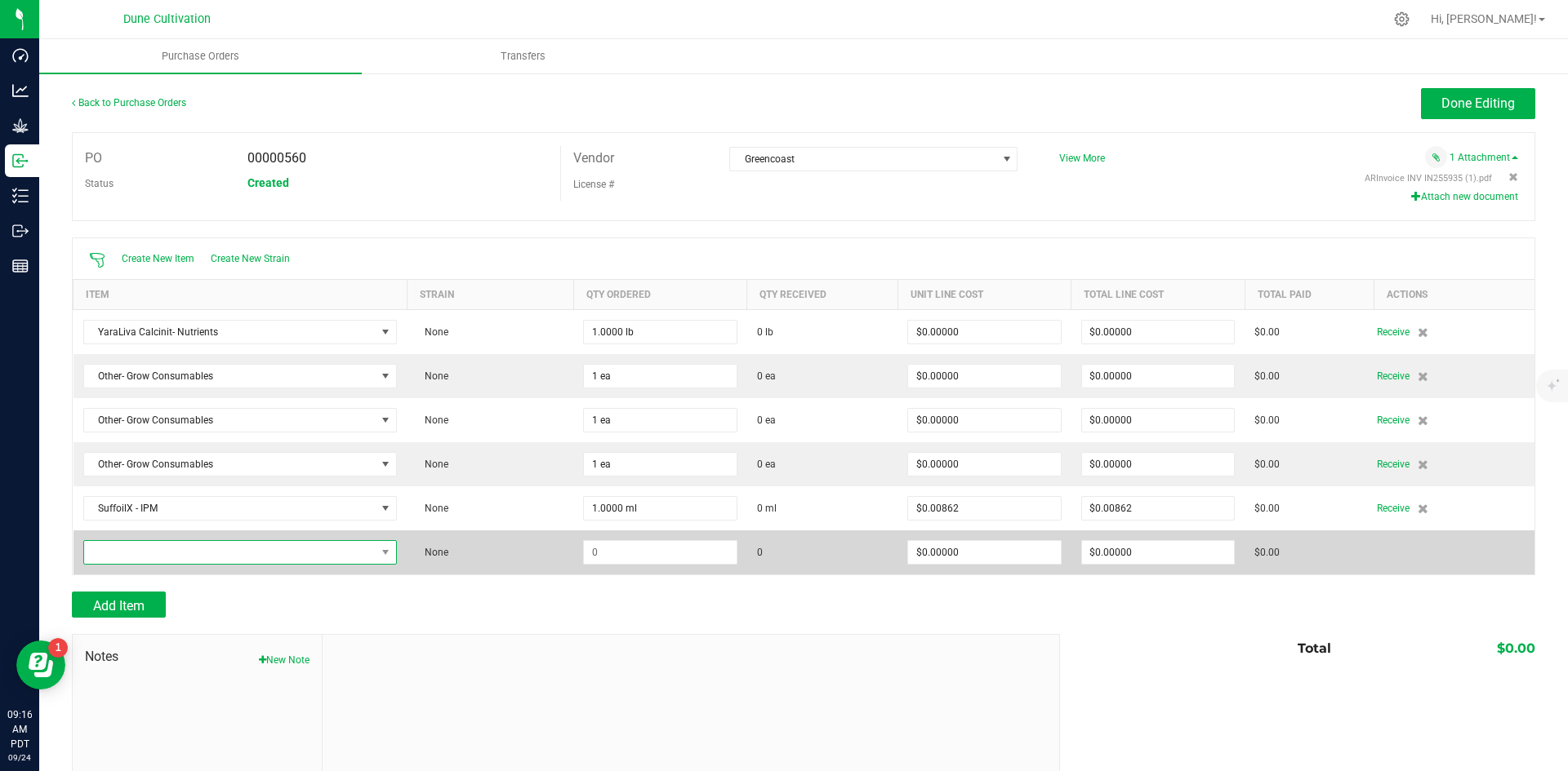
click at [260, 549] on span "NO DATA FOUND" at bounding box center [230, 552] width 292 height 23
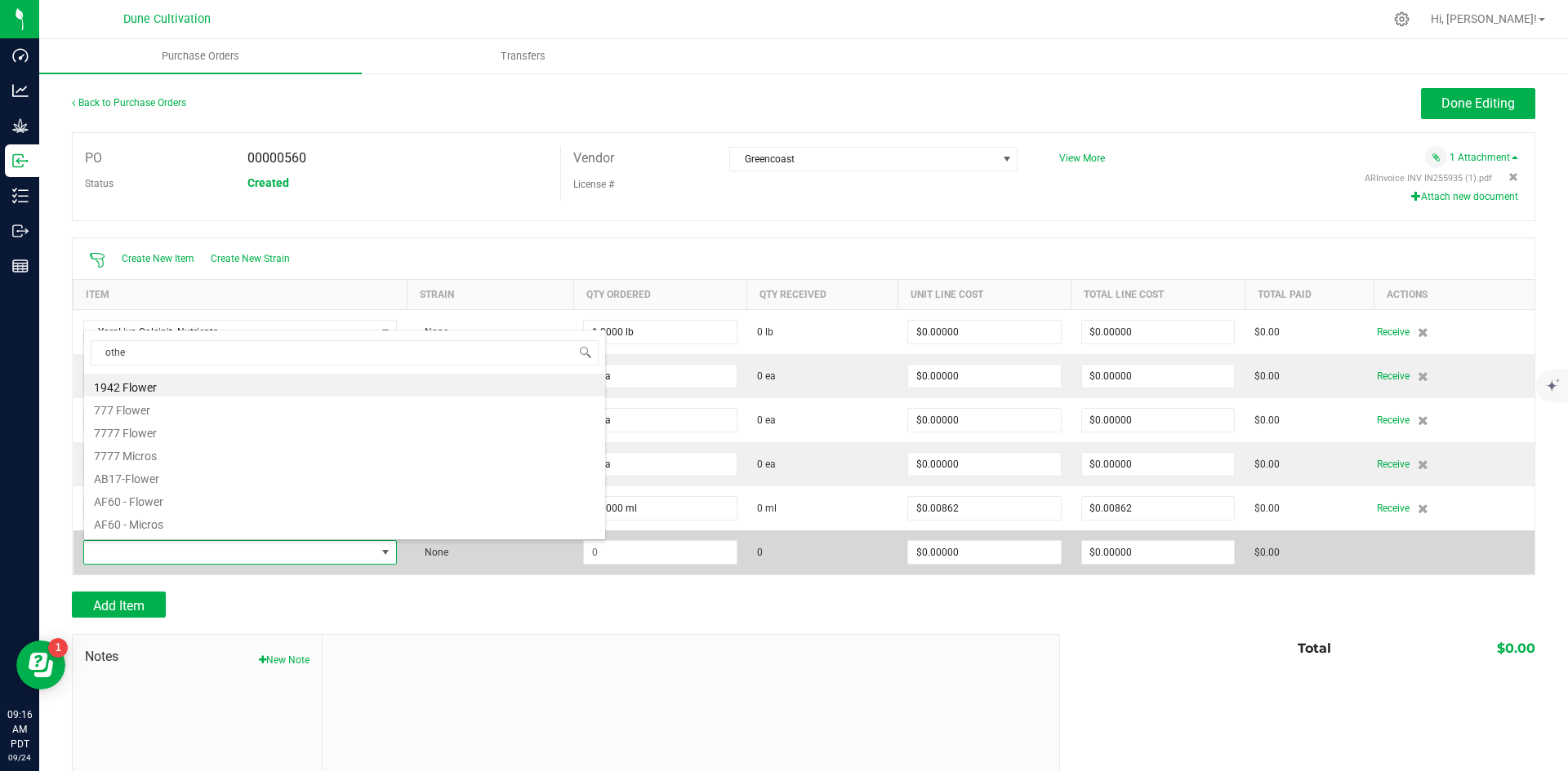
type input "other"
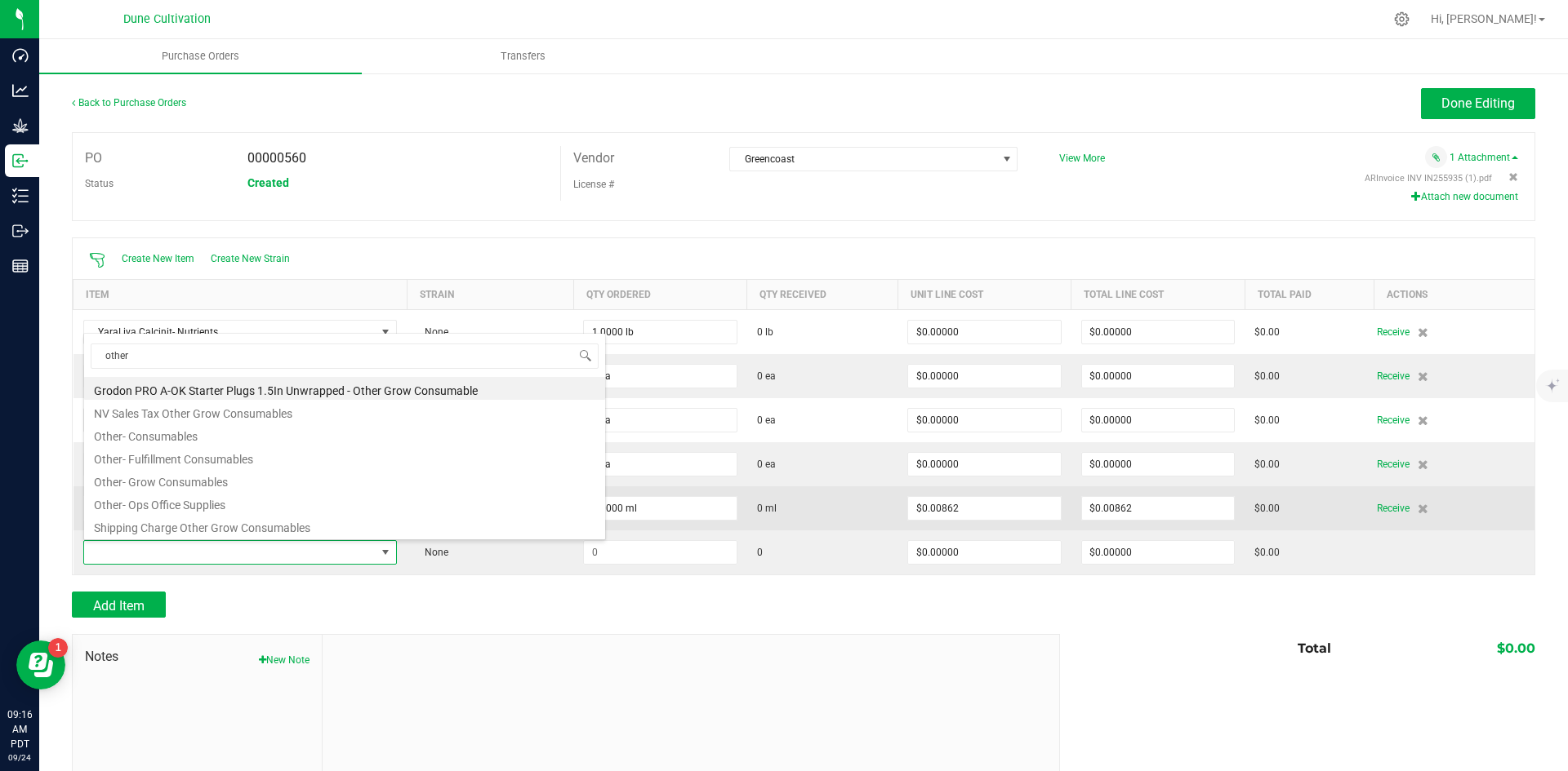
click at [227, 486] on li "Other- Grow Consumables" at bounding box center [344, 480] width 521 height 23
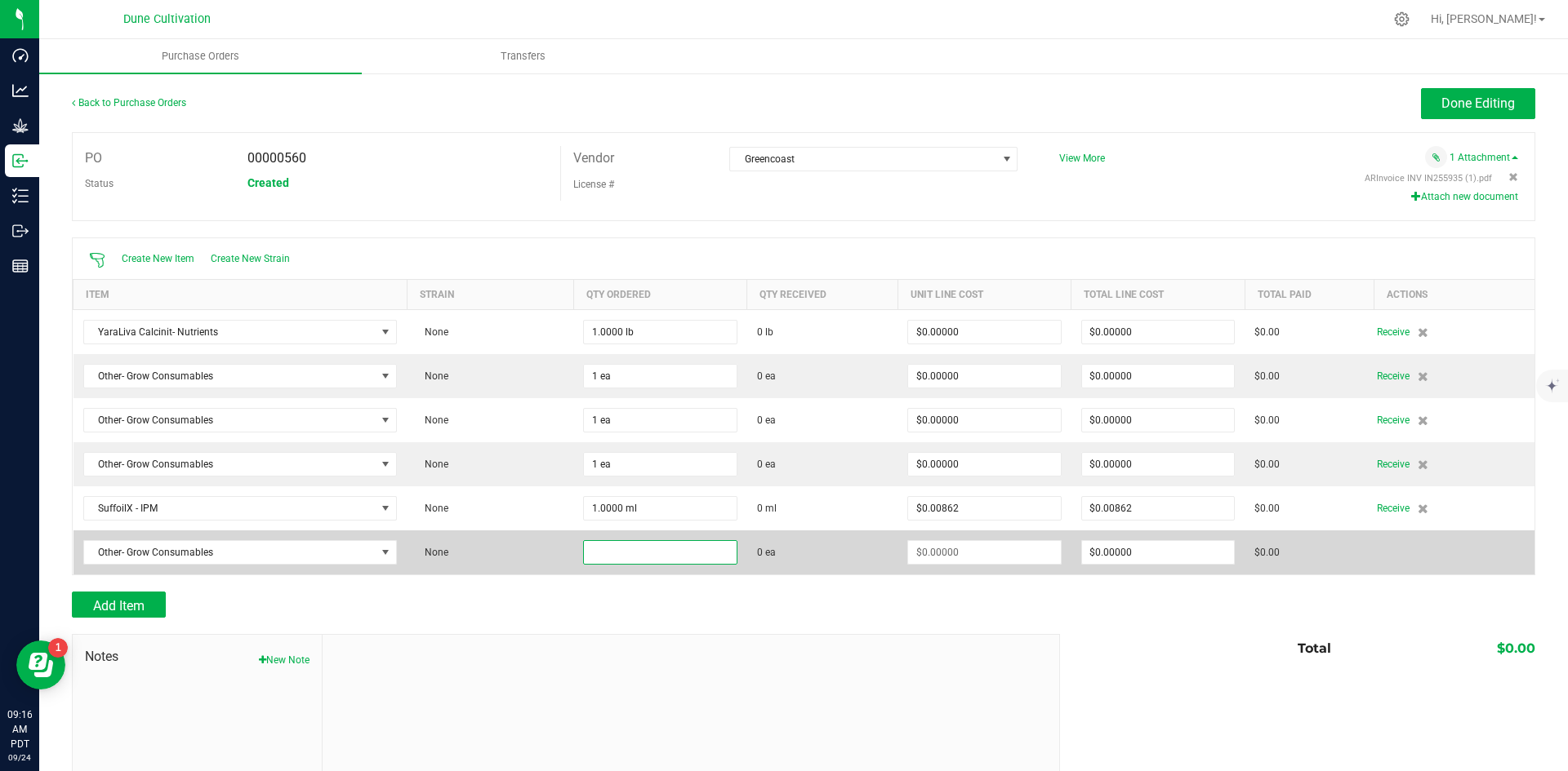
click at [590, 550] on input at bounding box center [660, 552] width 152 height 23
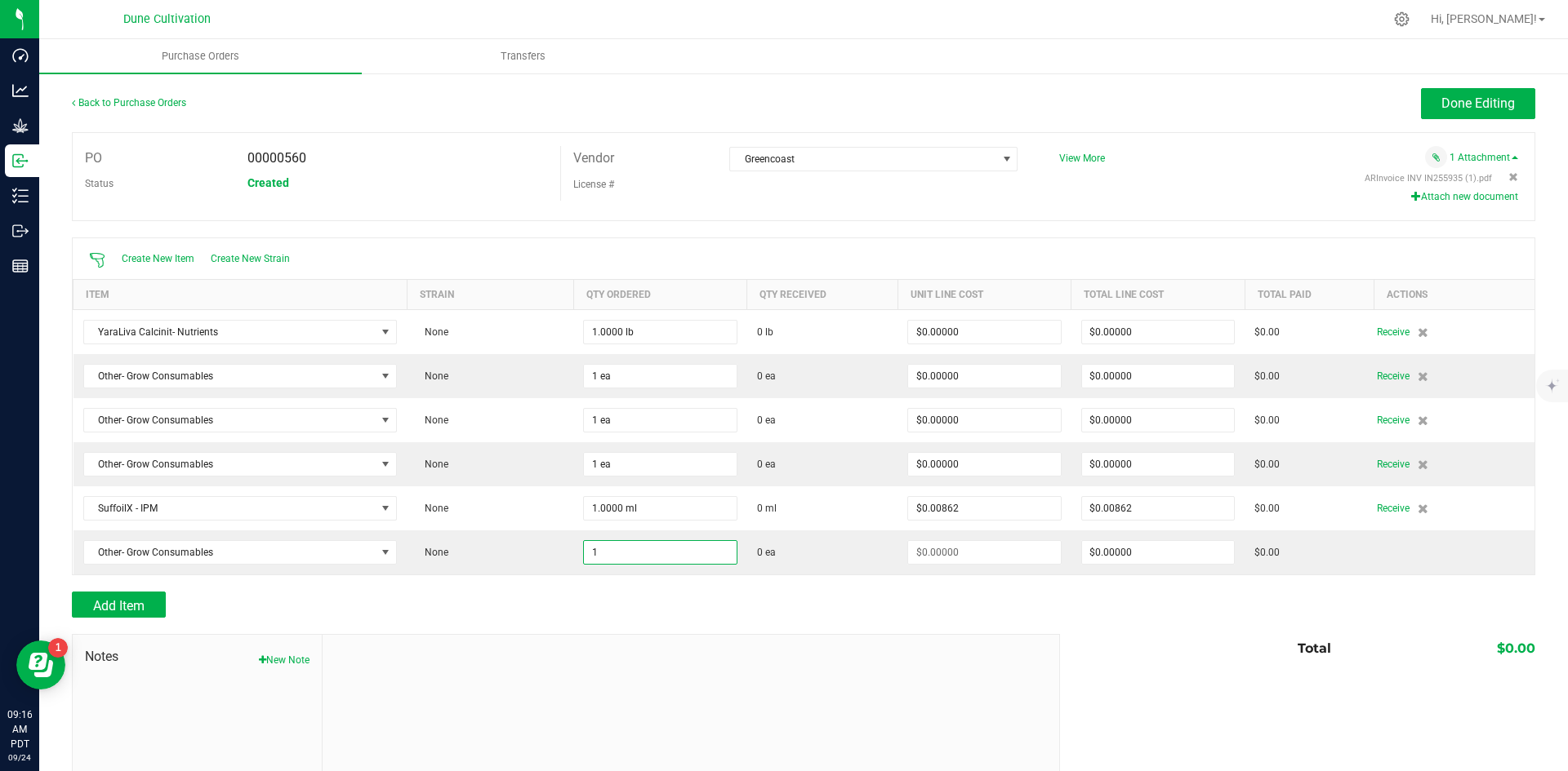
type input "1 ea"
click at [551, 594] on div "Add Item" at bounding box center [559, 605] width 976 height 26
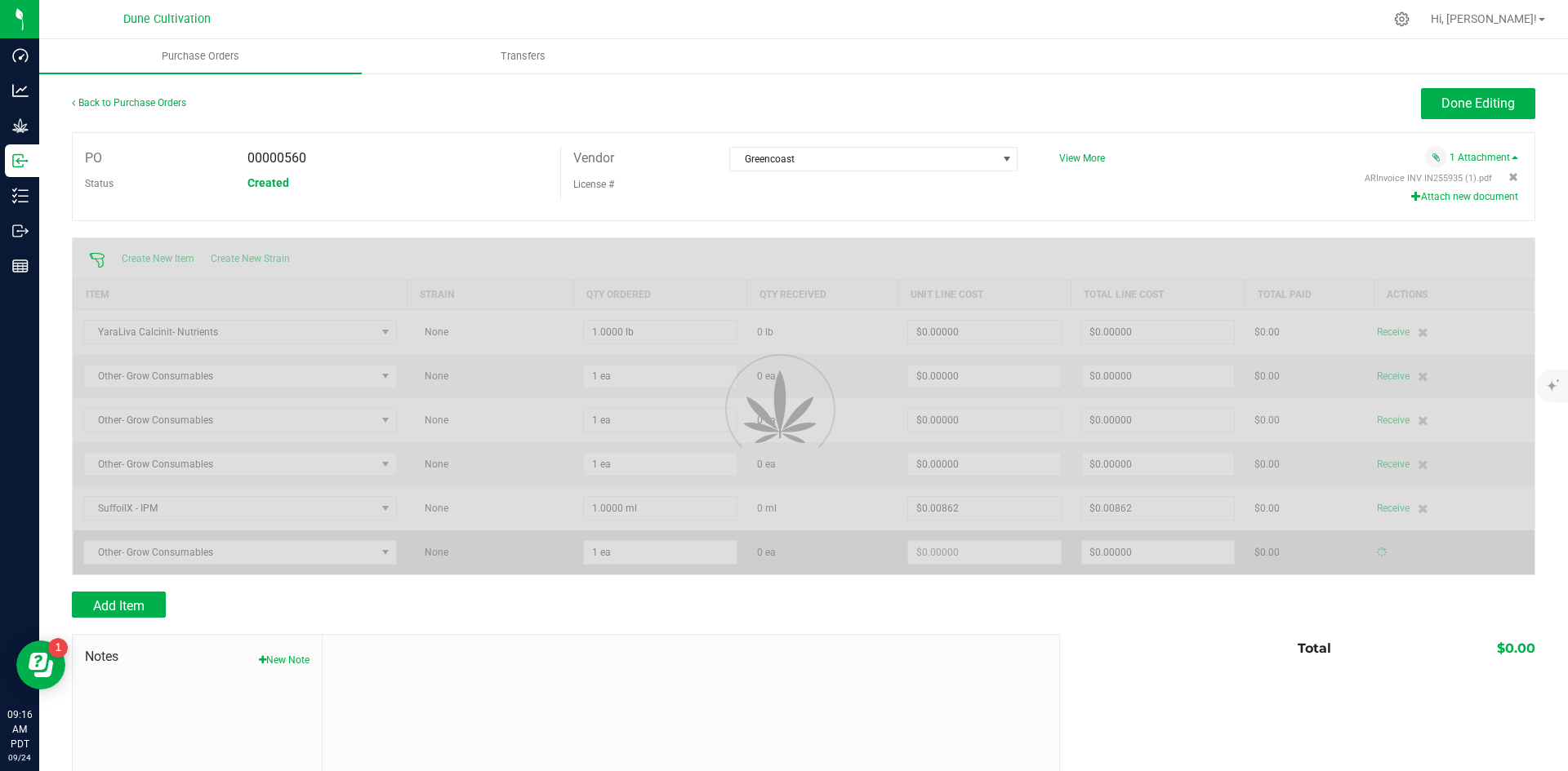
type input "$0.00000"
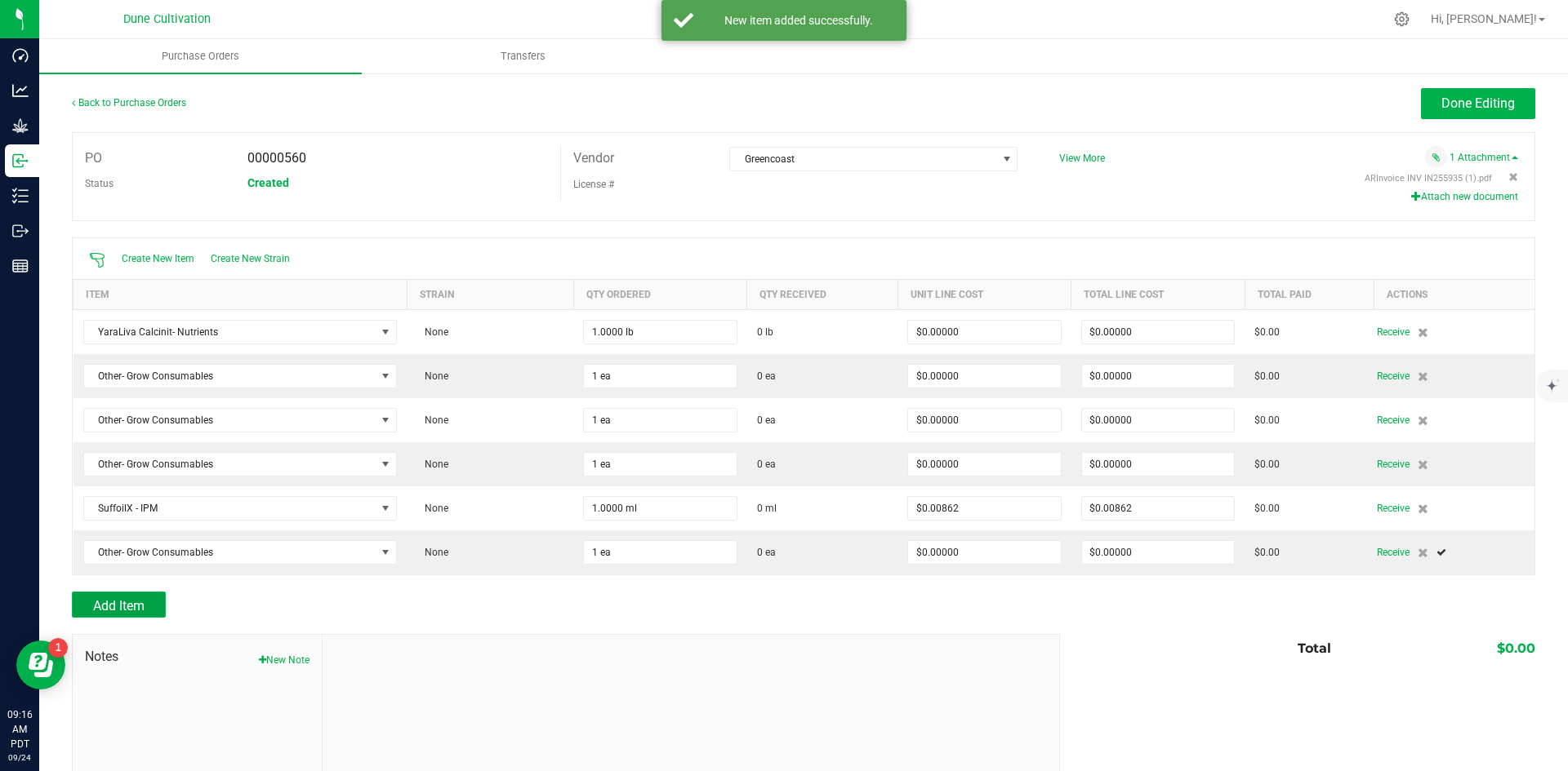
click at [106, 595] on button "Add Item" at bounding box center [118, 605] width 94 height 26
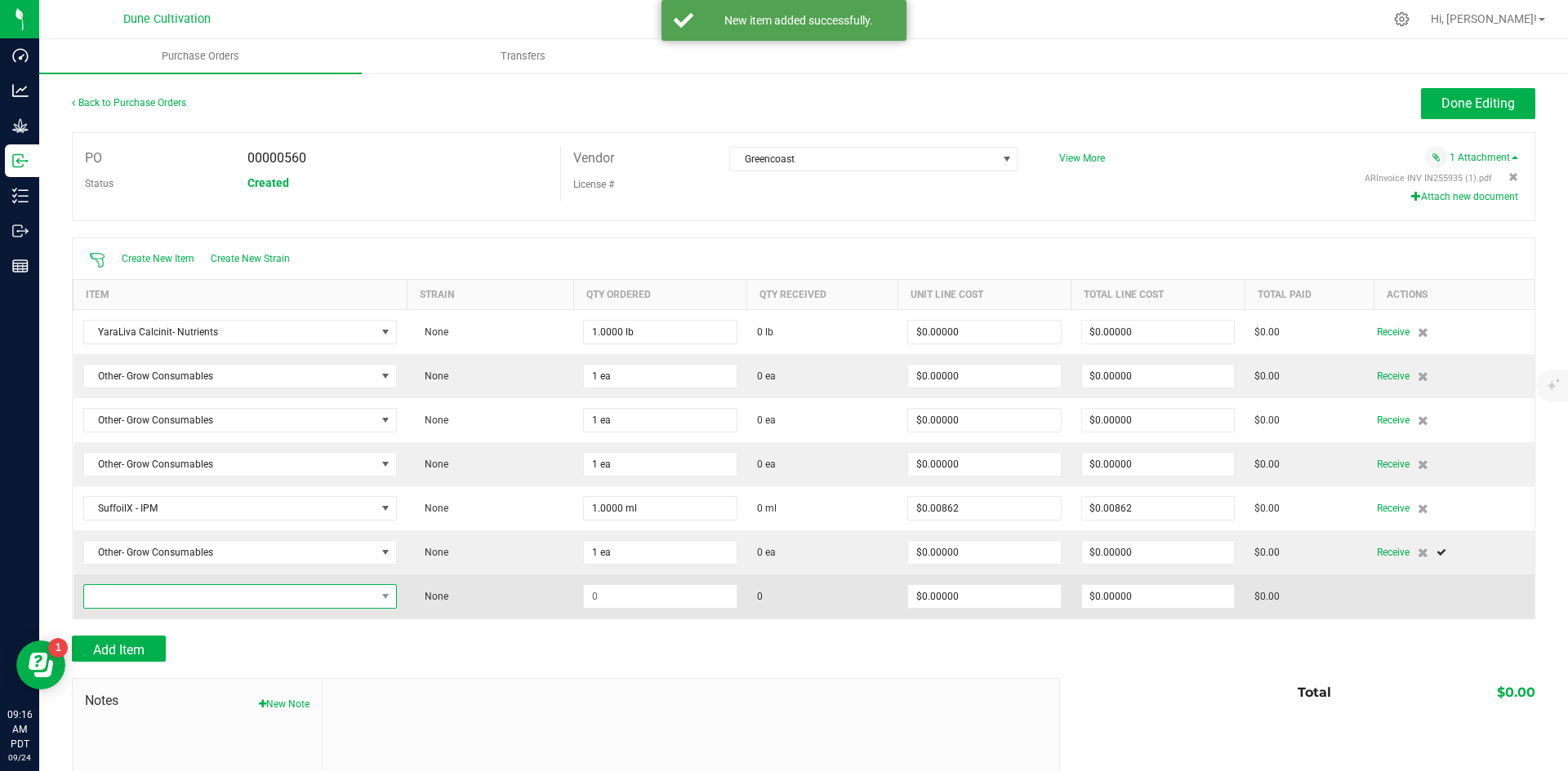
click at [169, 598] on span "NO DATA FOUND" at bounding box center [230, 597] width 292 height 23
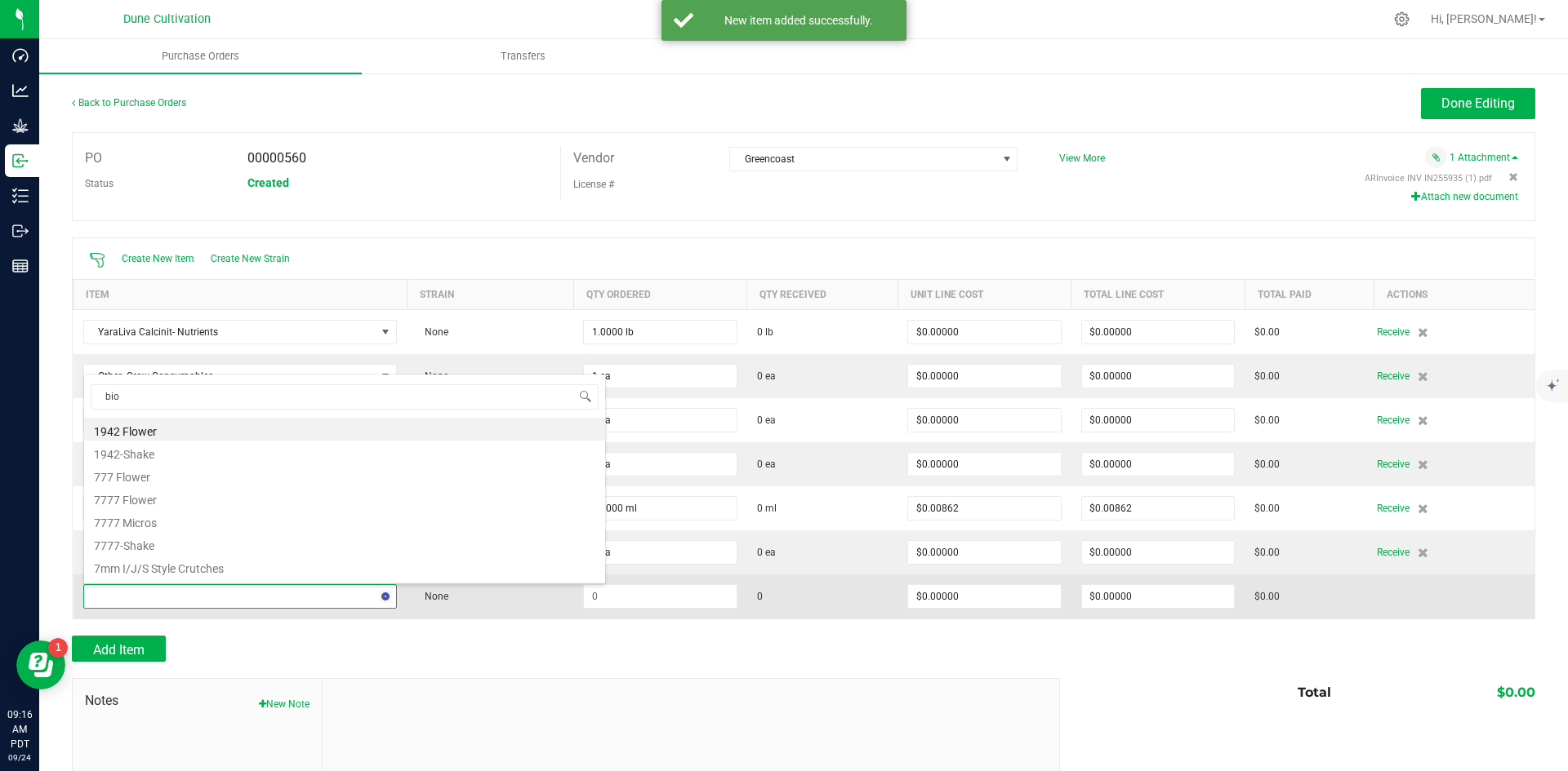
type input "bios"
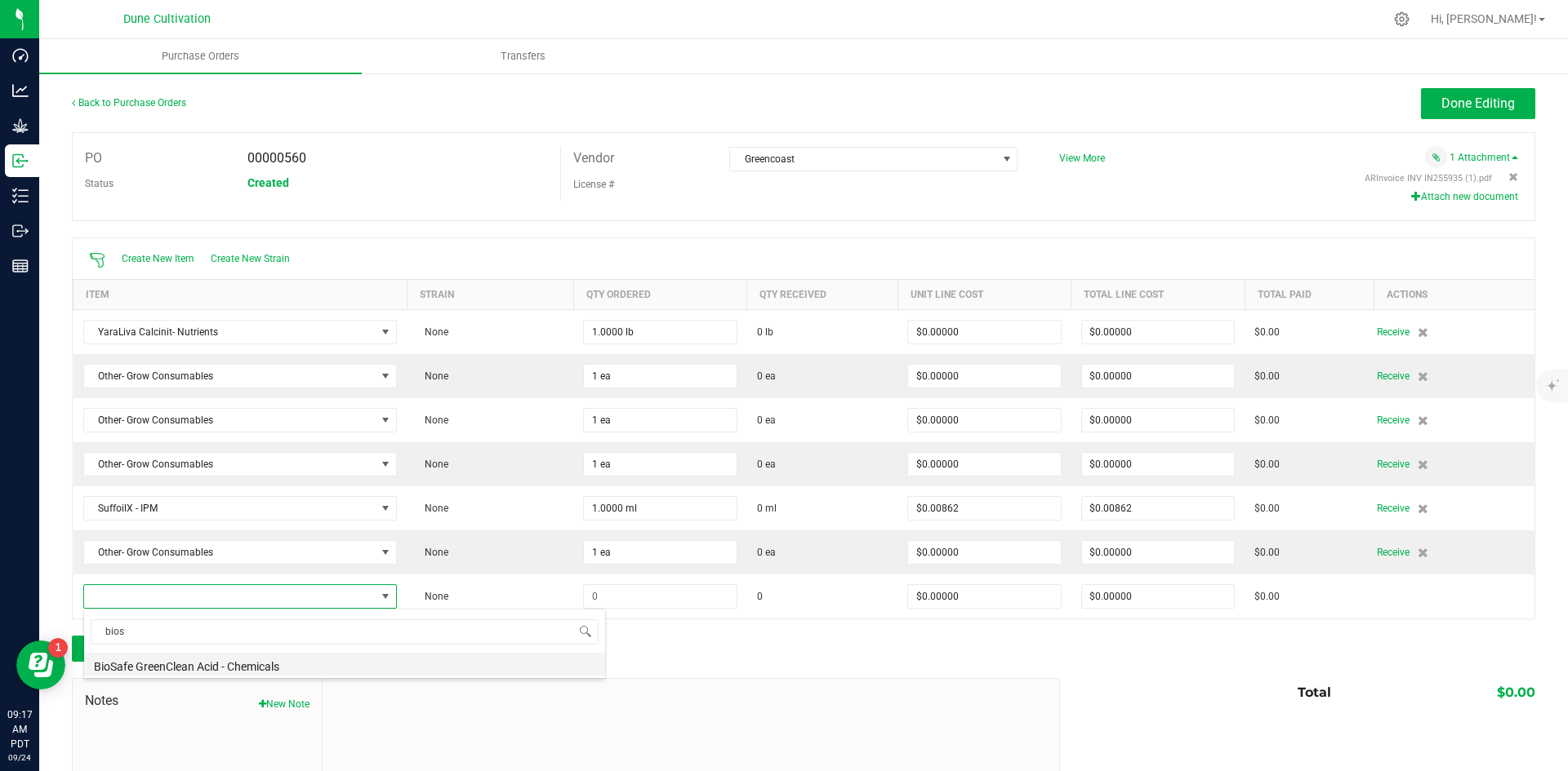
click at [180, 656] on li "BioSafe GreenClean Acid - Chemicals" at bounding box center [344, 664] width 521 height 23
type input "$0.00698"
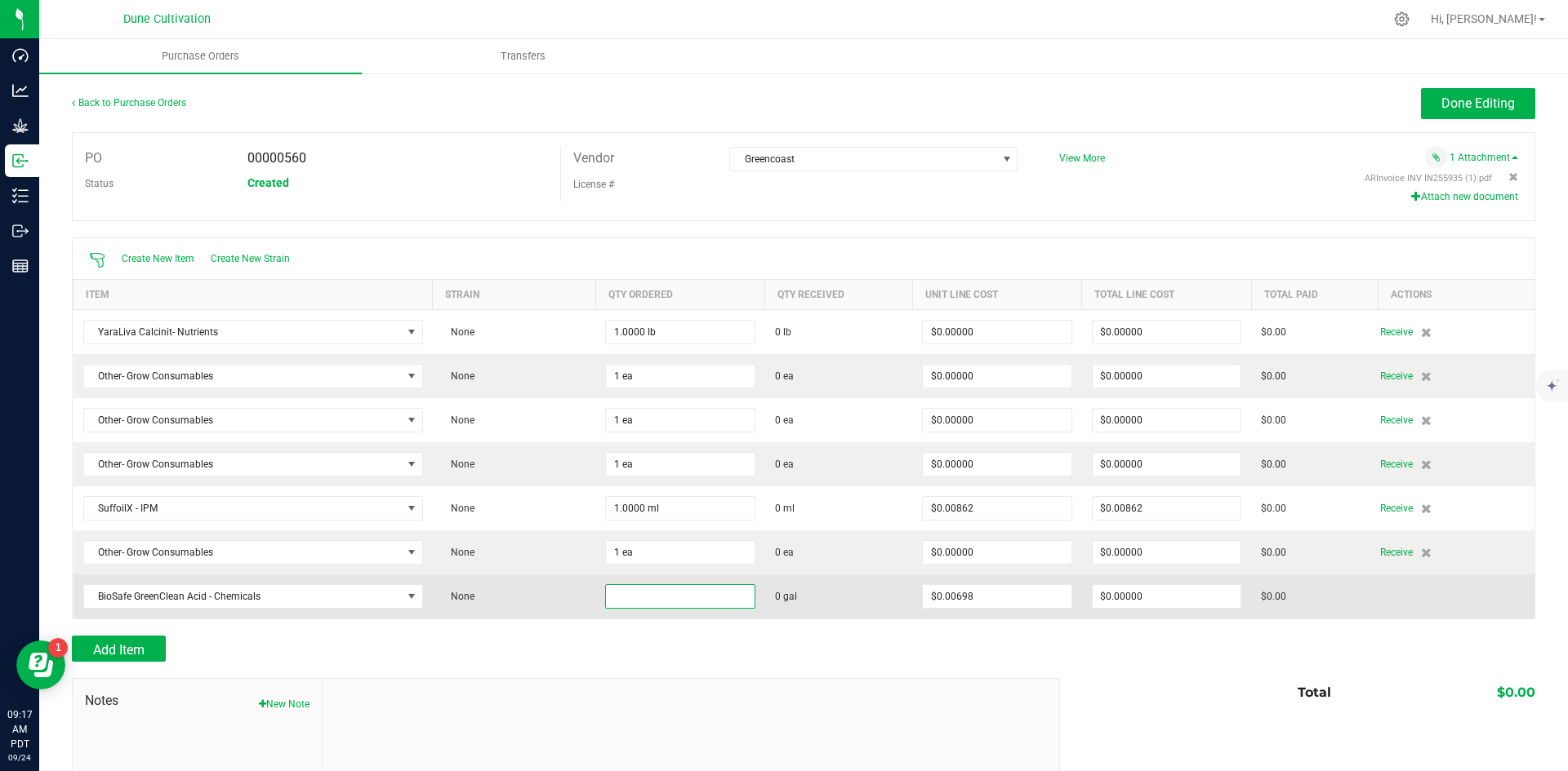
click at [671, 601] on input at bounding box center [680, 597] width 149 height 23
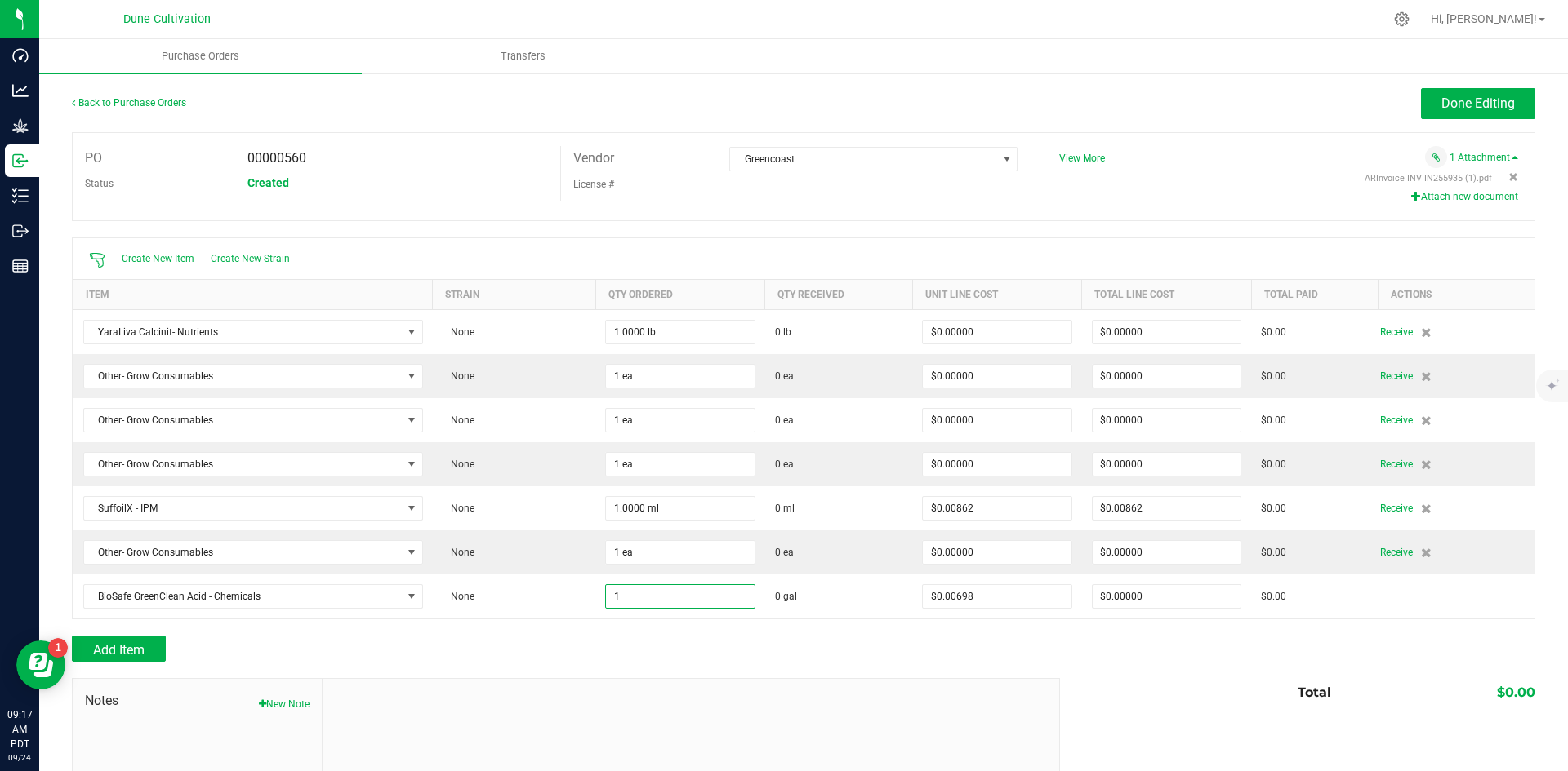
type input "1.0000 gal"
click at [533, 650] on div "Add Item" at bounding box center [559, 649] width 976 height 26
type input "$0.00698"
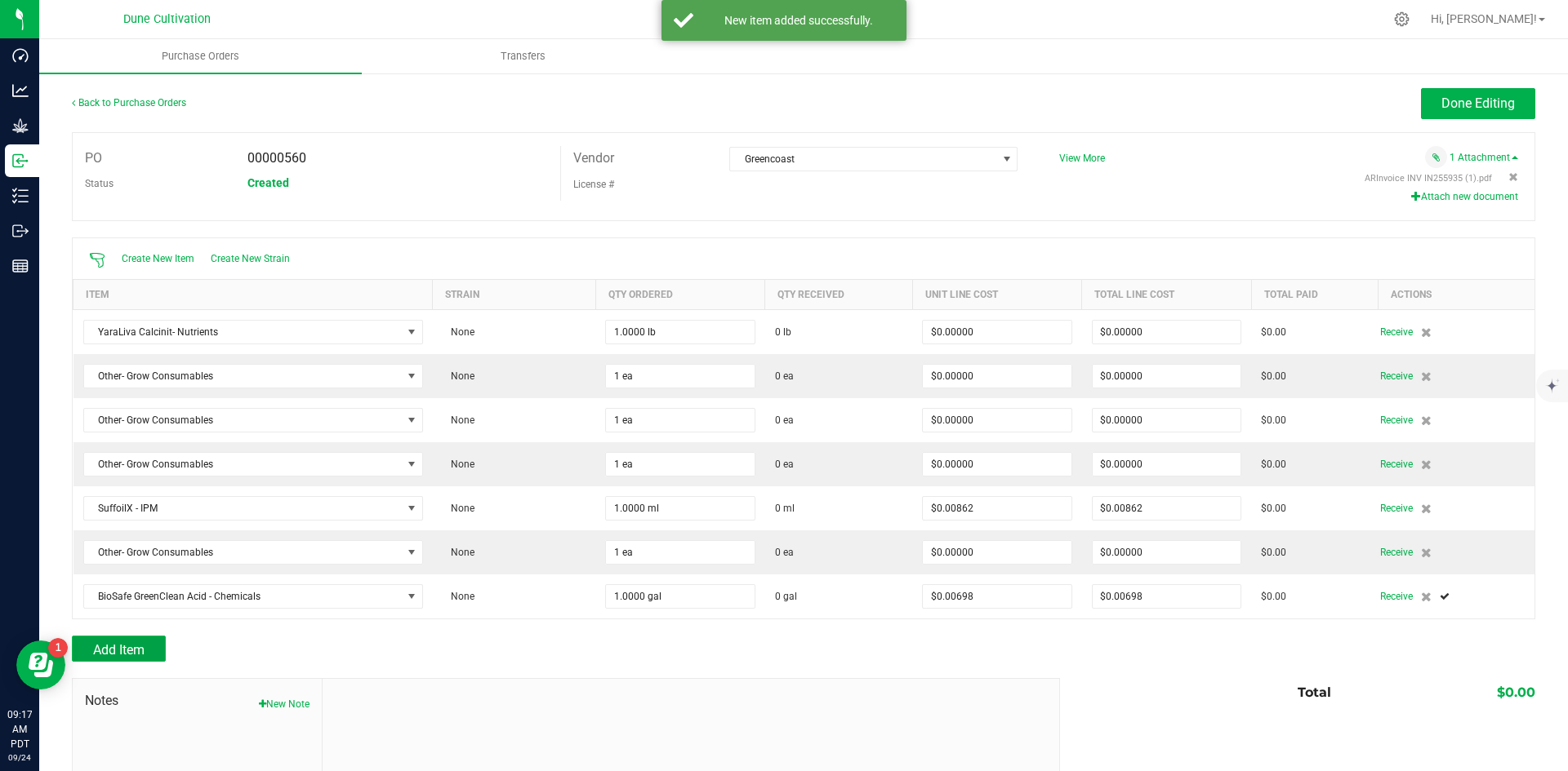
click at [122, 640] on button "Add Item" at bounding box center [118, 649] width 94 height 26
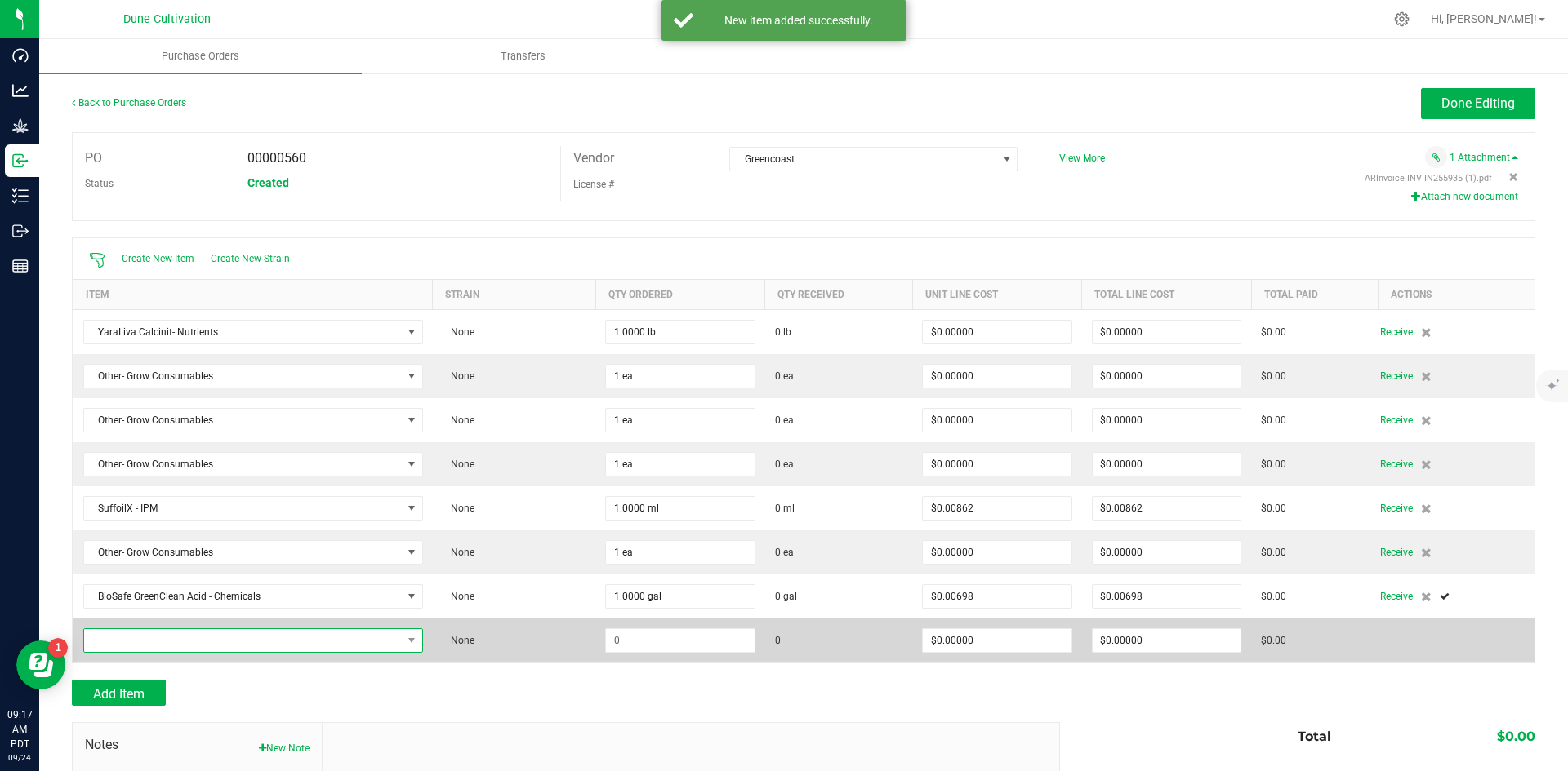
click at [175, 636] on span "NO DATA FOUND" at bounding box center [243, 640] width 317 height 23
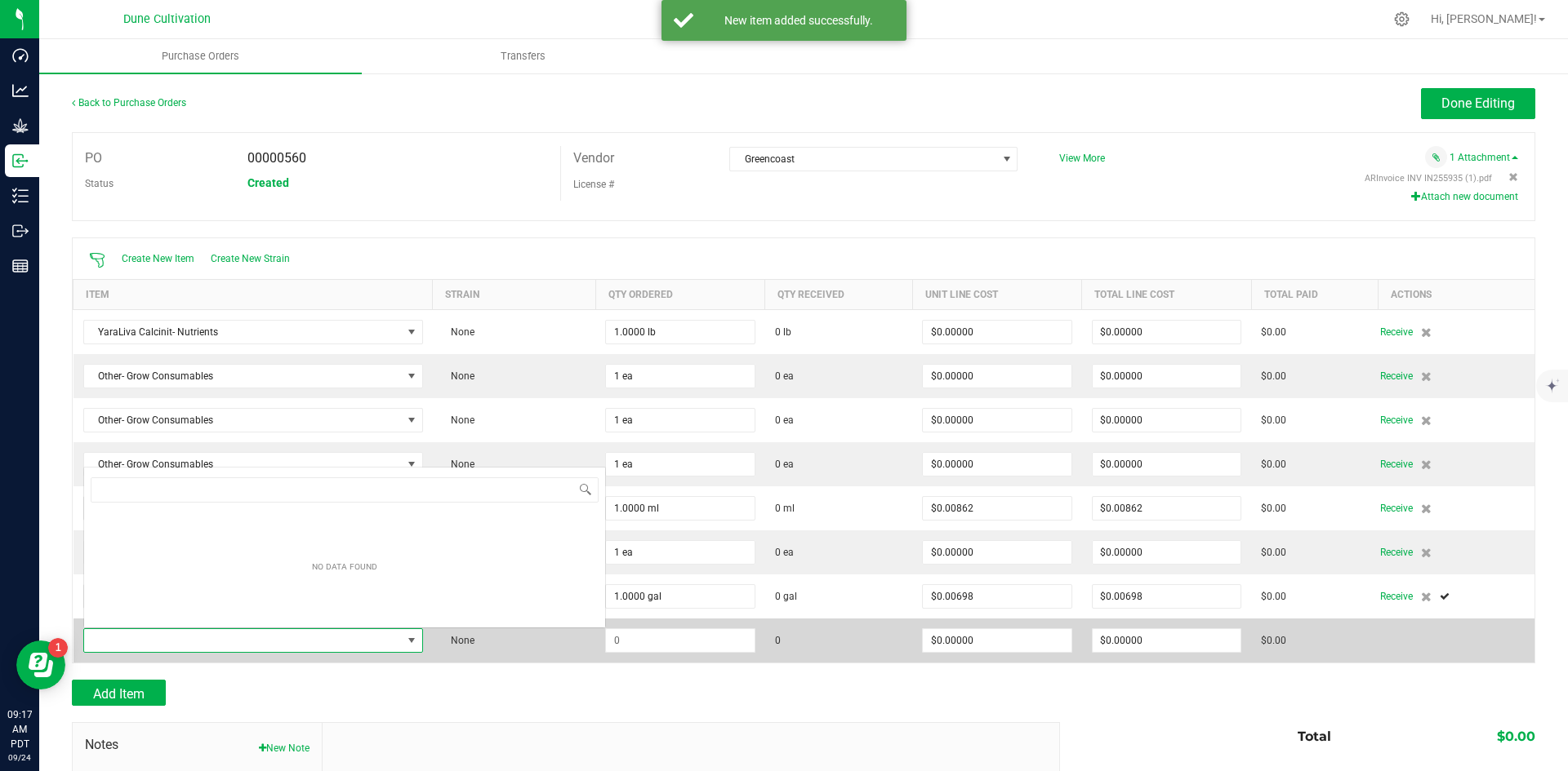
scroll to position [24, 334]
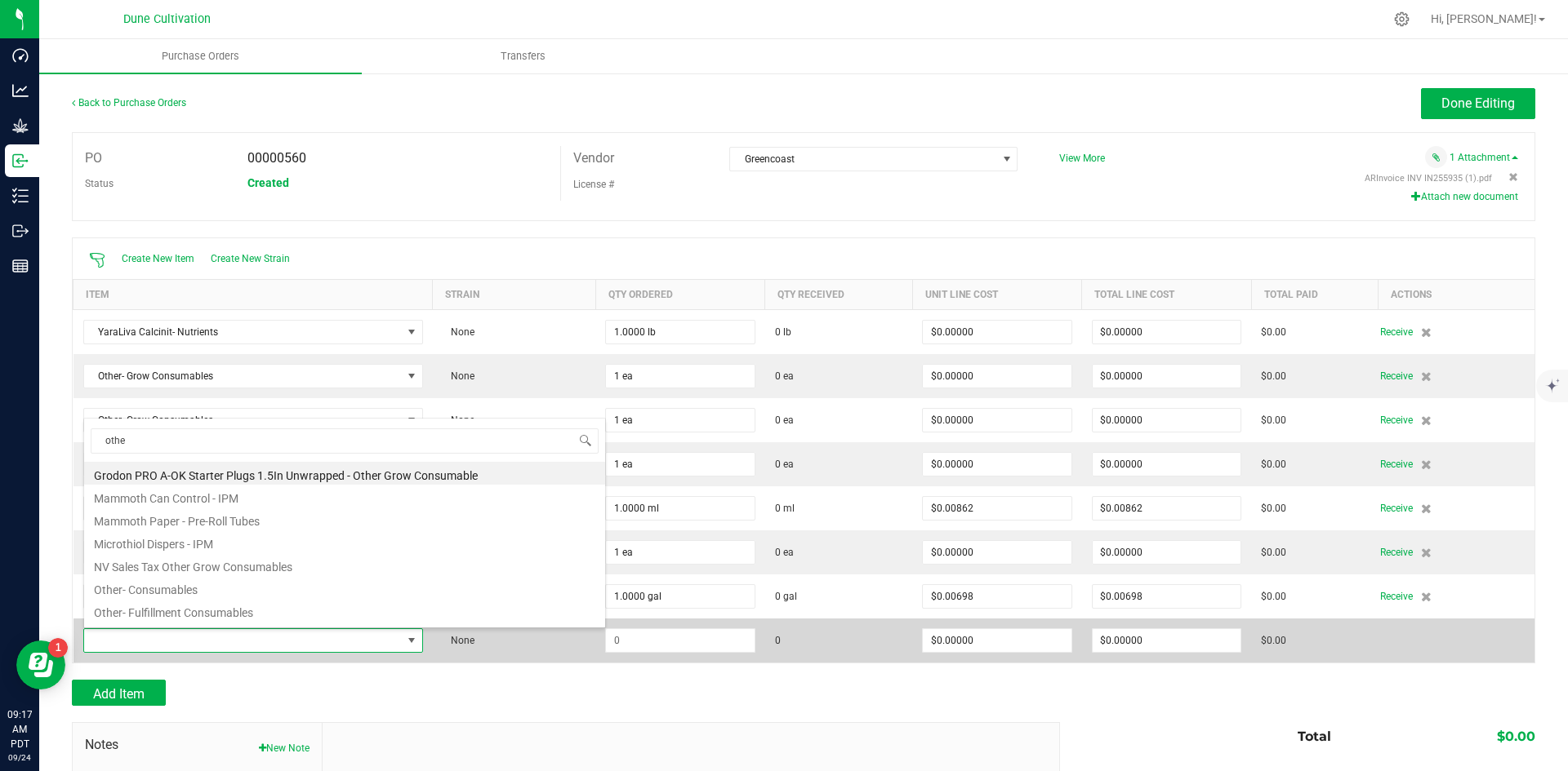
type input "other"
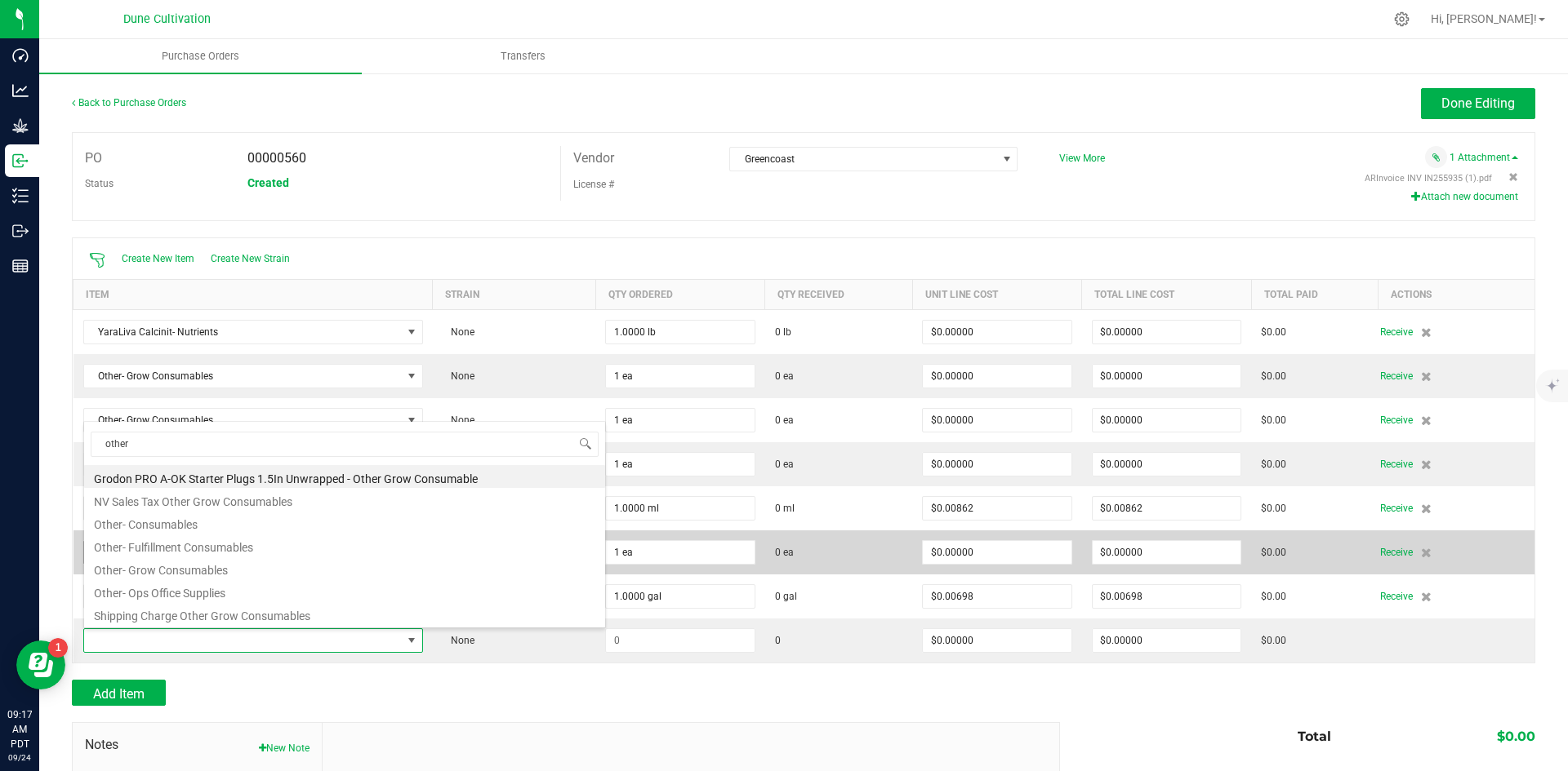
click at [222, 562] on li "Other- Grow Consumables" at bounding box center [344, 568] width 521 height 23
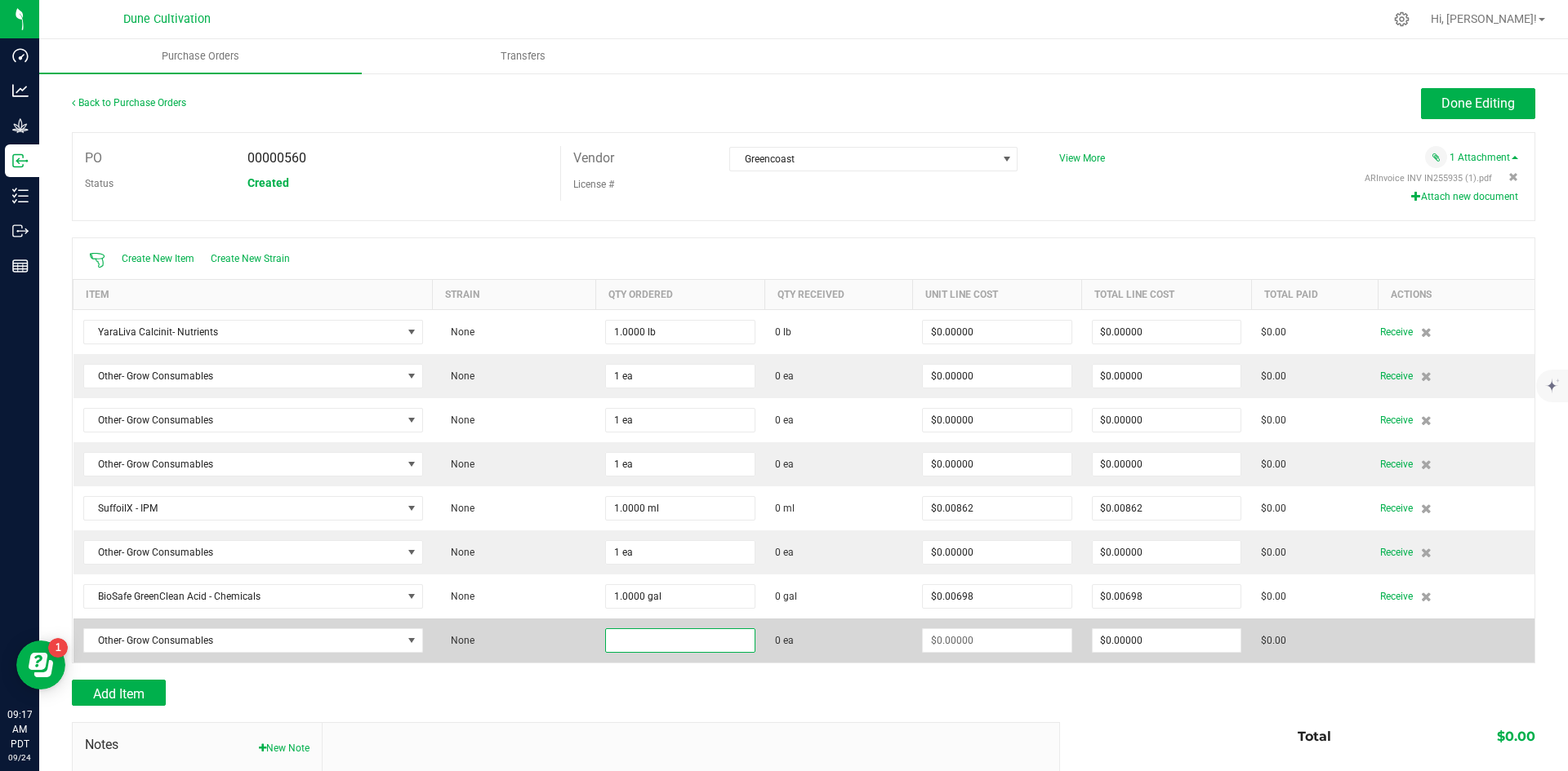
click at [619, 642] on input at bounding box center [680, 640] width 149 height 23
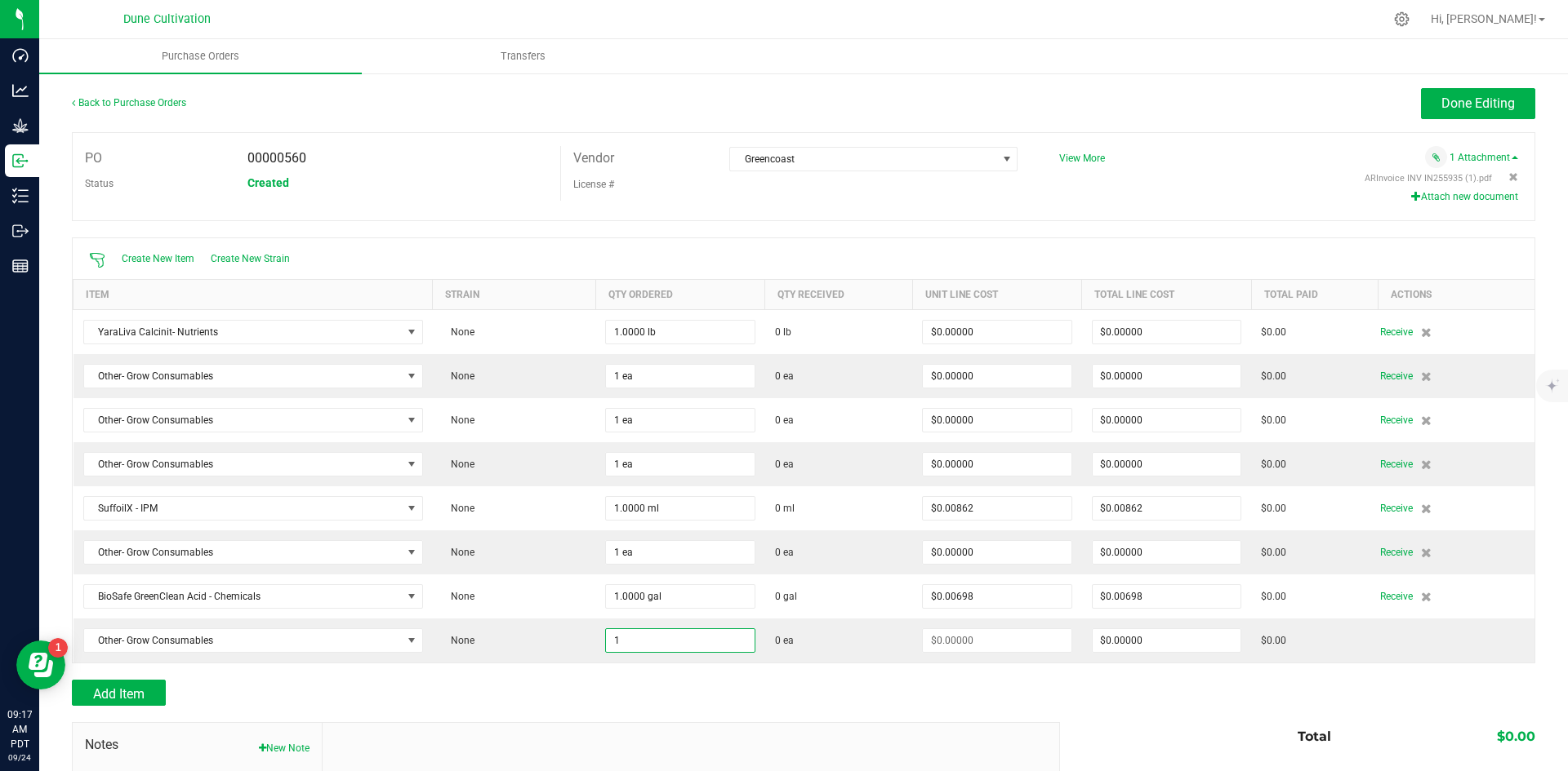
type input "1 ea"
drag, startPoint x: 374, startPoint y: 687, endPoint x: 228, endPoint y: 681, distance: 146.1
click at [373, 687] on div "Add Item" at bounding box center [559, 693] width 976 height 26
type input "$0.00000"
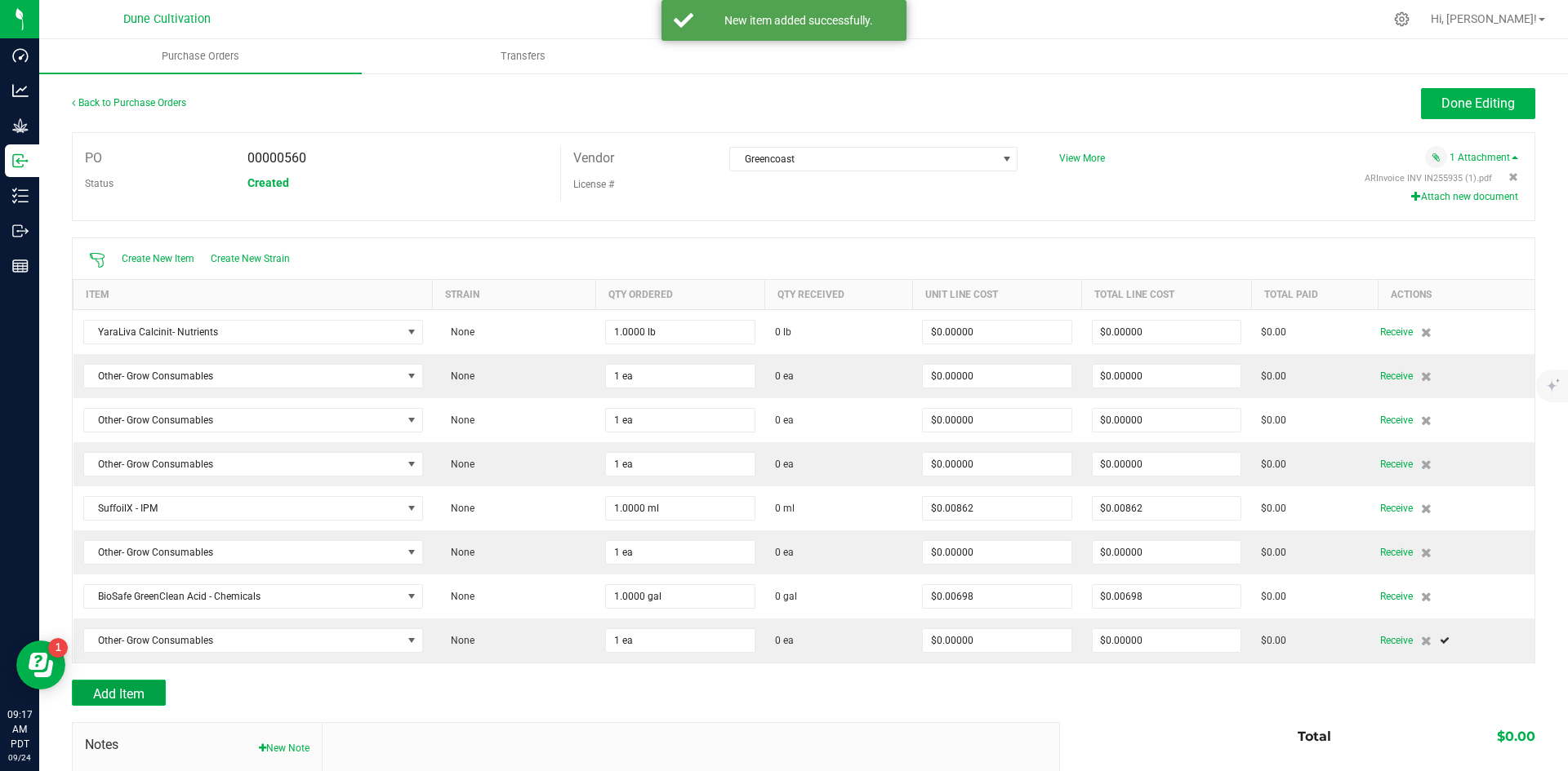
click at [147, 683] on button "Add Item" at bounding box center [118, 693] width 94 height 26
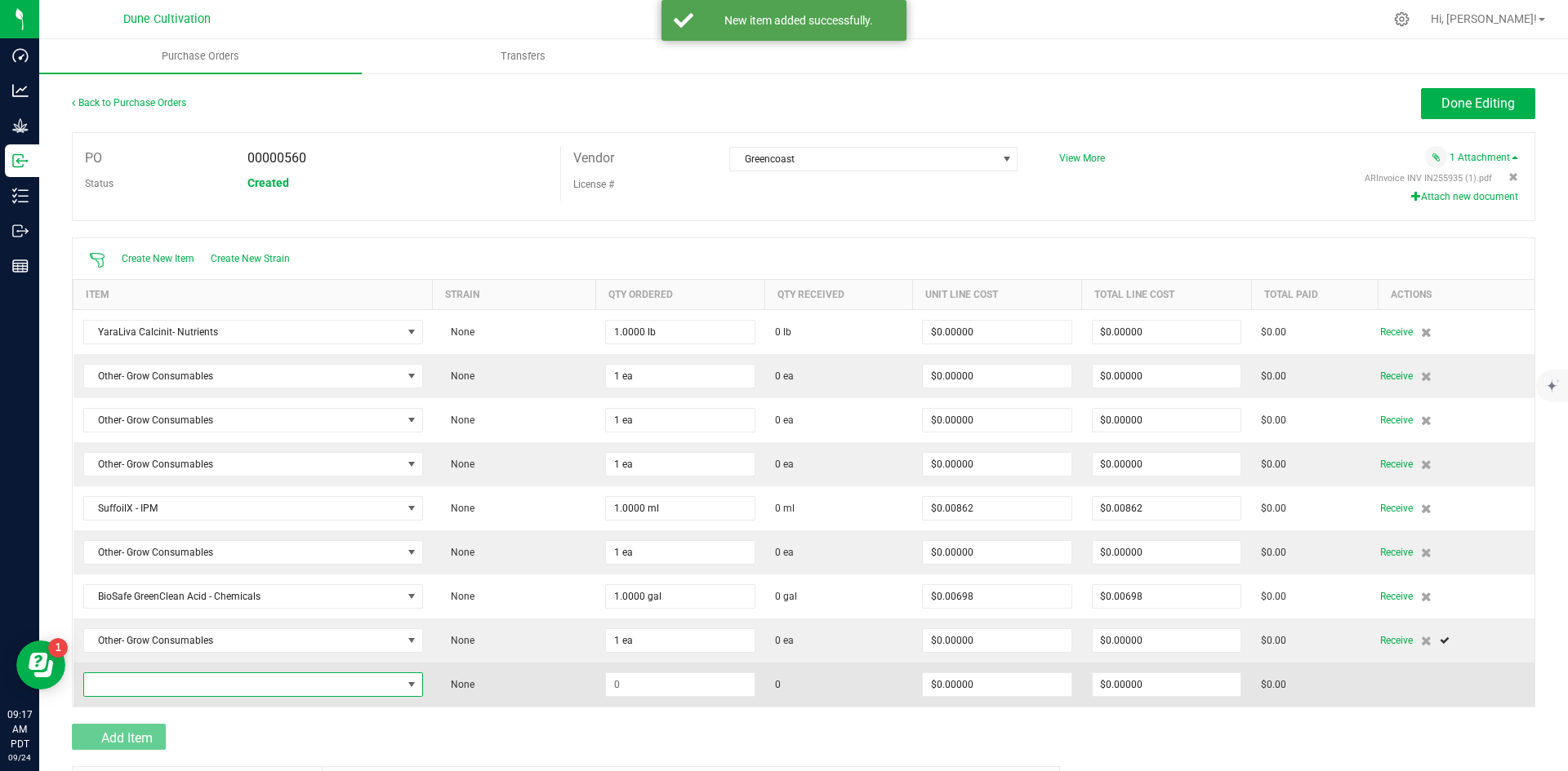
click at [214, 675] on span "NO DATA FOUND" at bounding box center [243, 685] width 317 height 23
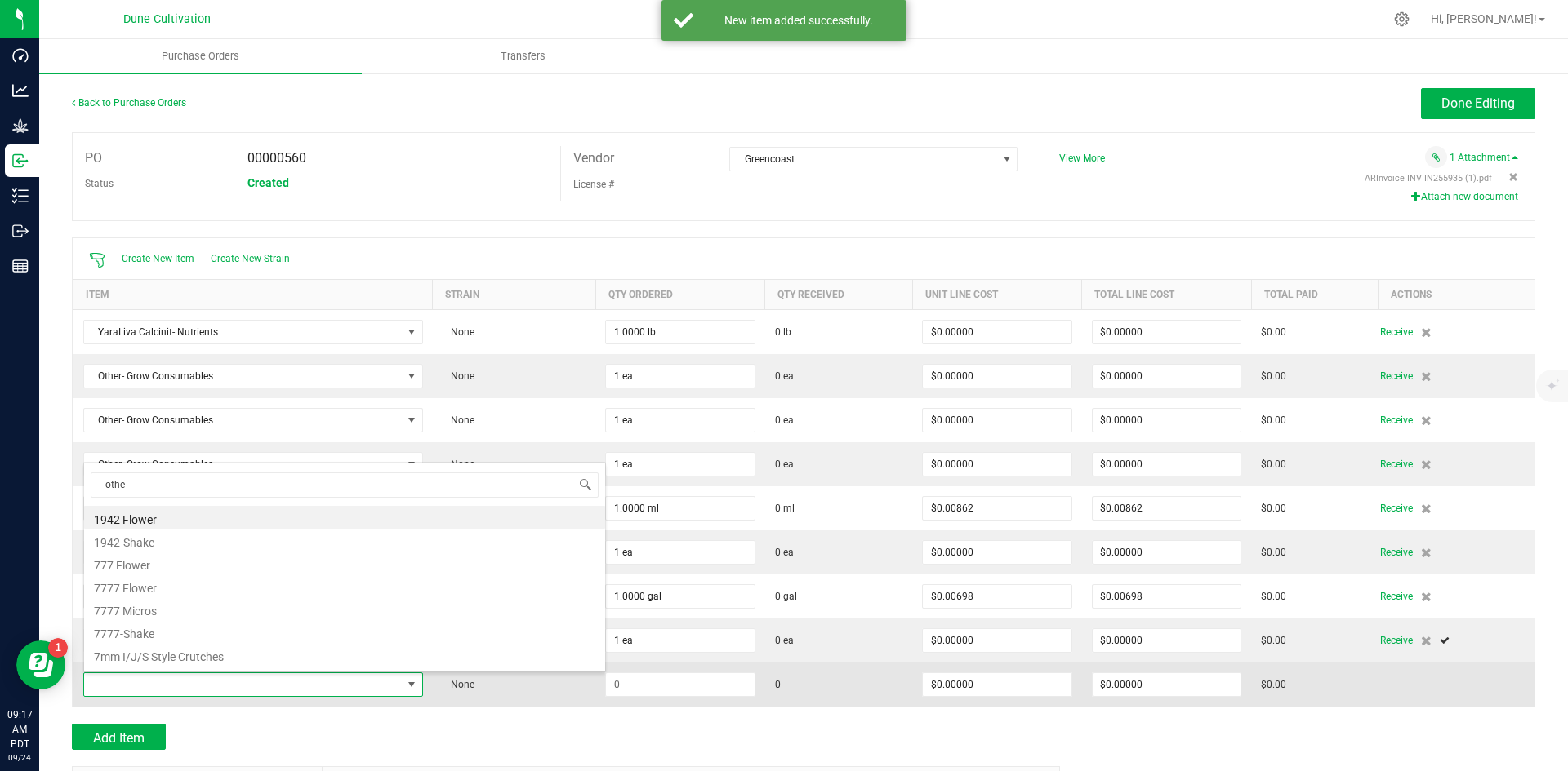
type input "other"
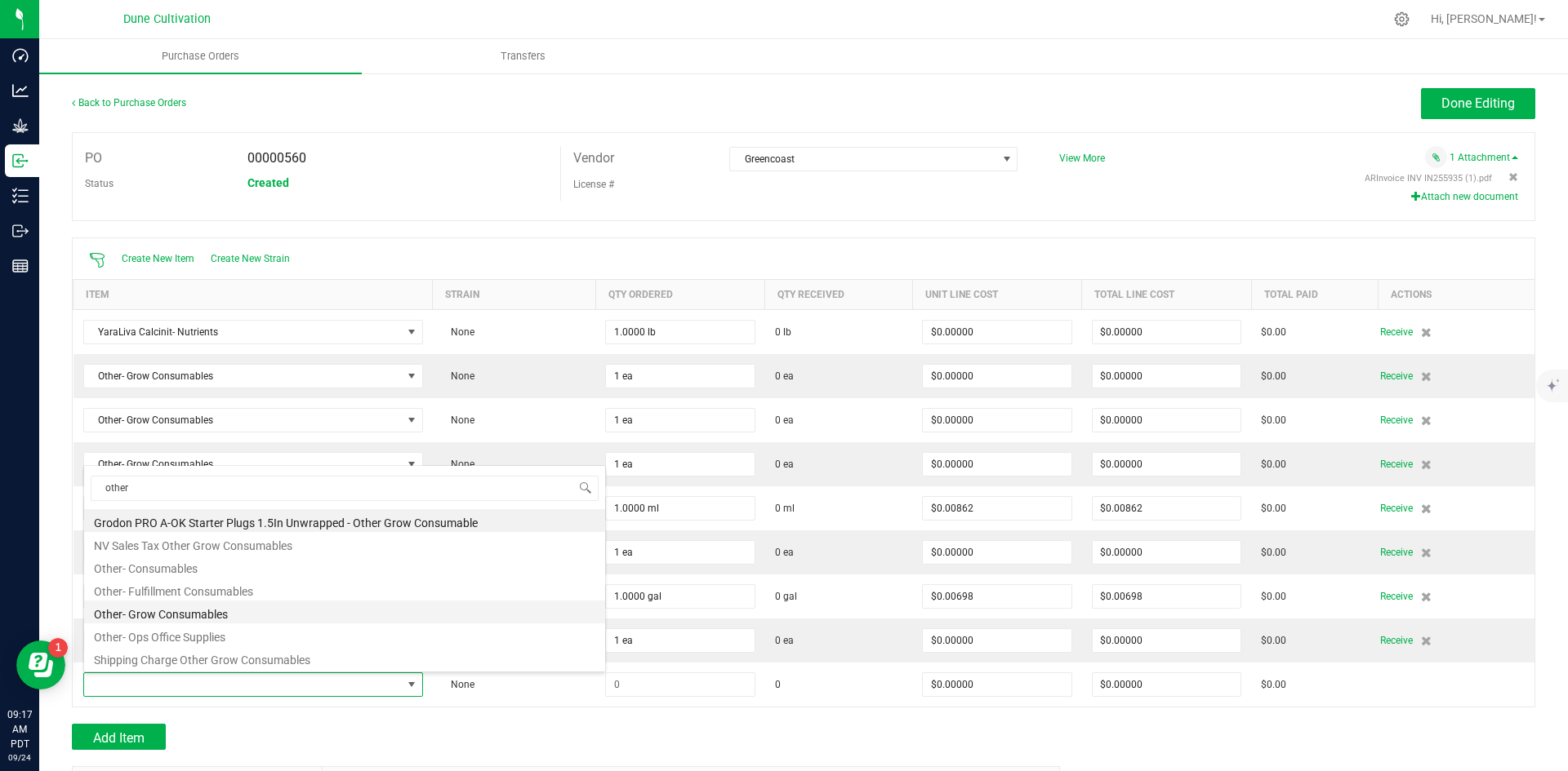
click at [272, 604] on li "Other- Grow Consumables" at bounding box center [344, 612] width 521 height 23
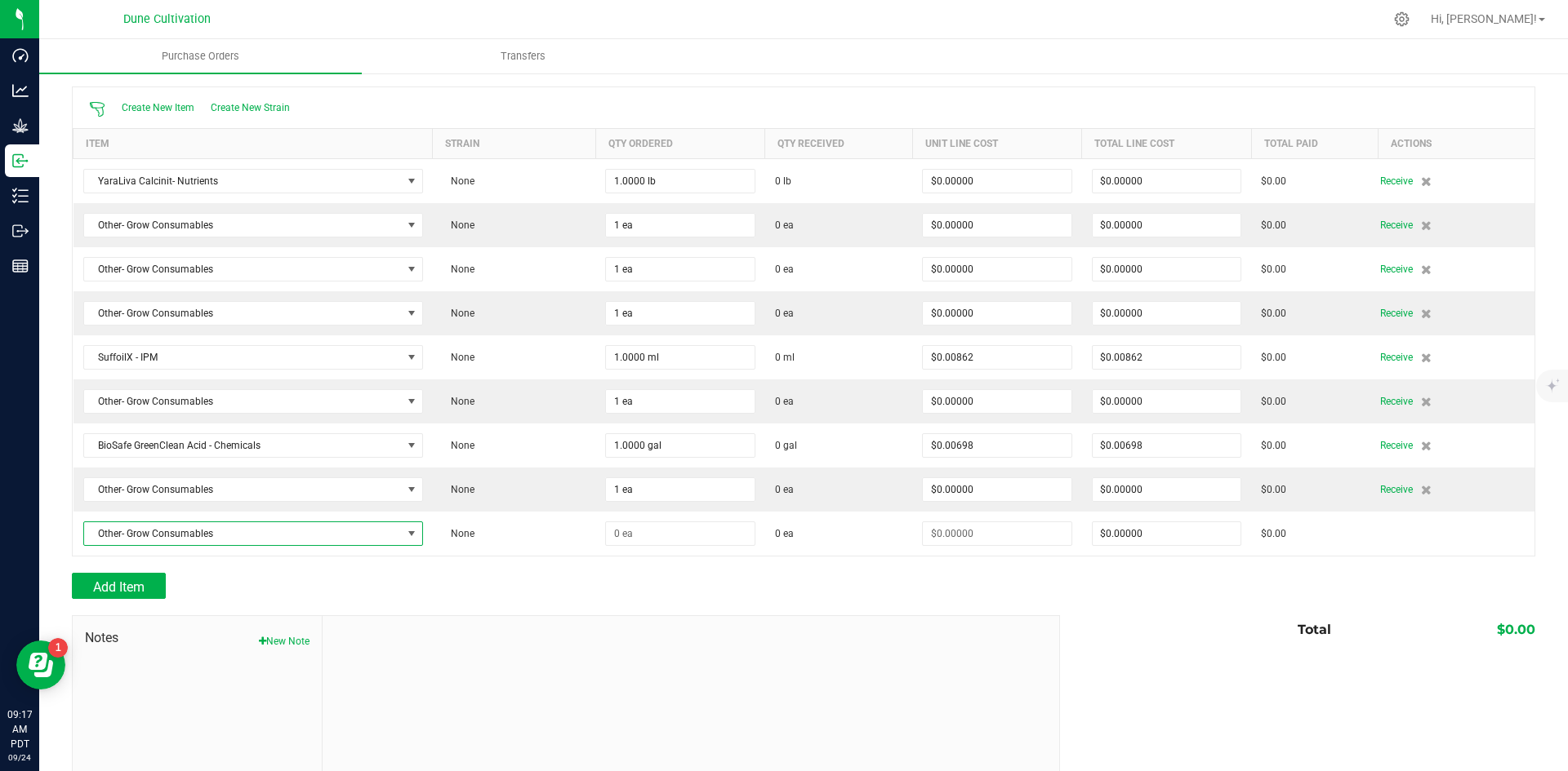
scroll to position [163, 0]
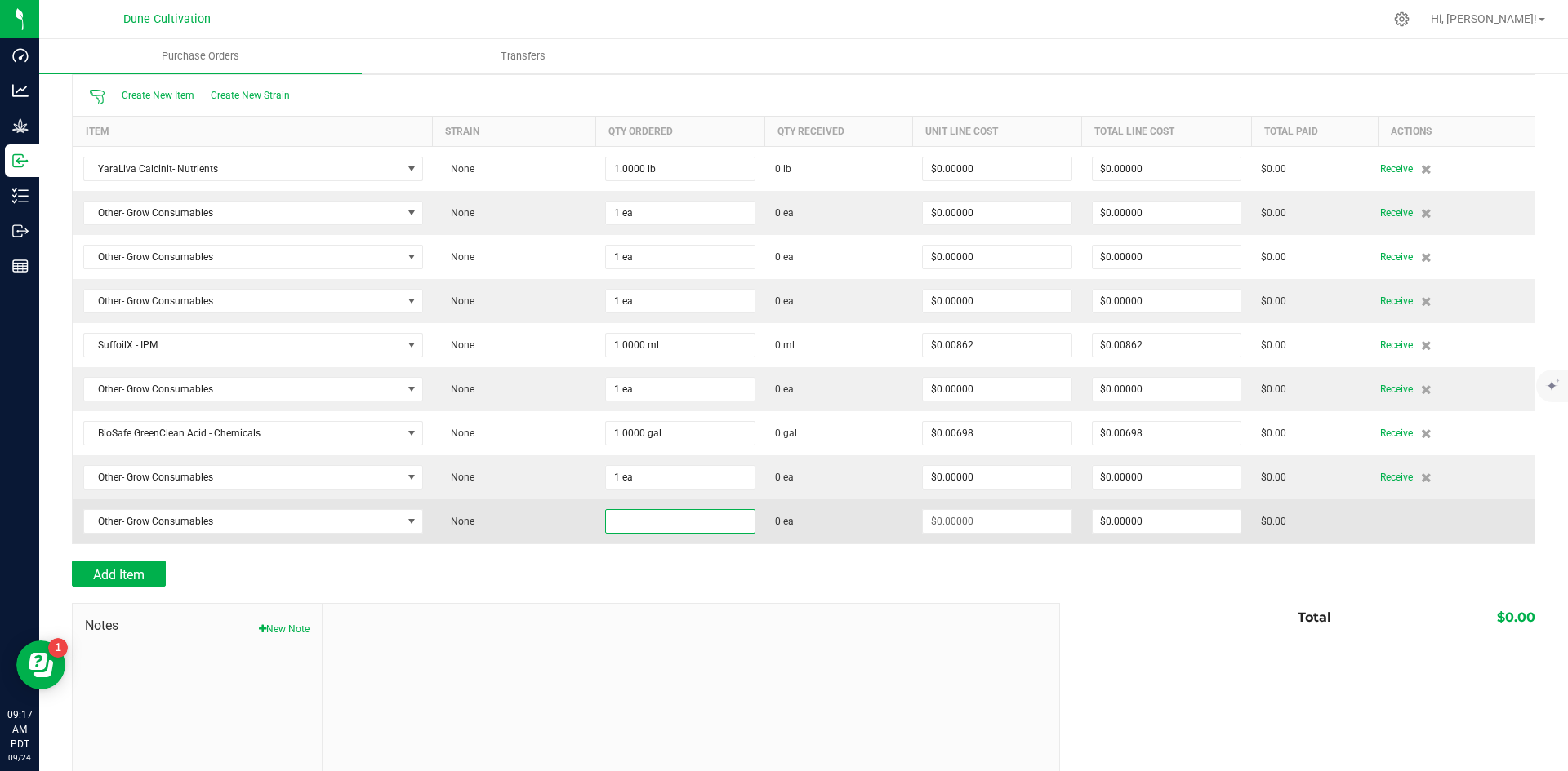
click at [641, 521] on input at bounding box center [680, 521] width 149 height 23
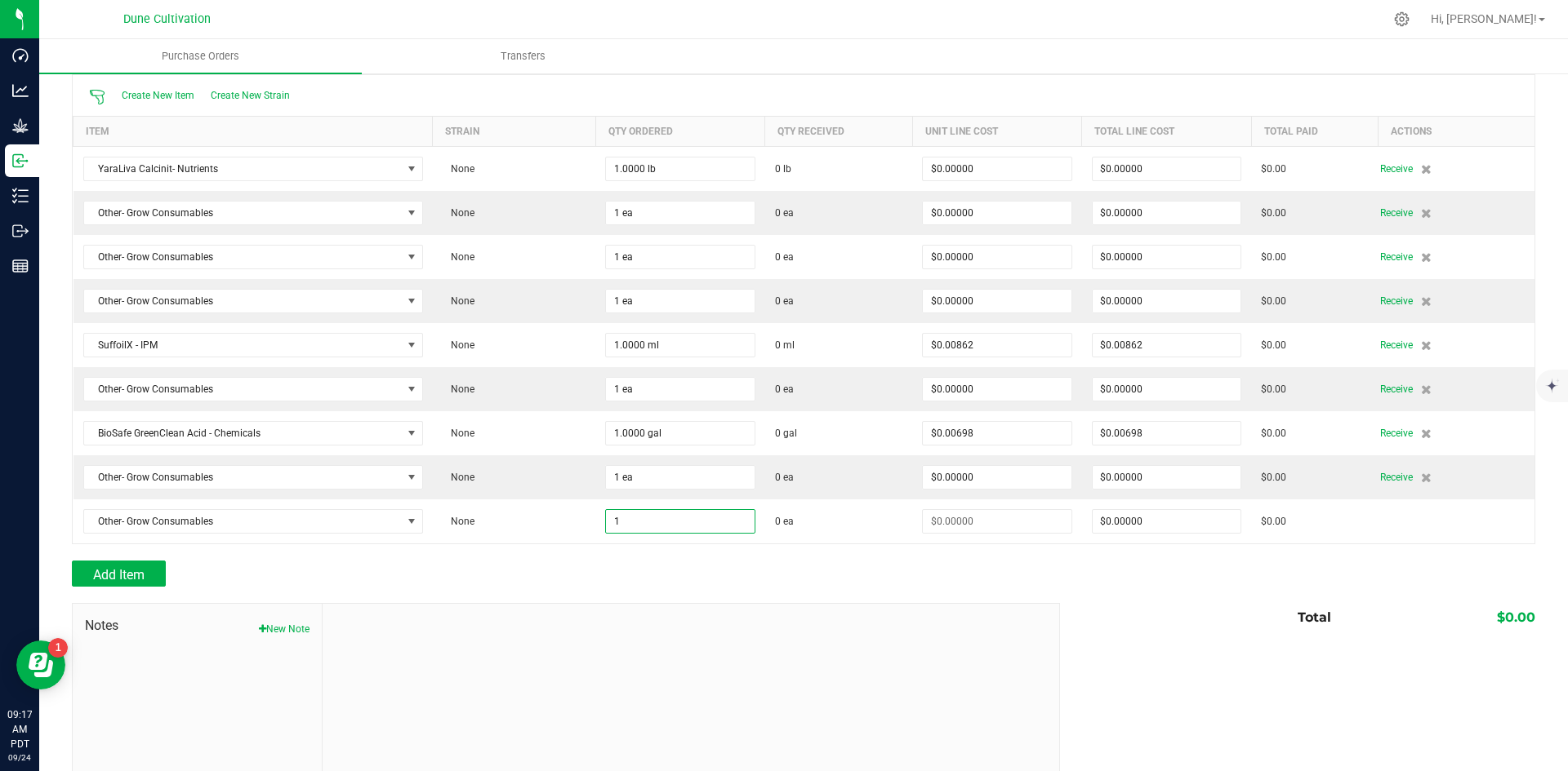
type input "1 ea"
click at [617, 563] on div "Add Item" at bounding box center [559, 573] width 976 height 26
type input "$0.00000"
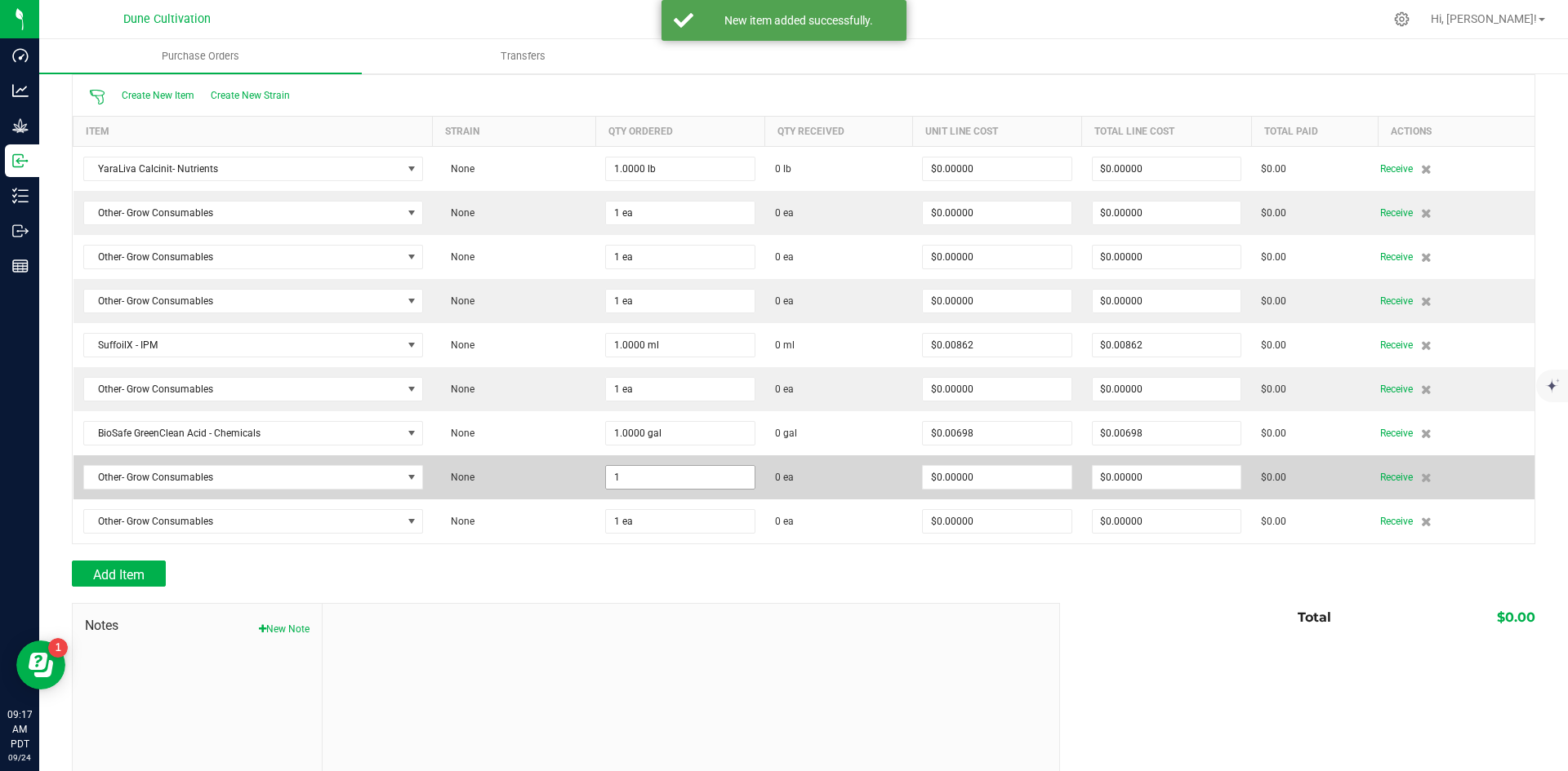
click at [626, 479] on input "1" at bounding box center [680, 477] width 149 height 23
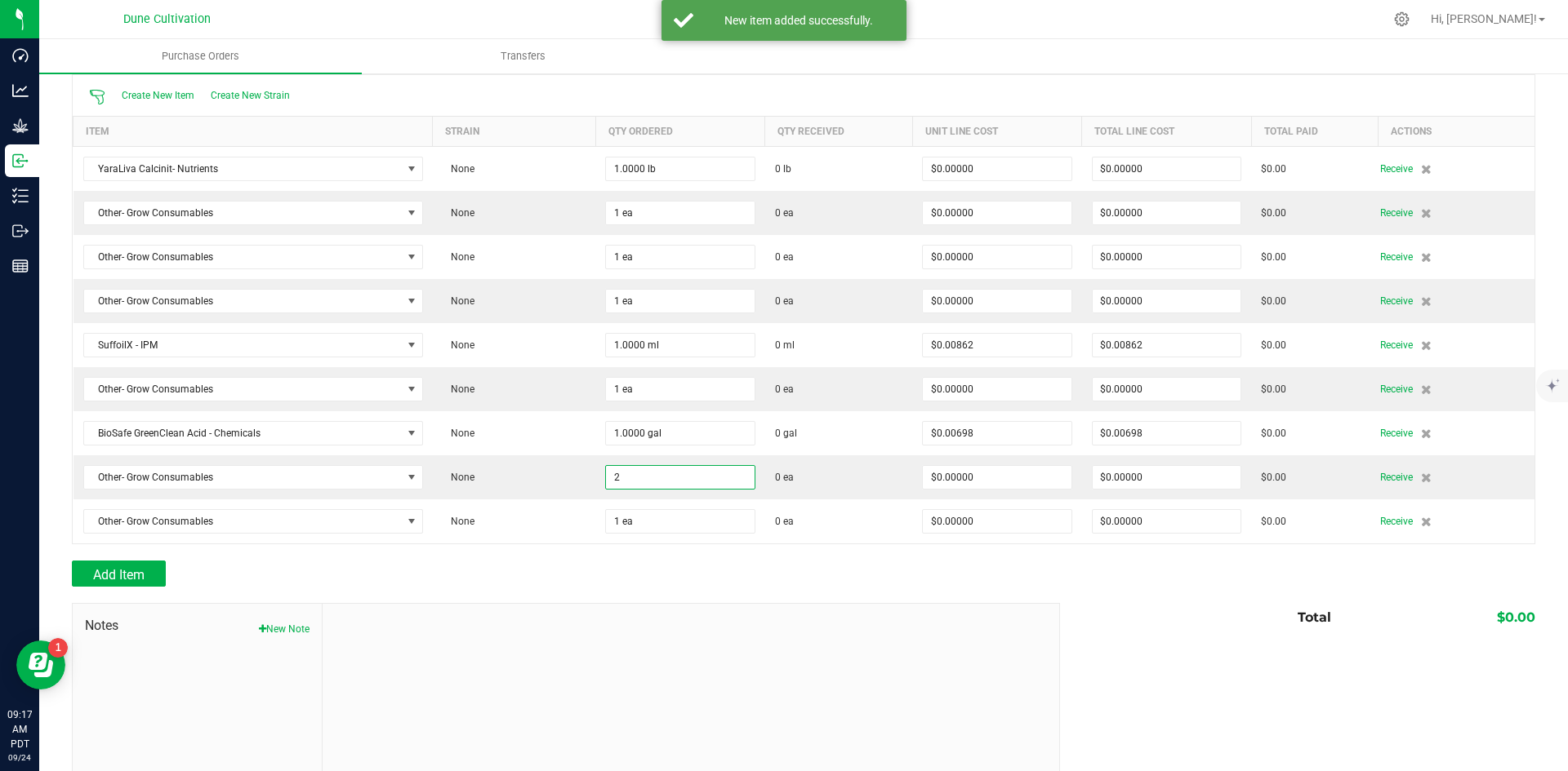
type input "2 ea"
click at [631, 566] on div "Add Item" at bounding box center [559, 573] width 976 height 26
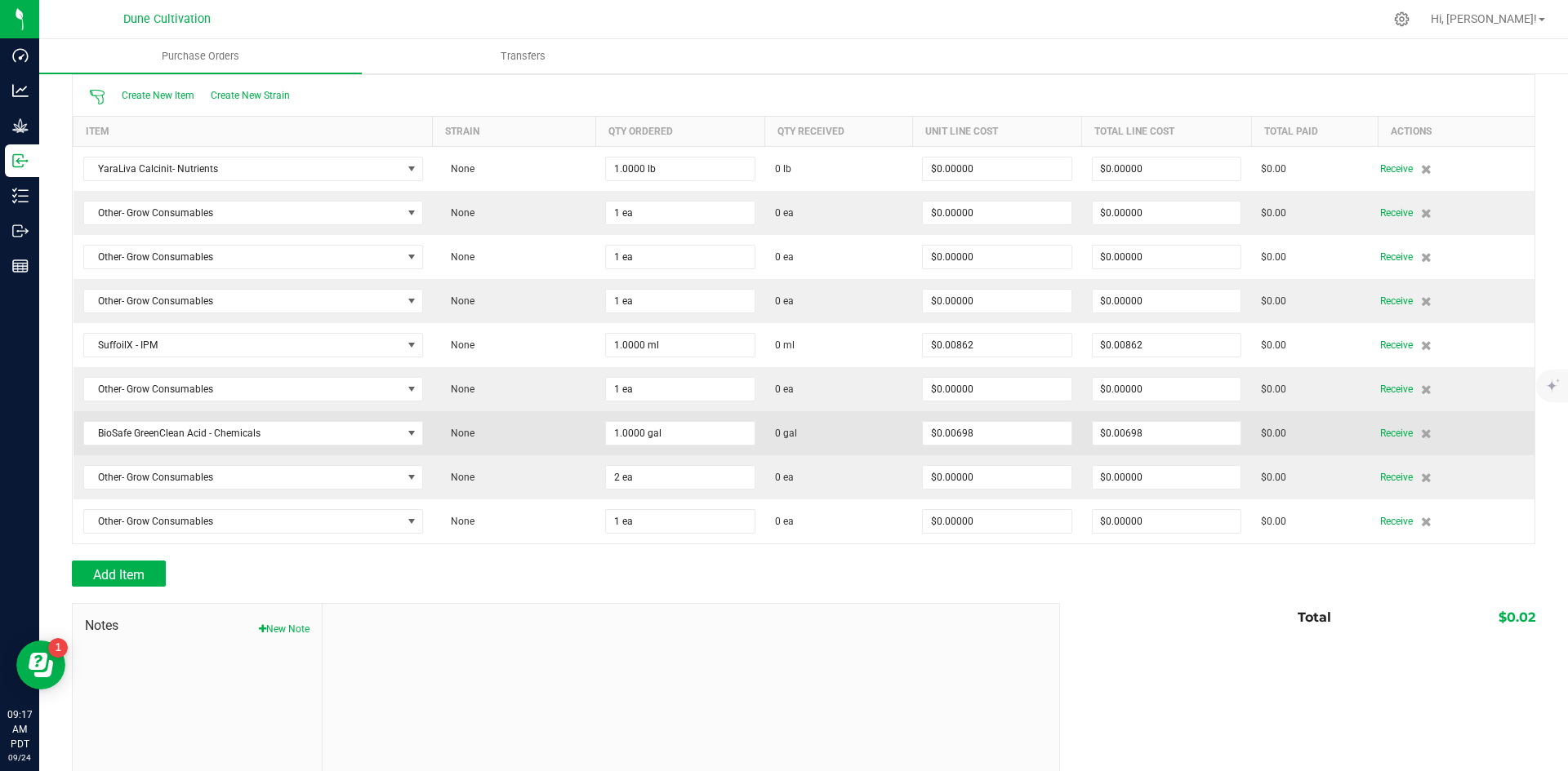
click at [620, 446] on td "1.0000 gal" at bounding box center [680, 433] width 170 height 45
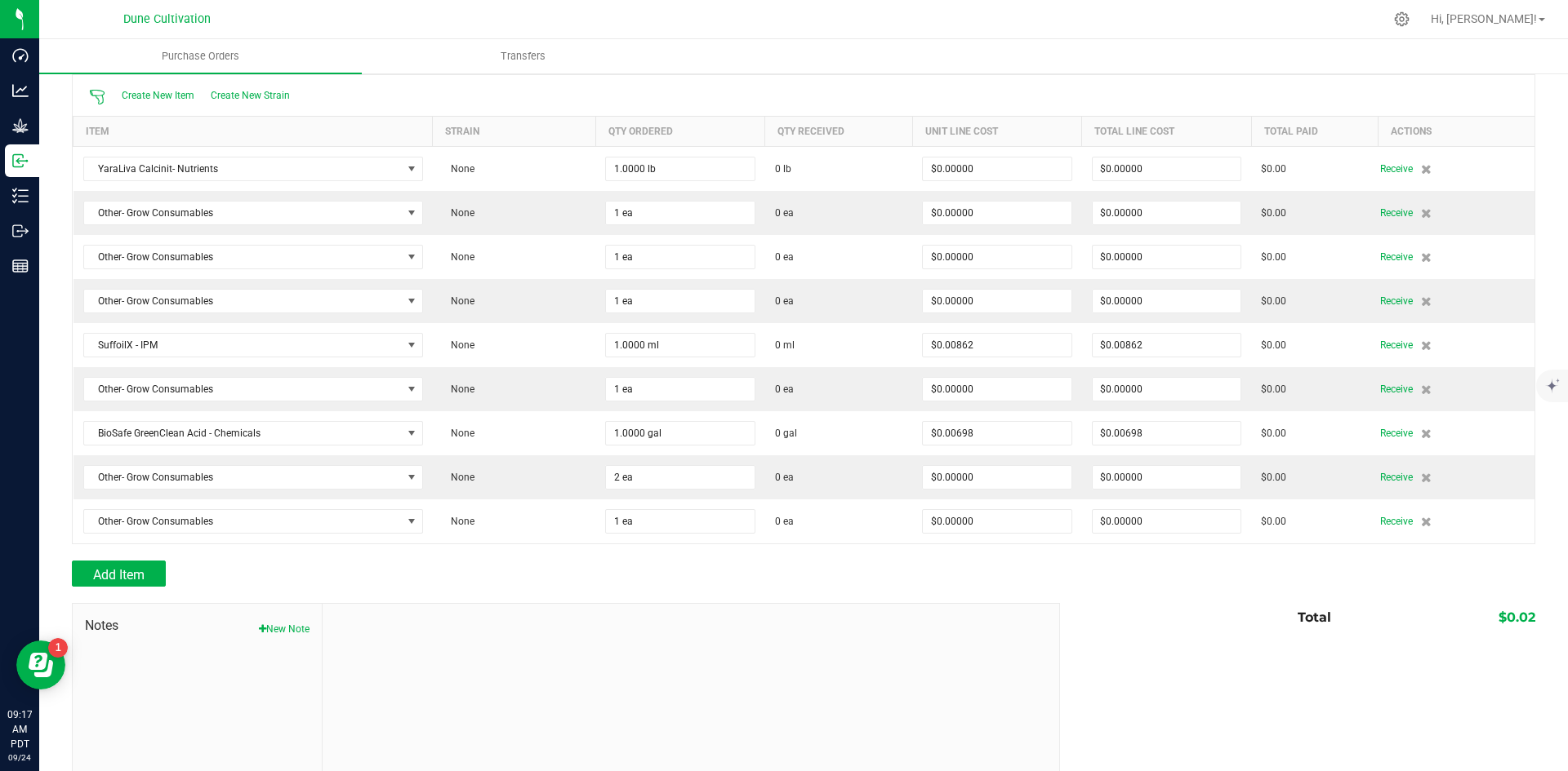
click at [620, 549] on div at bounding box center [803, 553] width 1464 height 17
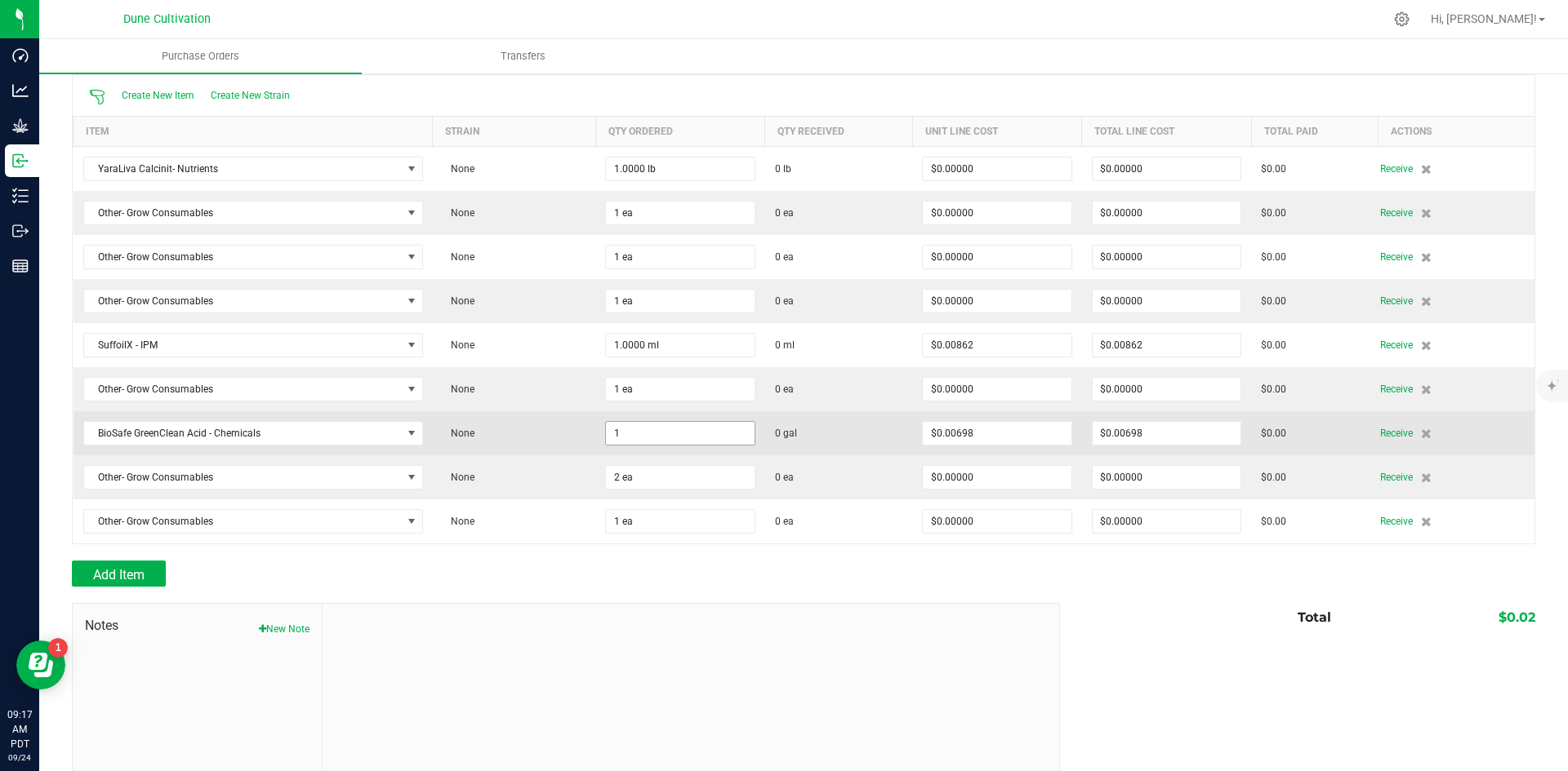
click at [650, 439] on input "1" at bounding box center [680, 433] width 149 height 23
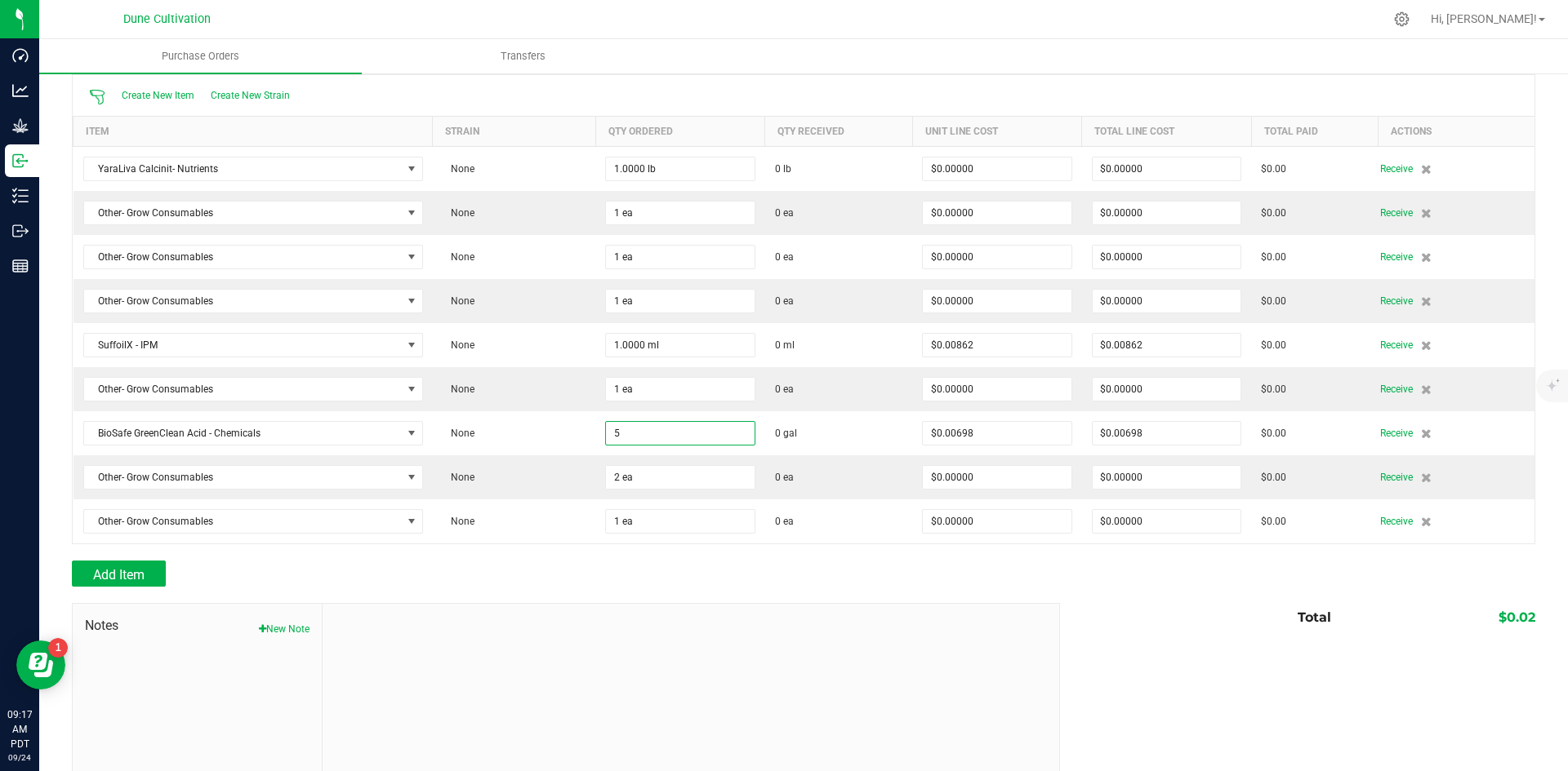
type input "5.0000 gal"
type input "$0.03490"
click at [621, 601] on div at bounding box center [803, 596] width 1464 height 17
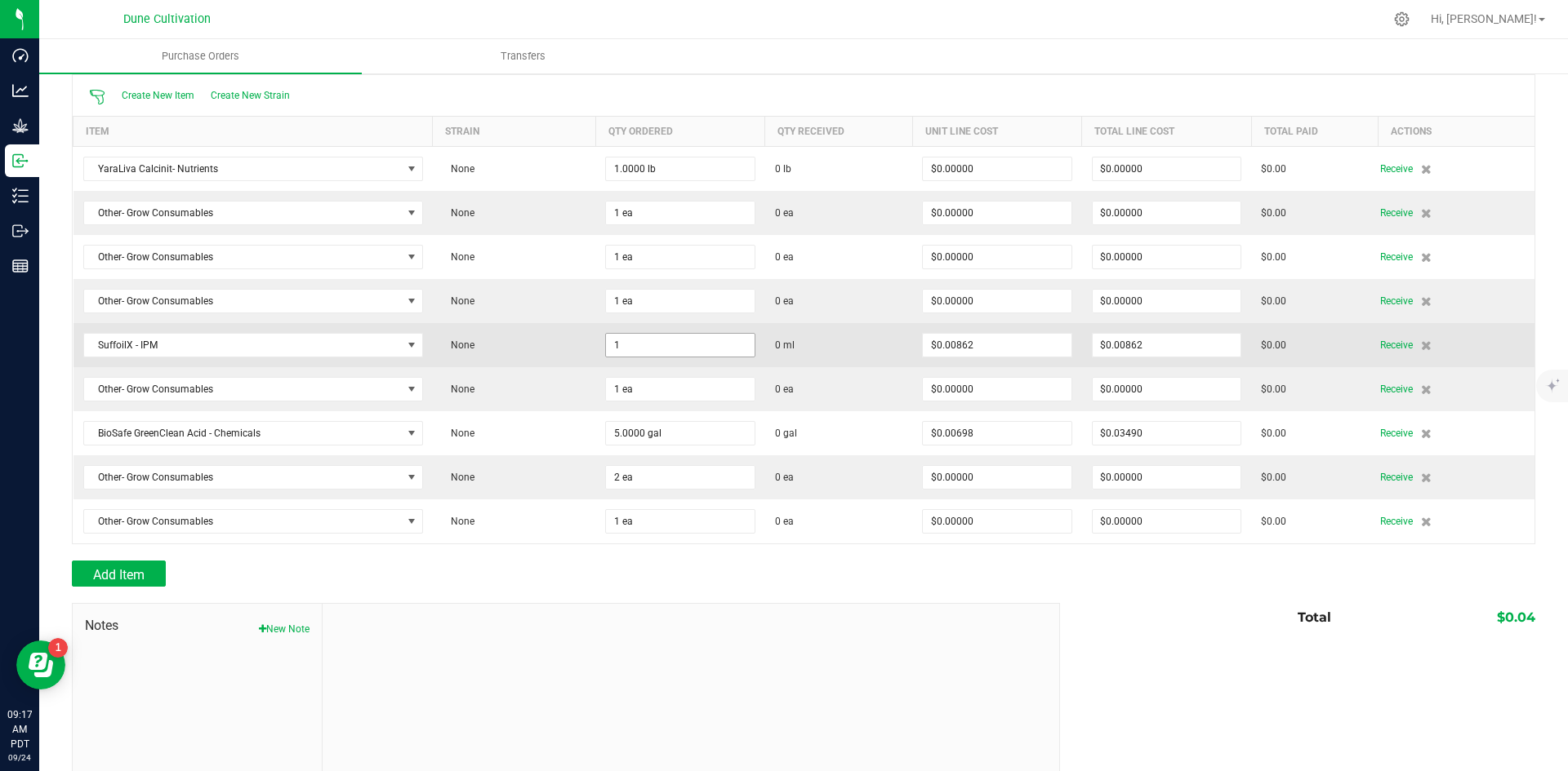
click at [666, 349] on input "1" at bounding box center [680, 345] width 149 height 23
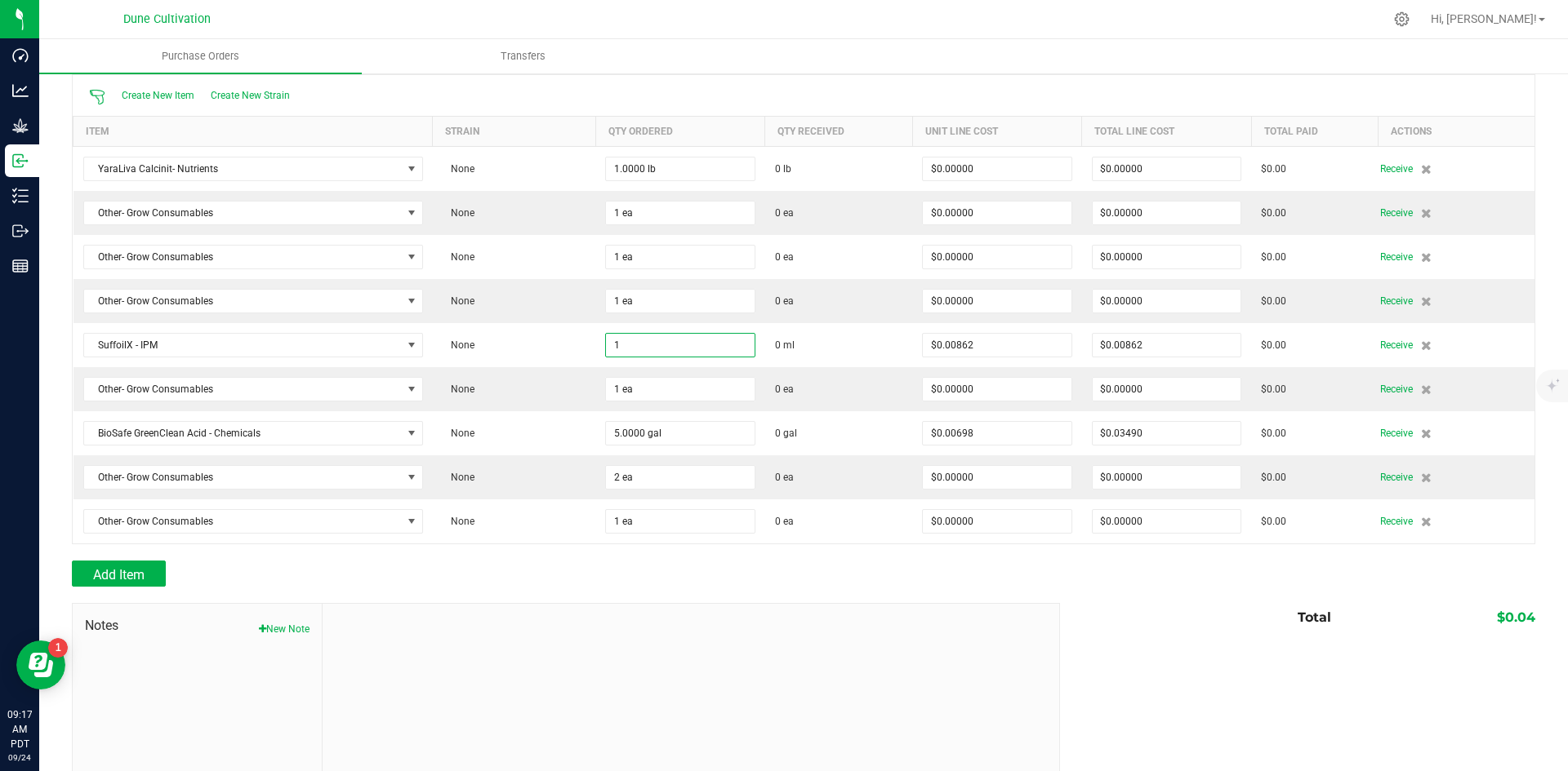
paste input "9463.53"
type input "9463.5300 ml"
type input "$81.57563"
click at [1124, 612] on div "Total $0.04" at bounding box center [1291, 618] width 487 height 30
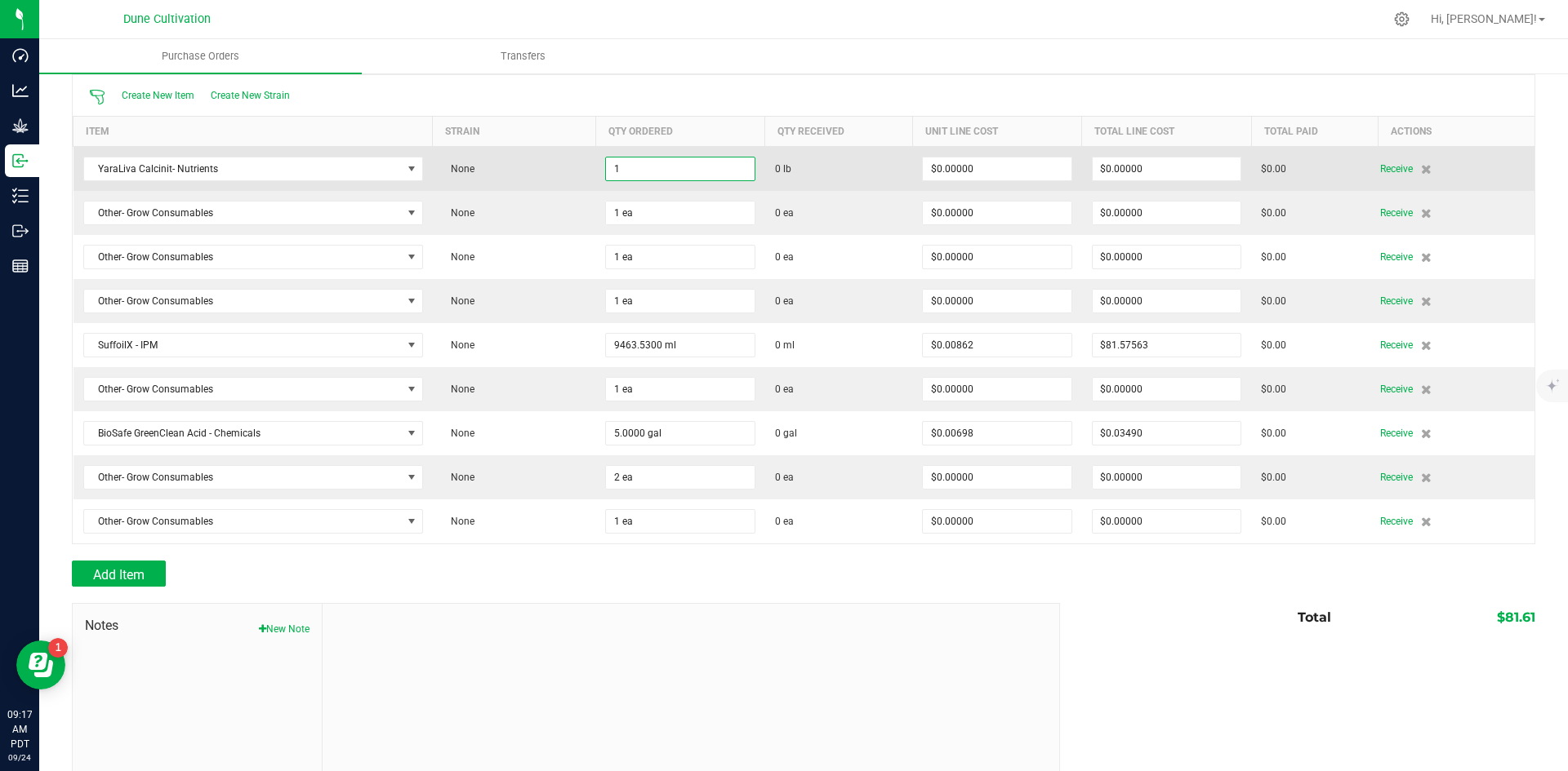
click at [663, 166] on input "1" at bounding box center [680, 169] width 149 height 23
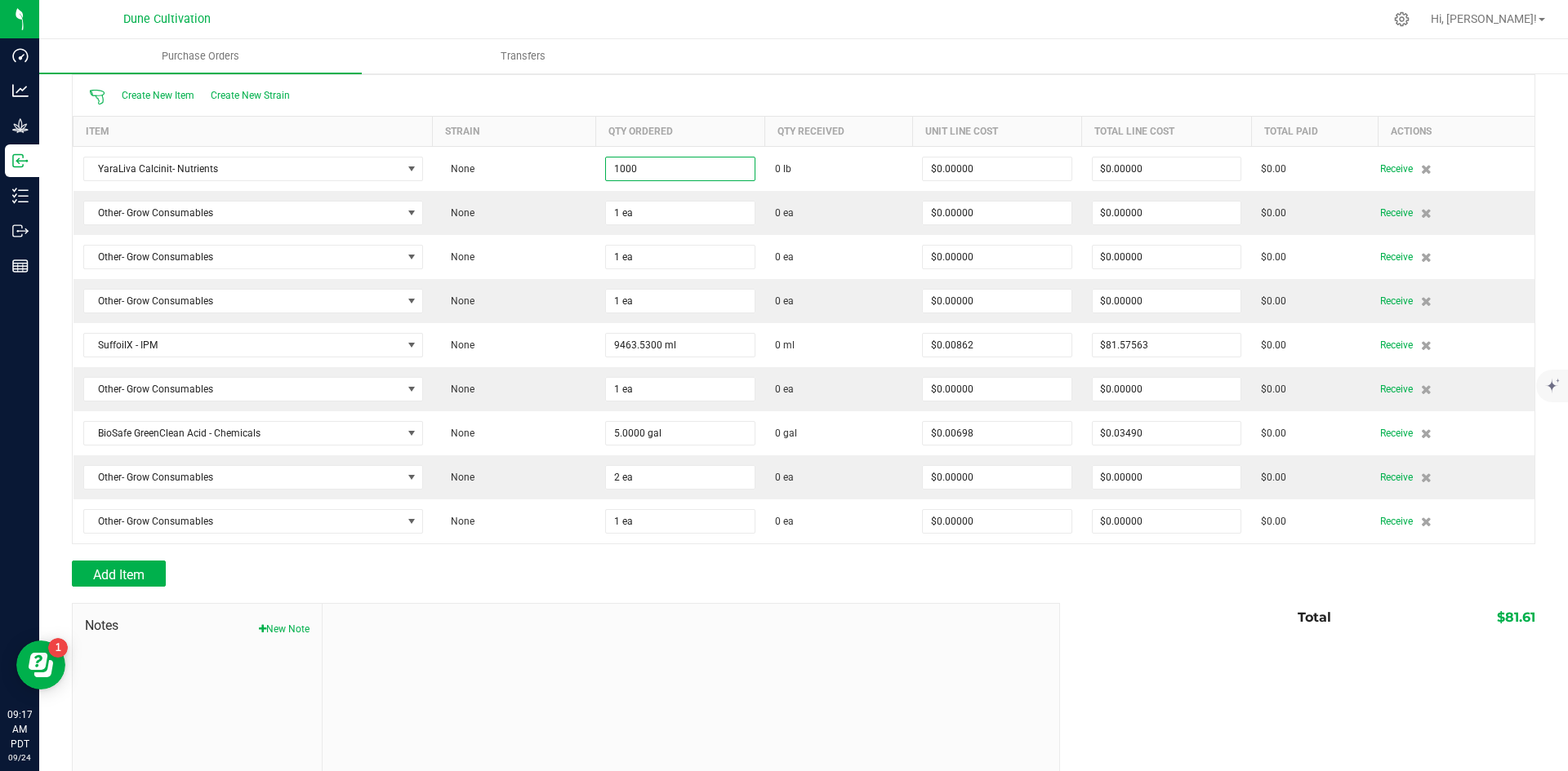
type input "1000.0000 lb"
click at [1160, 653] on div "Notes New Note Total $81.61" at bounding box center [803, 713] width 1464 height 221
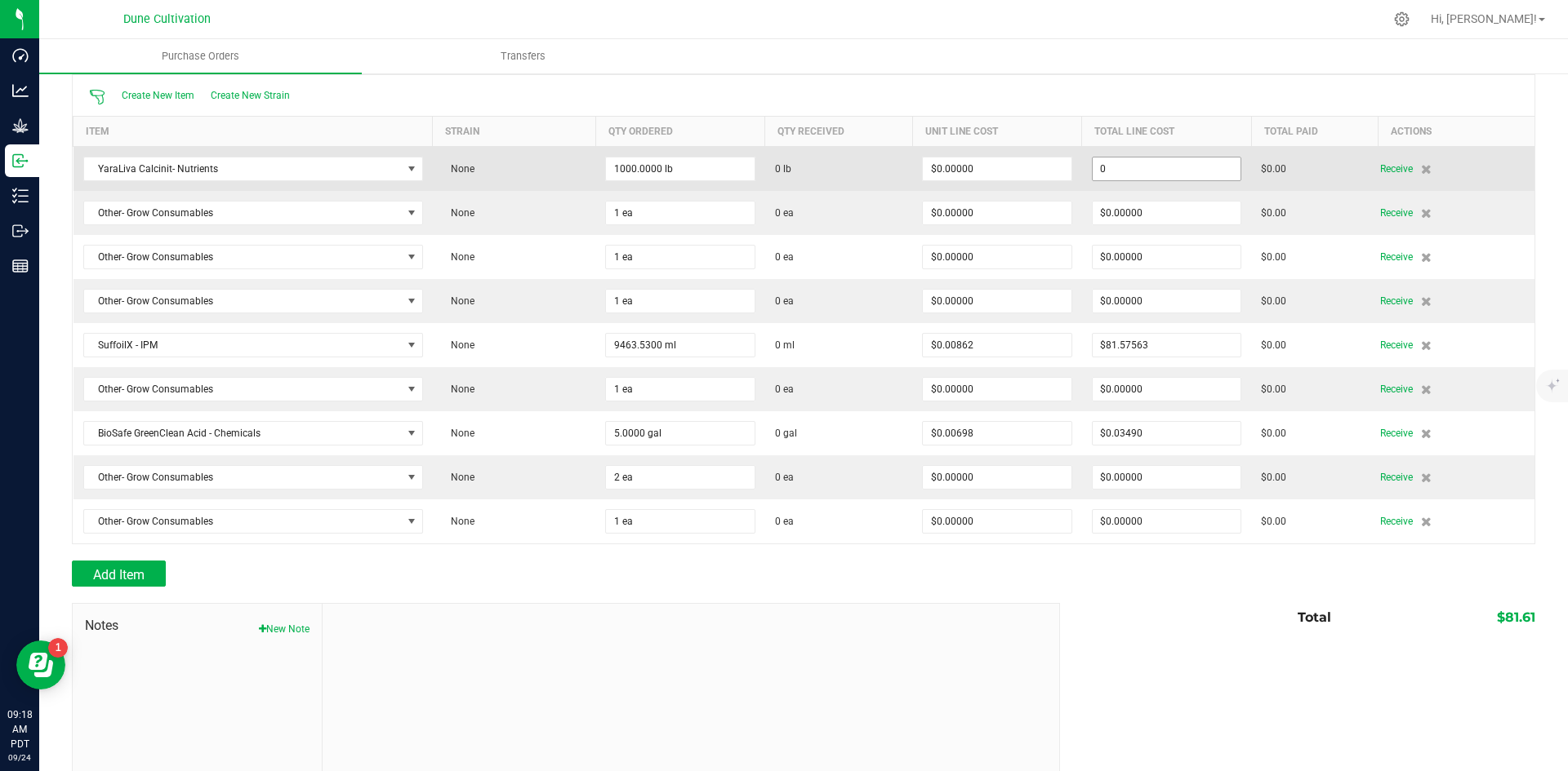
click at [1134, 174] on input "0" at bounding box center [1167, 169] width 149 height 23
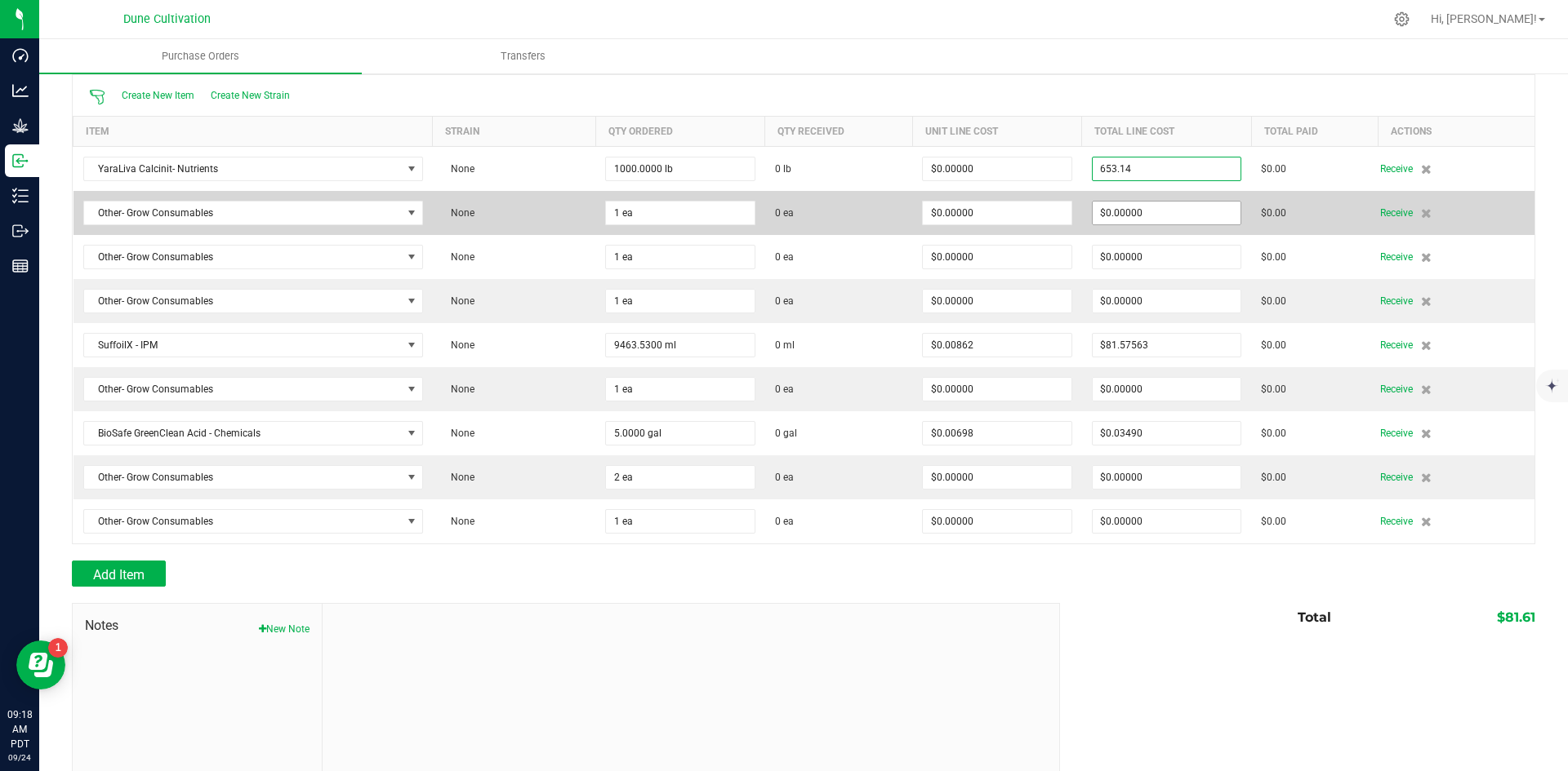
type input "$653.14000"
type input "0"
click at [1180, 211] on input "0" at bounding box center [1167, 212] width 149 height 23
type input "1000"
type input "$0.65314"
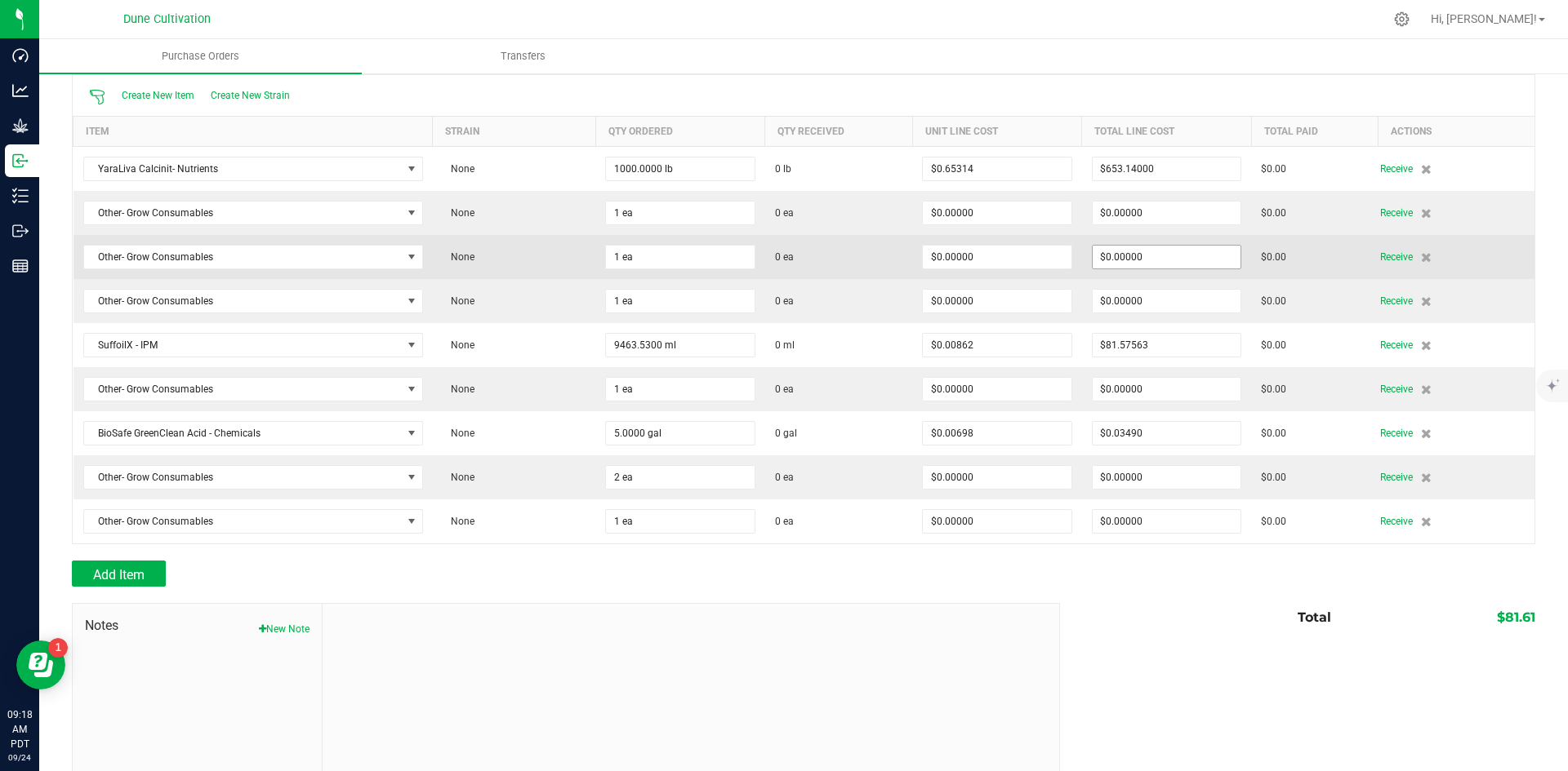
type input "0"
click at [1186, 250] on input "0" at bounding box center [1167, 257] width 149 height 23
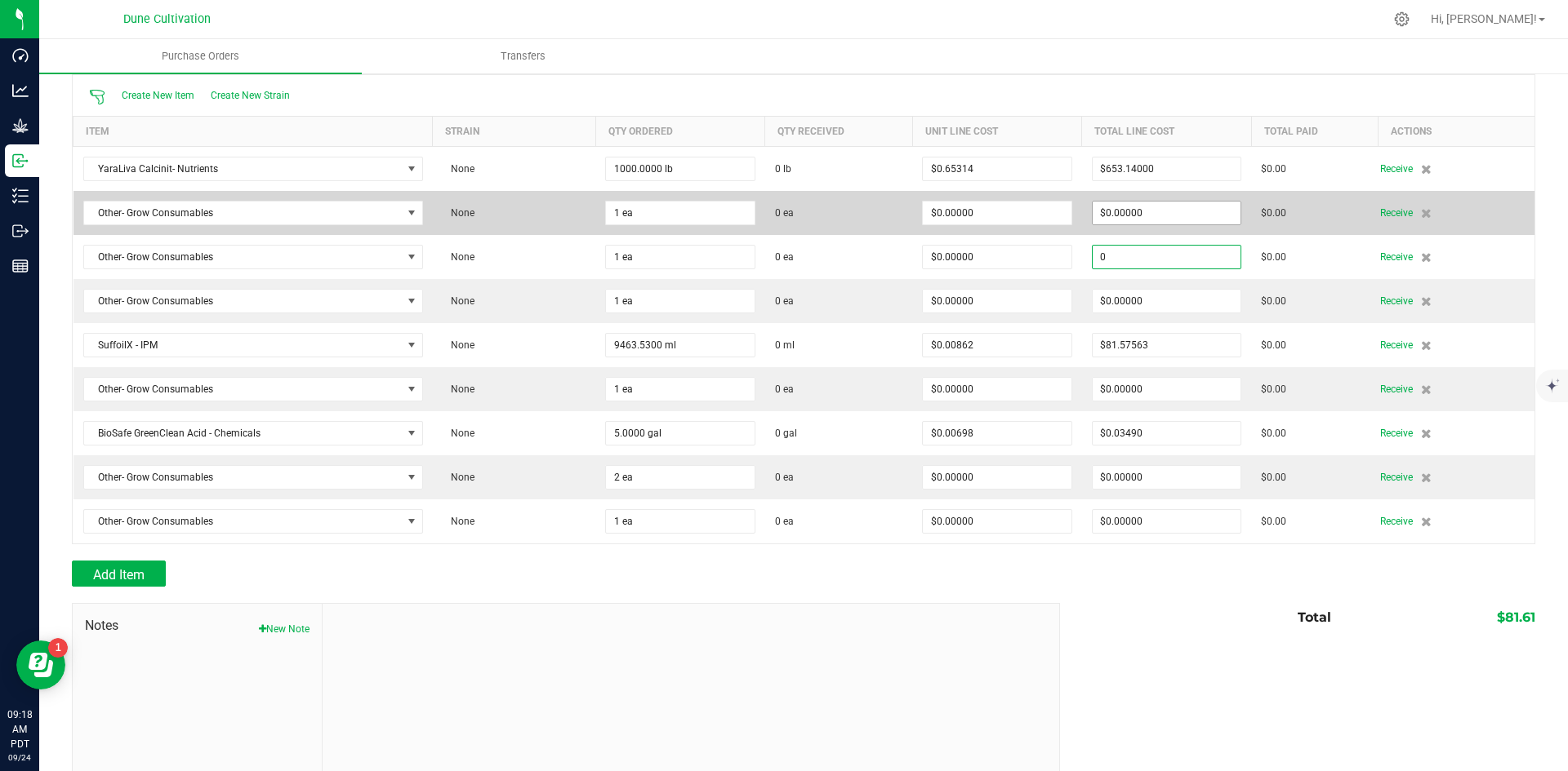
type input "0"
type input "$0.00000"
click at [1174, 221] on input "0" at bounding box center [1167, 212] width 149 height 23
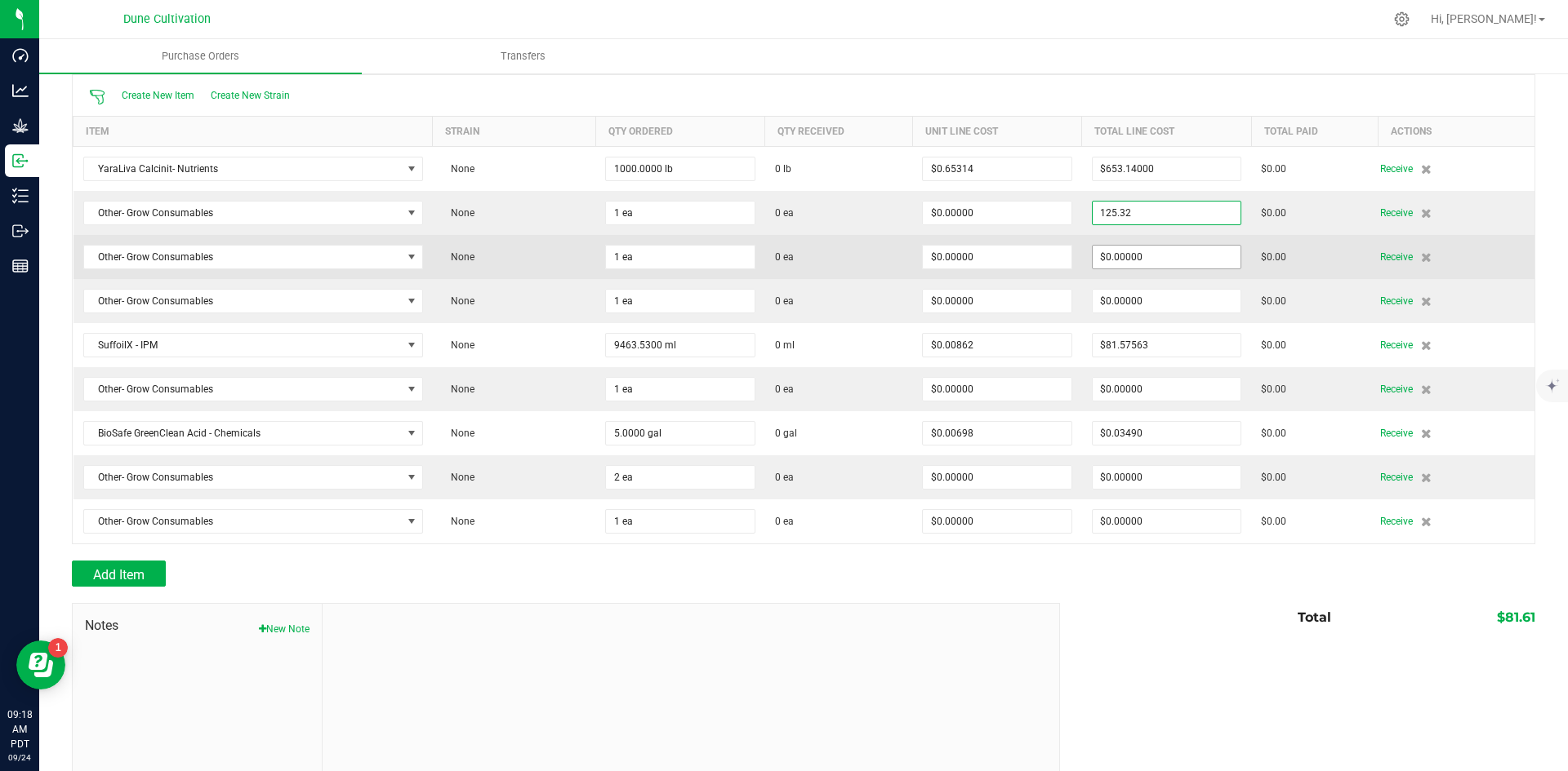
type input "$125.32000"
type input "0"
click at [1149, 258] on input "0" at bounding box center [1167, 257] width 149 height 23
type input "1"
type input "$125.32000"
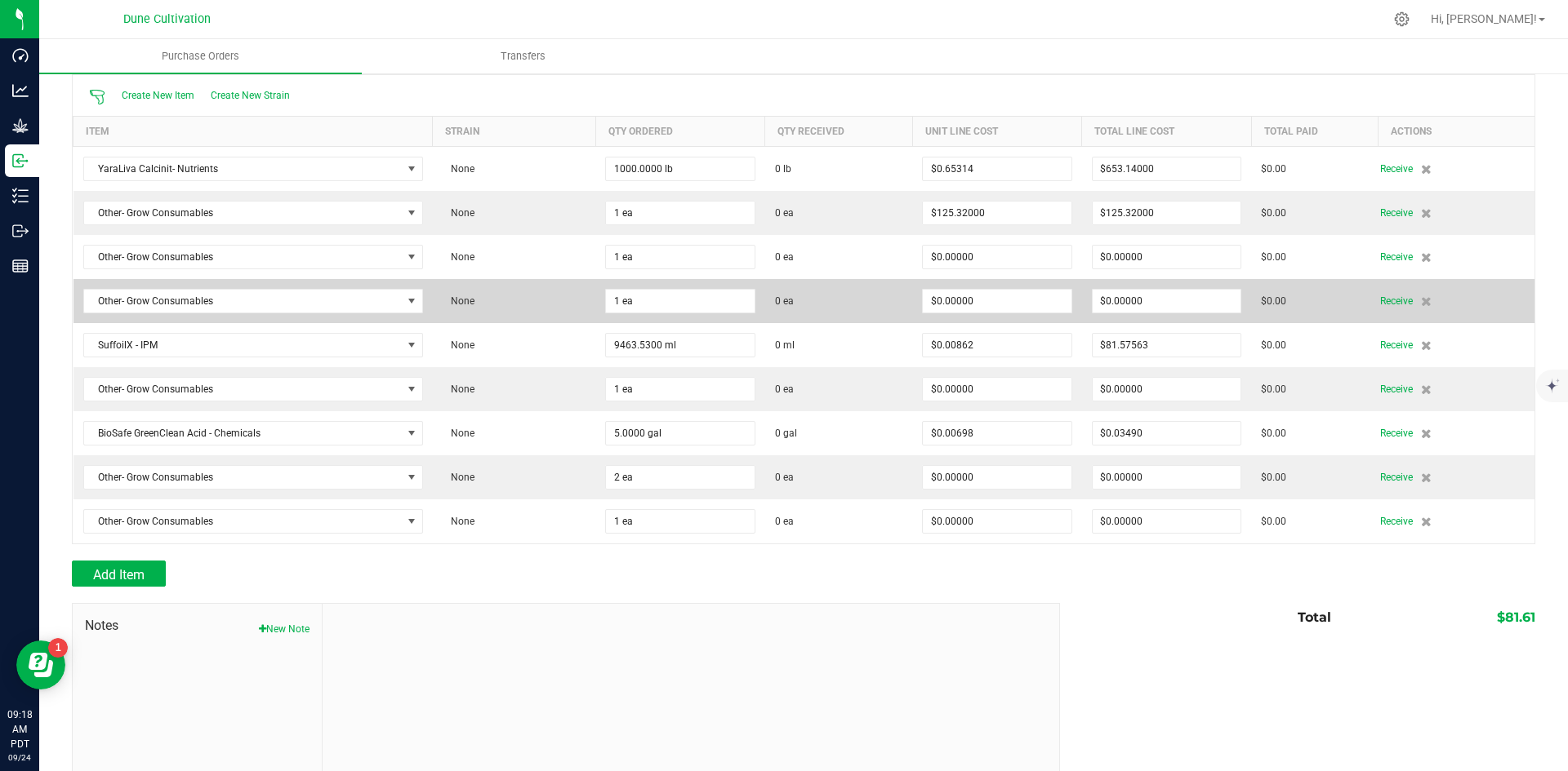
click at [1155, 281] on td "$0.00000" at bounding box center [1167, 302] width 170 height 45
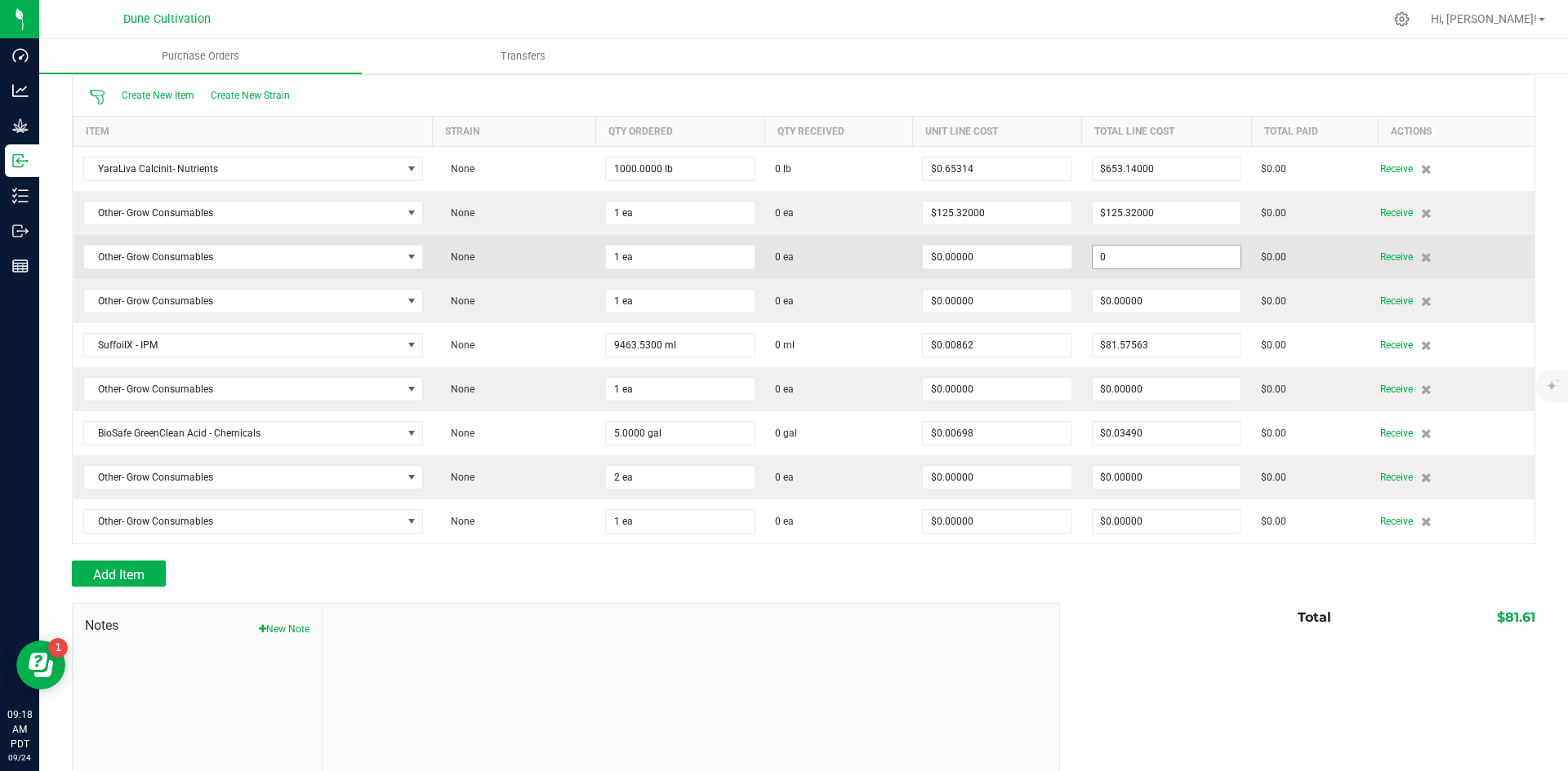
click at [1156, 256] on input "0" at bounding box center [1167, 257] width 149 height 23
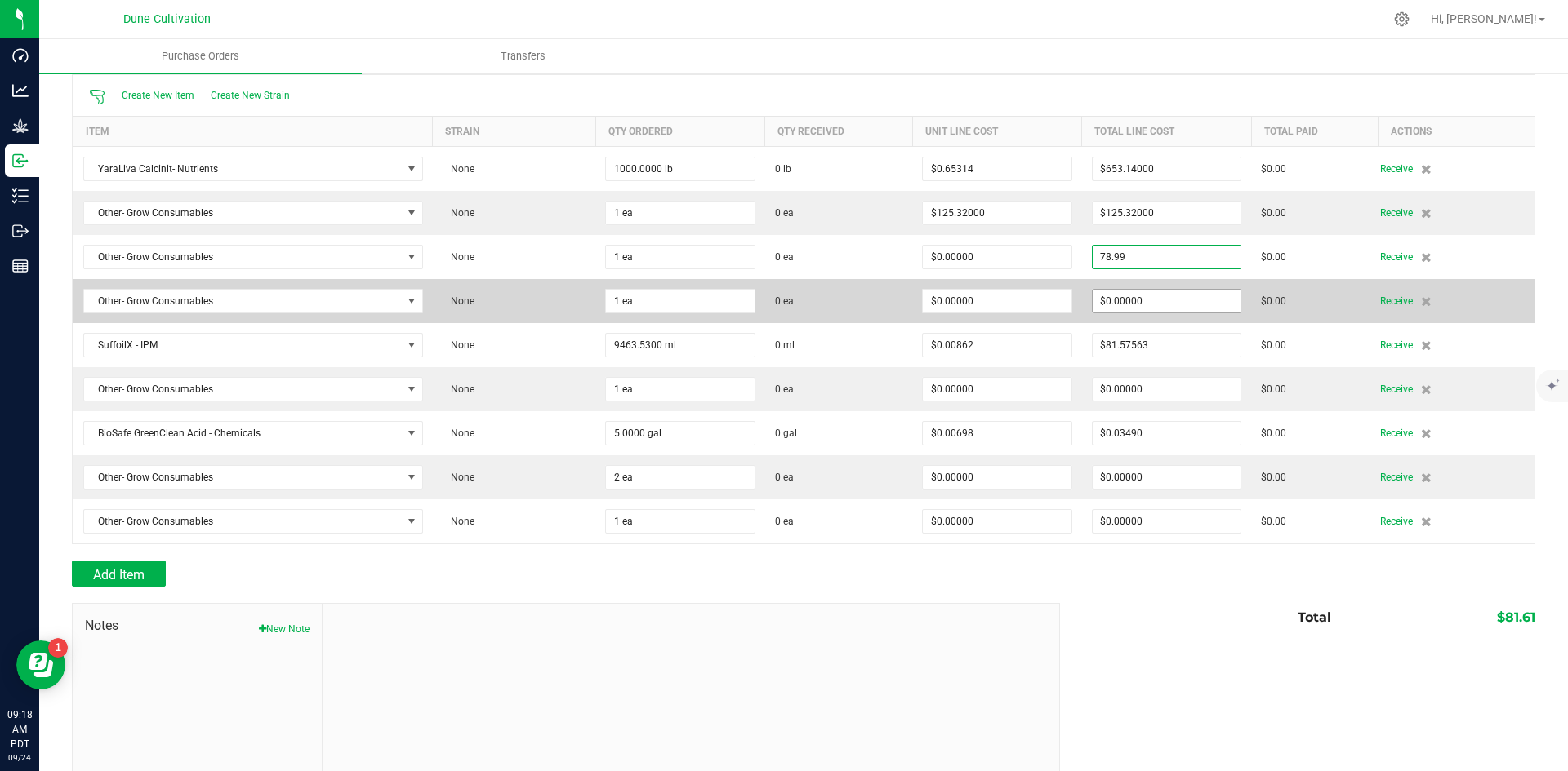
type input "$78.99000"
type input "0"
click at [1160, 297] on input "0" at bounding box center [1167, 301] width 149 height 23
type input "1"
type input "$78.99000"
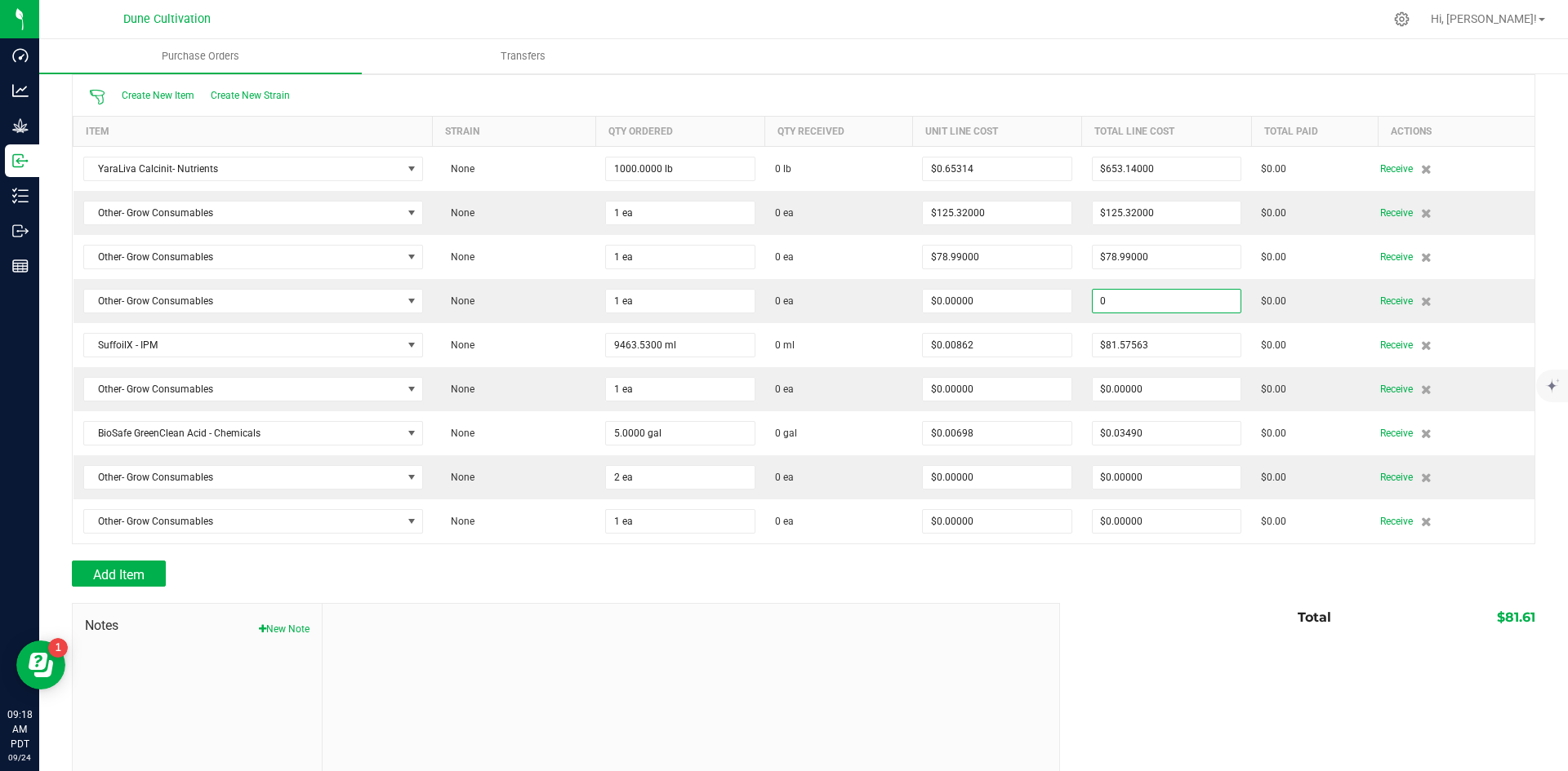
click at [1160, 298] on input "0" at bounding box center [1167, 301] width 149 height 23
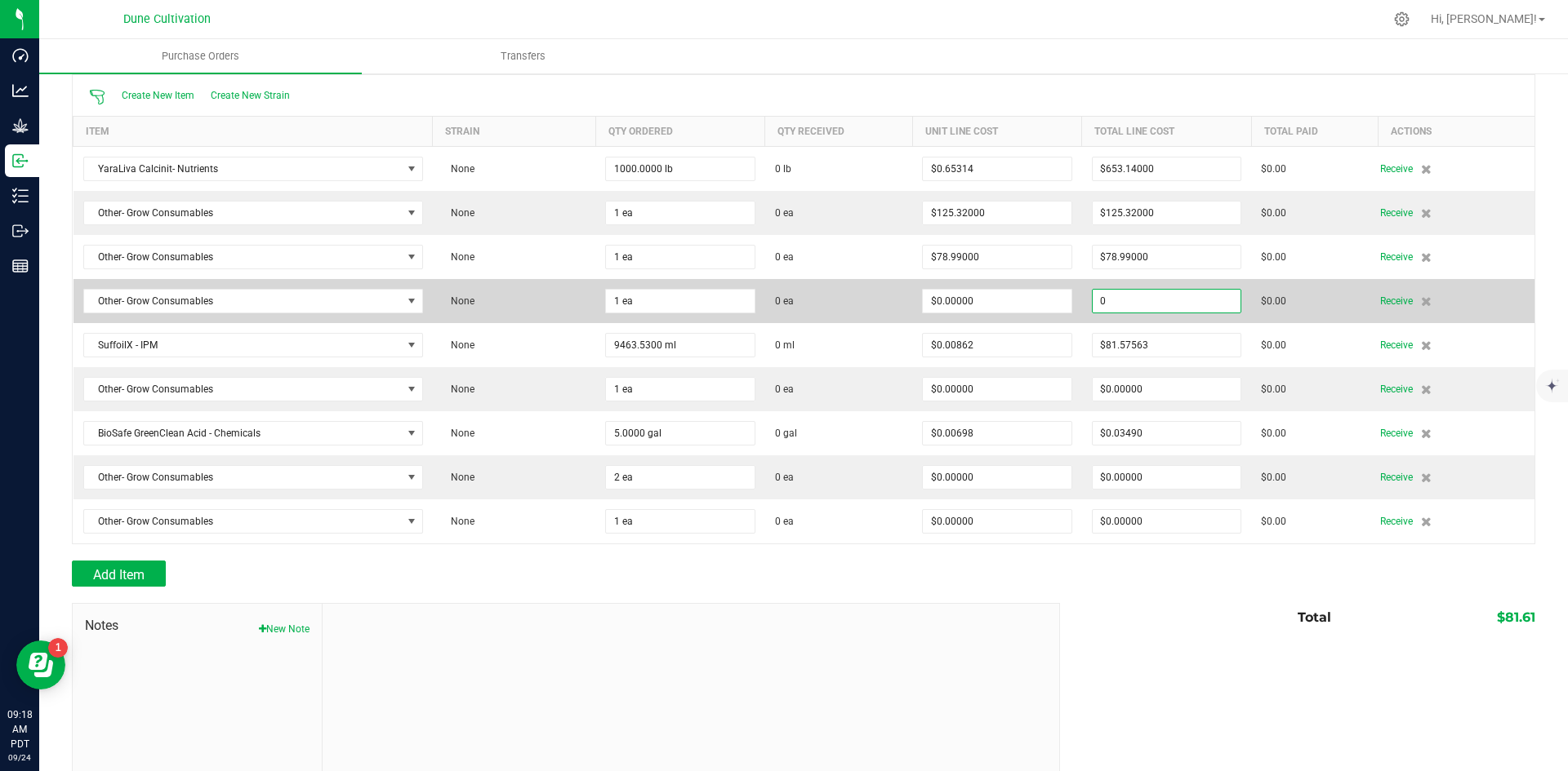
click at [1159, 301] on input "0" at bounding box center [1167, 301] width 149 height 23
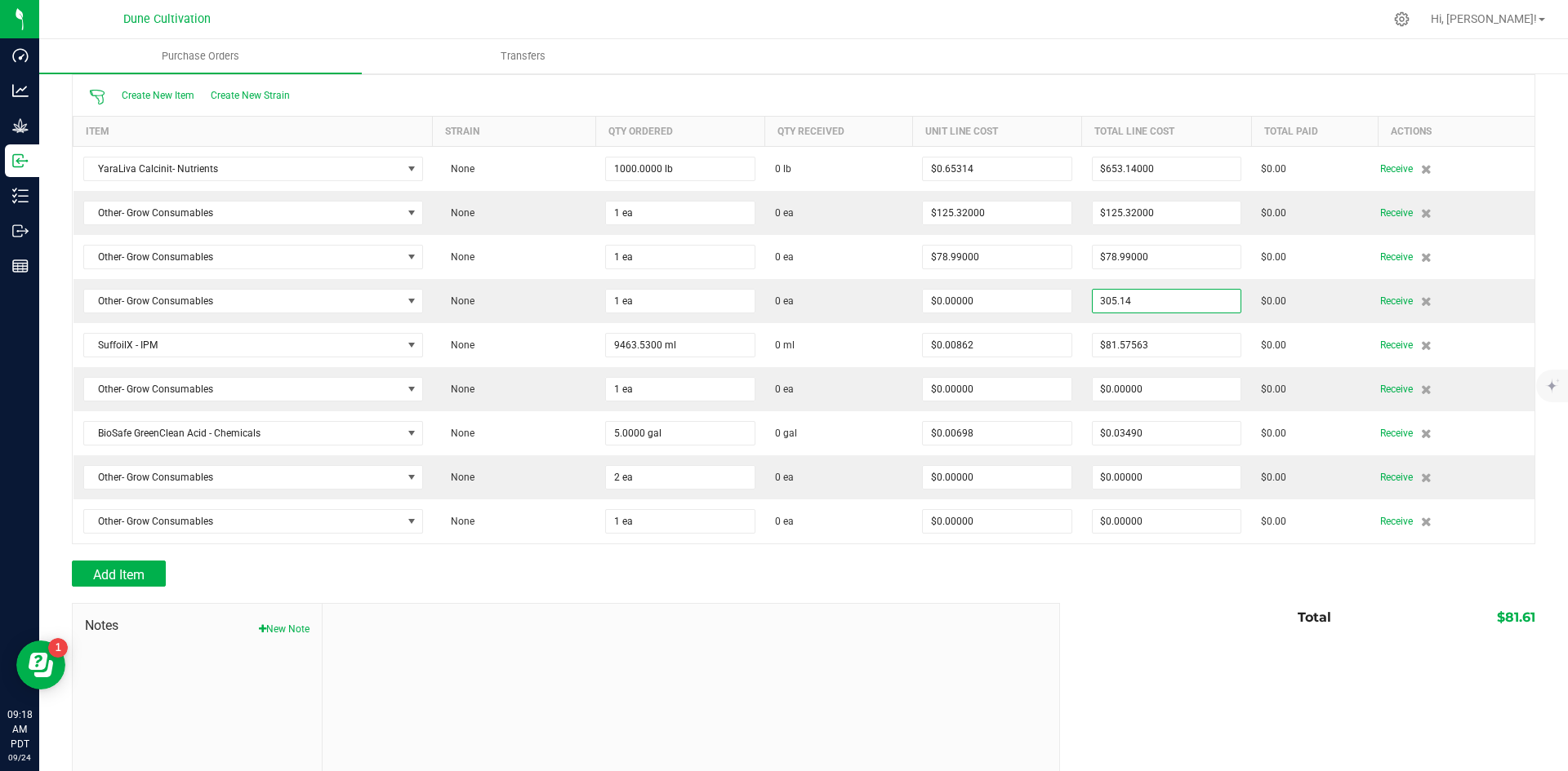
type input "$305.14000"
click at [1199, 577] on div "Add Item" at bounding box center [803, 573] width 1464 height 26
type input "1"
type input "$305.14000"
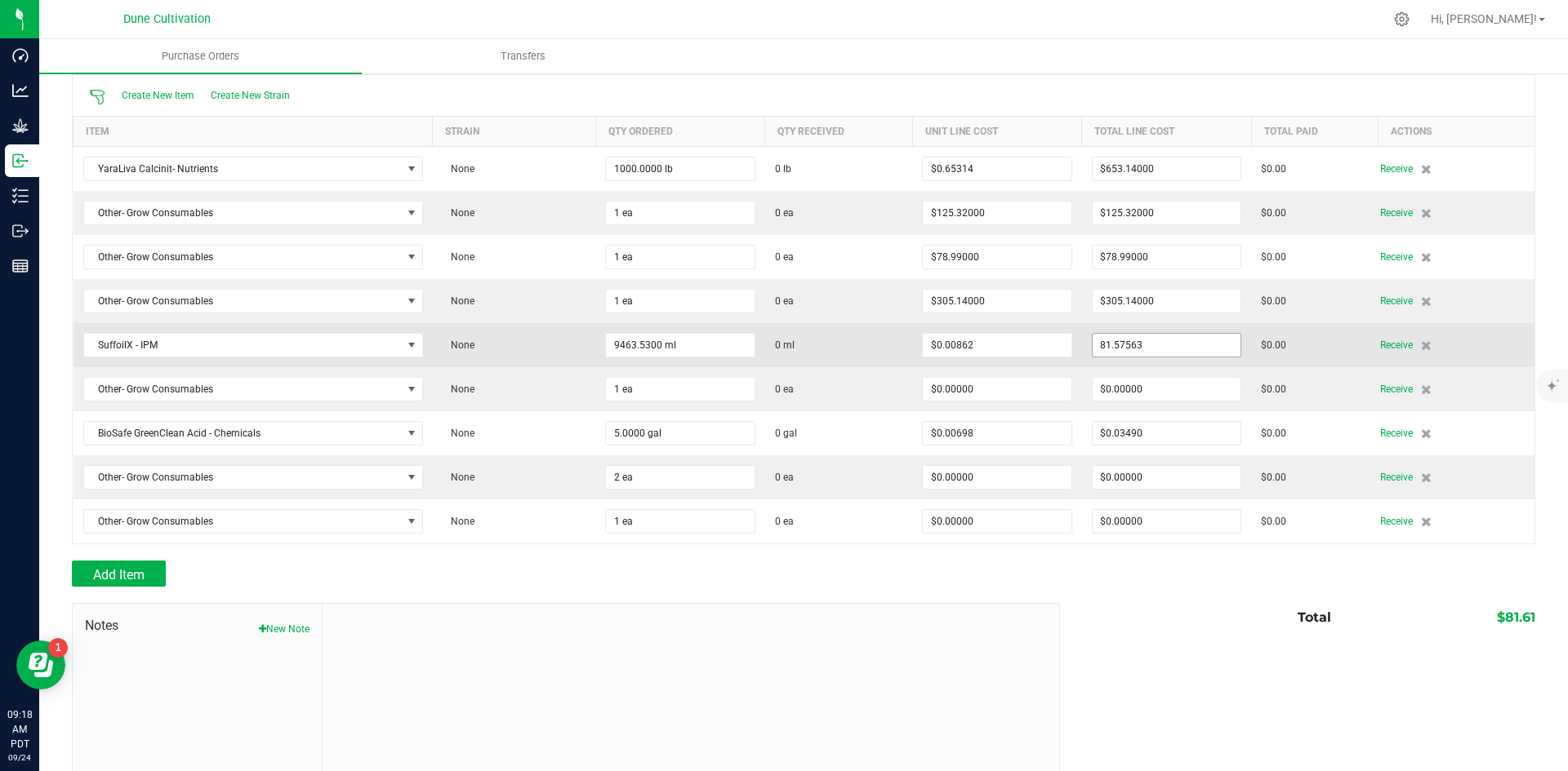
click at [1105, 341] on input "81.57563" at bounding box center [1167, 345] width 149 height 23
click at [1093, 343] on input "81.57563" at bounding box center [1167, 345] width 149 height 23
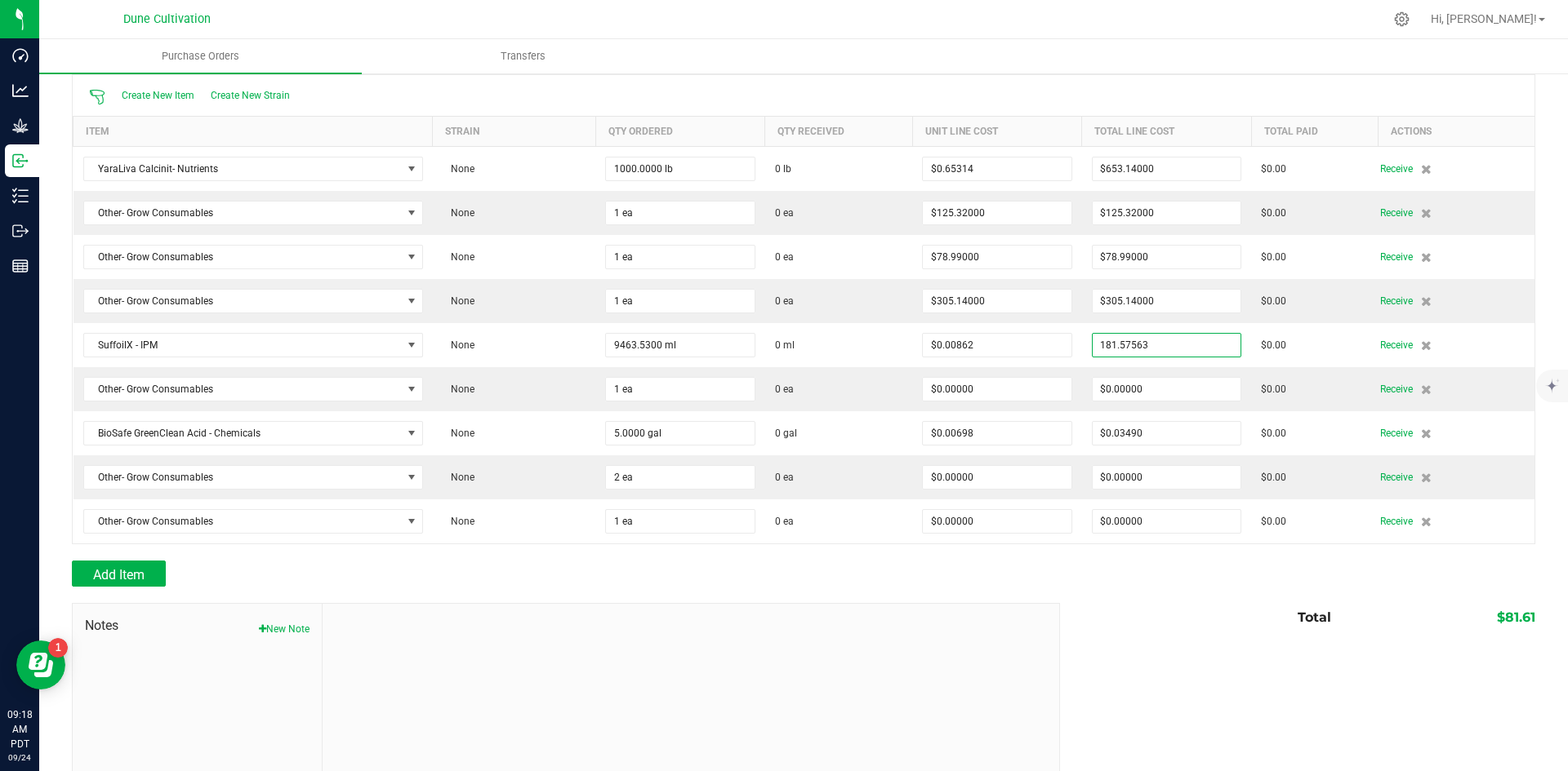
type input "$181.57563"
click at [1147, 597] on div at bounding box center [803, 596] width 1464 height 17
type input "9464"
type input "$0.01919"
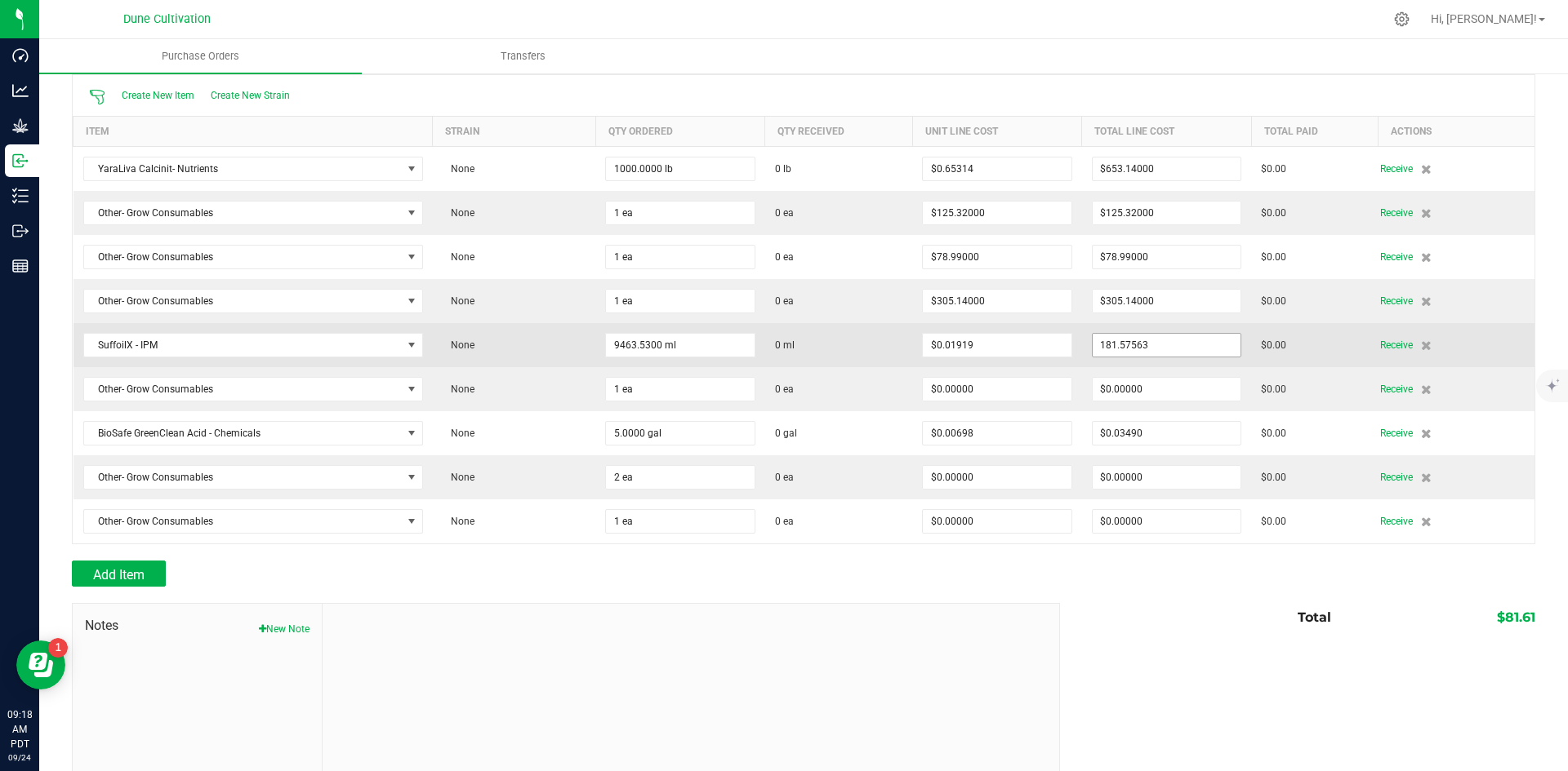
click at [1150, 339] on input "181.57563" at bounding box center [1167, 345] width 149 height 23
click at [1160, 343] on input "181.57563" at bounding box center [1167, 345] width 149 height 23
click at [1163, 345] on input "181.57563" at bounding box center [1167, 345] width 149 height 23
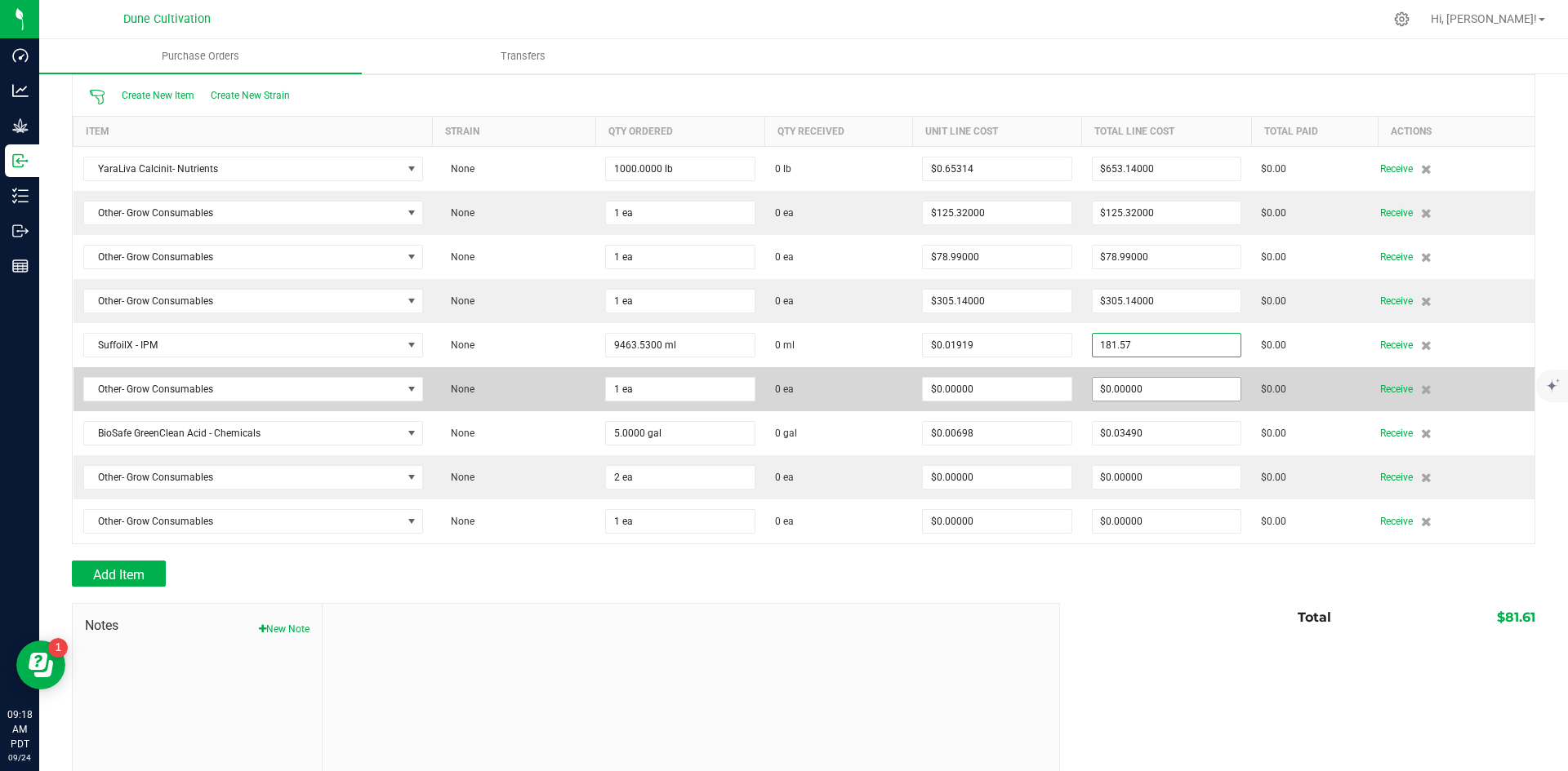
type input "$181.57000"
type input "0"
click at [1133, 383] on input "0" at bounding box center [1167, 389] width 149 height 23
type input "9464"
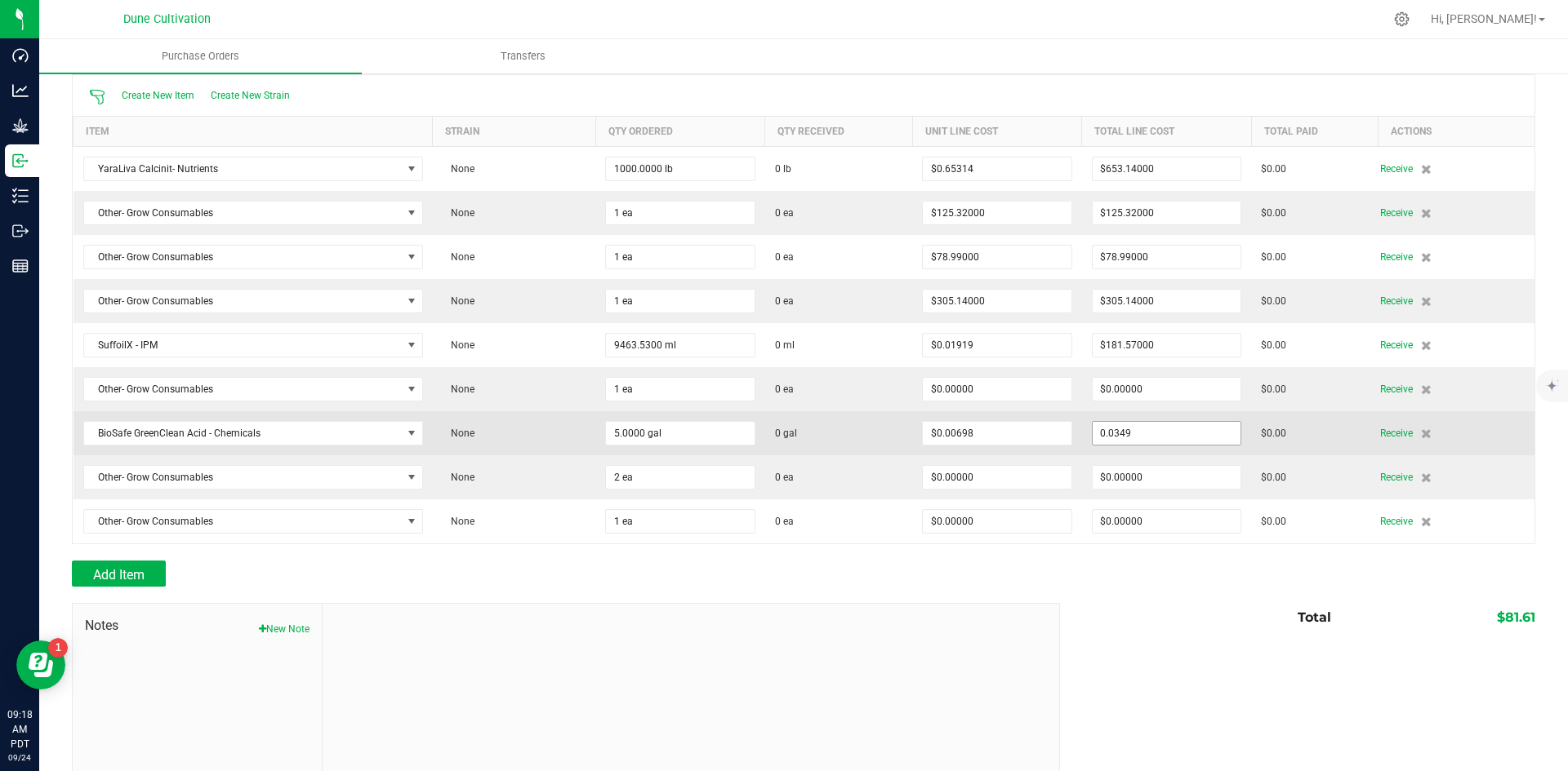
click at [1137, 437] on input "0.0349" at bounding box center [1167, 433] width 149 height 23
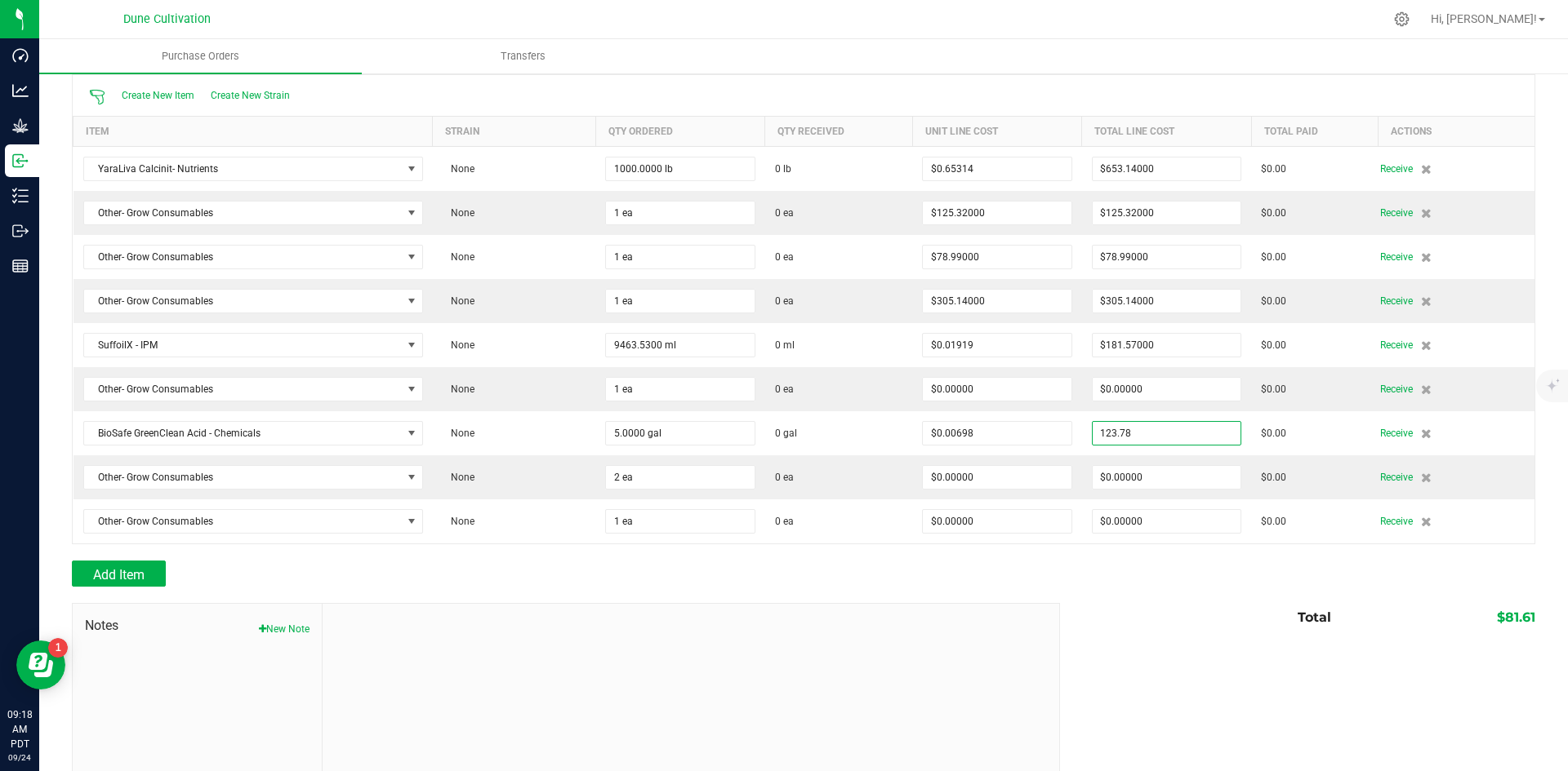
type input "$123.78000"
click at [1173, 585] on div "Add Item" at bounding box center [803, 573] width 1464 height 26
type input "5"
type input "$24.75600"
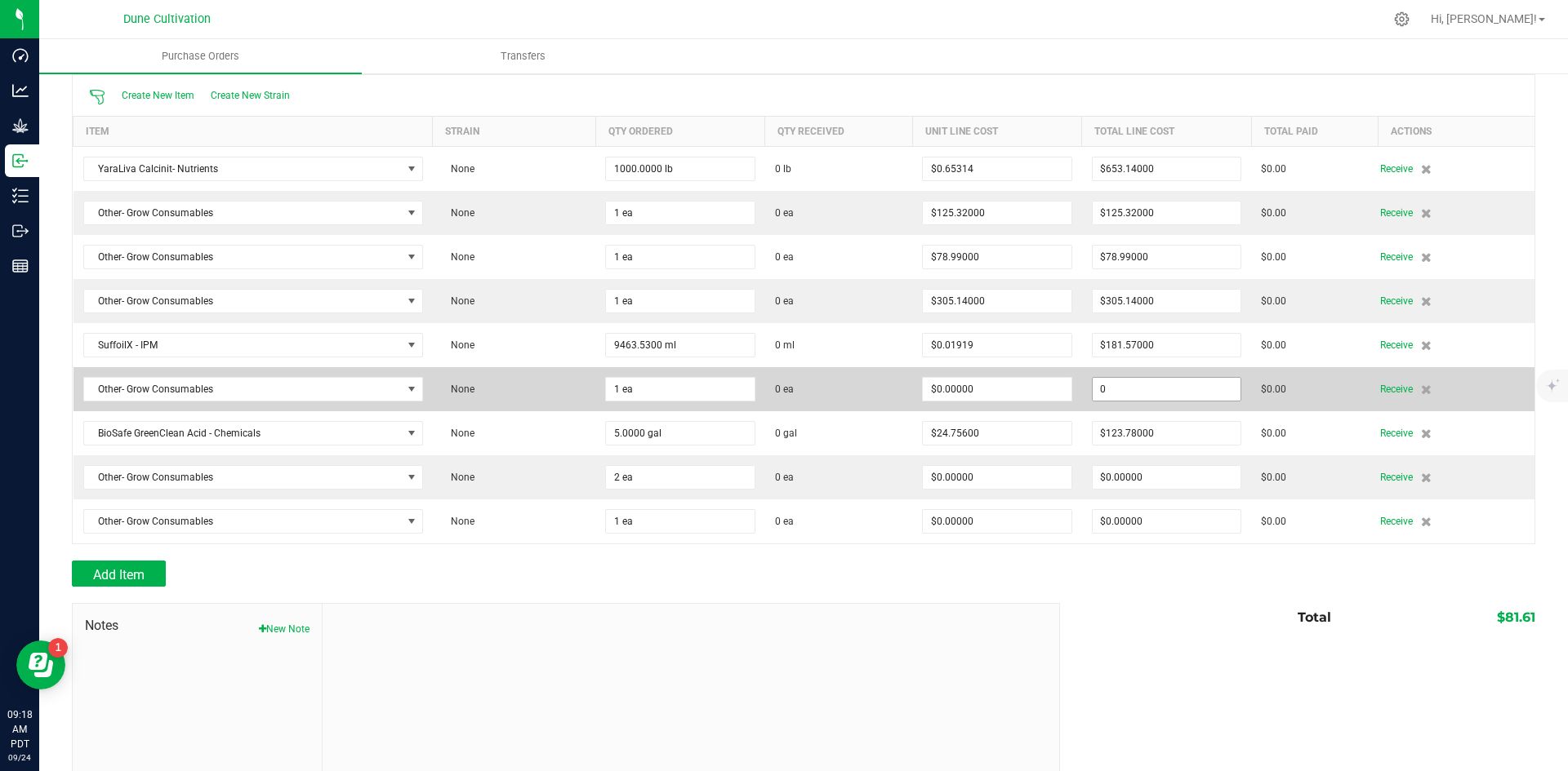
click at [1149, 392] on input "0" at bounding box center [1167, 389] width 149 height 23
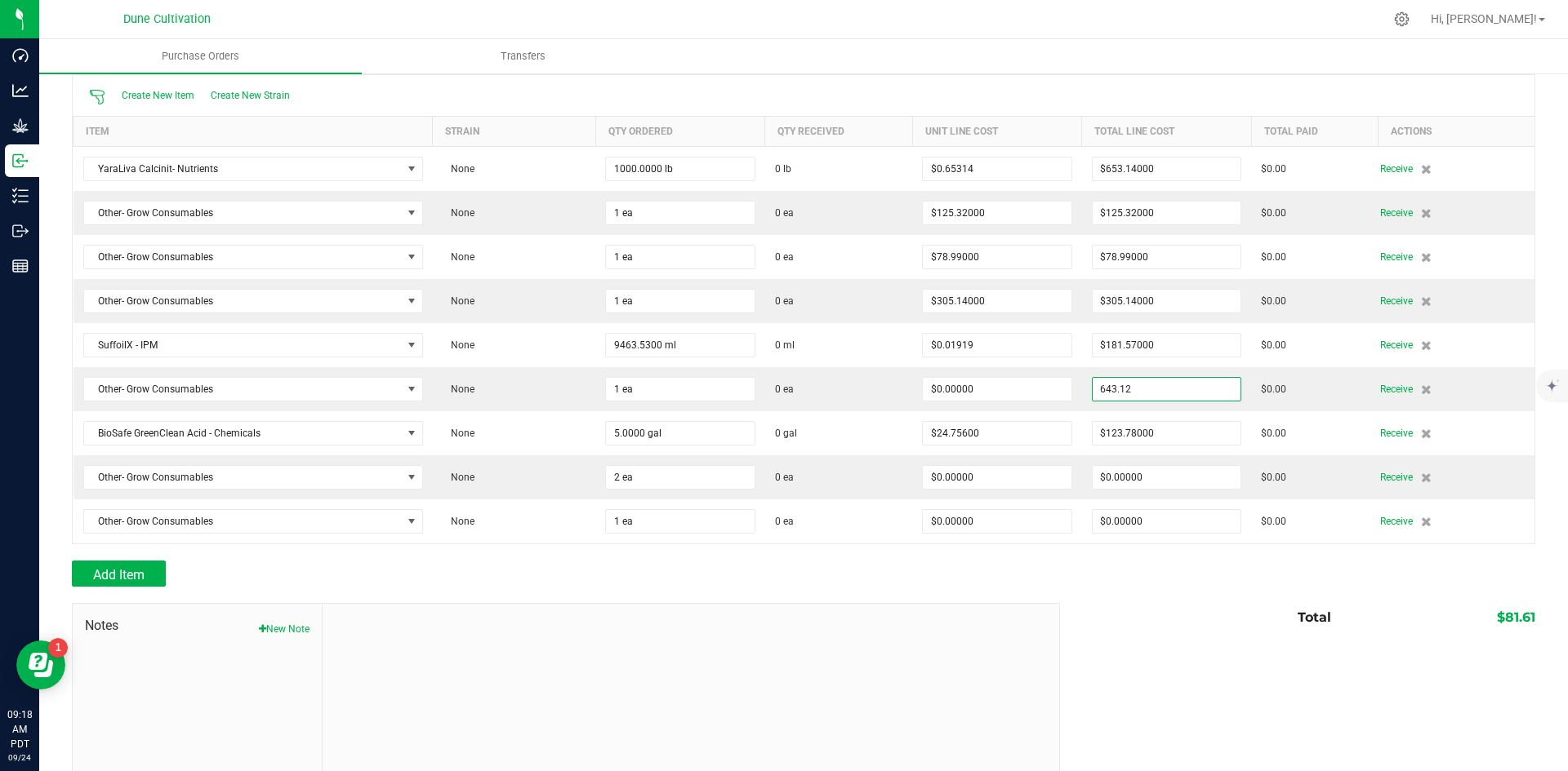
type input "$643.12000"
click at [1209, 609] on div "Total $81.61" at bounding box center [1291, 618] width 487 height 30
type input "1"
type input "$643.12000"
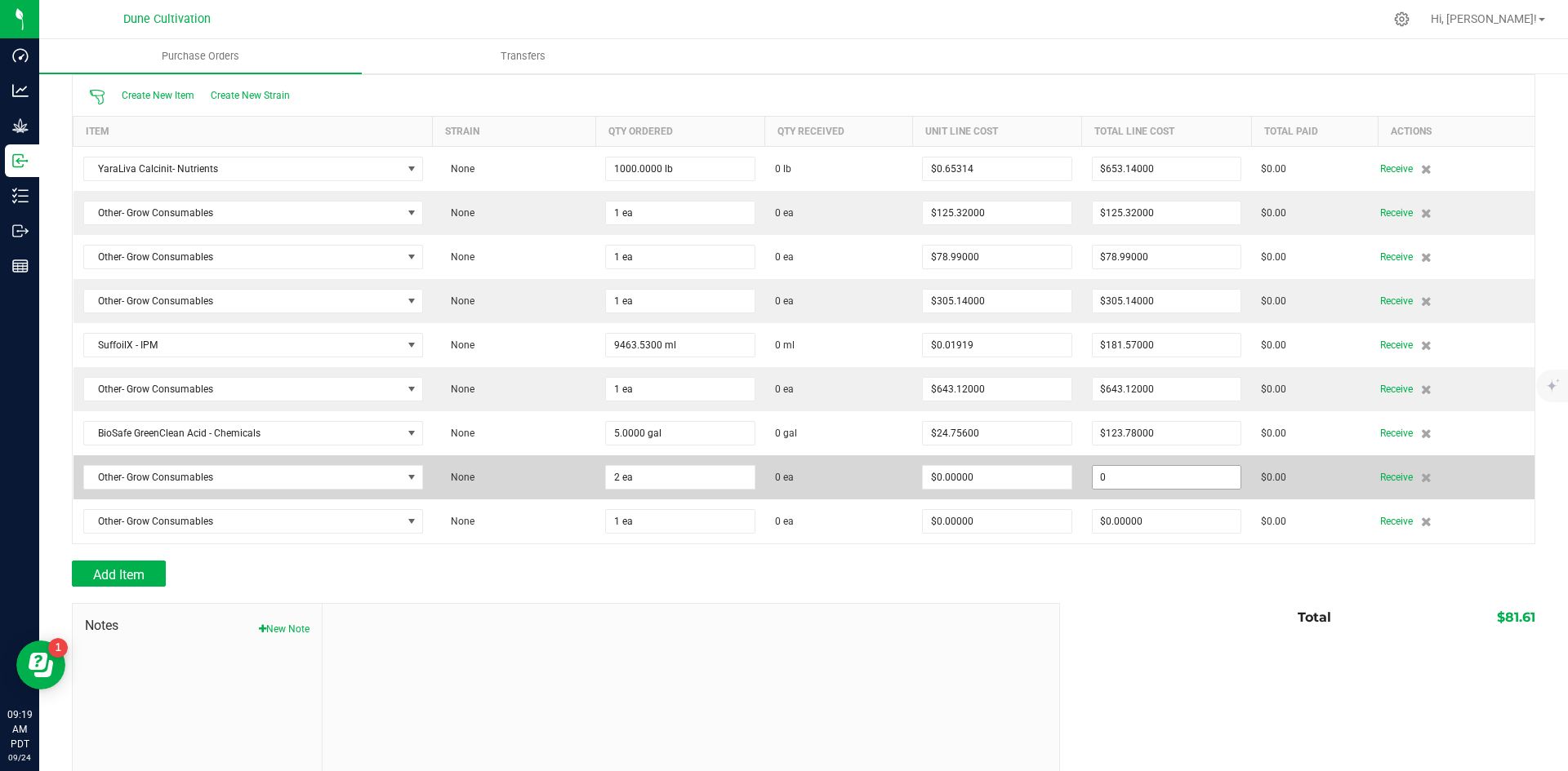
click at [1141, 478] on input "0" at bounding box center [1167, 477] width 149 height 23
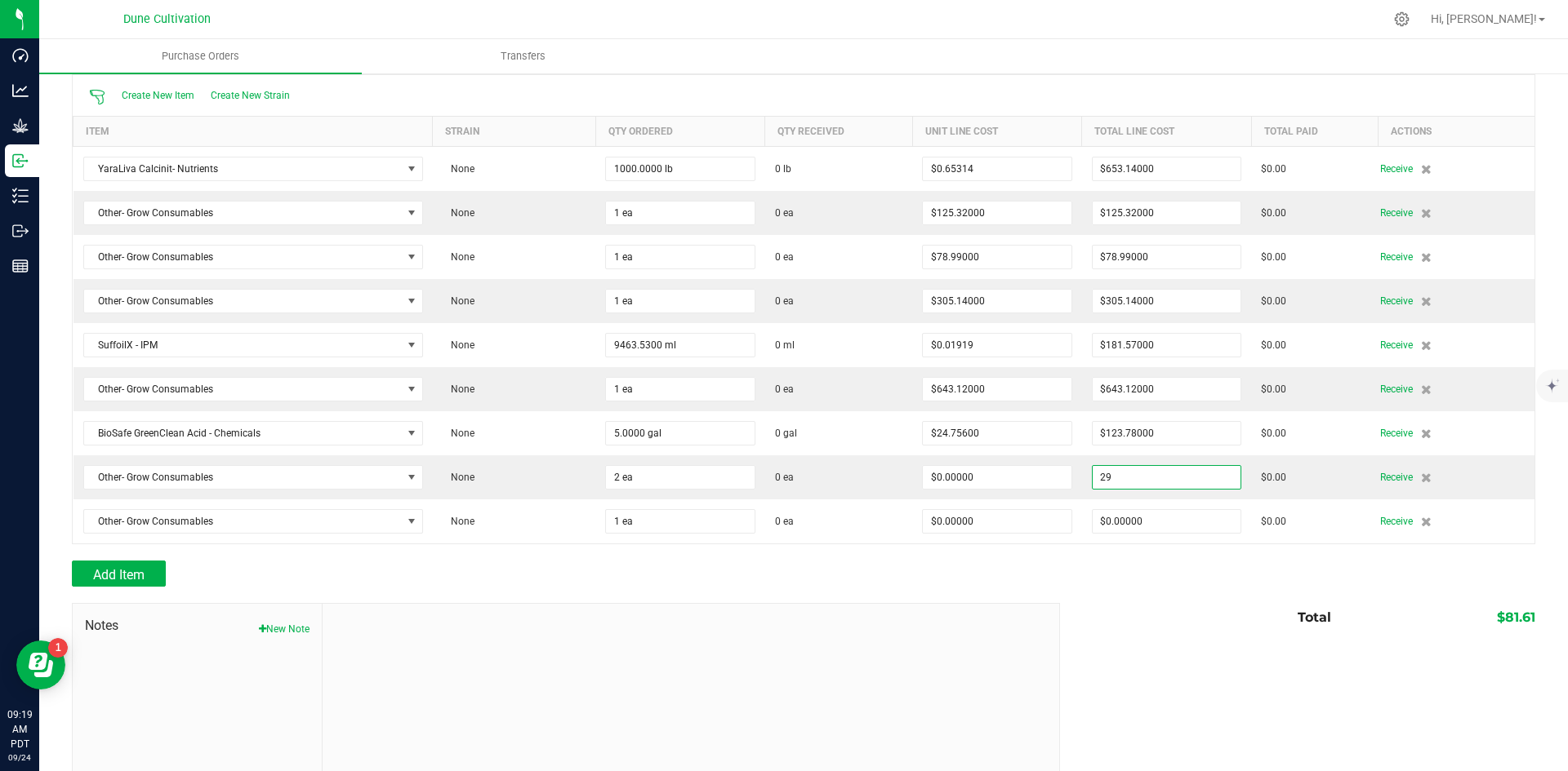
type input "$29.00000"
click at [1160, 632] on div "Total $81.61" at bounding box center [1291, 618] width 487 height 30
type input "2"
type input "$14.50000"
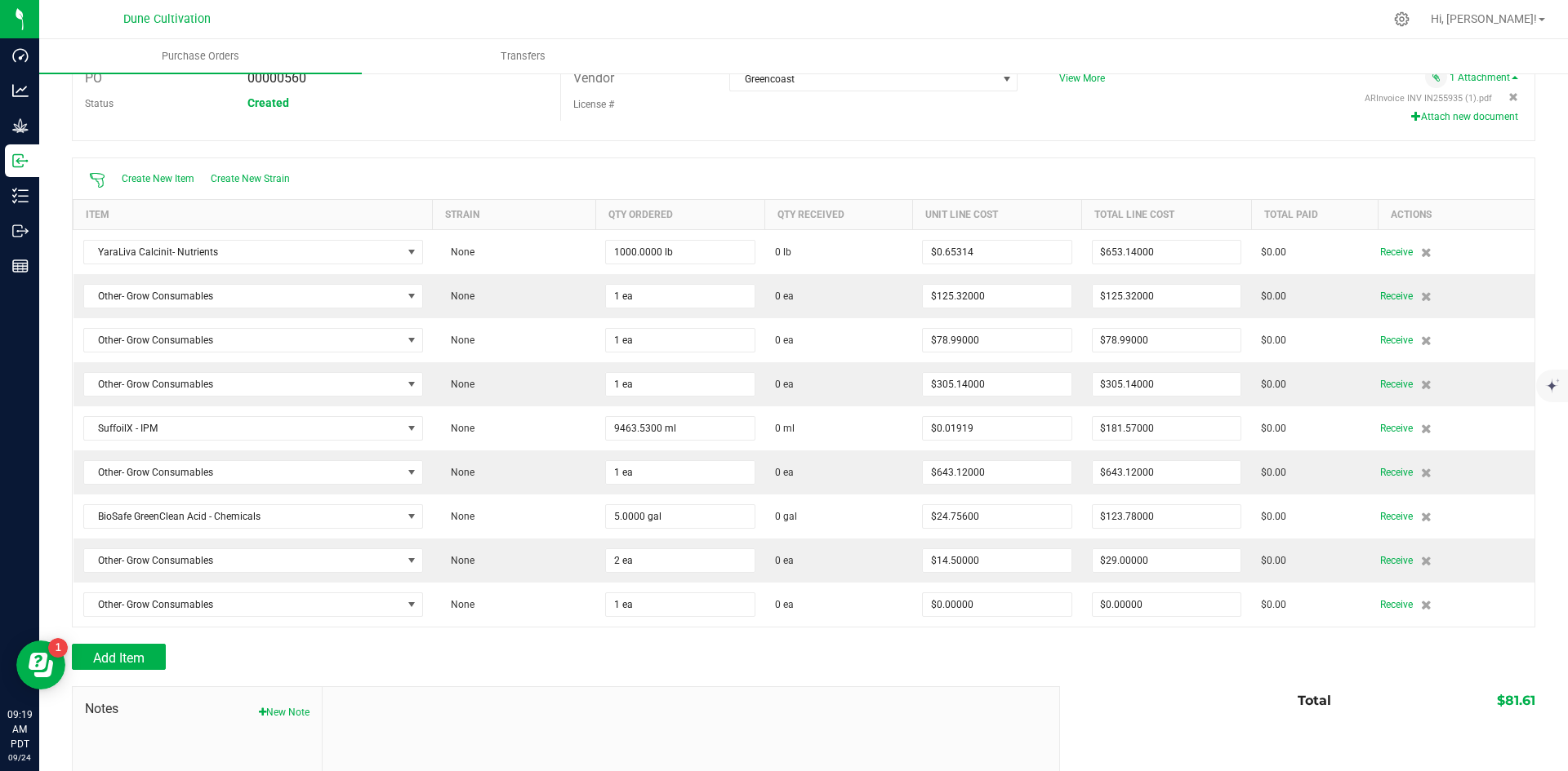
scroll to position [0, 0]
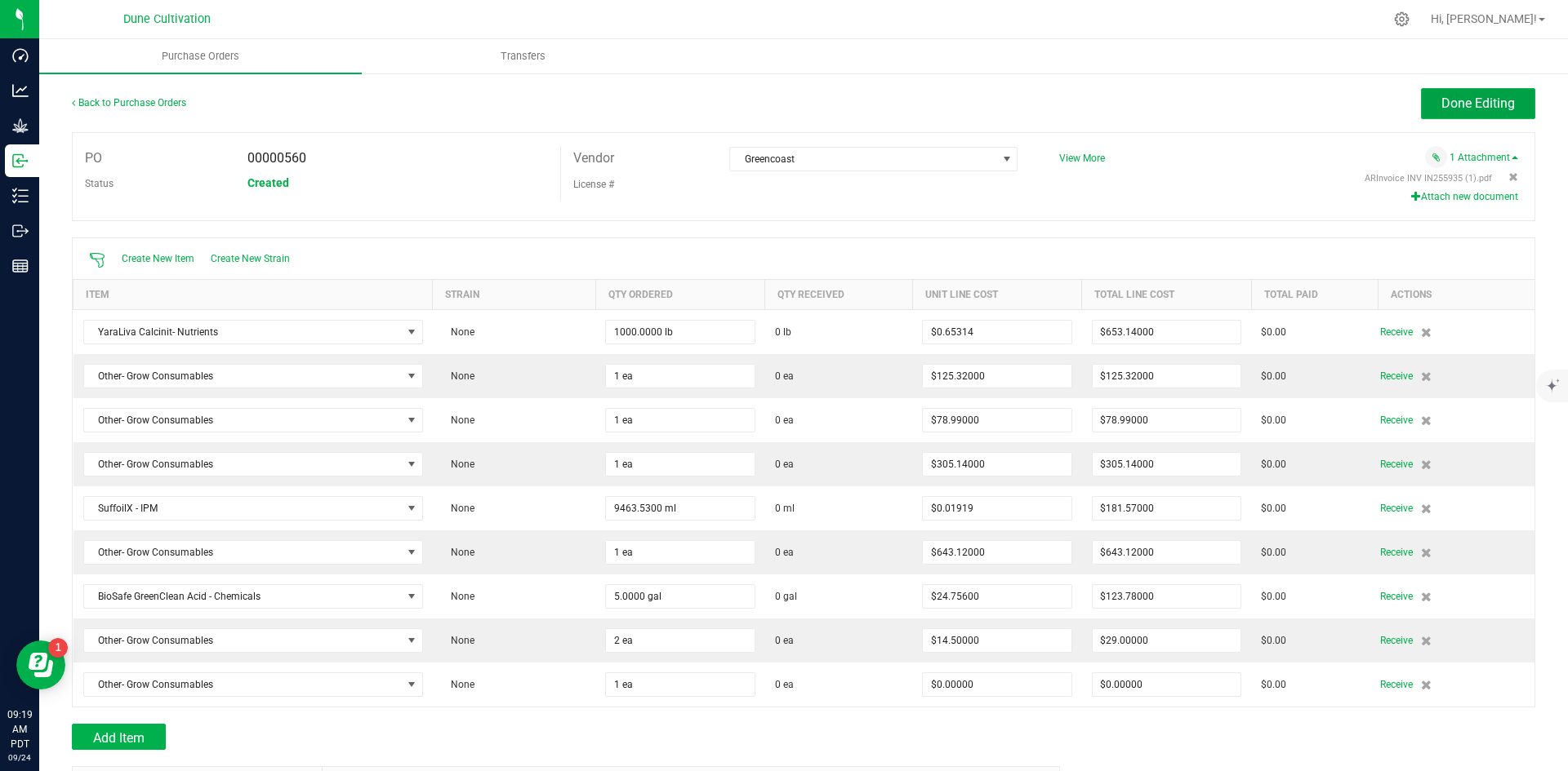
click at [1471, 112] on button "Done Editing" at bounding box center [1478, 103] width 114 height 31
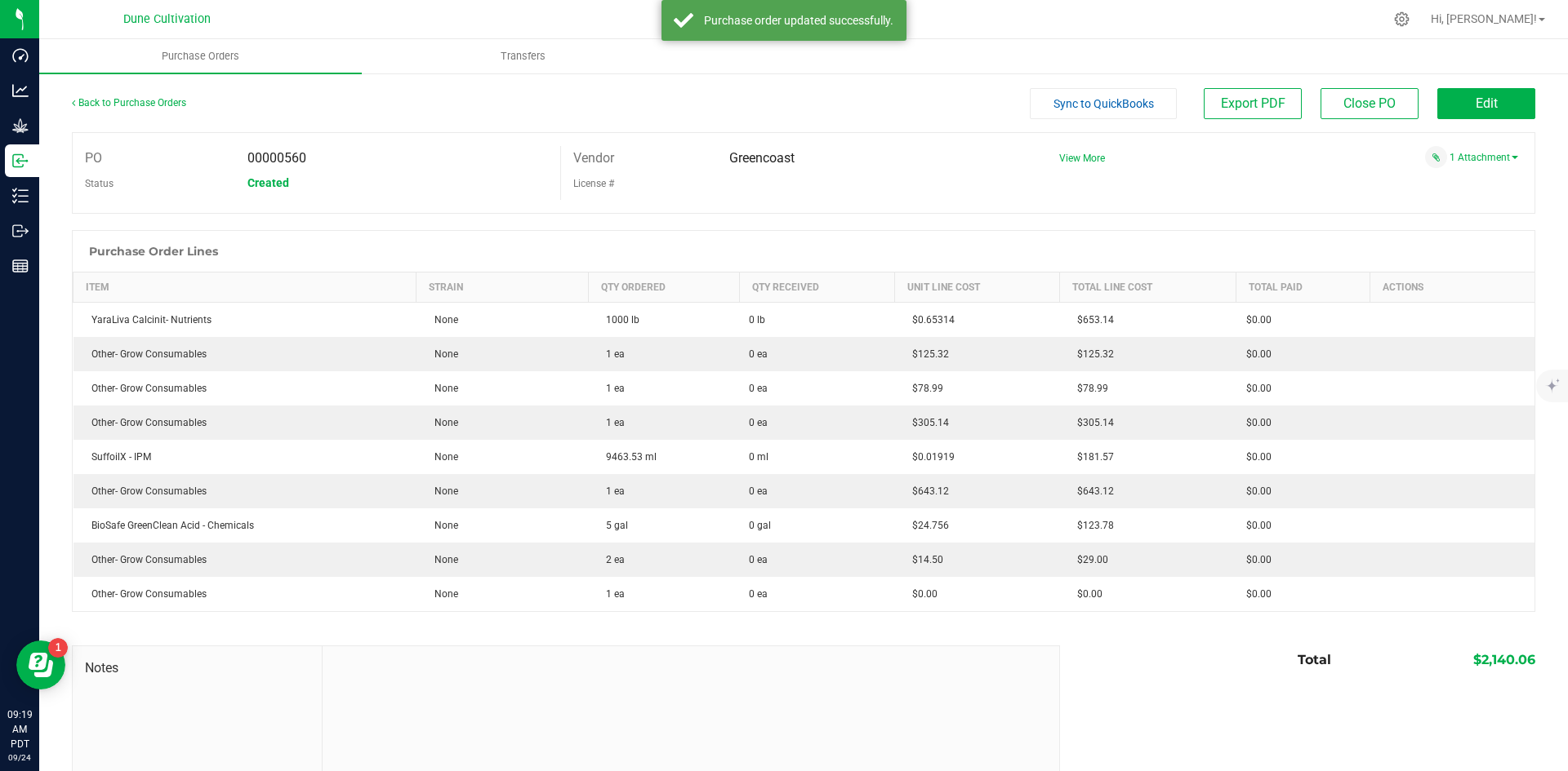
click at [1495, 662] on span "$2,140.06" at bounding box center [1504, 660] width 62 height 16
copy span "2,140.06"
click at [1446, 109] on button "Edit" at bounding box center [1487, 103] width 98 height 31
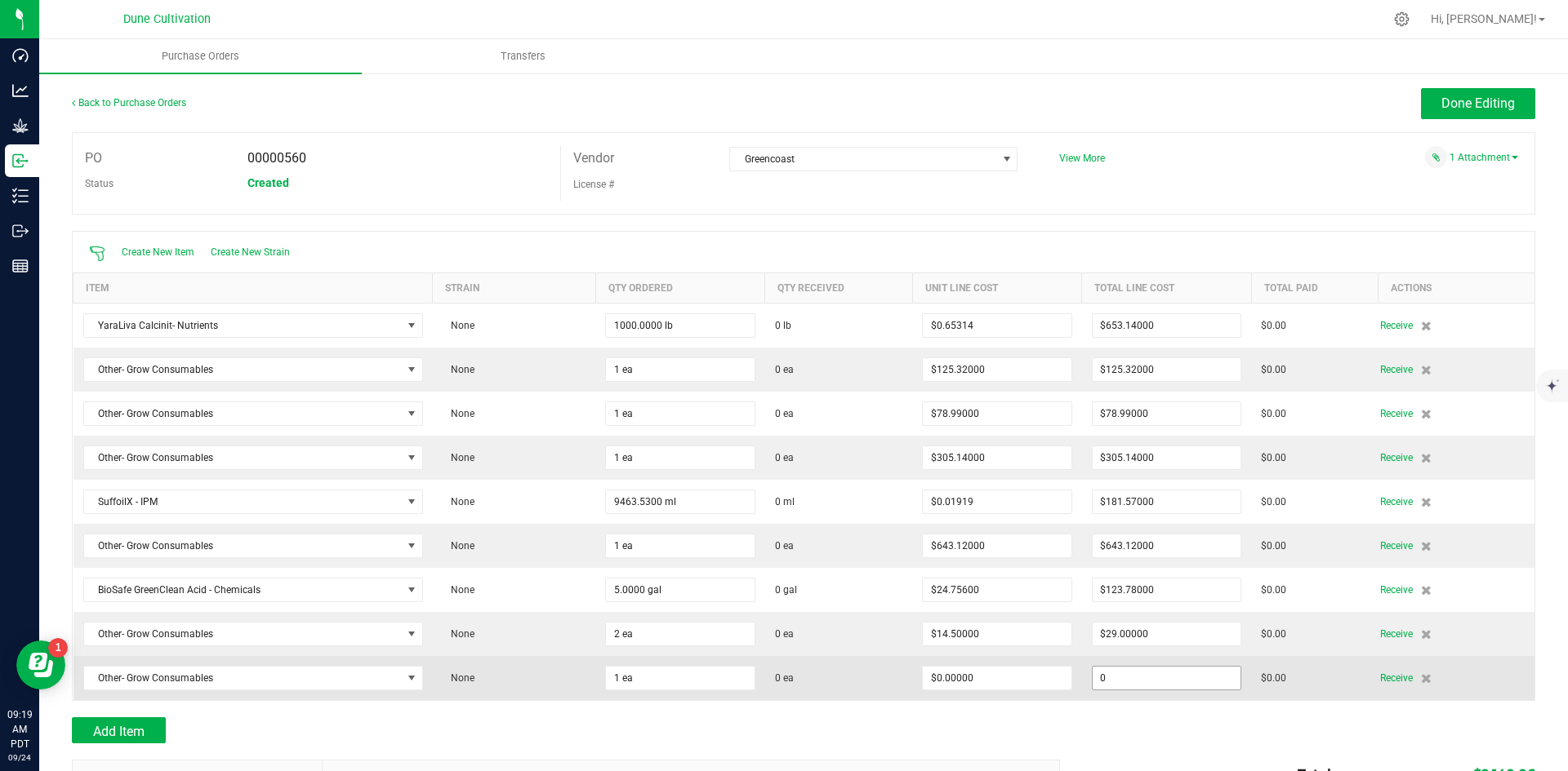
click at [1138, 676] on input "0" at bounding box center [1167, 678] width 149 height 23
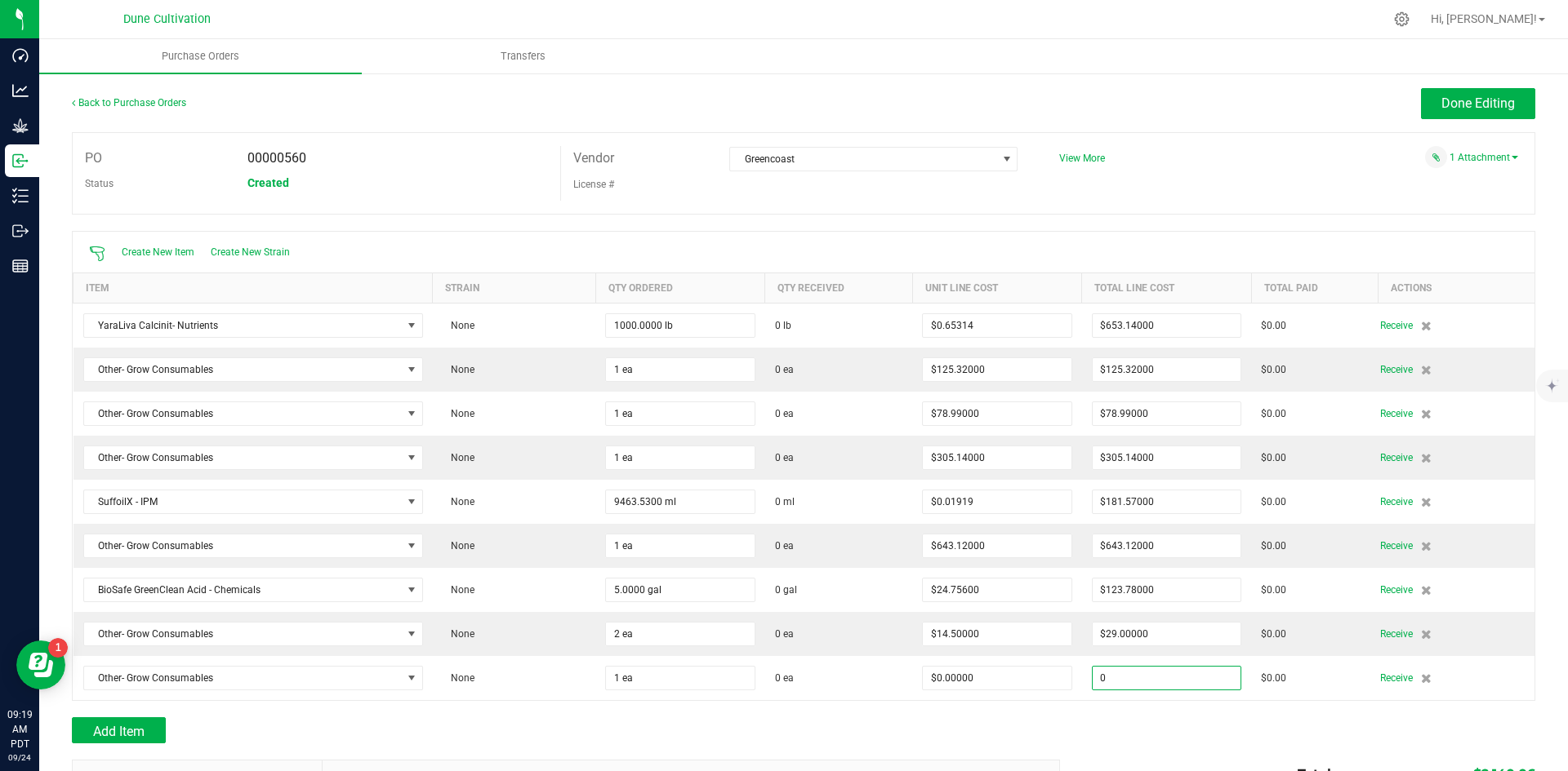
paste input "1184.85"
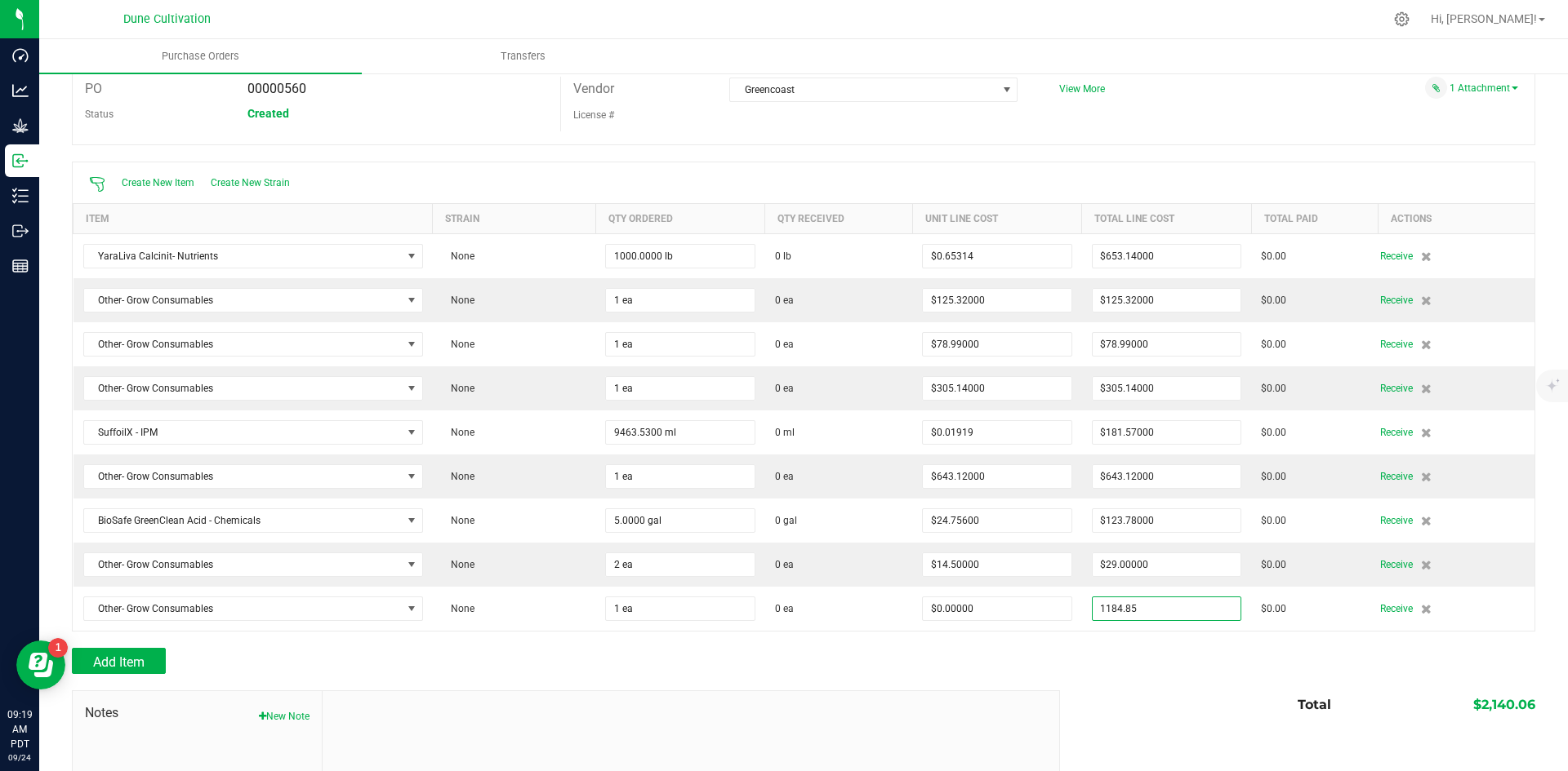
scroll to position [163, 0]
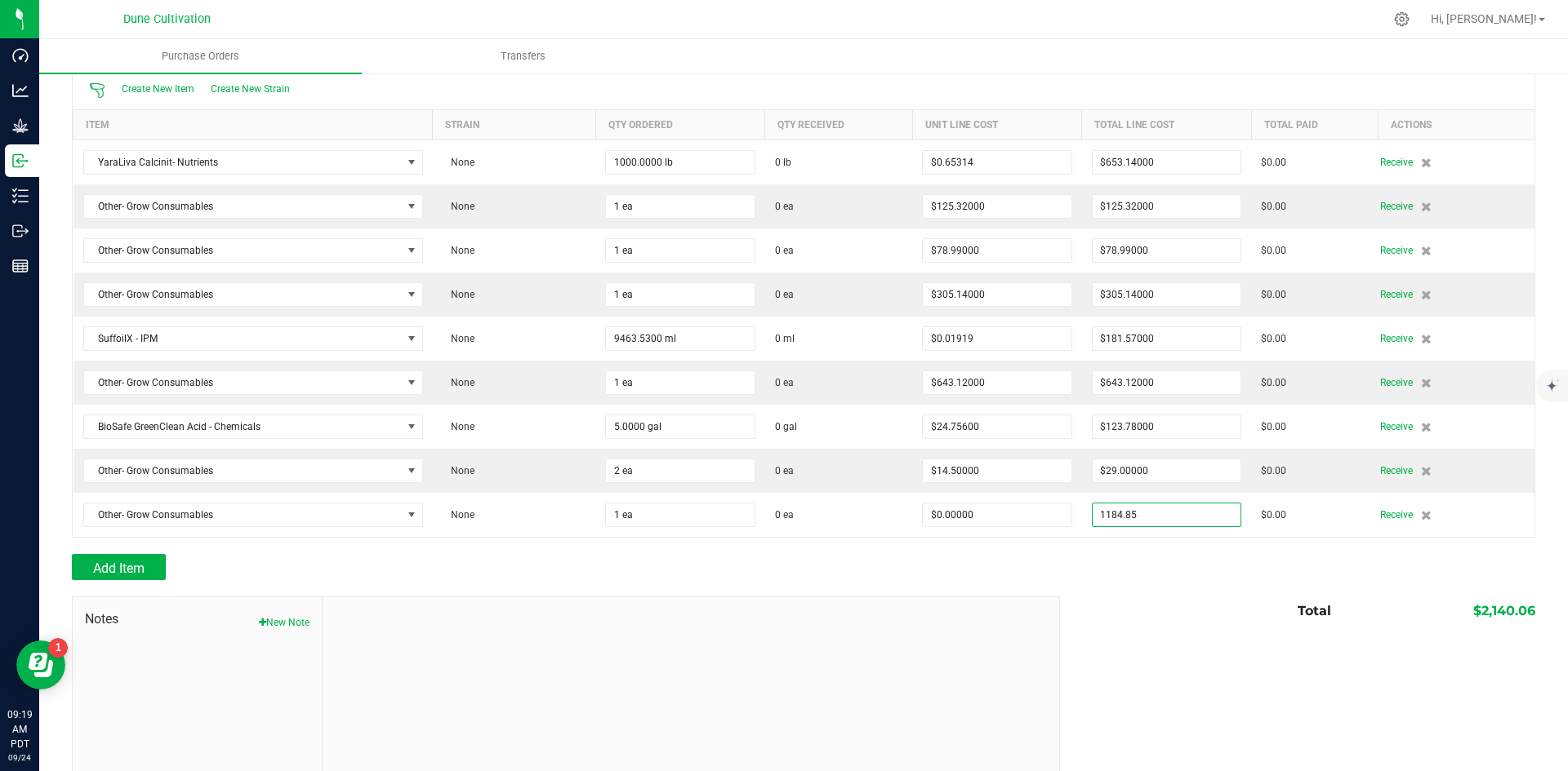
type input "$1,184.85000"
click at [1208, 591] on div at bounding box center [803, 589] width 1464 height 17
type input "1"
type input "$1,184.85000"
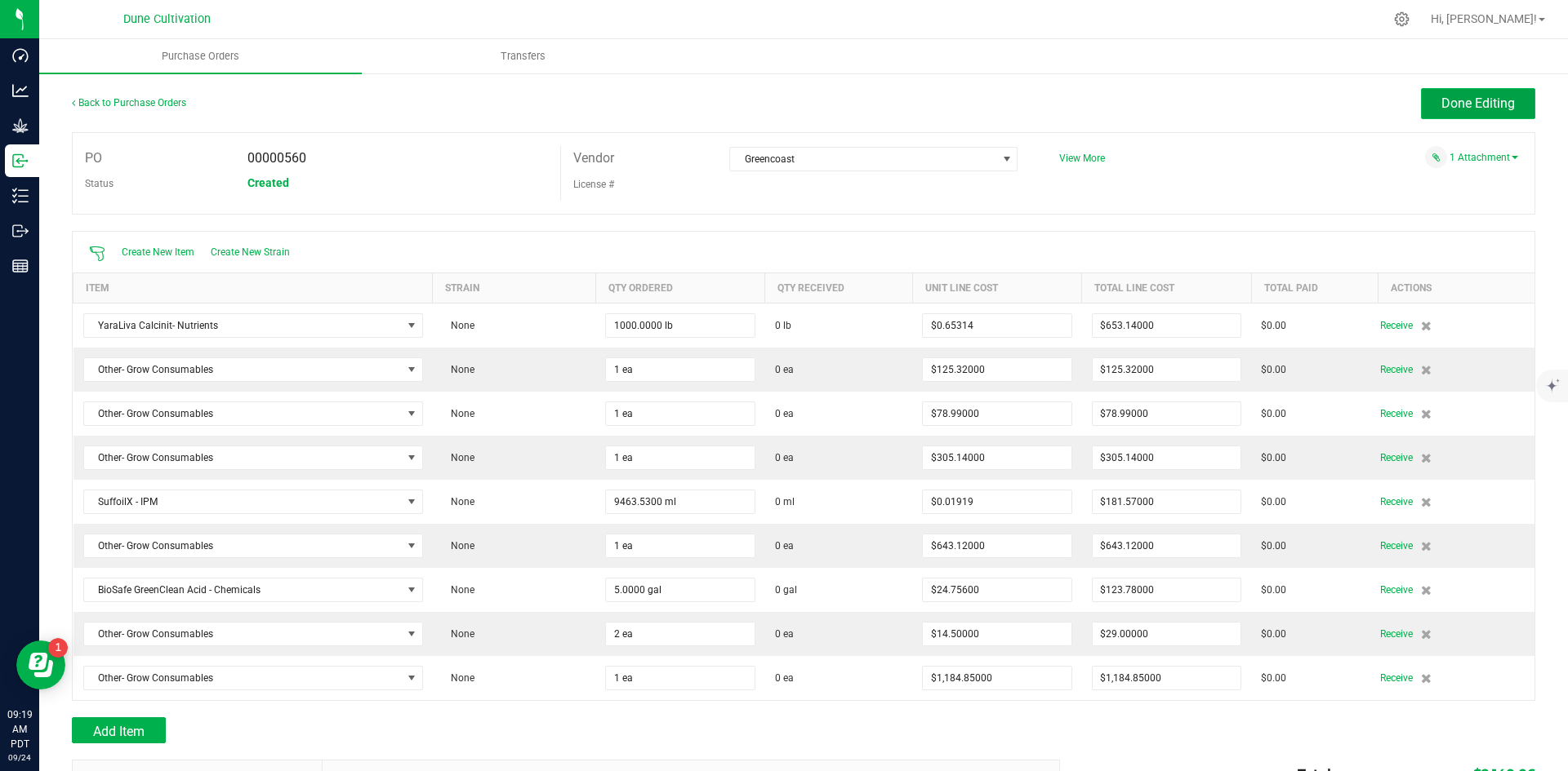
click at [1421, 99] on button "Done Editing" at bounding box center [1478, 103] width 114 height 31
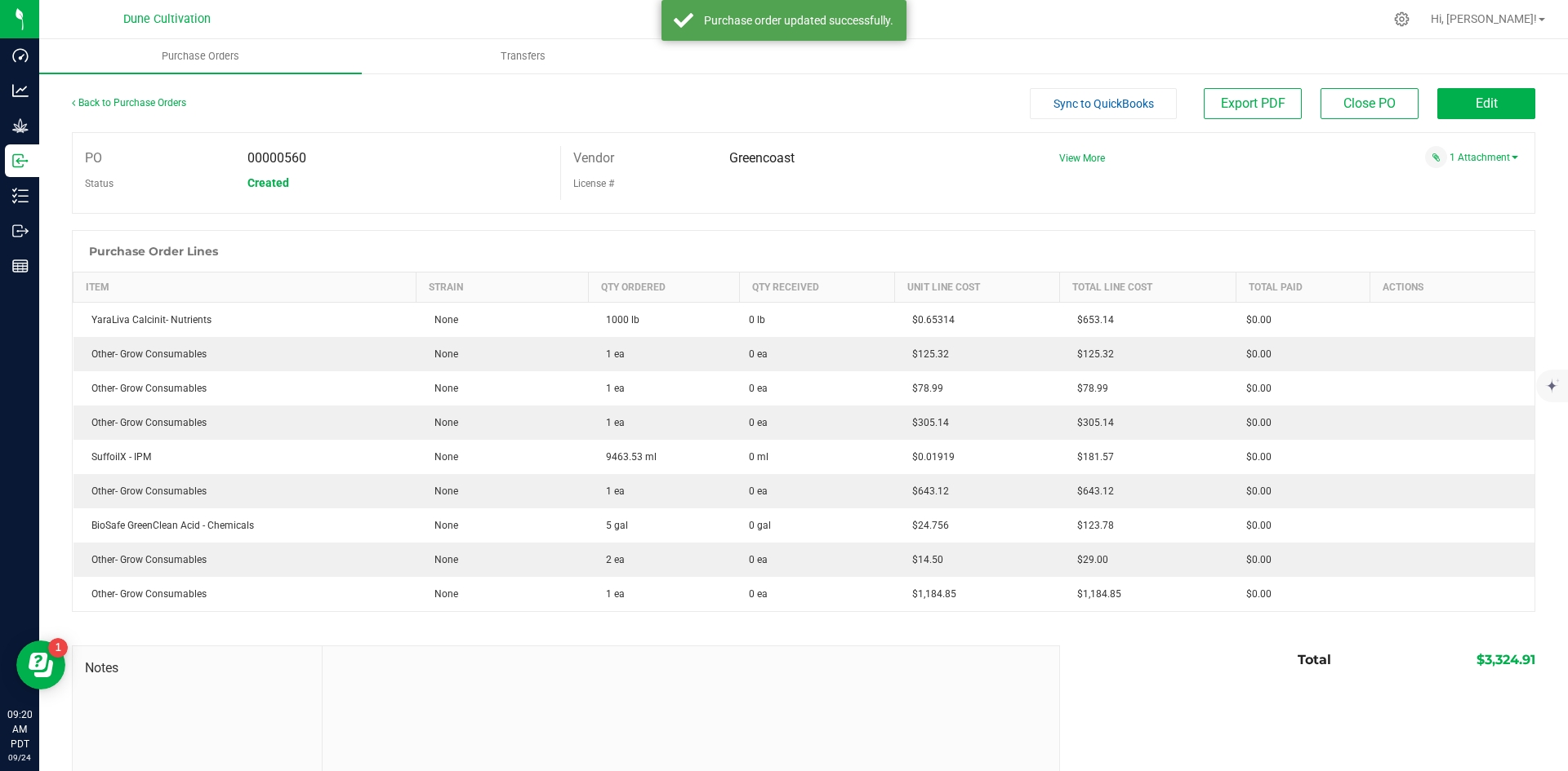
click at [1071, 110] on button "Sync to QuickBooks" at bounding box center [1104, 103] width 147 height 31
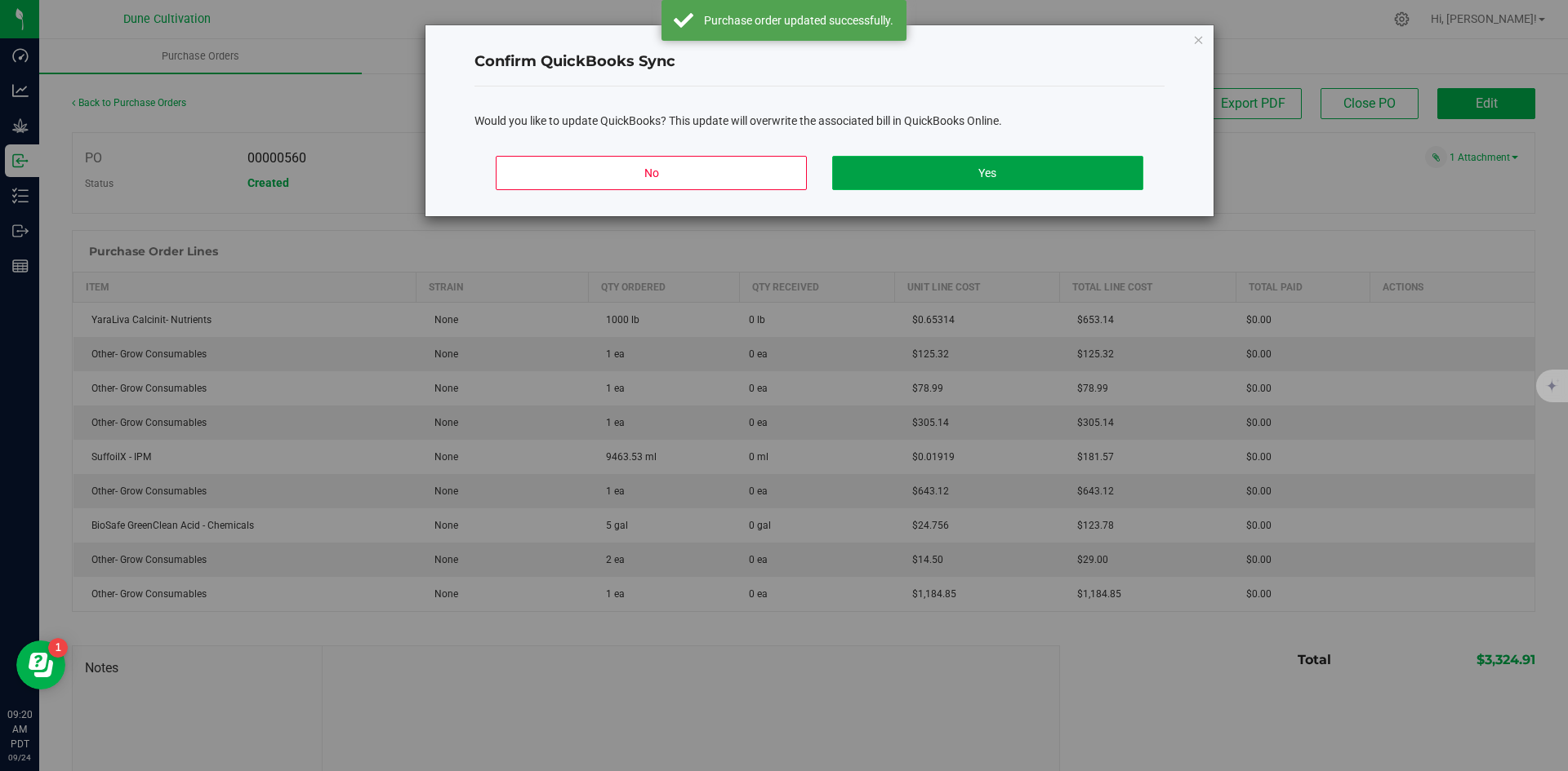
click at [981, 176] on button "Yes" at bounding box center [988, 173] width 310 height 34
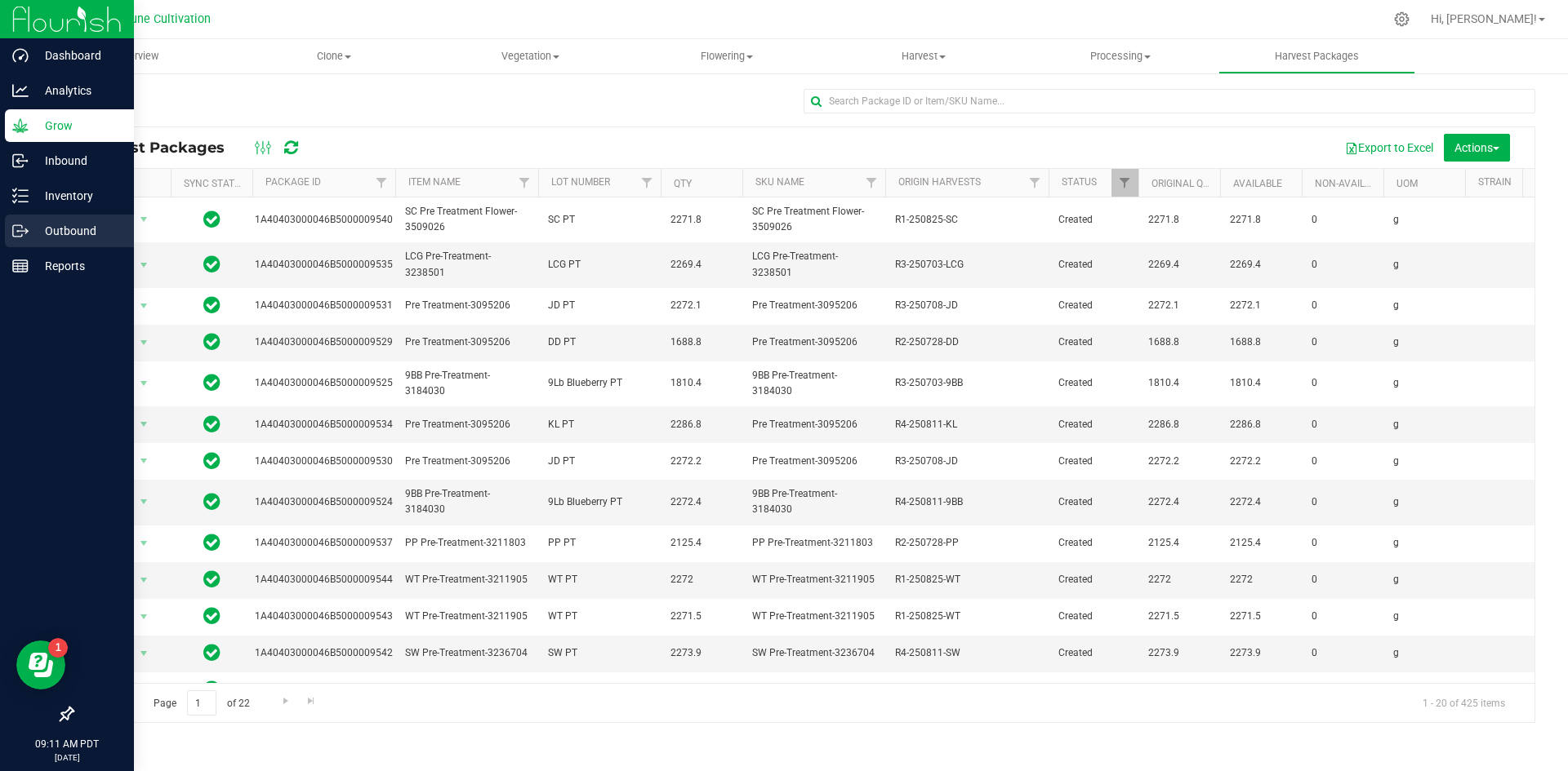
click at [91, 227] on p "Outbound" at bounding box center [78, 230] width 98 height 19
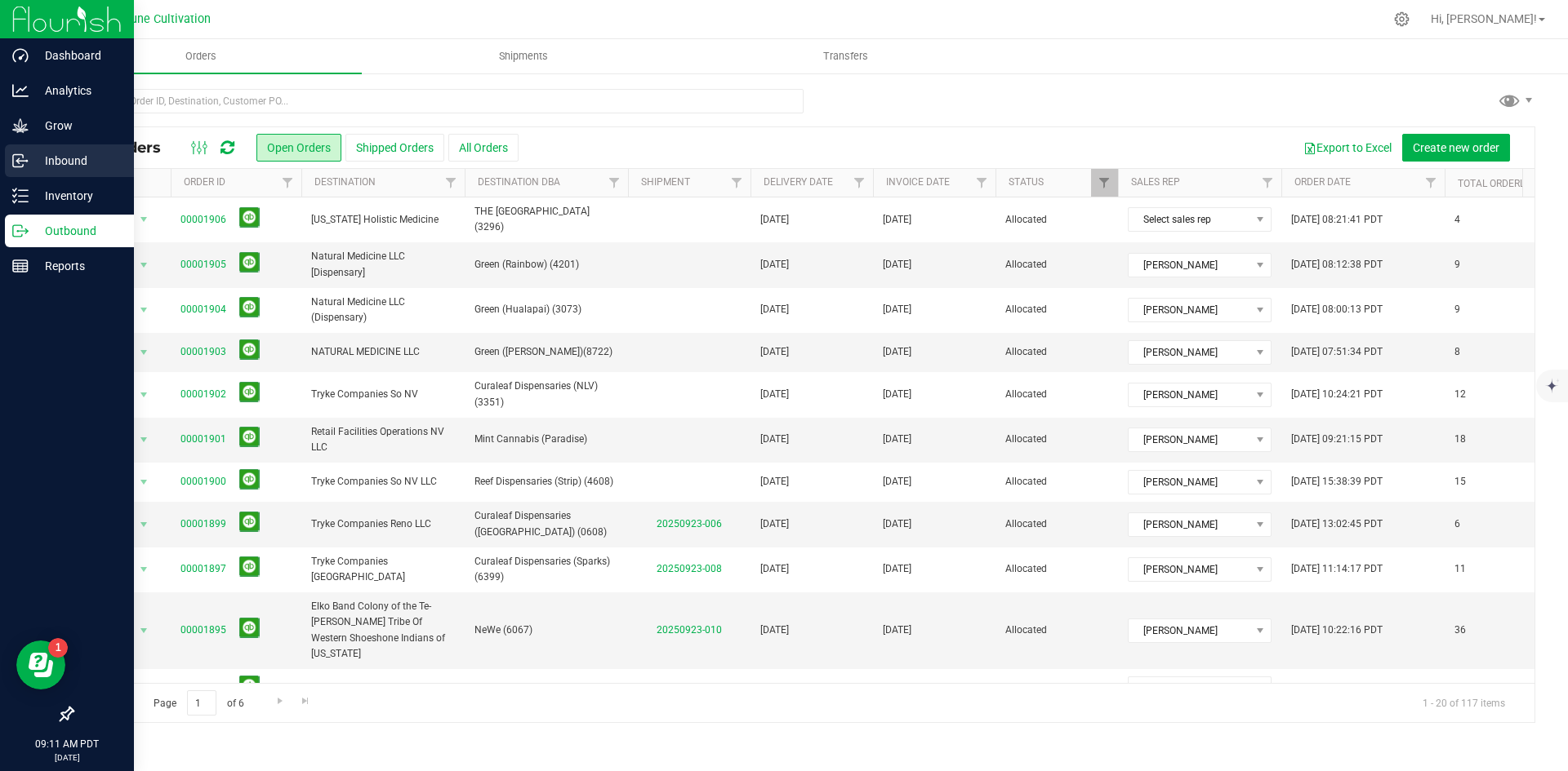
click at [64, 161] on p "Inbound" at bounding box center [78, 161] width 98 height 19
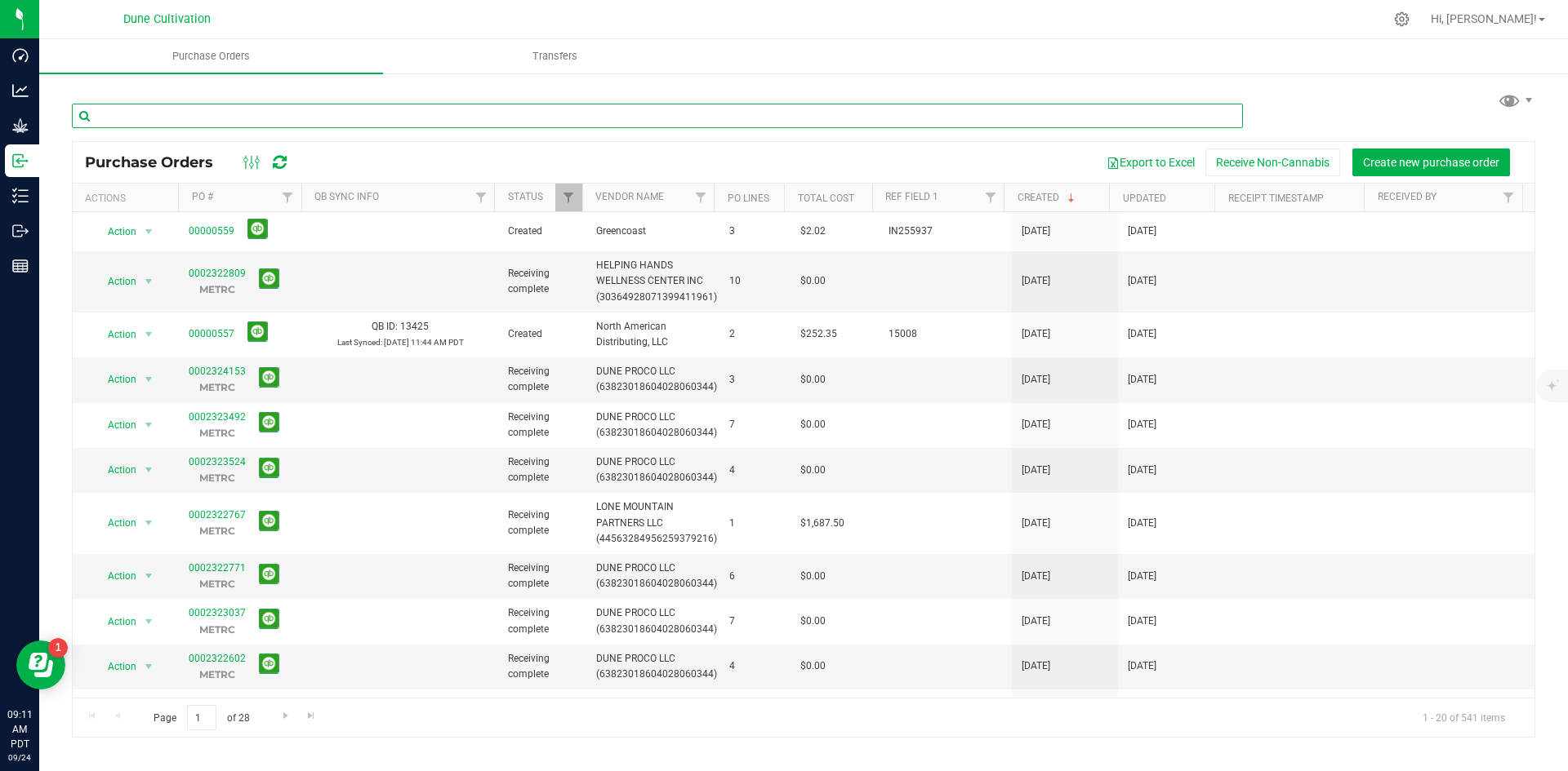
click at [478, 105] on input "text" at bounding box center [657, 116] width 1172 height 24
click at [478, 105] on input "ge" at bounding box center [657, 116] width 1172 height 24
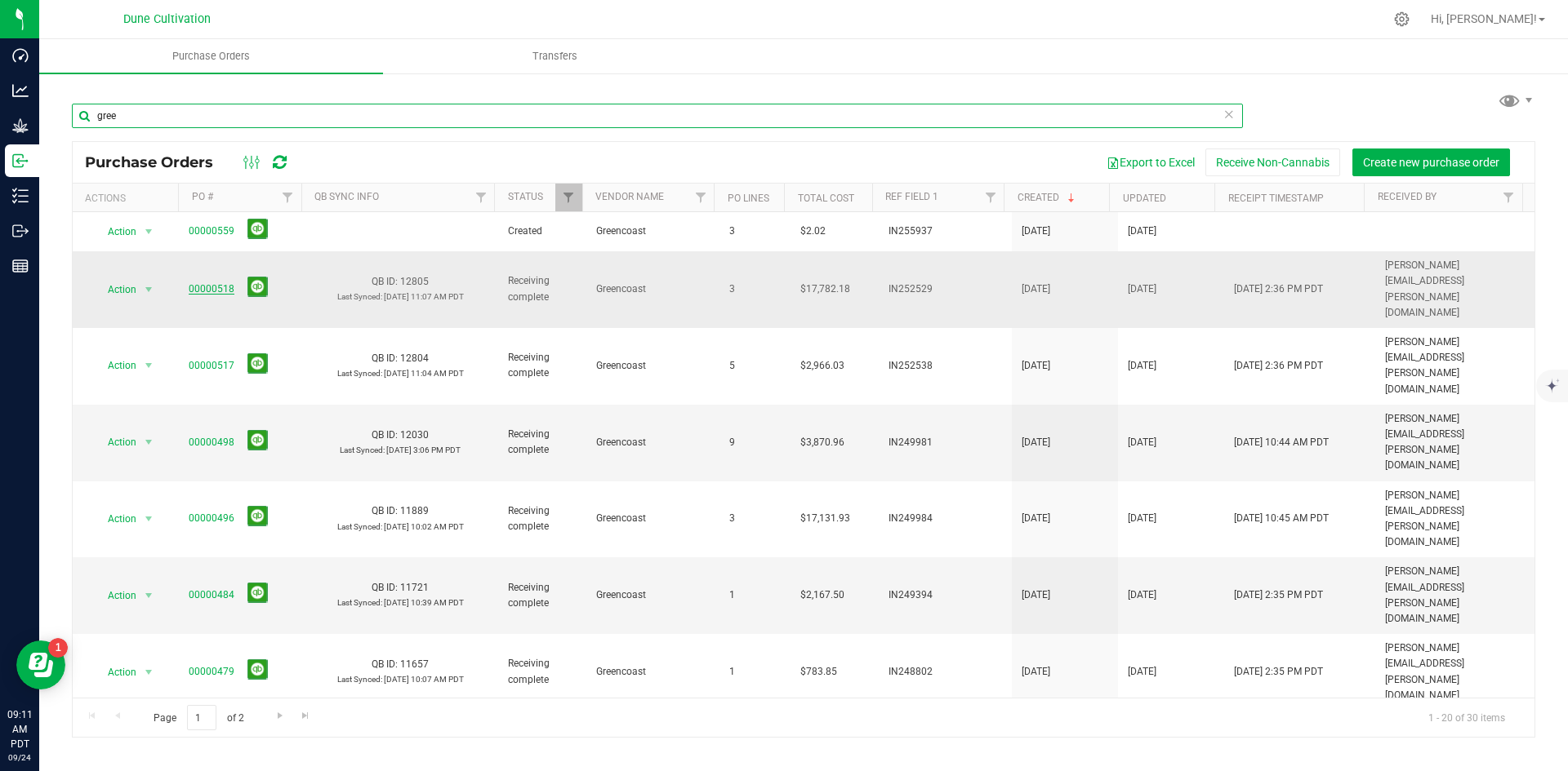
type input "gree"
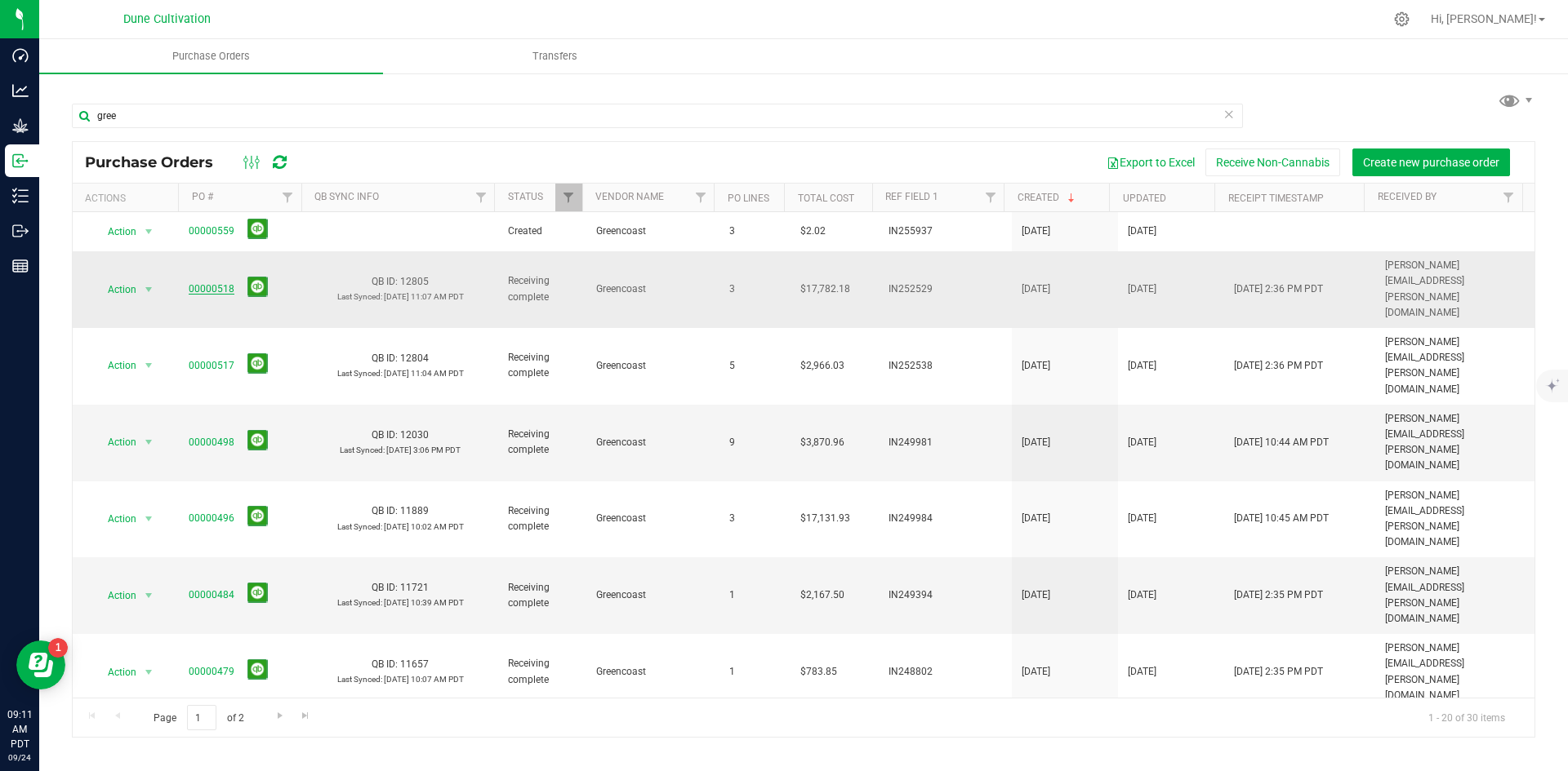
click at [209, 283] on link "00000518" at bounding box center [211, 289] width 45 height 11
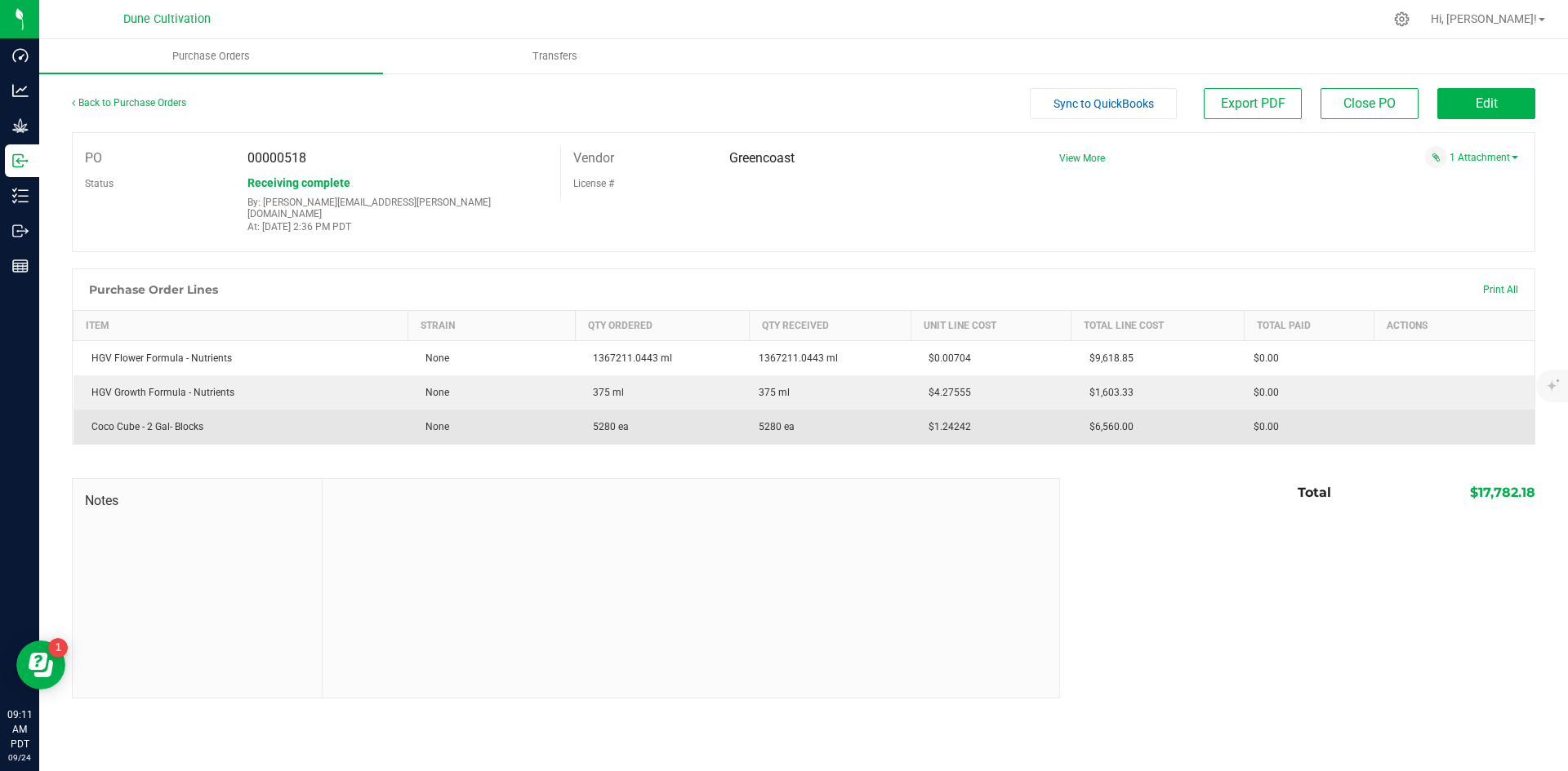
click at [600, 421] on span "5280 ea" at bounding box center [607, 427] width 45 height 11
copy span "5280"
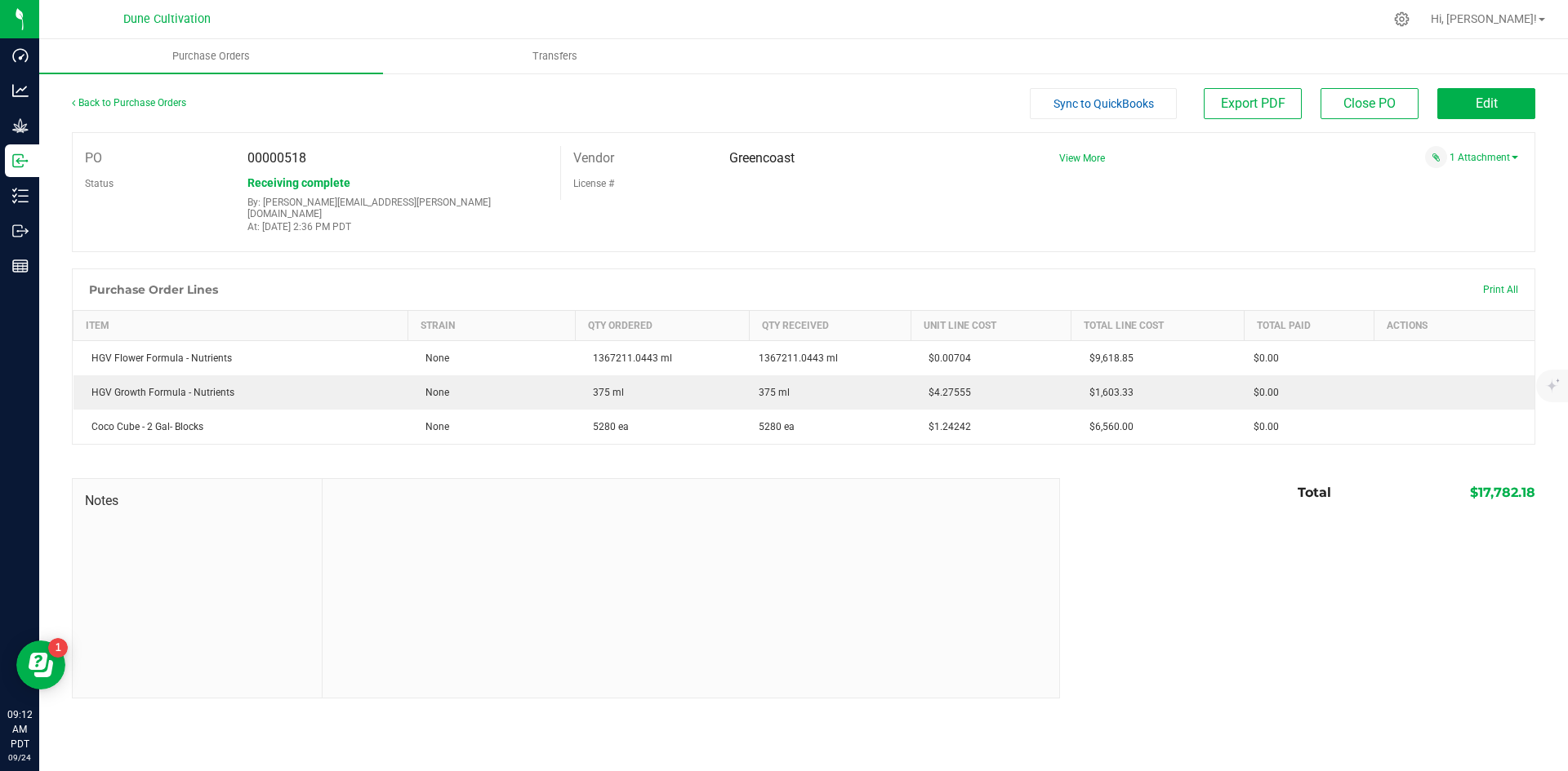
click at [1479, 148] on div "1 Attachment" at bounding box center [1283, 158] width 472 height 22
click at [1210, 199] on div "PO 00000518 Status Receiving complete By: david.haile@perfectharvestco.com At: …" at bounding box center [803, 192] width 1464 height 120
click at [1495, 160] on link "1 Attachment" at bounding box center [1484, 158] width 69 height 11
click at [1455, 181] on span "ARInvoice INV IN252529 (1).pdf" at bounding box center [1428, 178] width 127 height 10
